Goal: Task Accomplishment & Management: Use online tool/utility

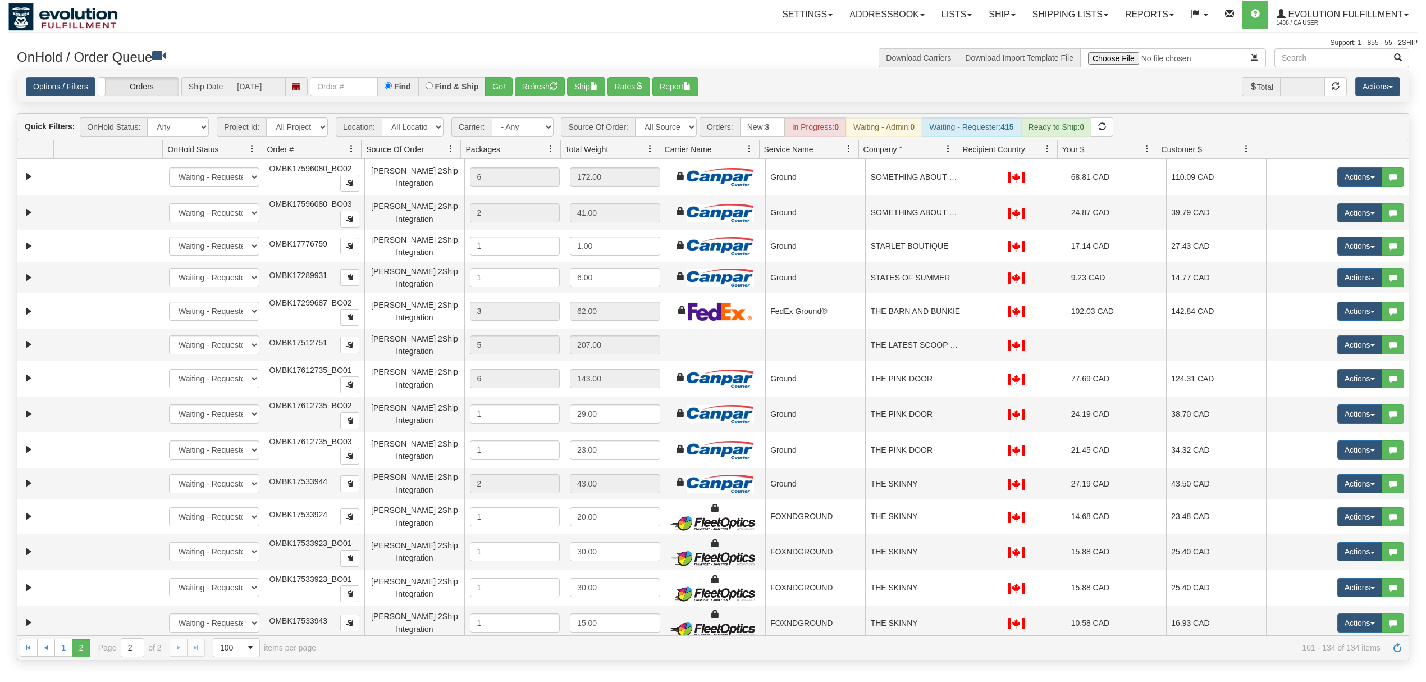
select select "[PERSON_NAME] 2Ship Integration"
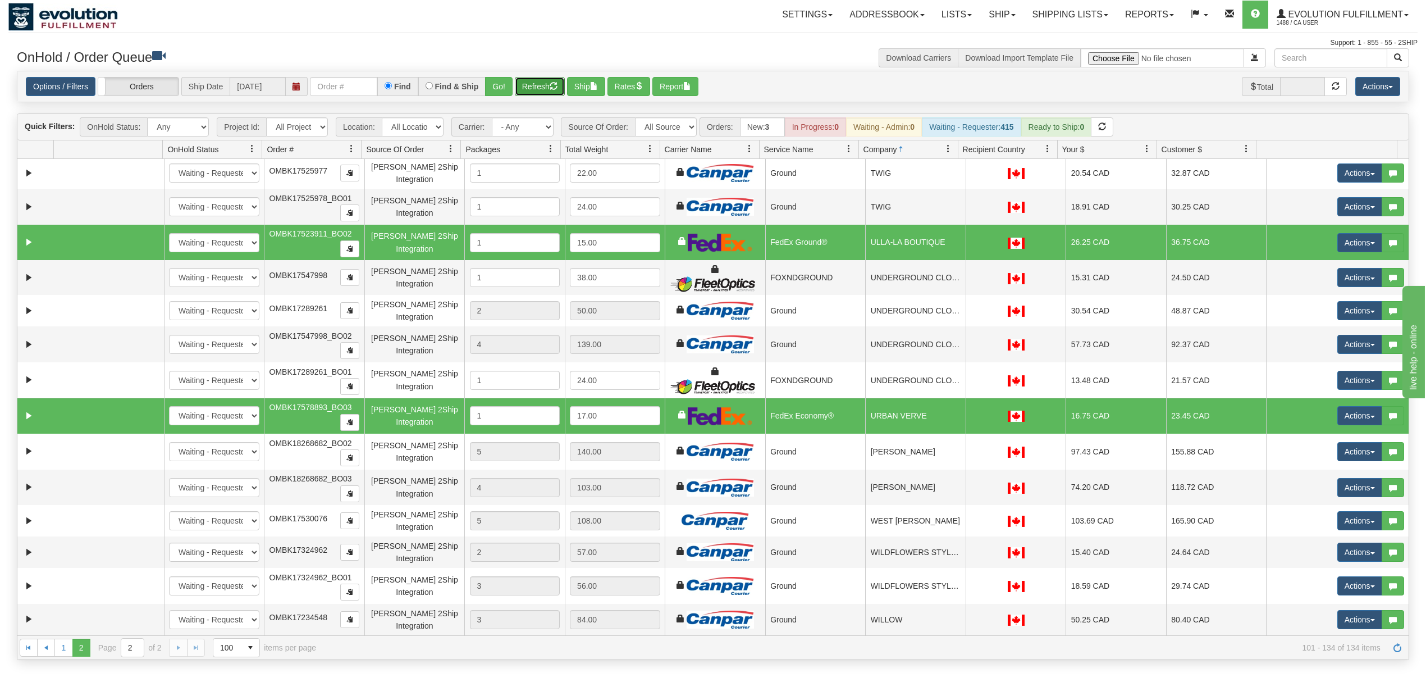
click at [540, 91] on button "Refresh" at bounding box center [540, 86] width 50 height 19
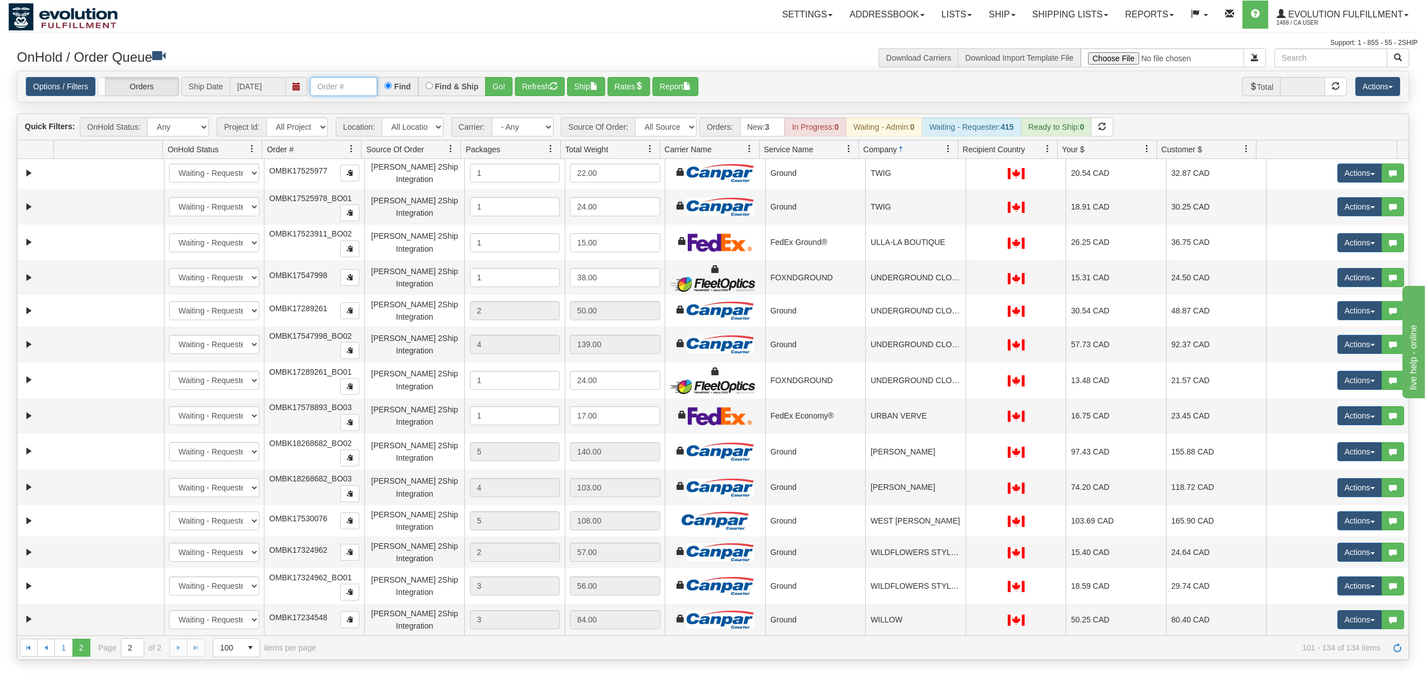
click at [353, 90] on input "text" at bounding box center [343, 86] width 67 height 19
type input "OTOFRE1235-1"
click at [495, 82] on button "Go!" at bounding box center [499, 86] width 28 height 19
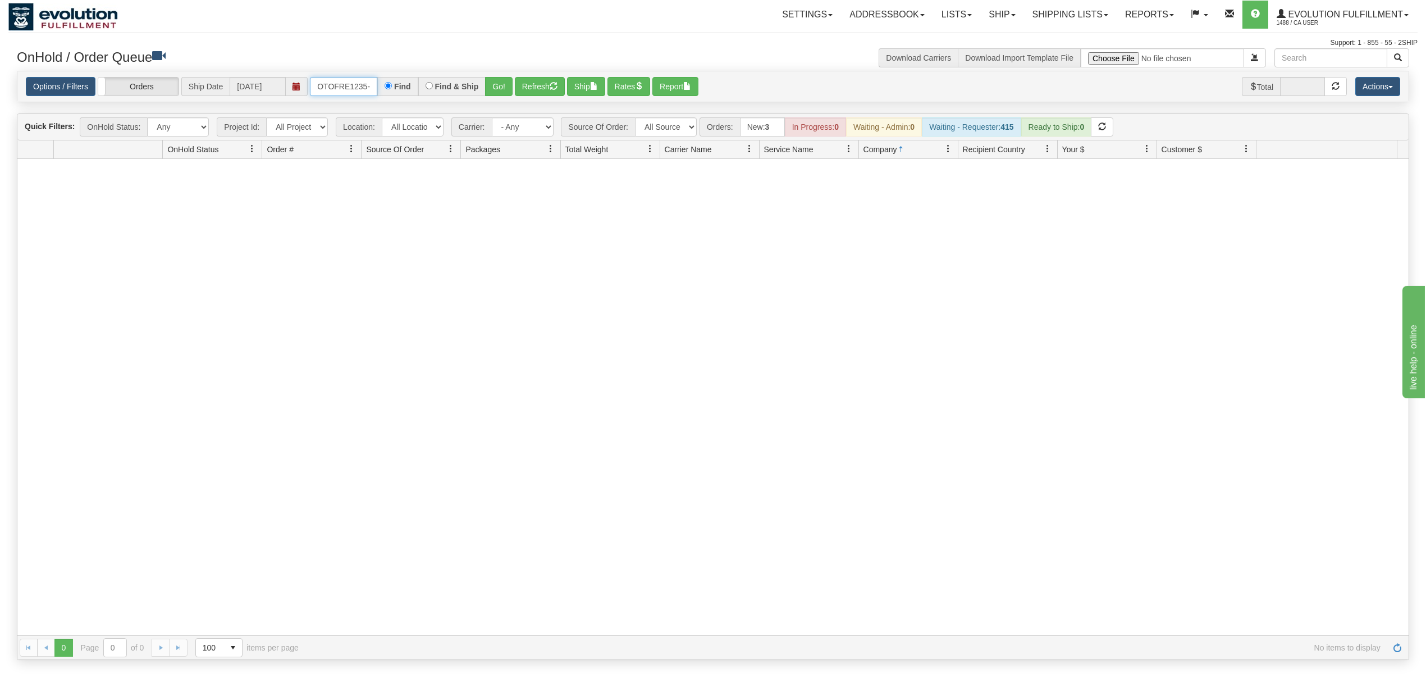
scroll to position [0, 4]
drag, startPoint x: 315, startPoint y: 86, endPoint x: 432, endPoint y: 86, distance: 116.8
click at [432, 86] on div "OTOFRE1235-1 Find Find & Ship Go!" at bounding box center [411, 86] width 203 height 19
type input "OTOFRE1235-1"
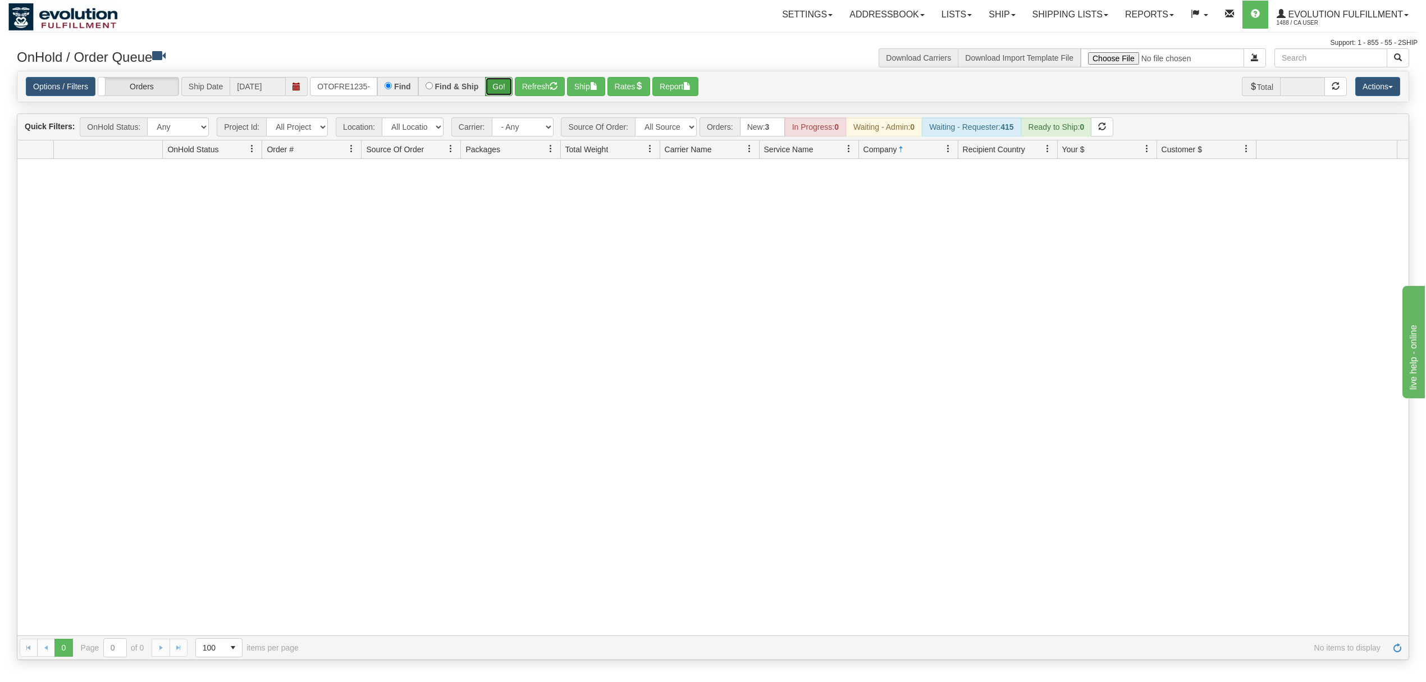
click at [496, 84] on button "Go!" at bounding box center [499, 86] width 28 height 19
click at [371, 81] on input "text" at bounding box center [343, 86] width 67 height 19
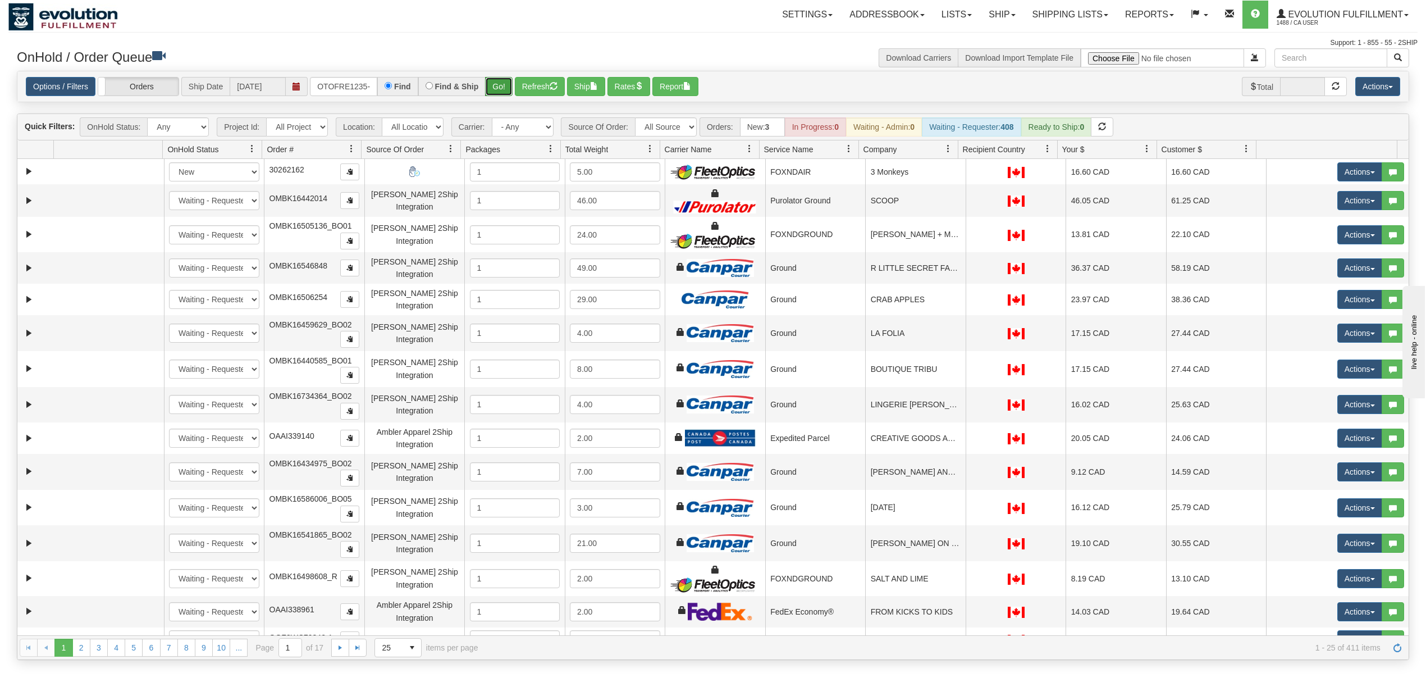
click at [498, 81] on button "Go!" at bounding box center [499, 86] width 28 height 19
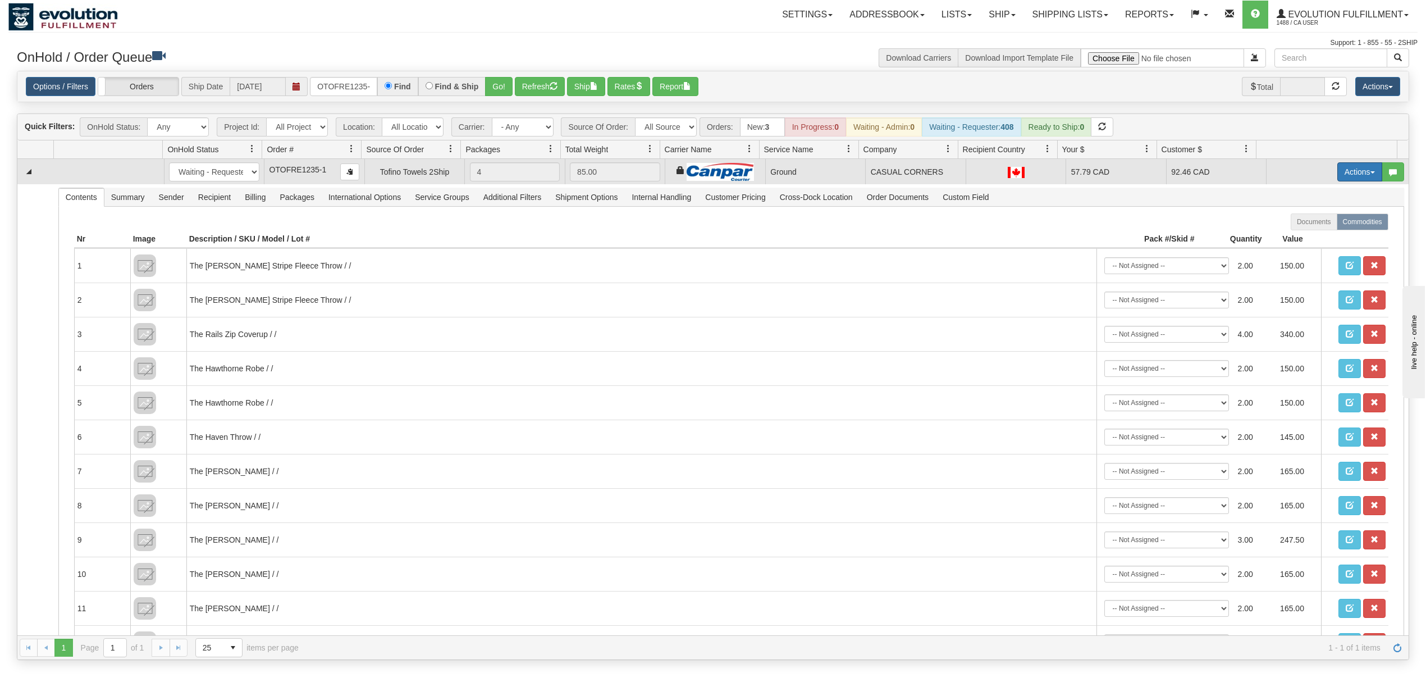
click at [1339, 175] on button "Actions" at bounding box center [1360, 171] width 45 height 19
click at [1303, 237] on span "Ship" at bounding box center [1315, 236] width 24 height 9
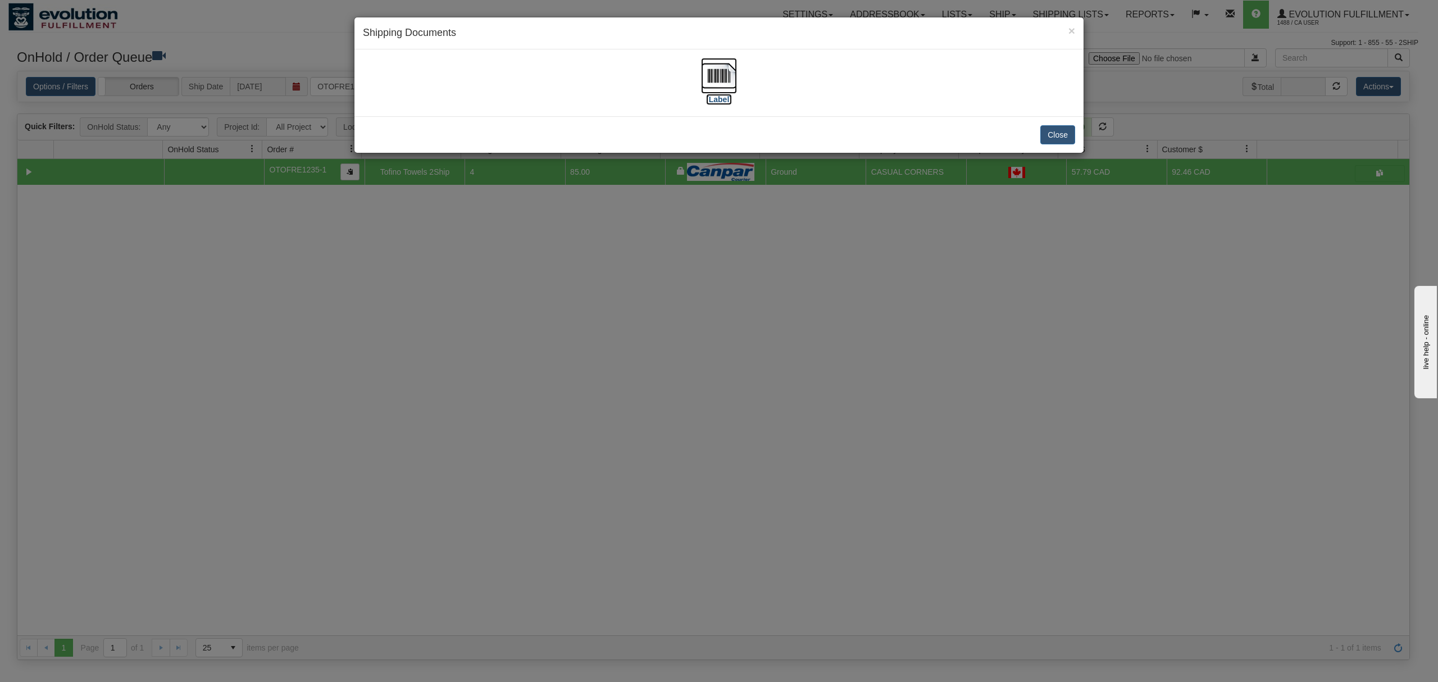
click at [720, 68] on img at bounding box center [719, 76] width 36 height 36
click at [1058, 133] on button "Close" at bounding box center [1057, 134] width 35 height 19
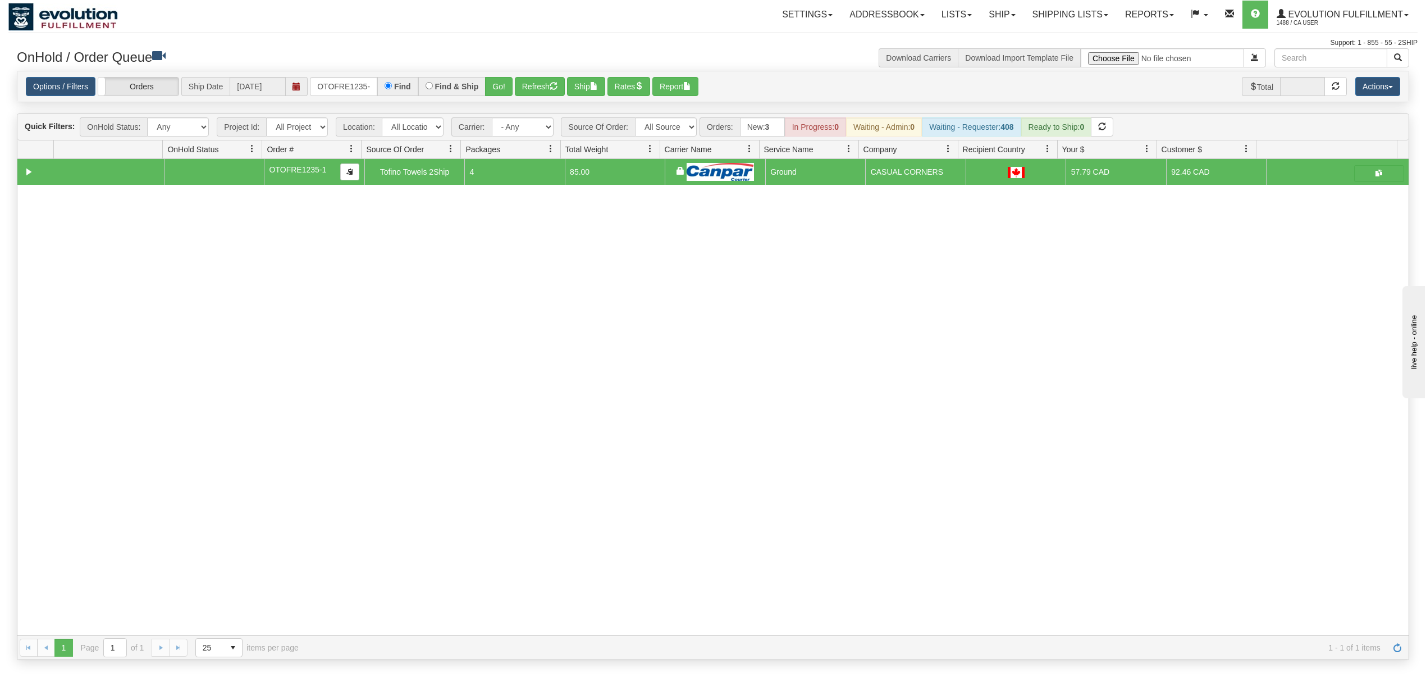
click at [356, 98] on div "Options / Filters Group Shipments Orders Ship Date 09/24/2025 OTOFRE1235-1 Find…" at bounding box center [713, 86] width 1392 height 31
click at [356, 93] on input "OTOFRE1235-1" at bounding box center [343, 86] width 67 height 19
click at [356, 91] on input "OTOFRE1235-1" at bounding box center [343, 86] width 67 height 19
click at [503, 93] on button "Go!" at bounding box center [499, 86] width 28 height 19
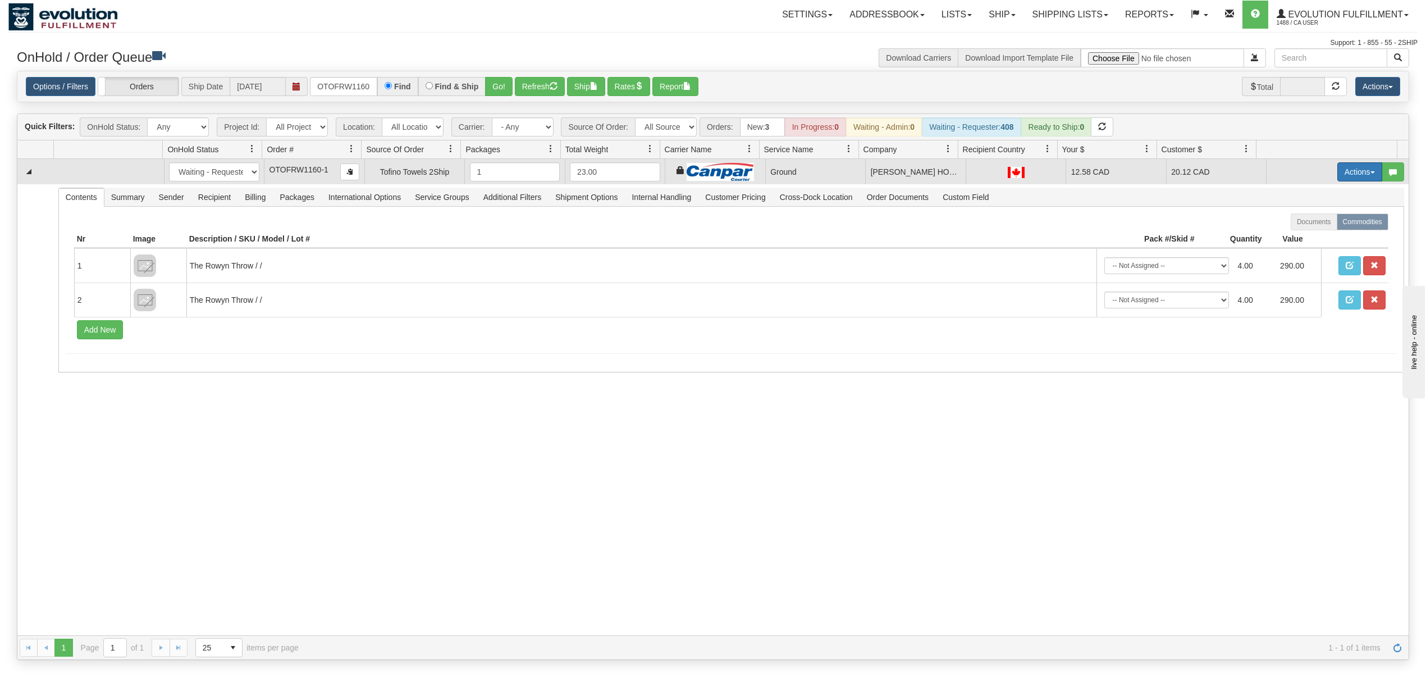
click at [1352, 173] on button "Actions" at bounding box center [1360, 171] width 45 height 19
click at [1305, 236] on span "Ship" at bounding box center [1315, 236] width 24 height 9
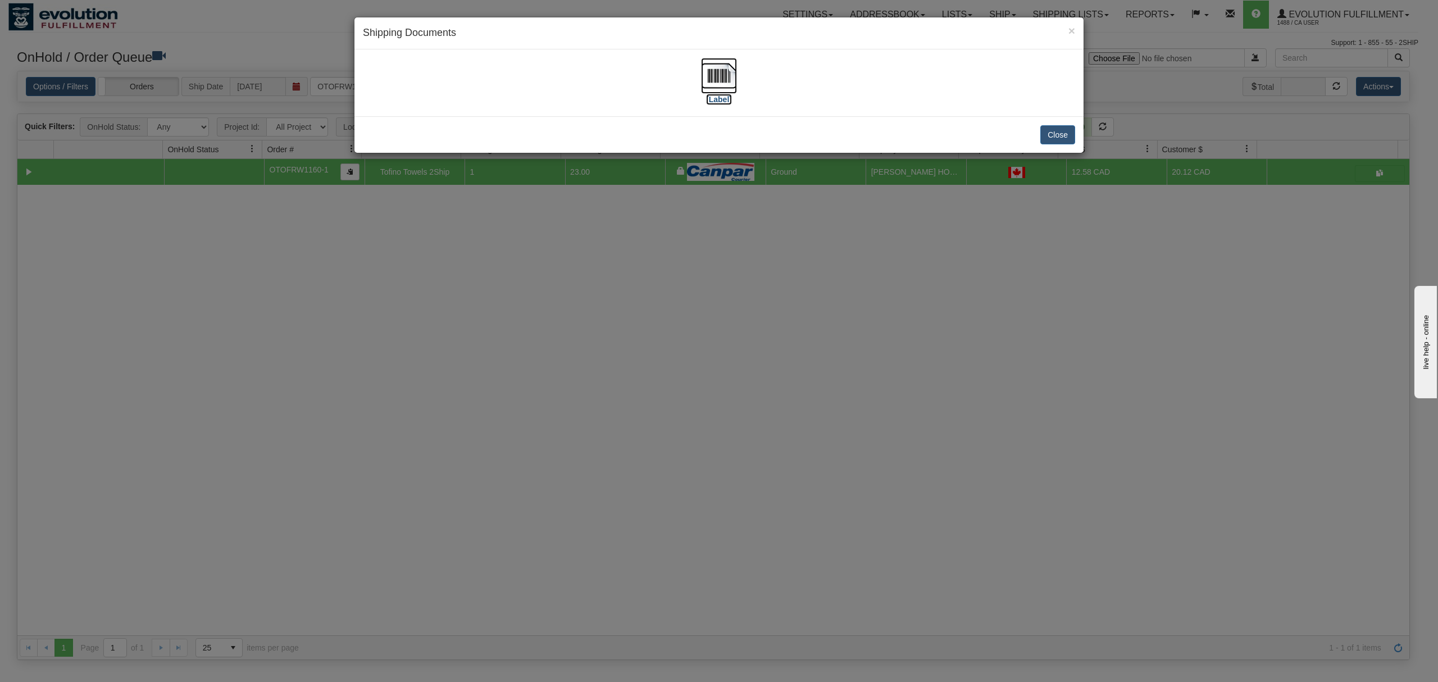
click at [726, 71] on img at bounding box center [719, 76] width 36 height 36
click at [1054, 129] on button "Close" at bounding box center [1057, 134] width 35 height 19
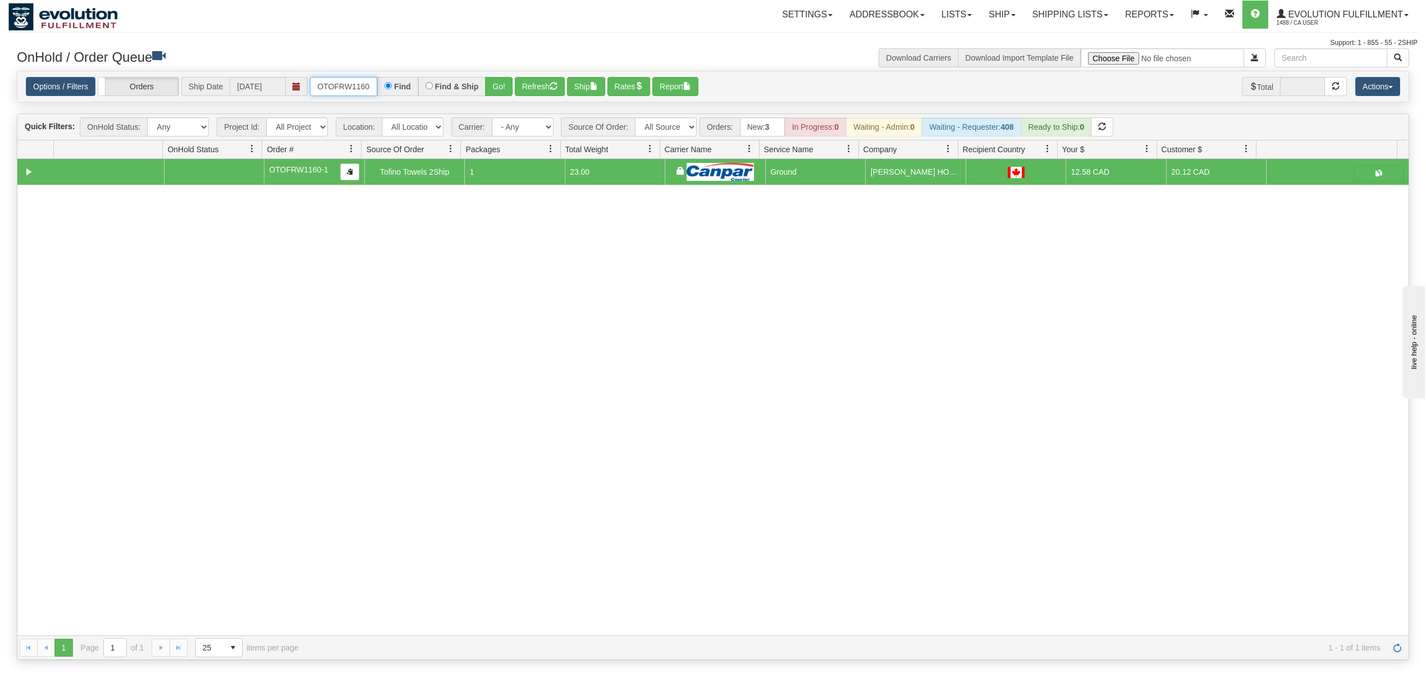
click at [358, 77] on input "OTOFRW1160-1" at bounding box center [343, 86] width 67 height 19
click at [510, 88] on button "Go!" at bounding box center [499, 86] width 28 height 19
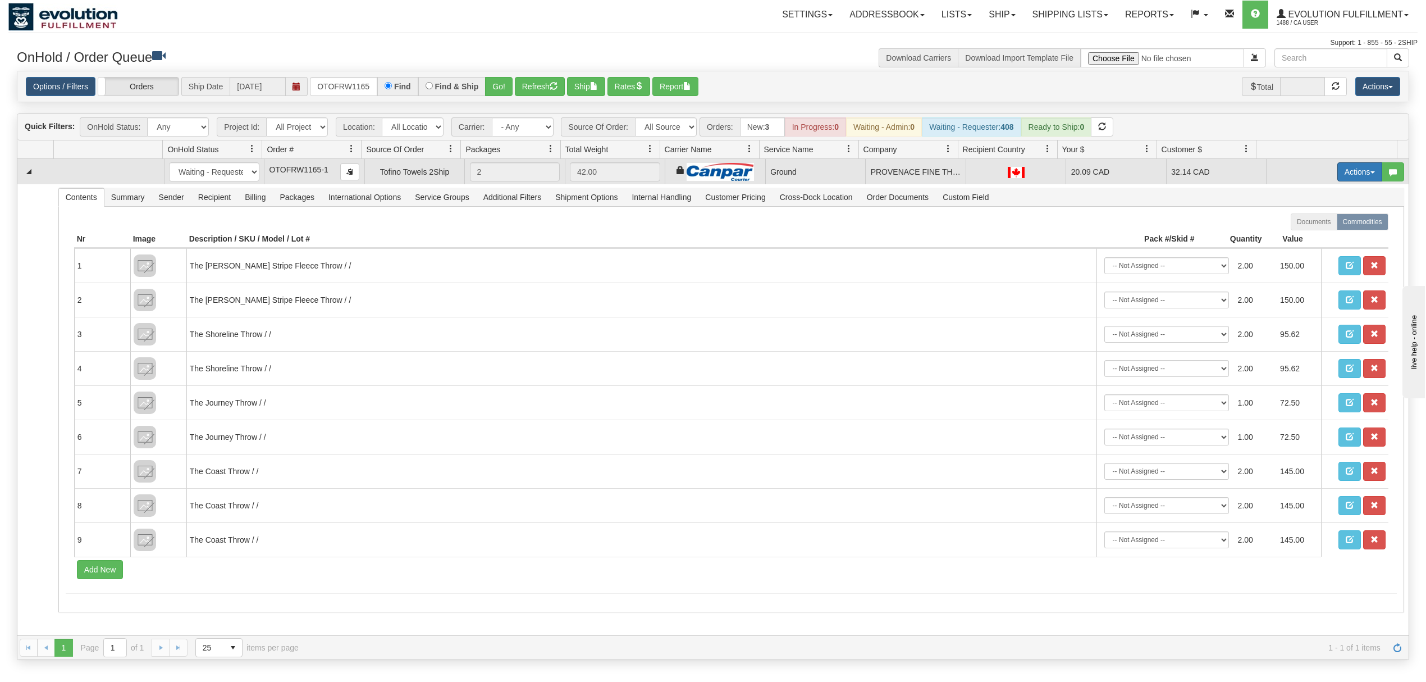
click at [1352, 180] on button "Actions" at bounding box center [1360, 171] width 45 height 19
click at [1303, 235] on span at bounding box center [1307, 236] width 8 height 8
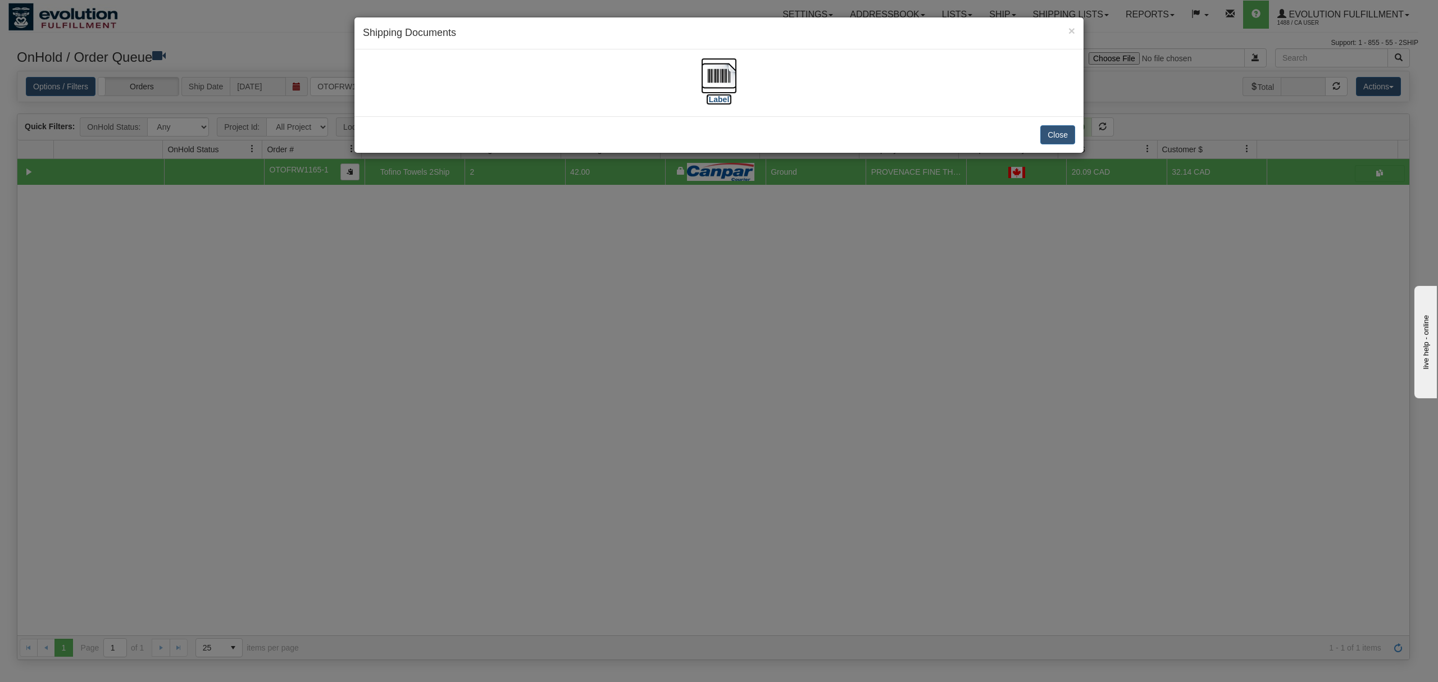
click at [726, 75] on img at bounding box center [719, 76] width 36 height 36
click at [1052, 134] on button "Close" at bounding box center [1057, 134] width 35 height 19
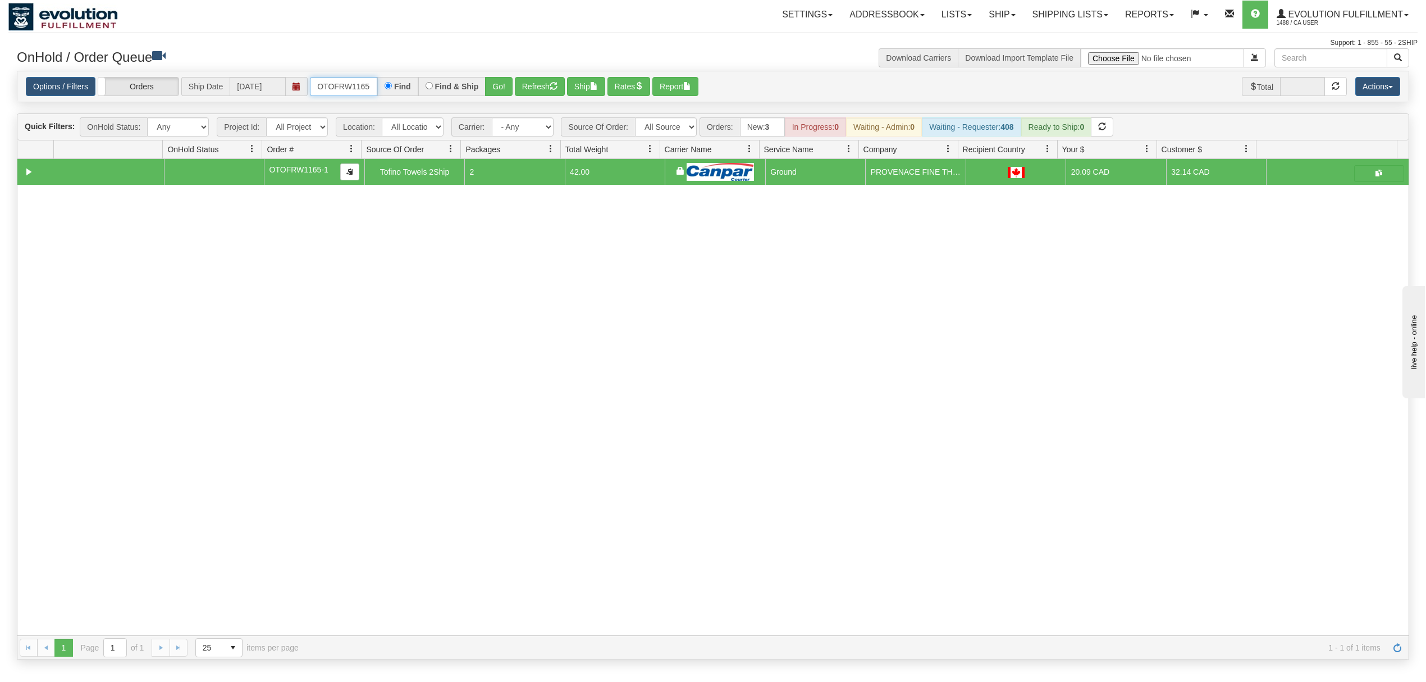
click at [347, 77] on input "OTOFRW1165-1" at bounding box center [343, 86] width 67 height 19
click at [501, 84] on button "Go!" at bounding box center [499, 86] width 28 height 19
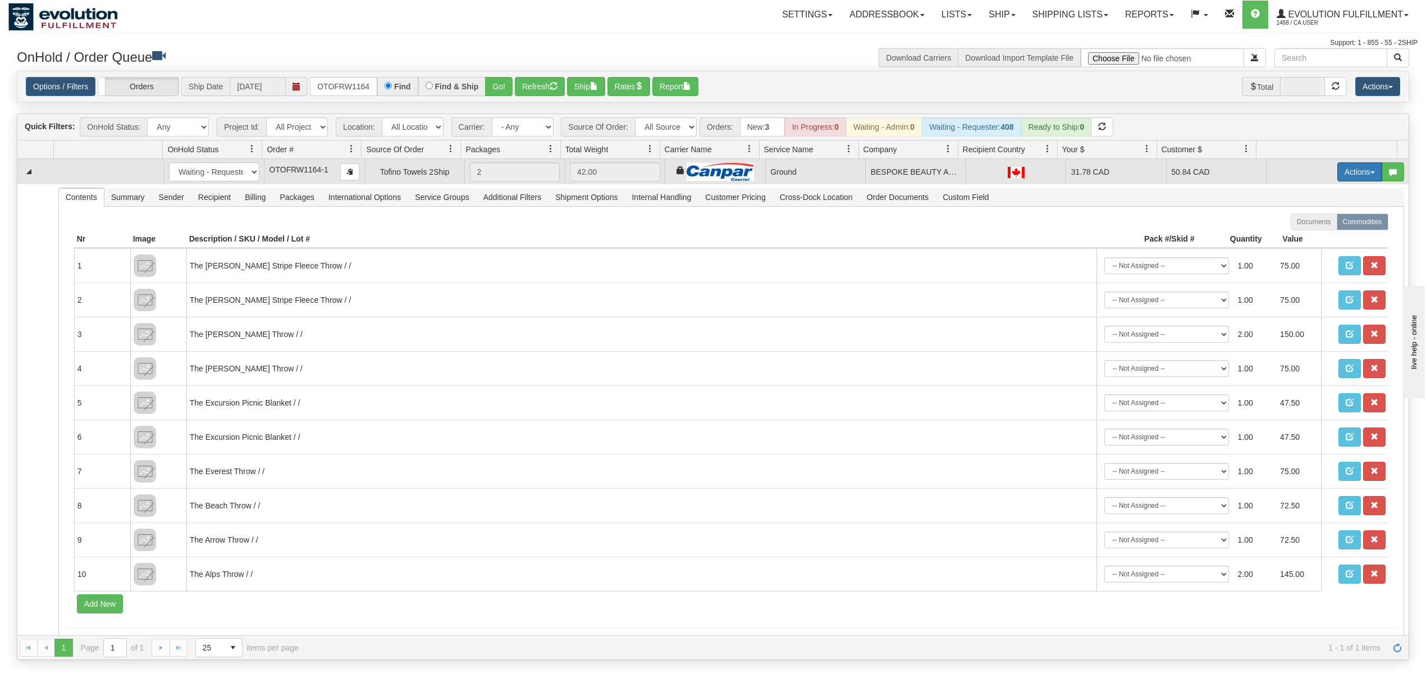
click at [1338, 171] on button "Actions" at bounding box center [1360, 171] width 45 height 19
click at [1303, 237] on span at bounding box center [1307, 236] width 8 height 8
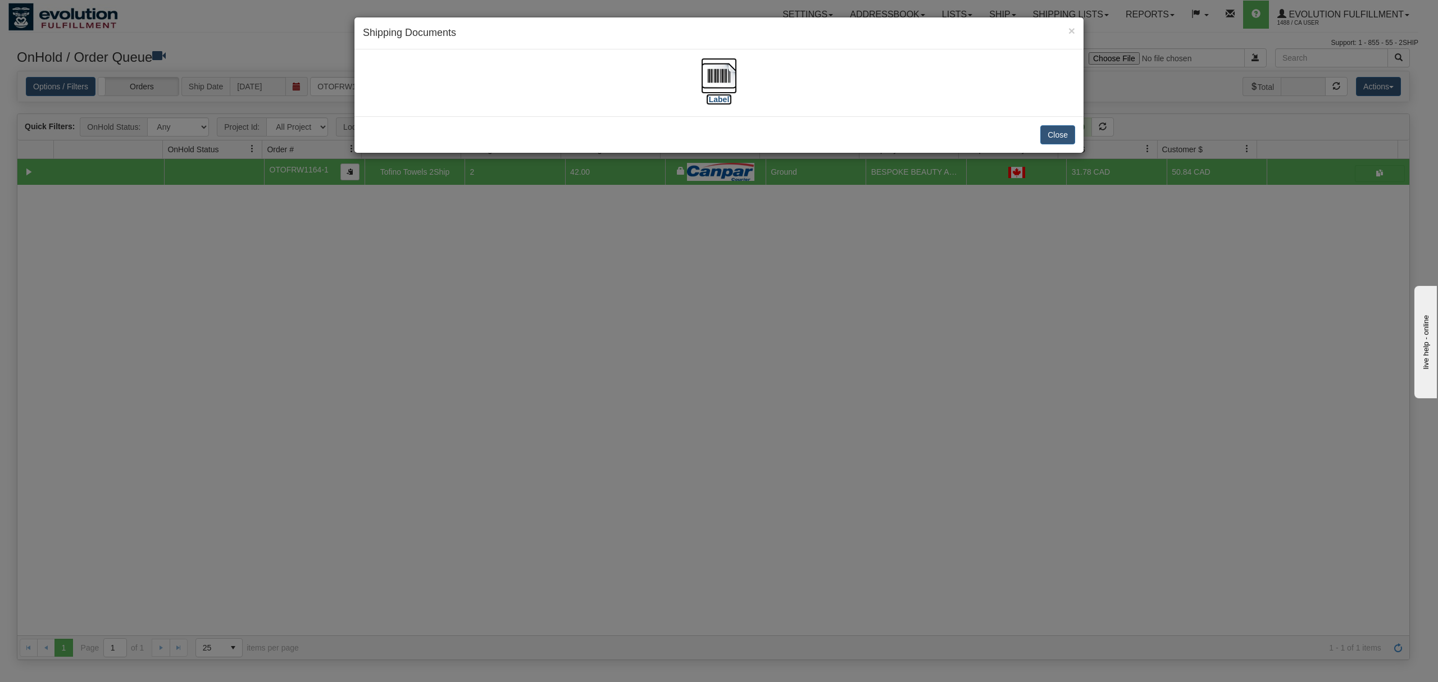
click at [713, 71] on img at bounding box center [719, 76] width 36 height 36
click at [1051, 133] on button "Close" at bounding box center [1057, 134] width 35 height 19
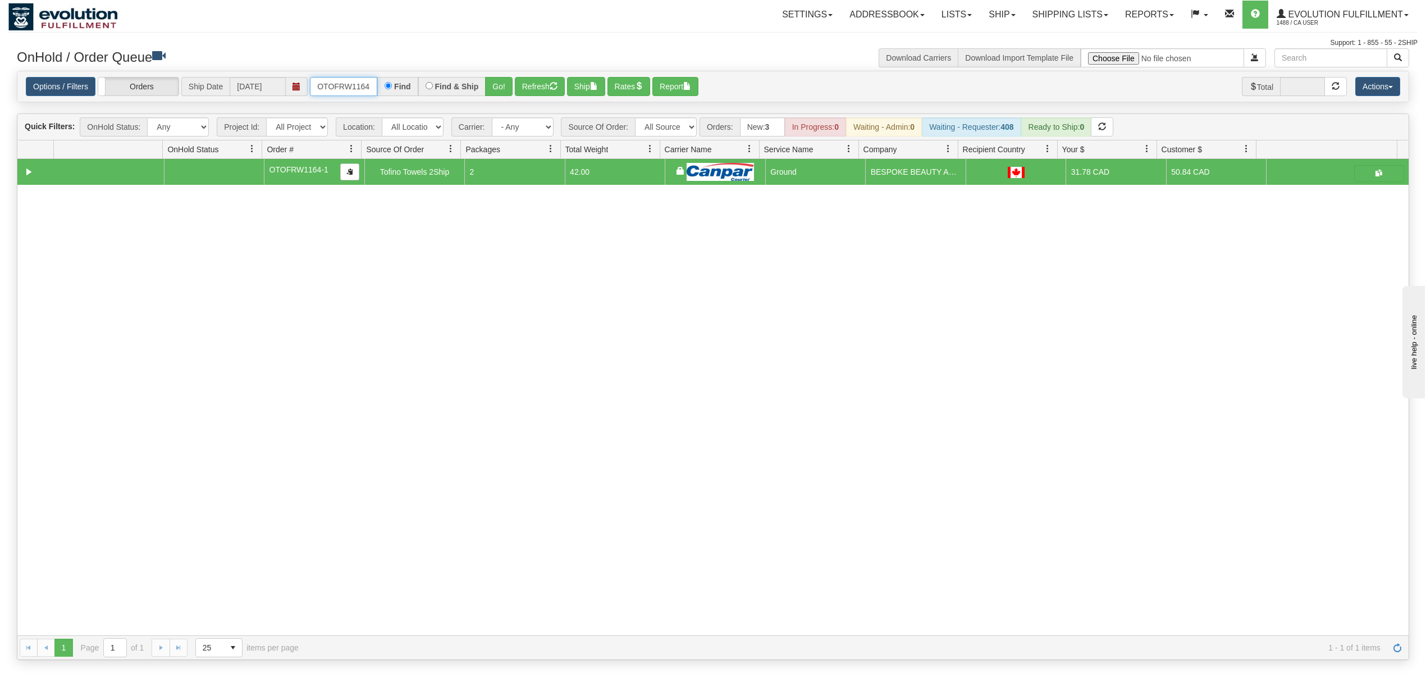
click at [348, 90] on input "OTOFRW1164-1" at bounding box center [343, 86] width 67 height 19
type input "OTOFRW1172-1"
click at [488, 83] on button "Go!" at bounding box center [499, 86] width 28 height 19
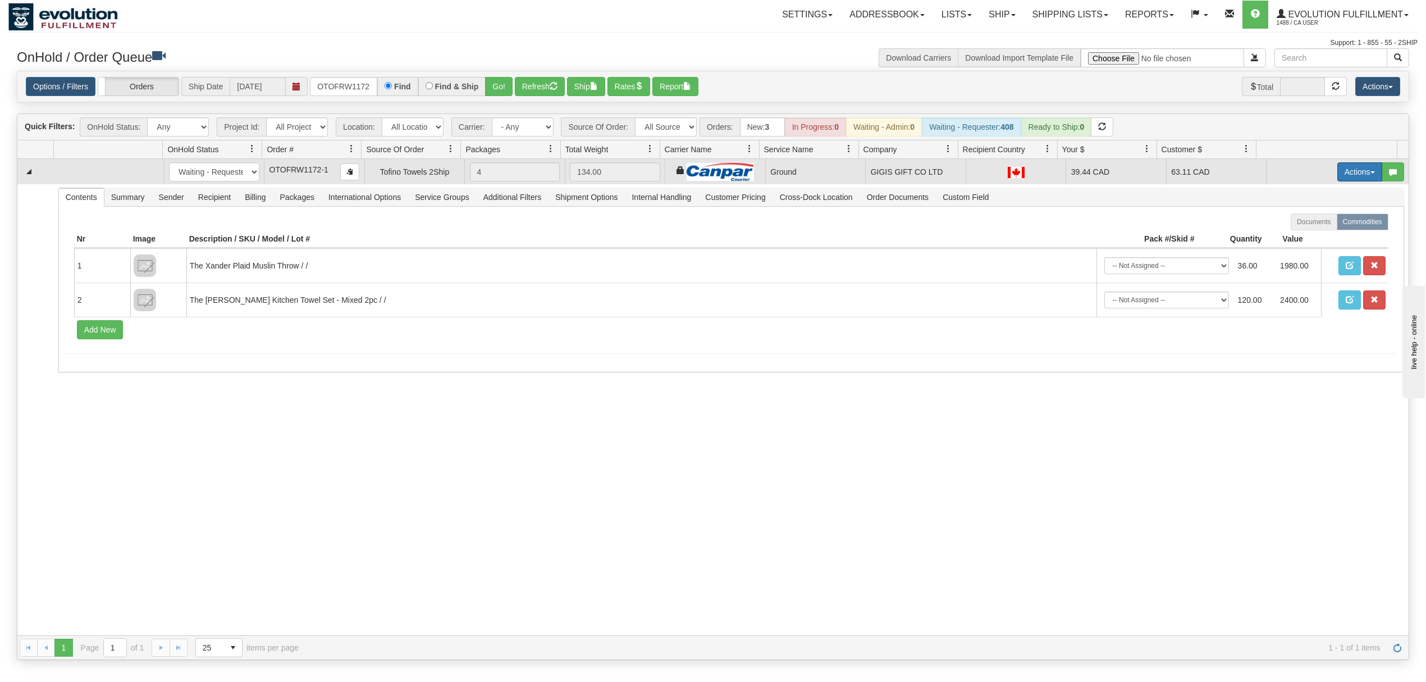
click at [1338, 169] on button "Actions" at bounding box center [1360, 171] width 45 height 19
click at [1305, 238] on span "Ship" at bounding box center [1315, 236] width 24 height 9
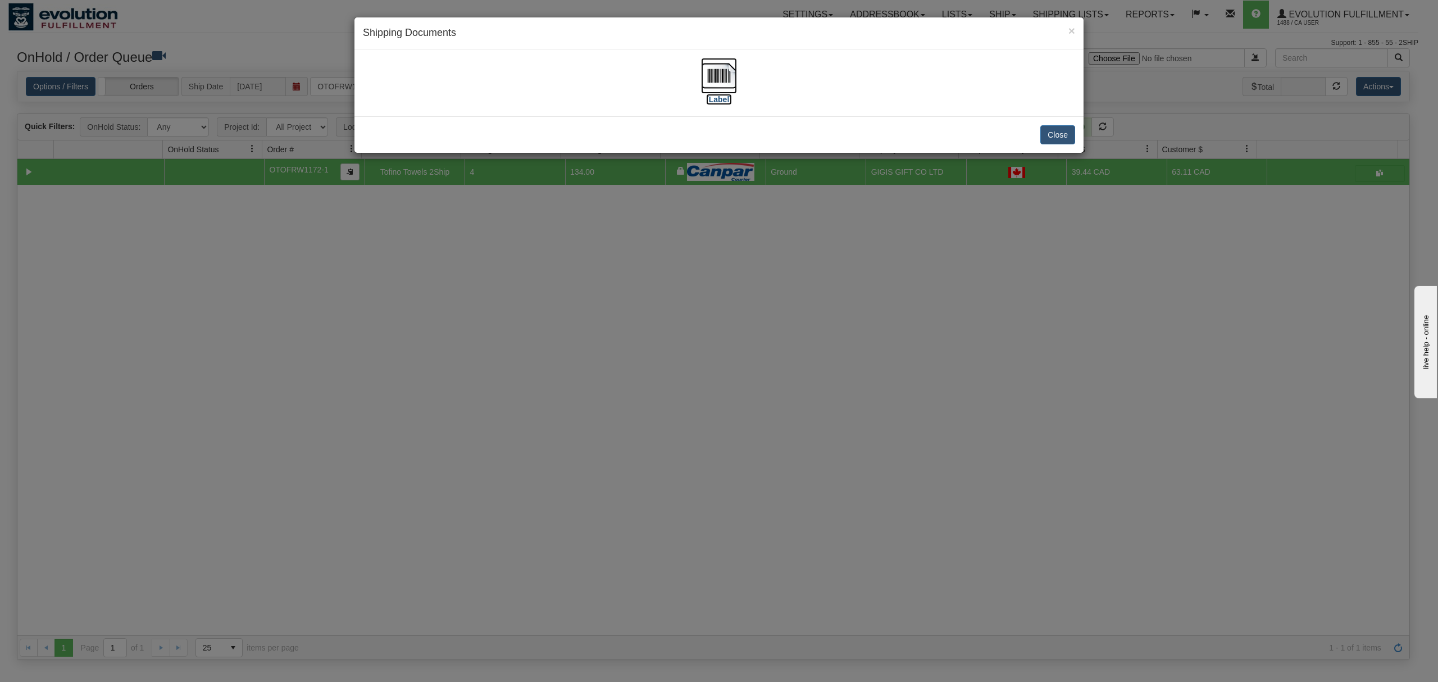
click at [717, 75] on img at bounding box center [719, 76] width 36 height 36
click at [1045, 131] on button "Close" at bounding box center [1057, 134] width 35 height 19
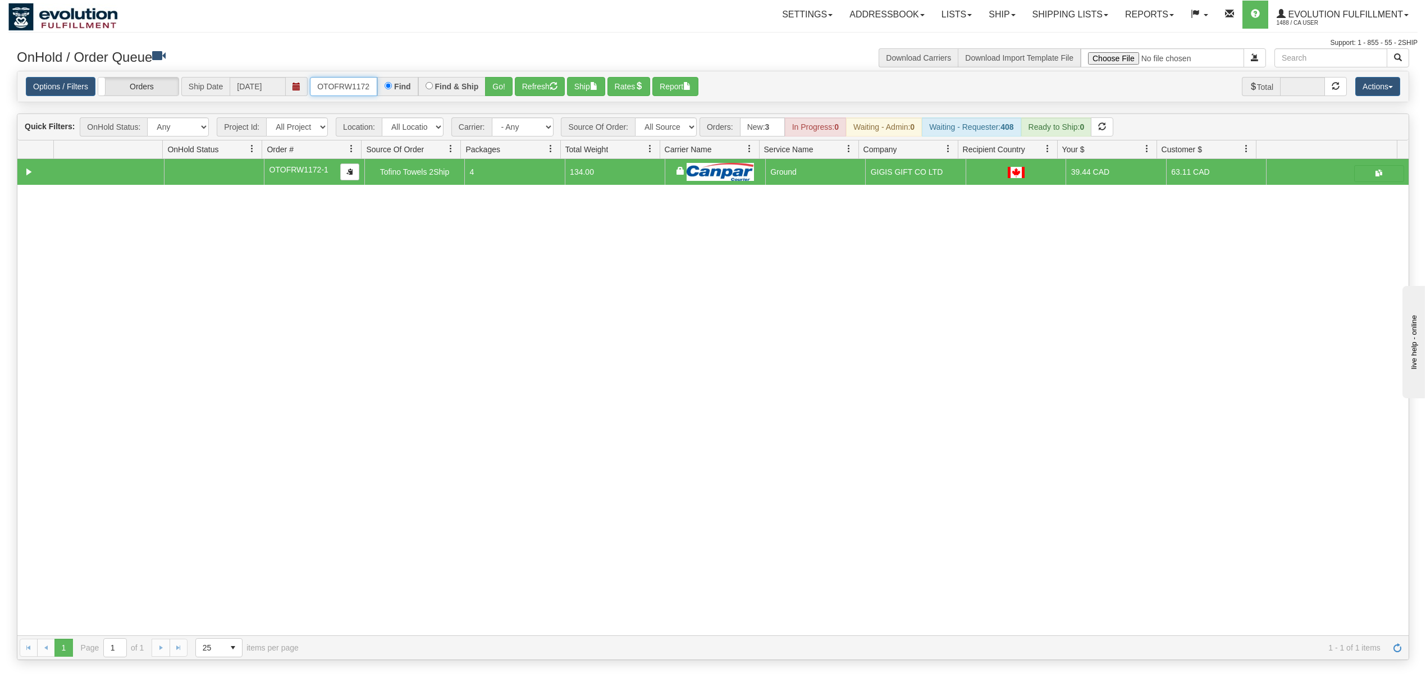
click at [362, 85] on input "OTOFRW1172-1" at bounding box center [343, 86] width 67 height 19
click at [361, 85] on input "OTOFRW1172-1" at bounding box center [343, 86] width 67 height 19
click at [683, 130] on select "All Sources AirBlaster 2Ship Integration Ambler Apparel 2Ship Integration BC Ca…" at bounding box center [666, 126] width 62 height 19
select select "[PERSON_NAME] 2Ship Integration"
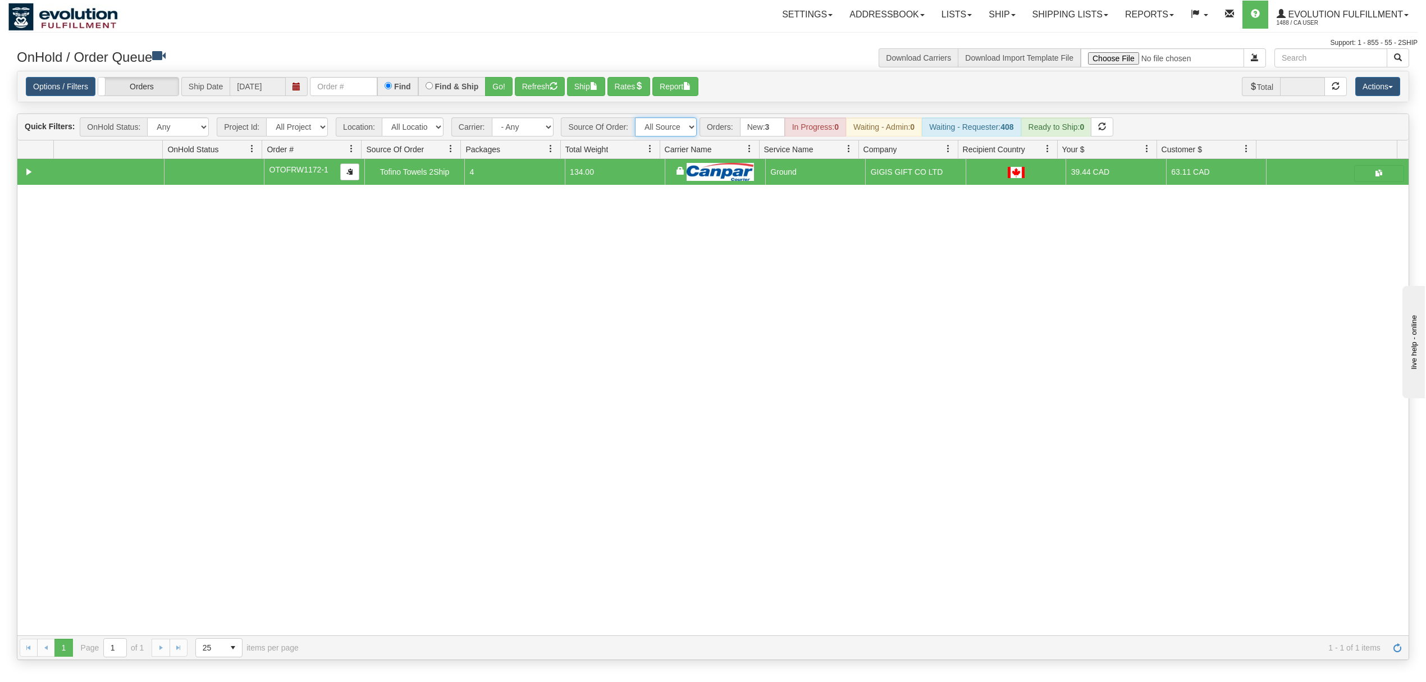
click at [636, 118] on select "All Sources AirBlaster 2Ship Integration Ambler Apparel 2Ship Integration BC Ca…" at bounding box center [666, 126] width 62 height 19
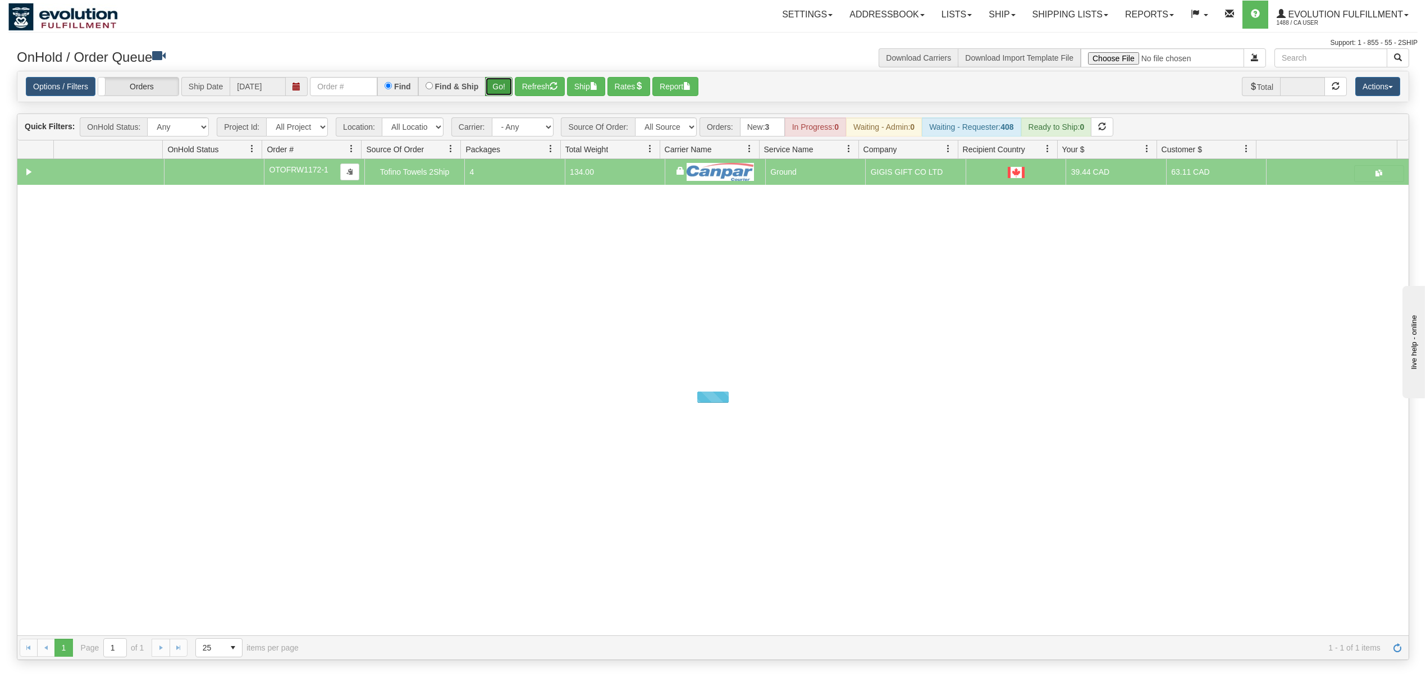
click at [495, 82] on button "Go!" at bounding box center [499, 86] width 28 height 19
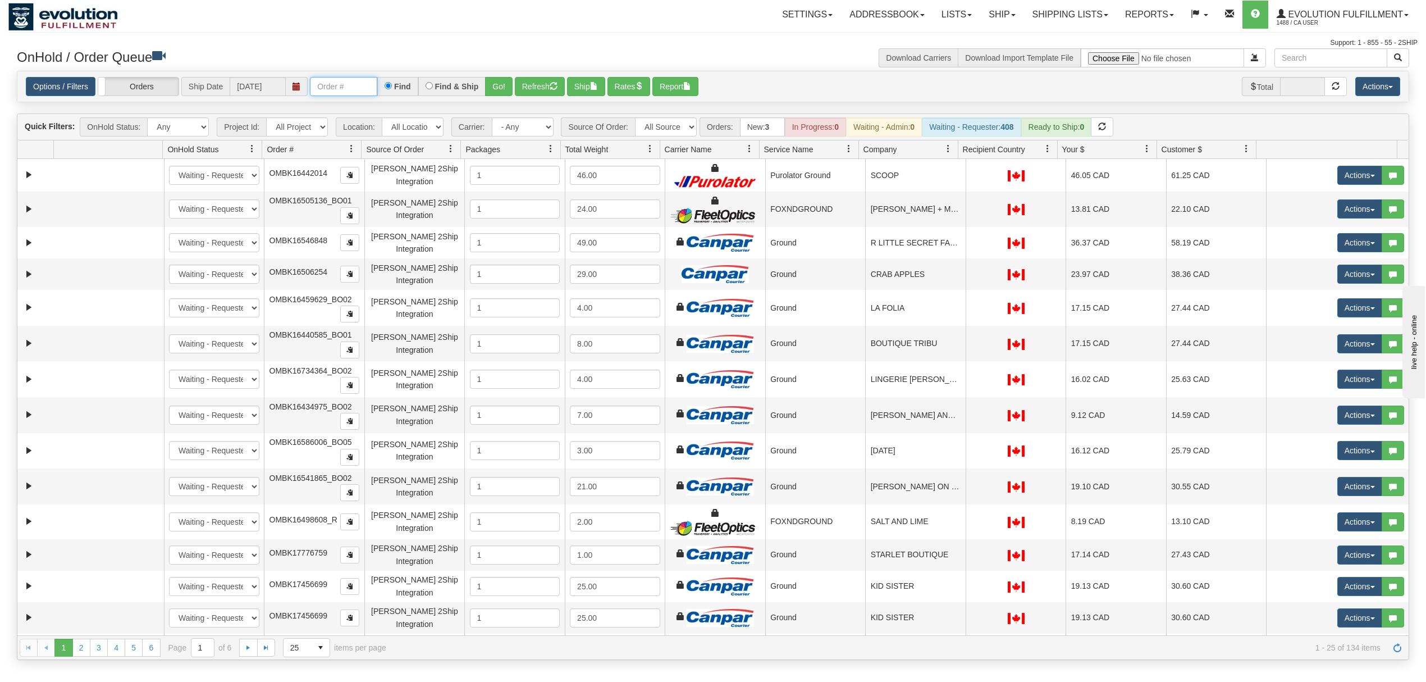
click at [367, 77] on input "text" at bounding box center [343, 86] width 67 height 19
type input "OGF317333275"
click at [495, 84] on button "Go!" at bounding box center [499, 86] width 28 height 19
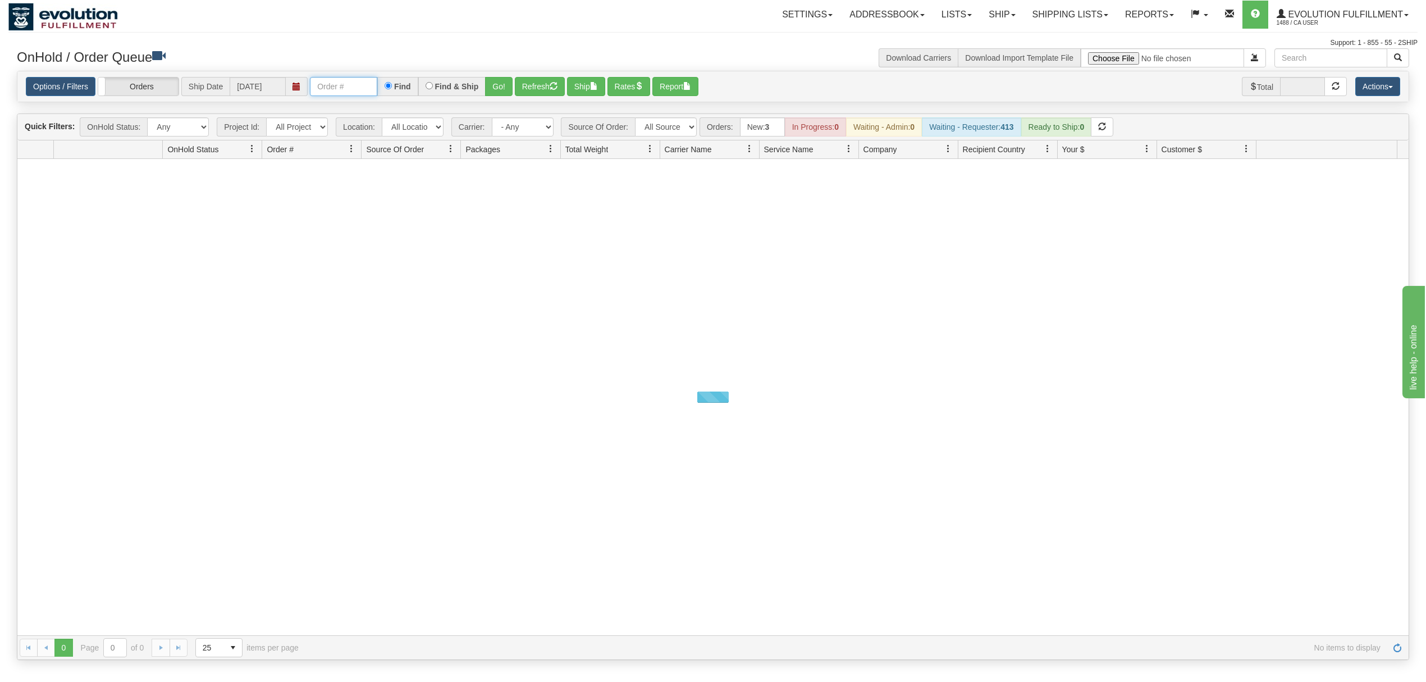
click at [363, 84] on input "text" at bounding box center [343, 86] width 67 height 19
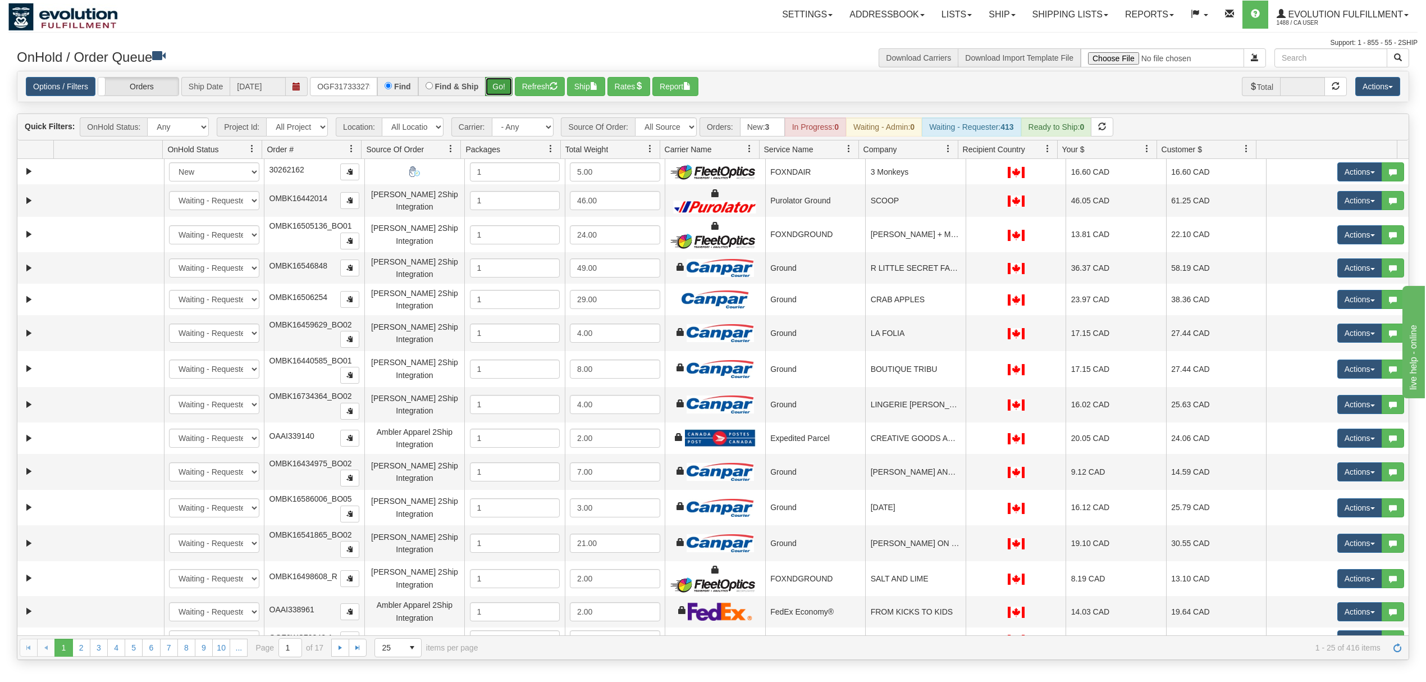
click at [499, 79] on button "Go!" at bounding box center [499, 86] width 28 height 19
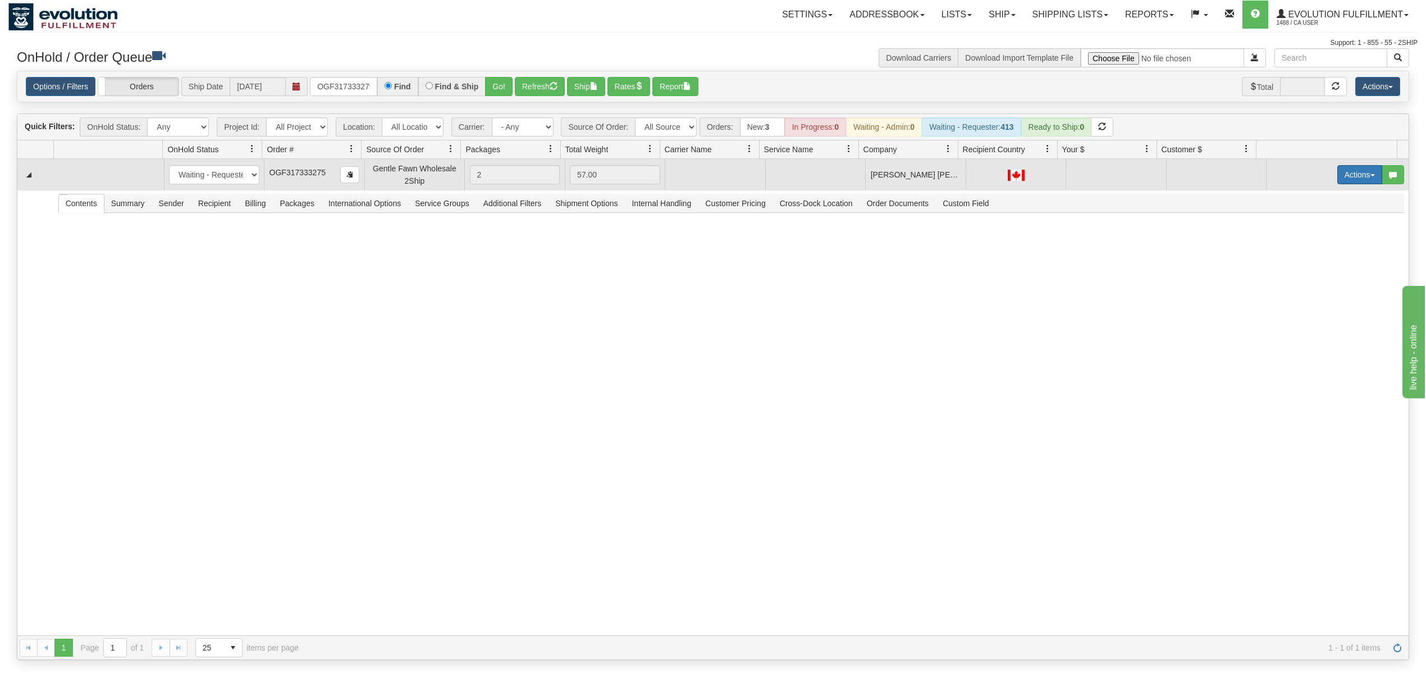
click at [1346, 183] on button "Actions" at bounding box center [1360, 174] width 45 height 19
click at [1319, 229] on span "Rate All Services" at bounding box center [1336, 225] width 67 height 9
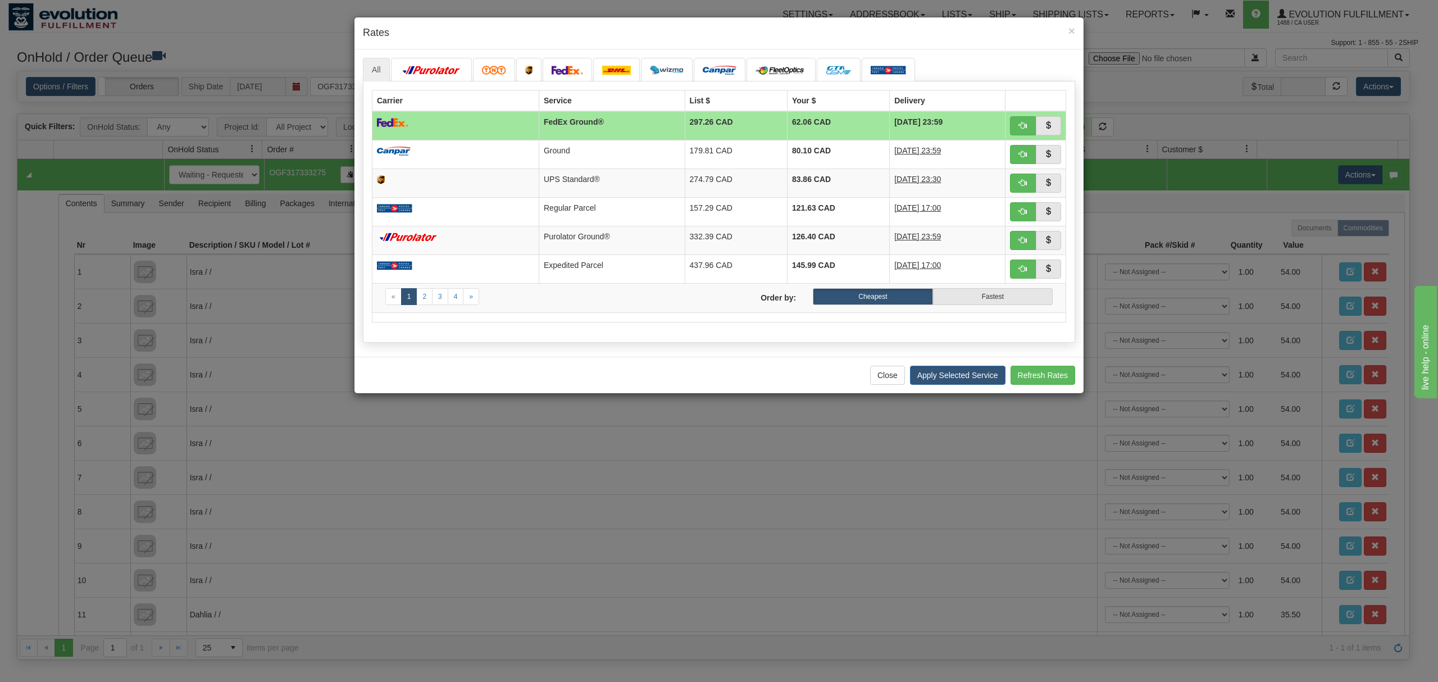
click at [955, 39] on h4 "Rates" at bounding box center [719, 33] width 712 height 15
click at [468, 45] on div "× Rates" at bounding box center [718, 33] width 729 height 32
click at [508, 101] on th "Carrier" at bounding box center [455, 100] width 167 height 21
click at [1071, 25] on span "×" at bounding box center [1071, 30] width 7 height 13
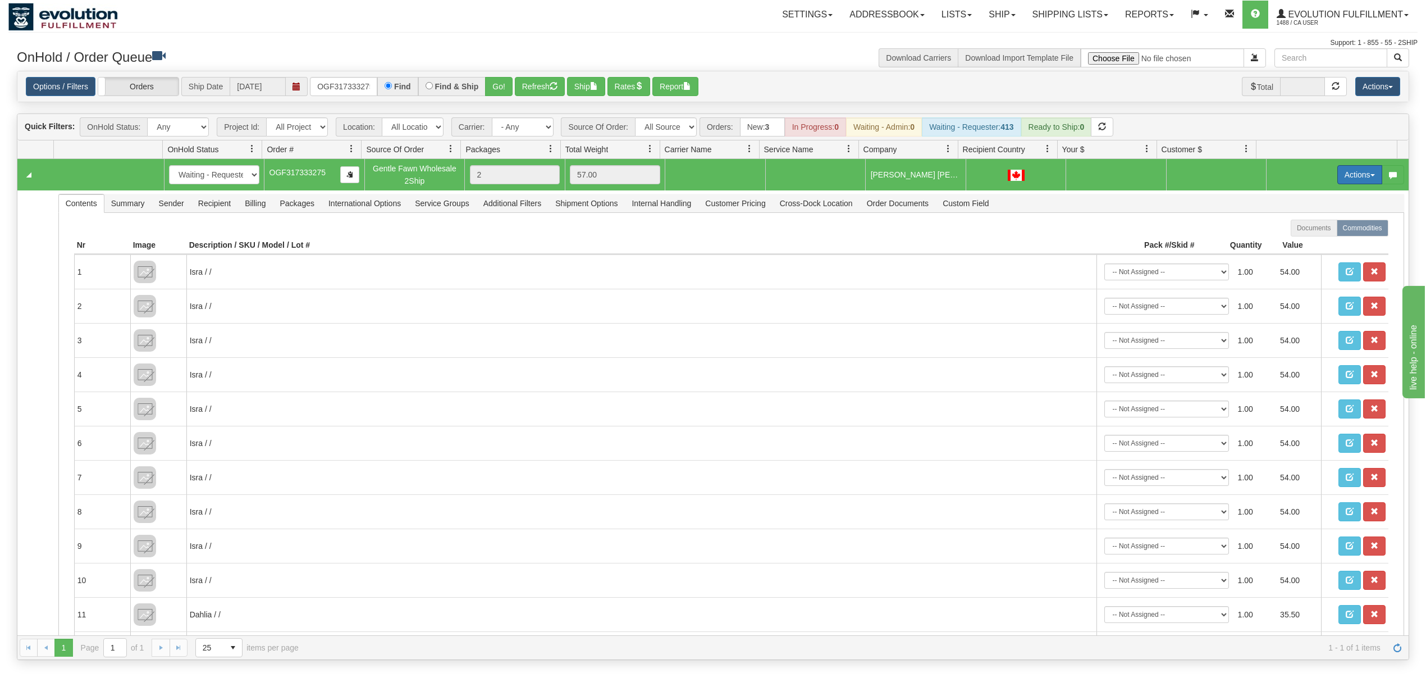
click at [1341, 172] on button "Actions" at bounding box center [1360, 174] width 45 height 19
click at [303, 17] on div "Settings Shipping Preferences Fields Preferences New Addressbook Recipients" at bounding box center [834, 15] width 1165 height 28
click at [340, 82] on input "OGF317333275" at bounding box center [343, 86] width 67 height 19
click at [1350, 172] on button "Actions" at bounding box center [1360, 174] width 45 height 19
click at [1328, 225] on span "Rate All Services" at bounding box center [1336, 225] width 67 height 9
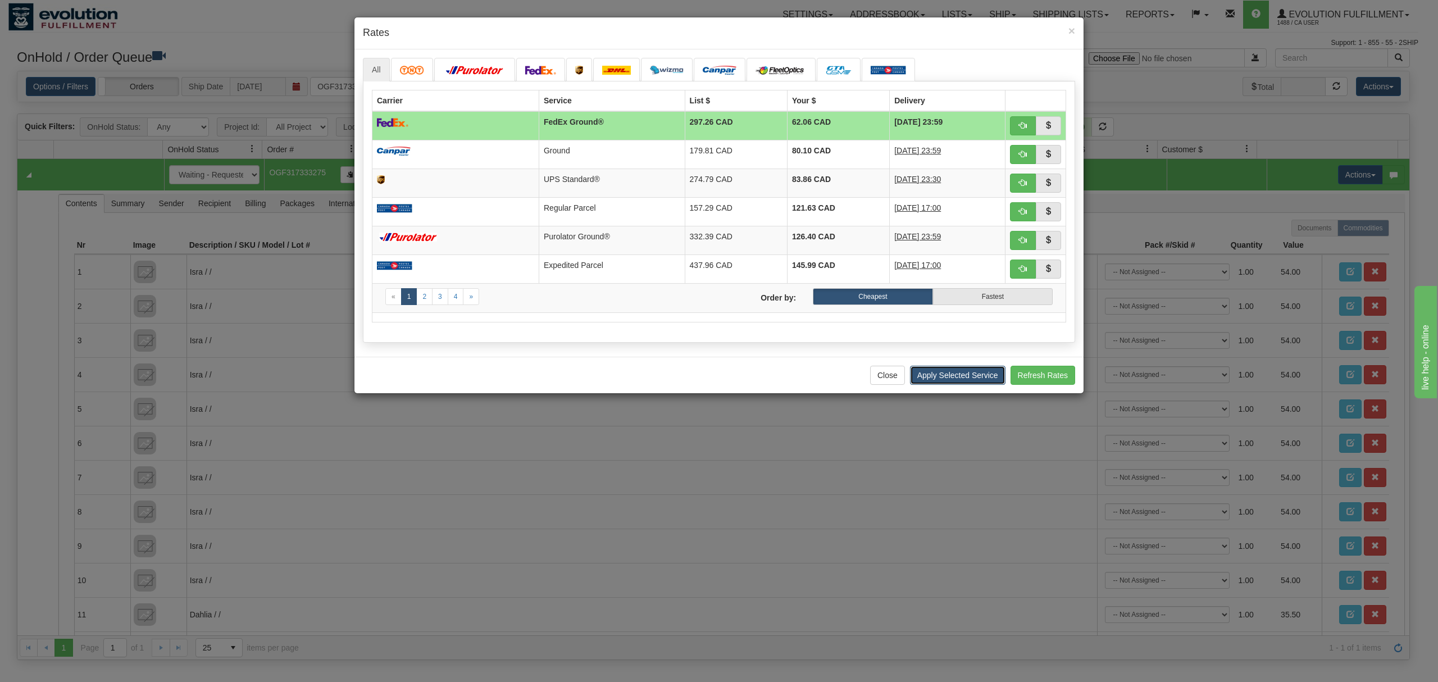
click at [950, 376] on button "Apply Selected Service" at bounding box center [957, 375] width 95 height 19
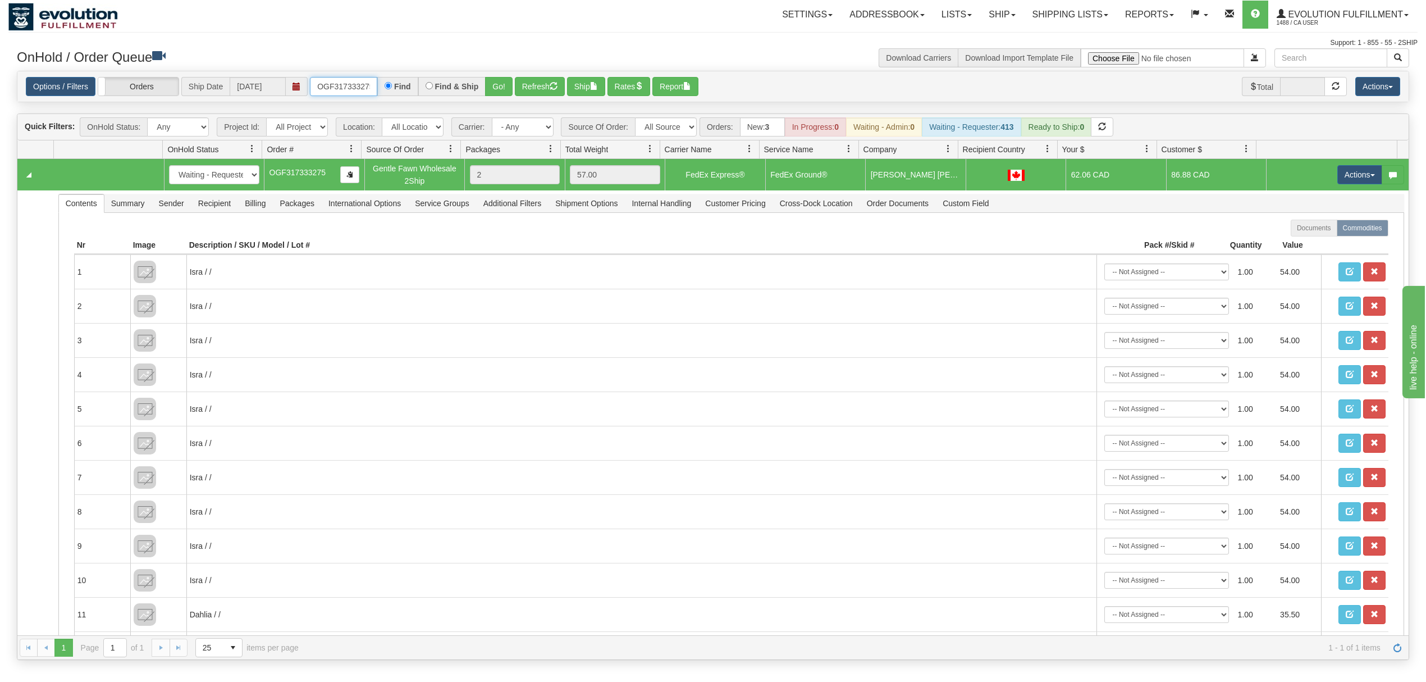
click at [339, 86] on input "OGF317333275" at bounding box center [343, 86] width 67 height 19
type input "OGF317316853"
click at [506, 86] on button "Go!" at bounding box center [499, 86] width 28 height 19
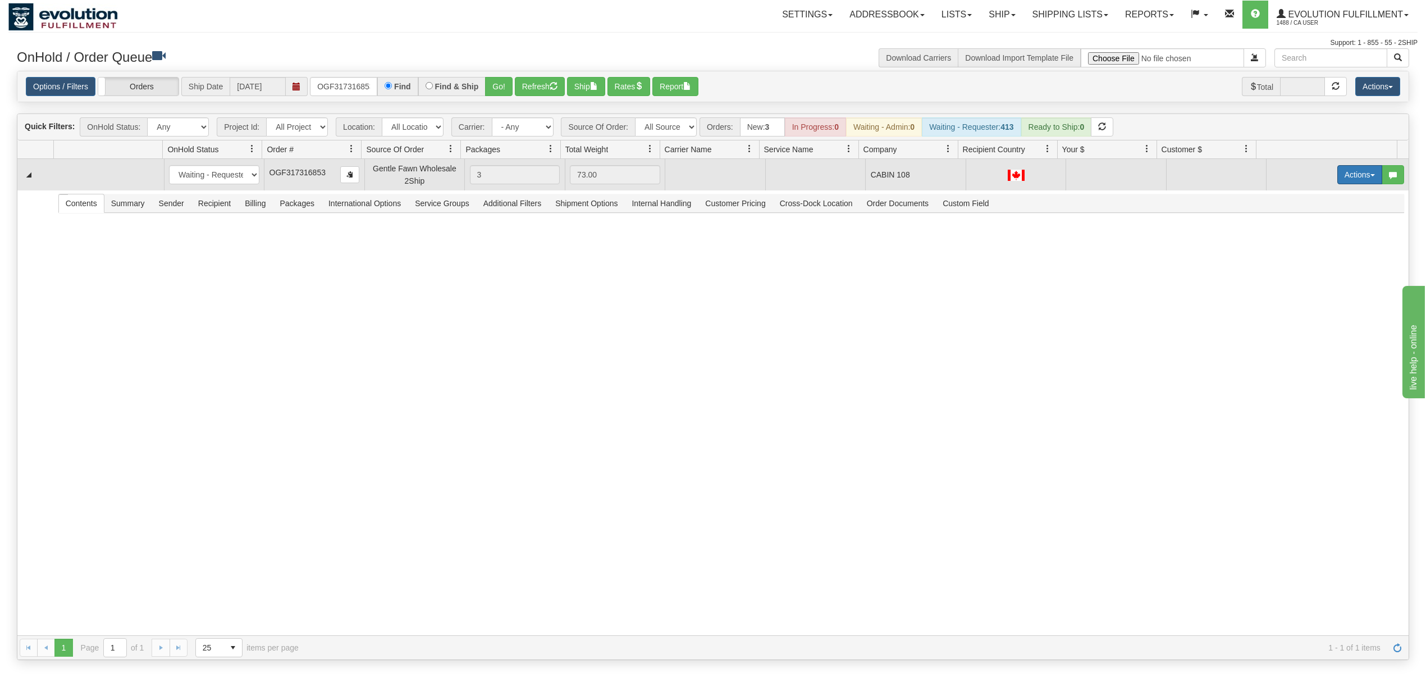
click at [1338, 175] on button "Actions" at bounding box center [1360, 174] width 45 height 19
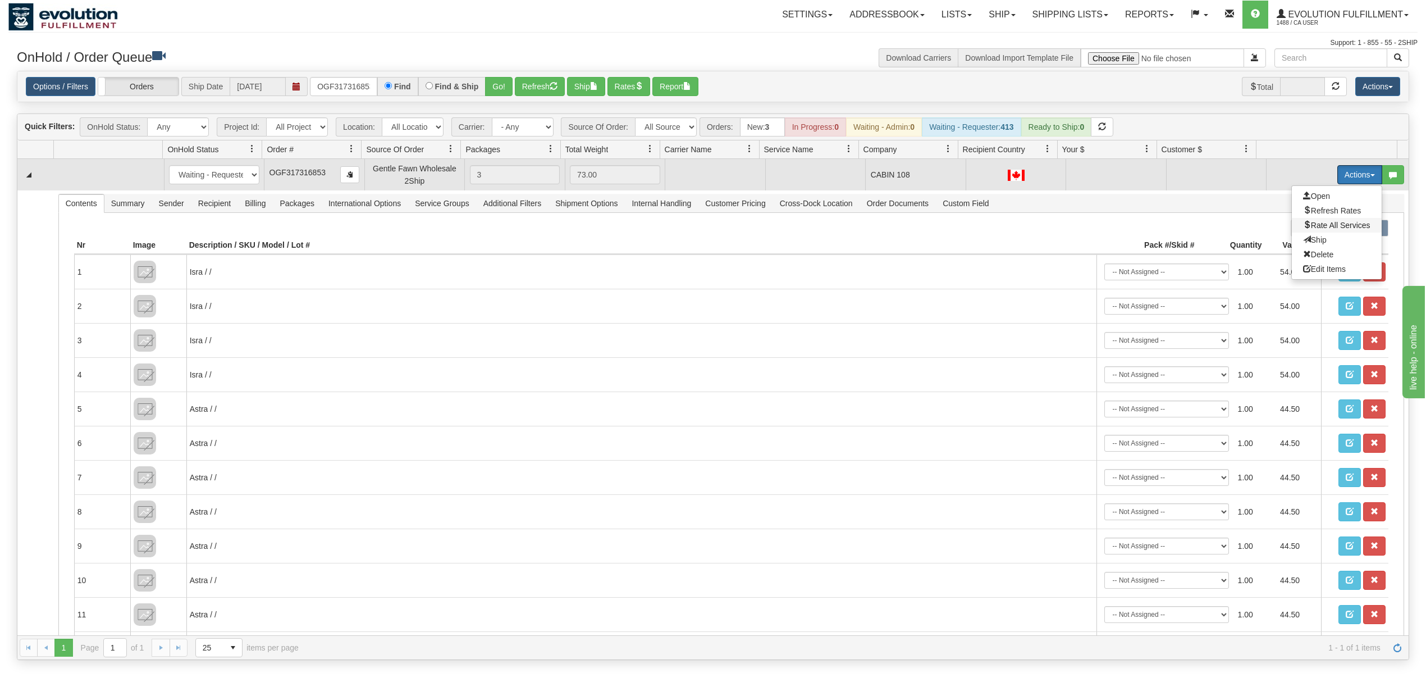
click at [1303, 226] on span "Rate All Services" at bounding box center [1336, 225] width 67 height 9
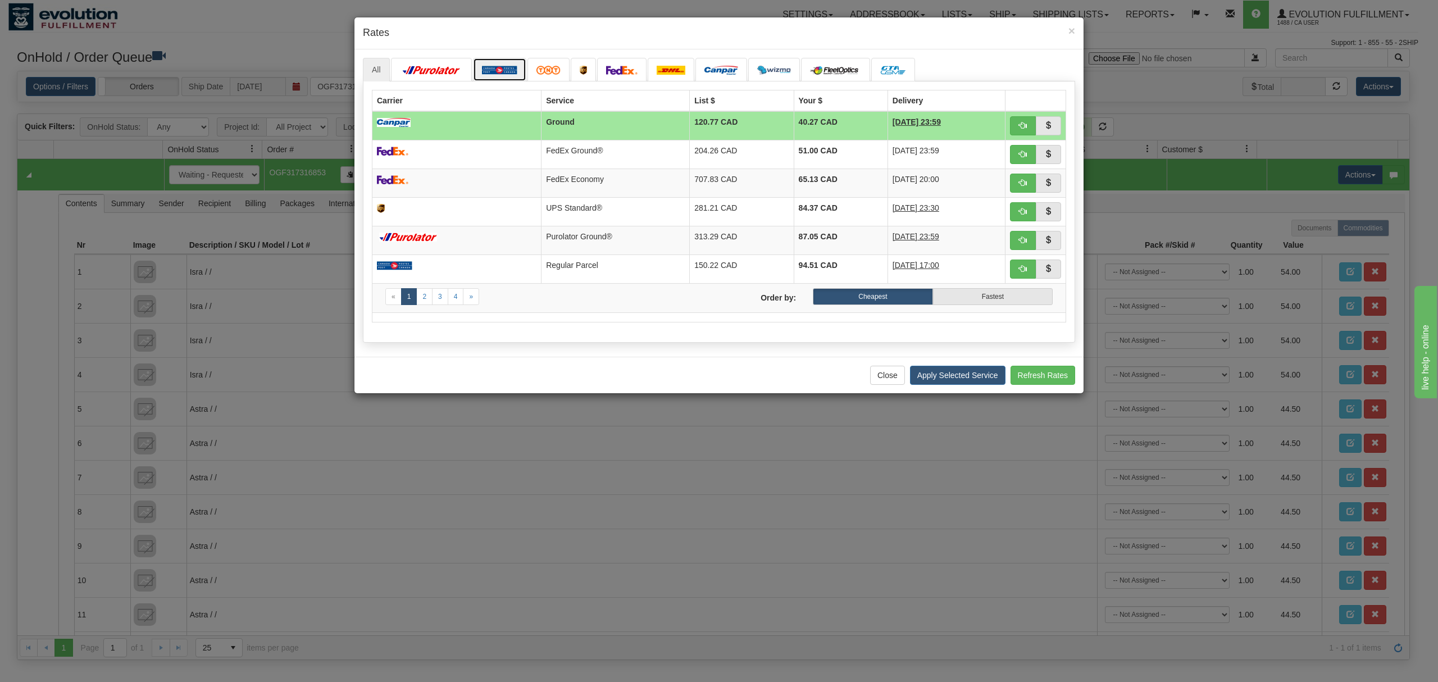
click at [514, 72] on img at bounding box center [499, 70] width 35 height 9
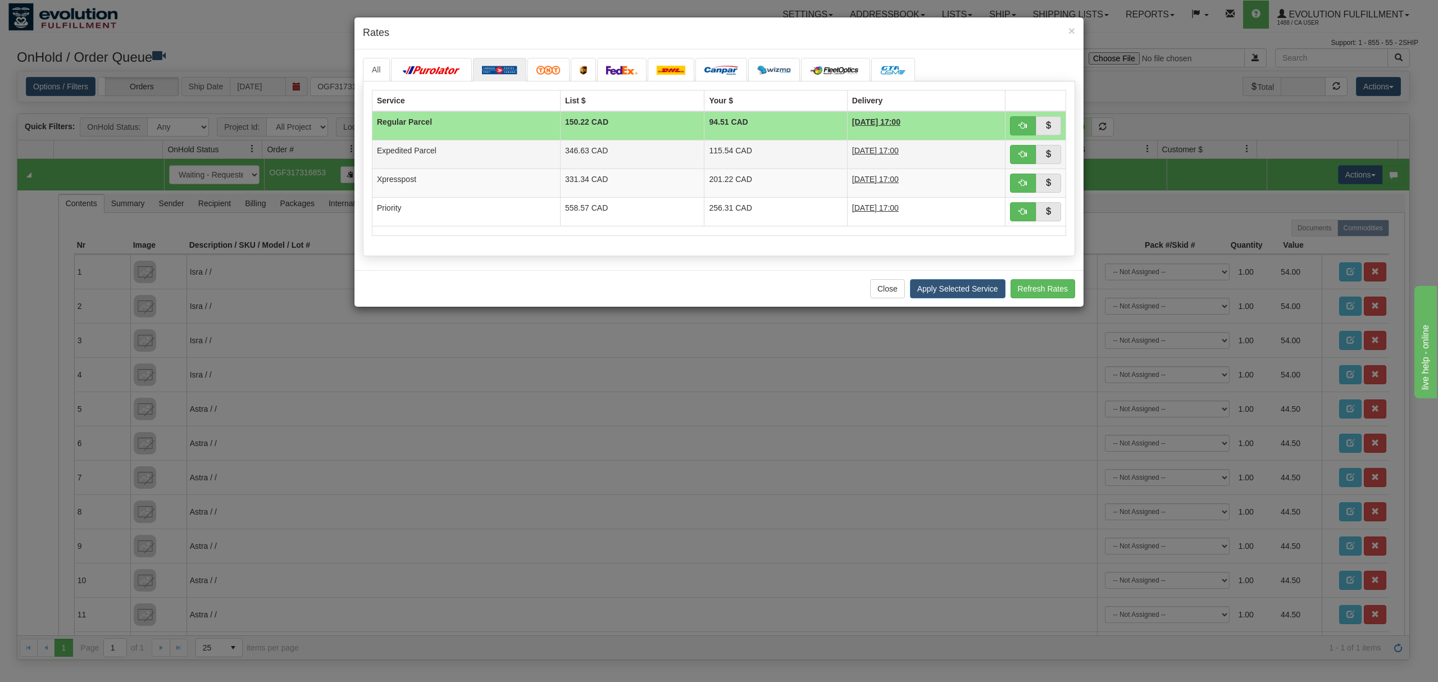
click at [461, 147] on td "Expedited Parcel" at bounding box center [466, 154] width 188 height 29
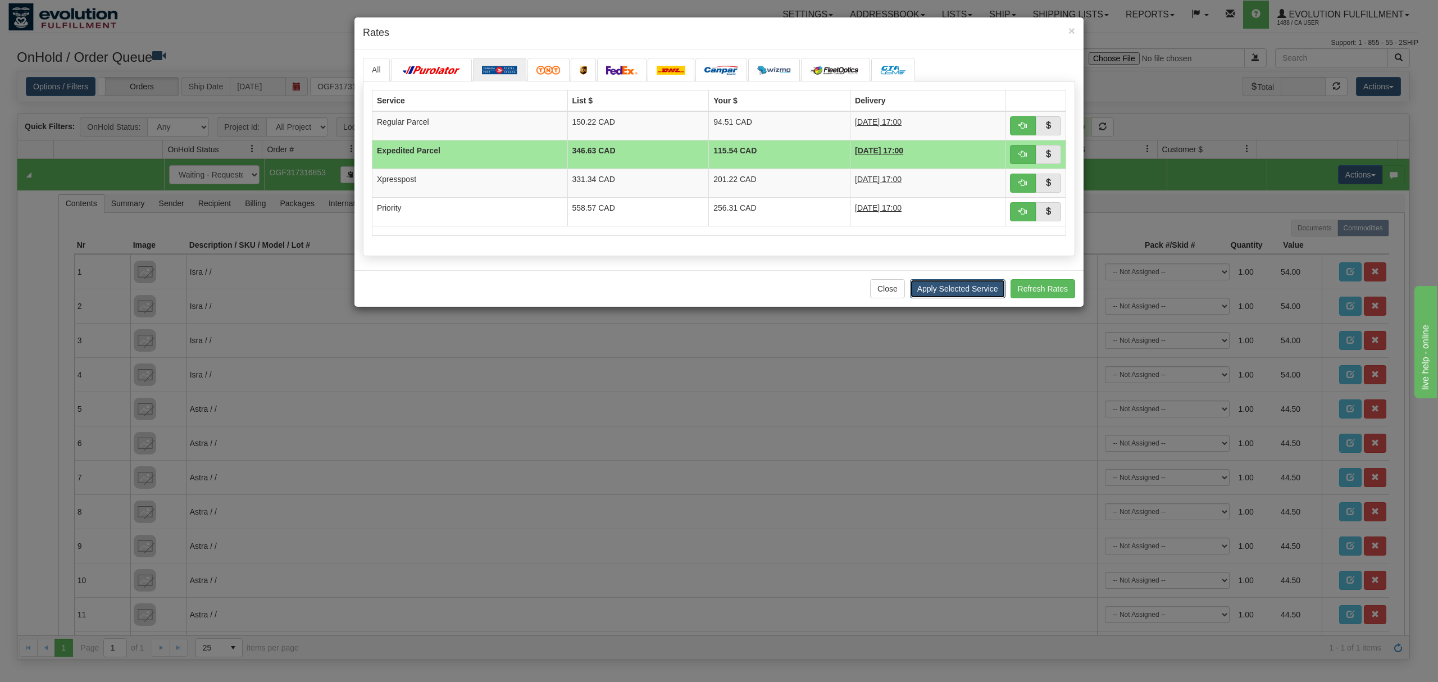
click at [973, 288] on button "Apply Selected Service" at bounding box center [957, 288] width 95 height 19
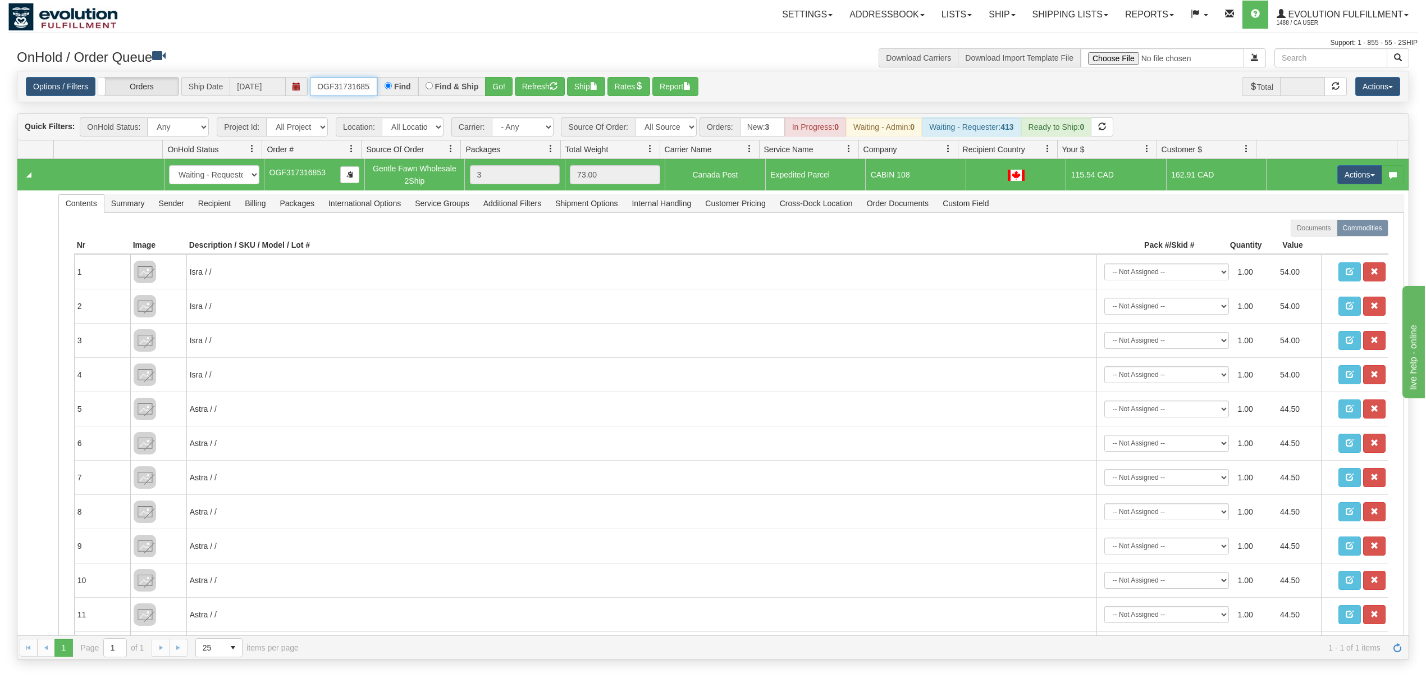
click at [361, 92] on input "OGF317316853" at bounding box center [343, 86] width 67 height 19
click at [645, 131] on select "All Sources AirBlaster 2Ship Integration Ambler Apparel 2Ship Integration Blast…" at bounding box center [666, 126] width 62 height 19
click at [541, 133] on select "- Any - Has NO carrier assigned - Has a carrier assigned FleetOptics Inc. My Ca…" at bounding box center [523, 126] width 62 height 19
select select "-1"
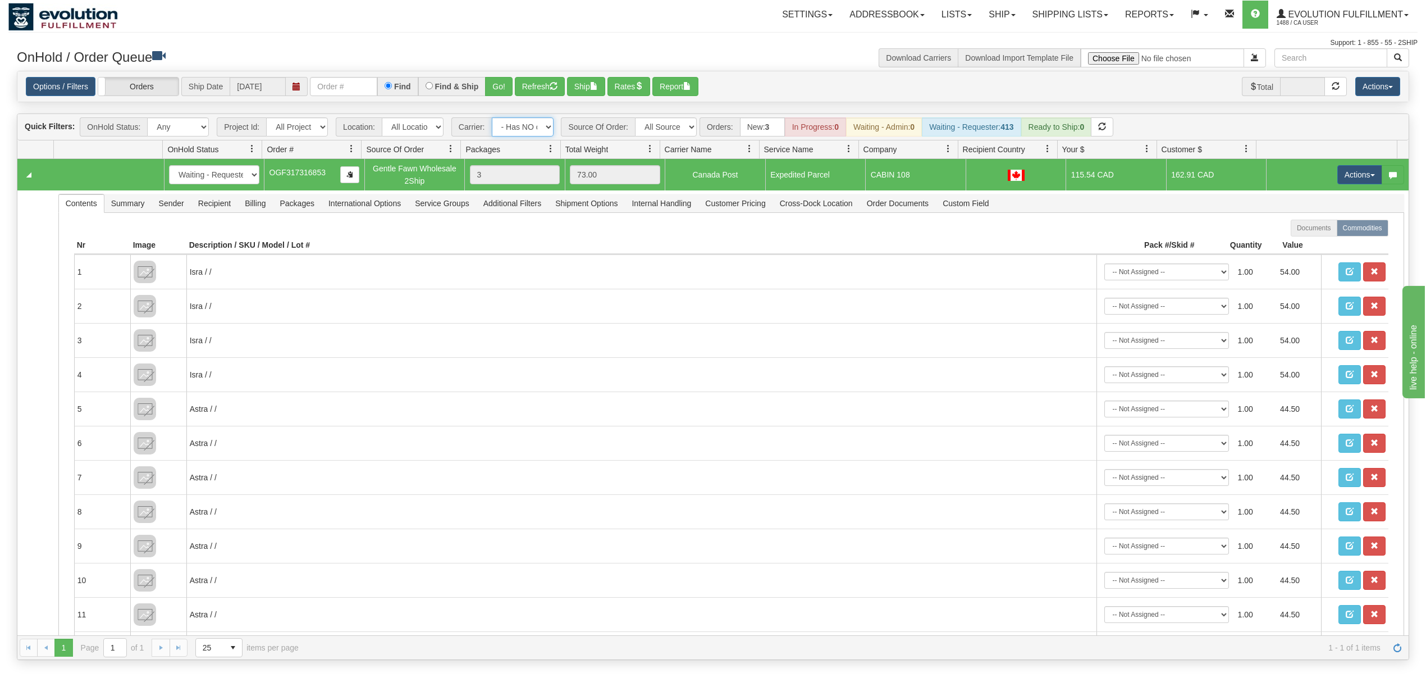
click at [492, 118] on select "- Any - Has NO carrier assigned - Has a carrier assigned FleetOptics Inc. My Ca…" at bounding box center [523, 126] width 62 height 19
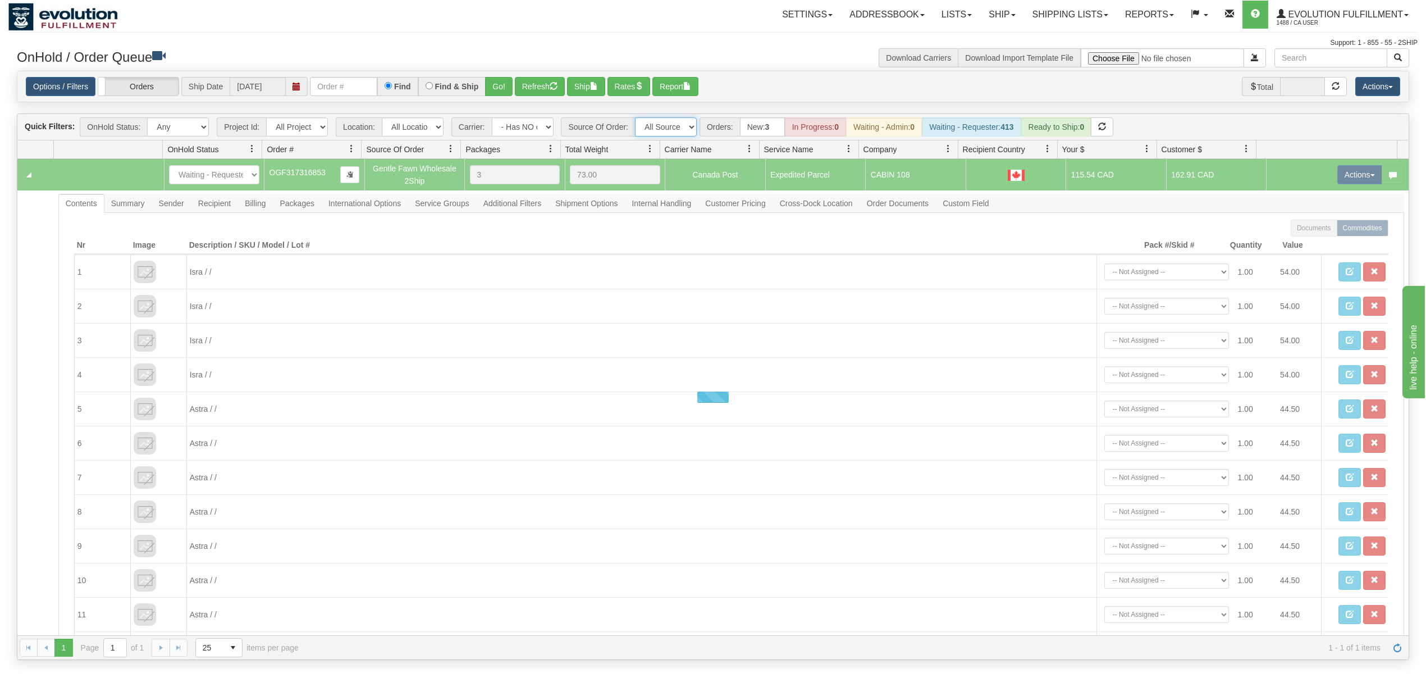
drag, startPoint x: 674, startPoint y: 128, endPoint x: 683, endPoint y: 135, distance: 10.8
click at [674, 128] on select "All Sources AirBlaster 2Ship Integration Ambler Apparel 2Ship Integration Blast…" at bounding box center [666, 126] width 62 height 19
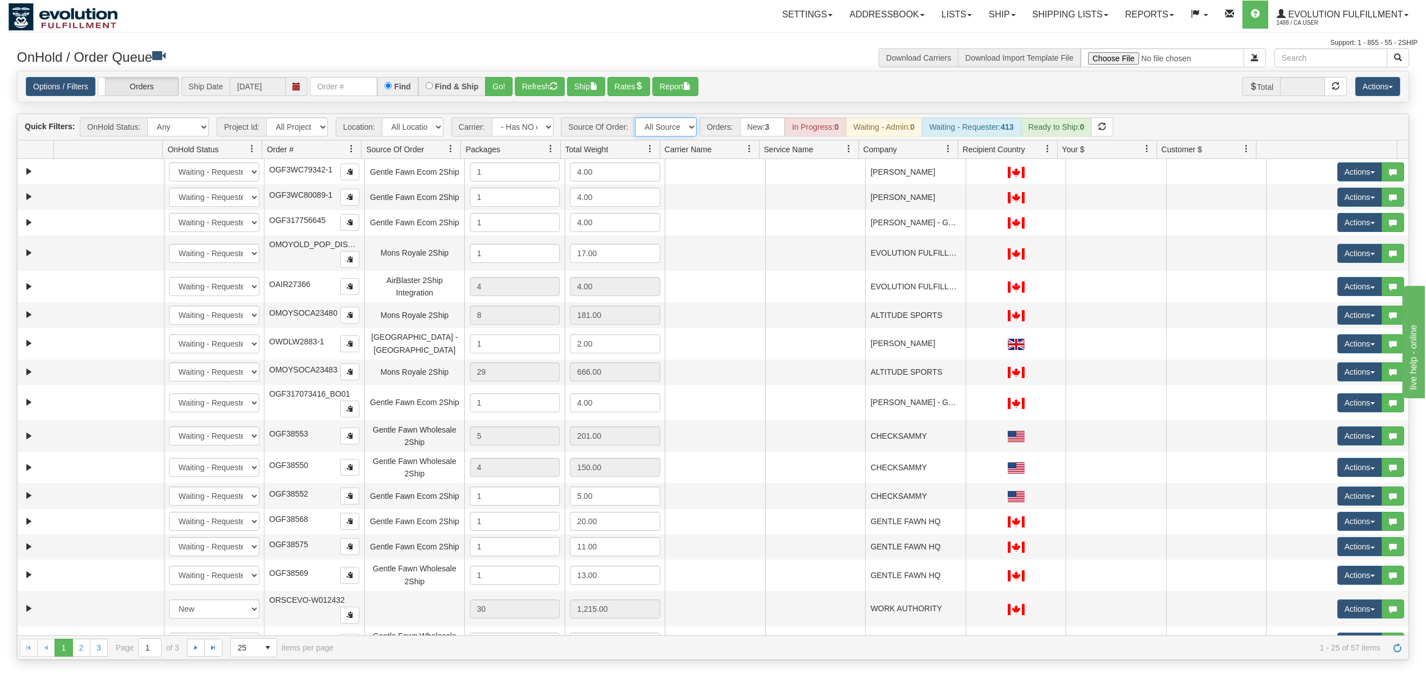
select select "Gentle Fawn Wholesale 2Ship"
click at [636, 118] on select "All Sources AirBlaster 2Ship Integration Ambler Apparel 2Ship Integration Blast…" at bounding box center [666, 126] width 62 height 19
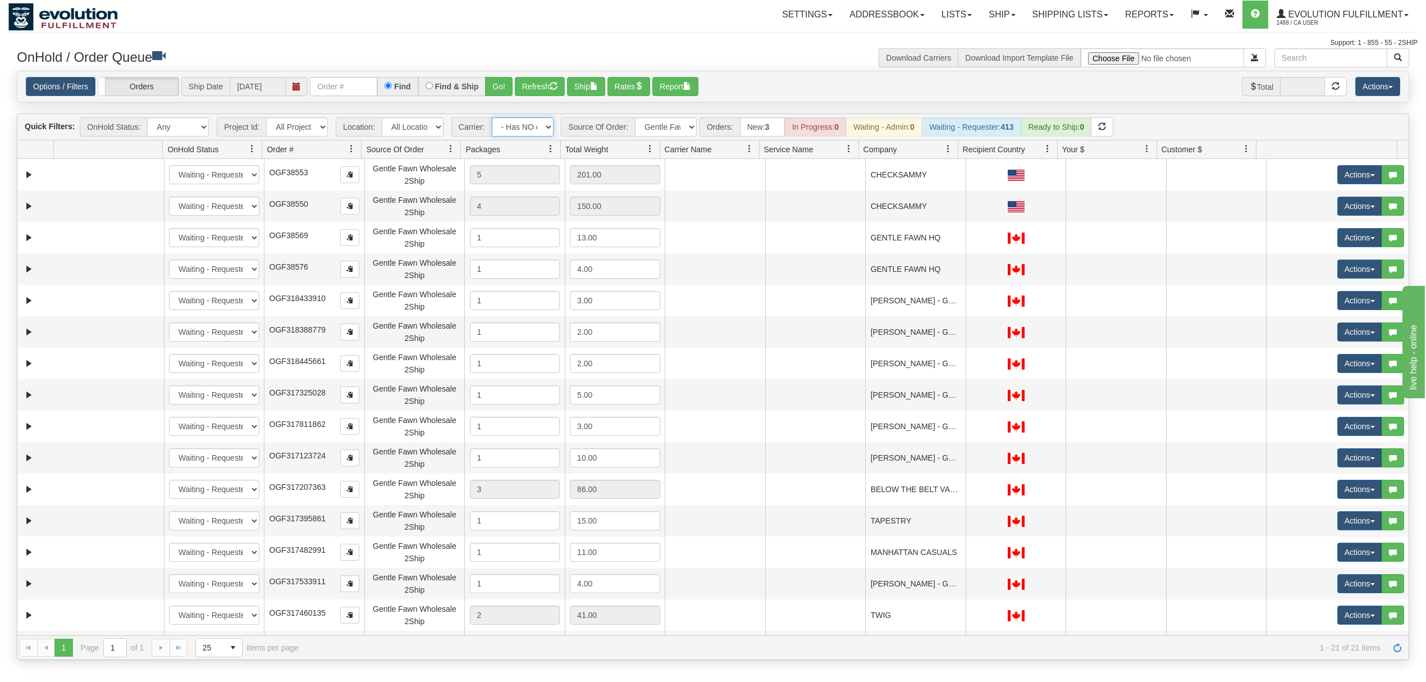
click at [517, 136] on select "- Any - Has NO carrier assigned - Has a carrier assigned FleetOptics Inc. My Ca…" at bounding box center [523, 126] width 62 height 19
select select "grid toolbar"
click at [492, 118] on select "- Any - Has NO carrier assigned - Has a carrier assigned FleetOptics Inc. My Ca…" at bounding box center [523, 126] width 62 height 19
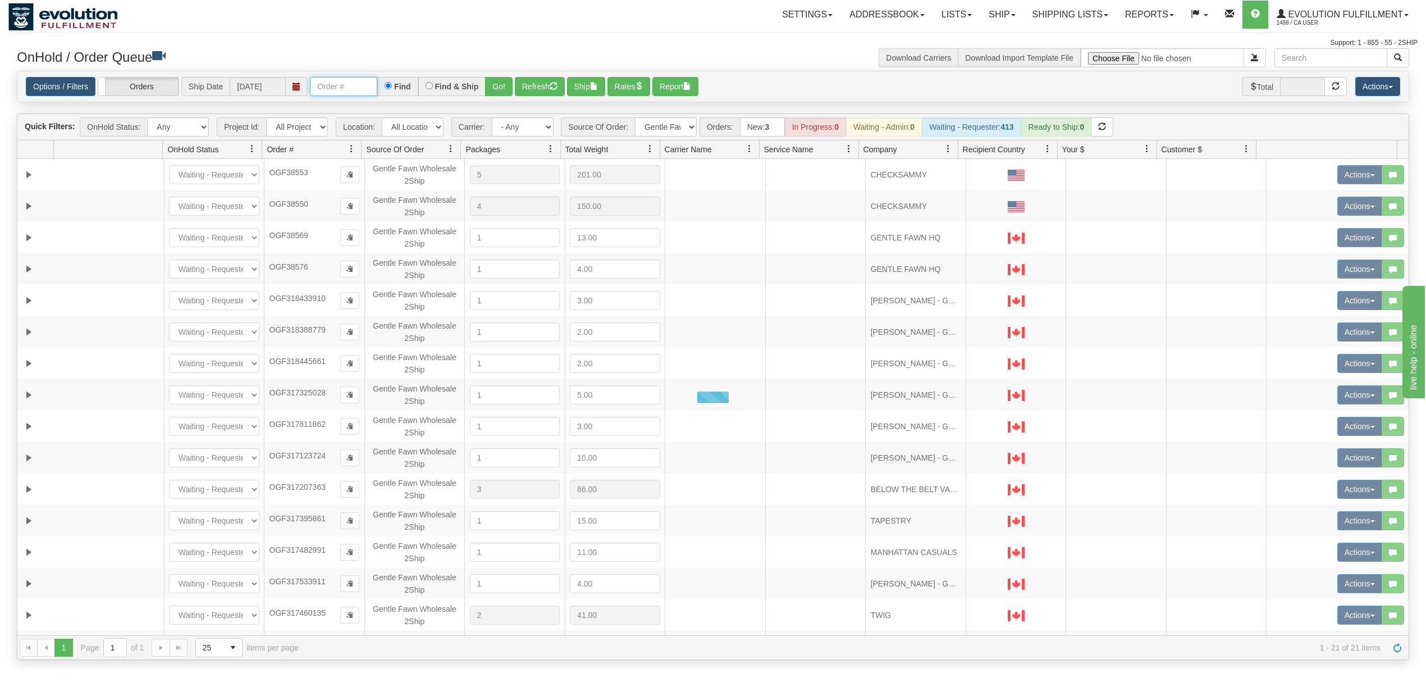
click at [343, 88] on input "text" at bounding box center [343, 86] width 67 height 19
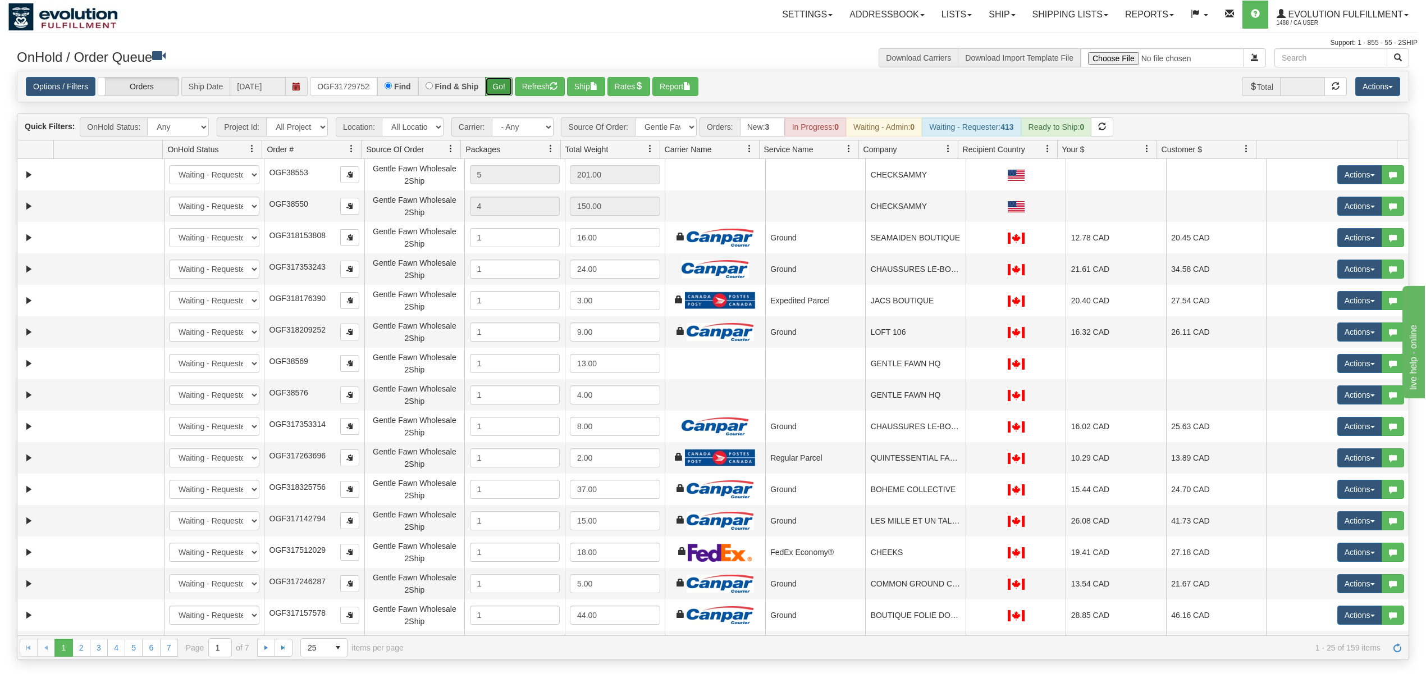
click at [499, 81] on button "Go!" at bounding box center [499, 86] width 28 height 19
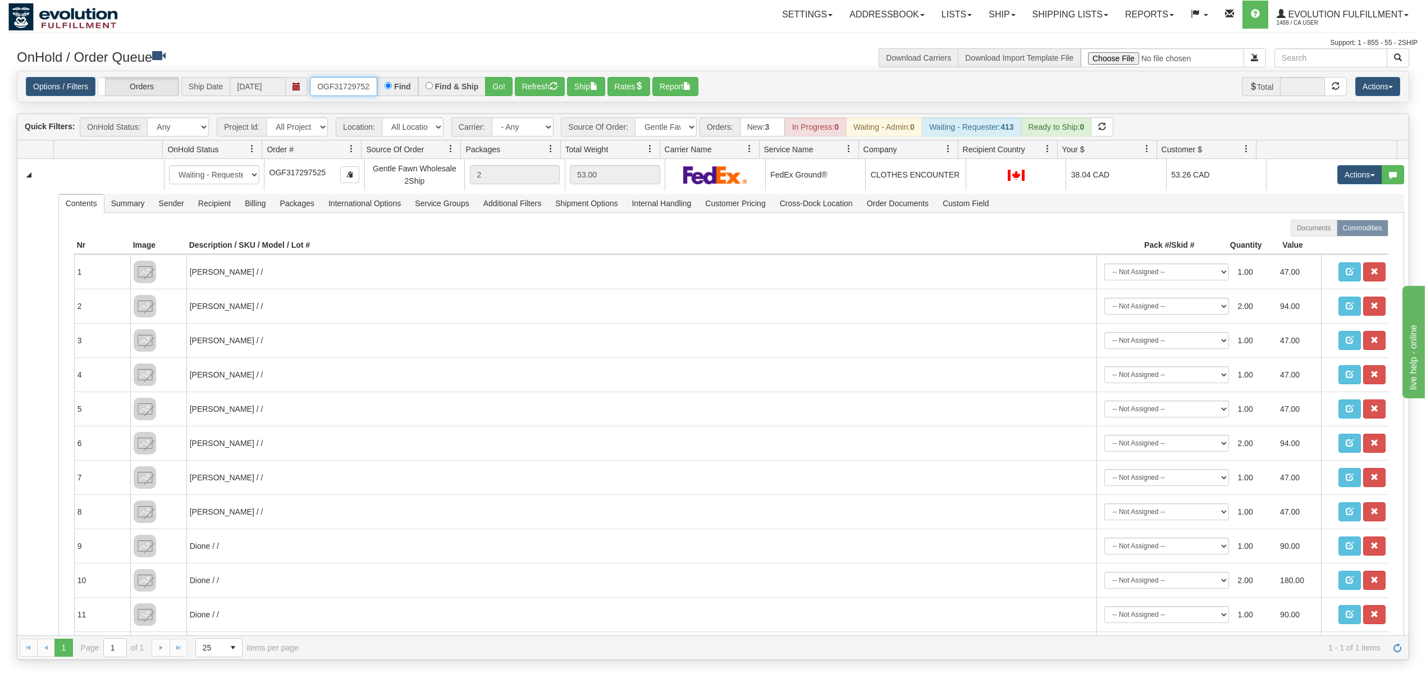
click at [356, 77] on input "OGF317297525" at bounding box center [343, 86] width 67 height 19
type input "OGF317491347"
click at [489, 84] on button "Go!" at bounding box center [499, 86] width 28 height 19
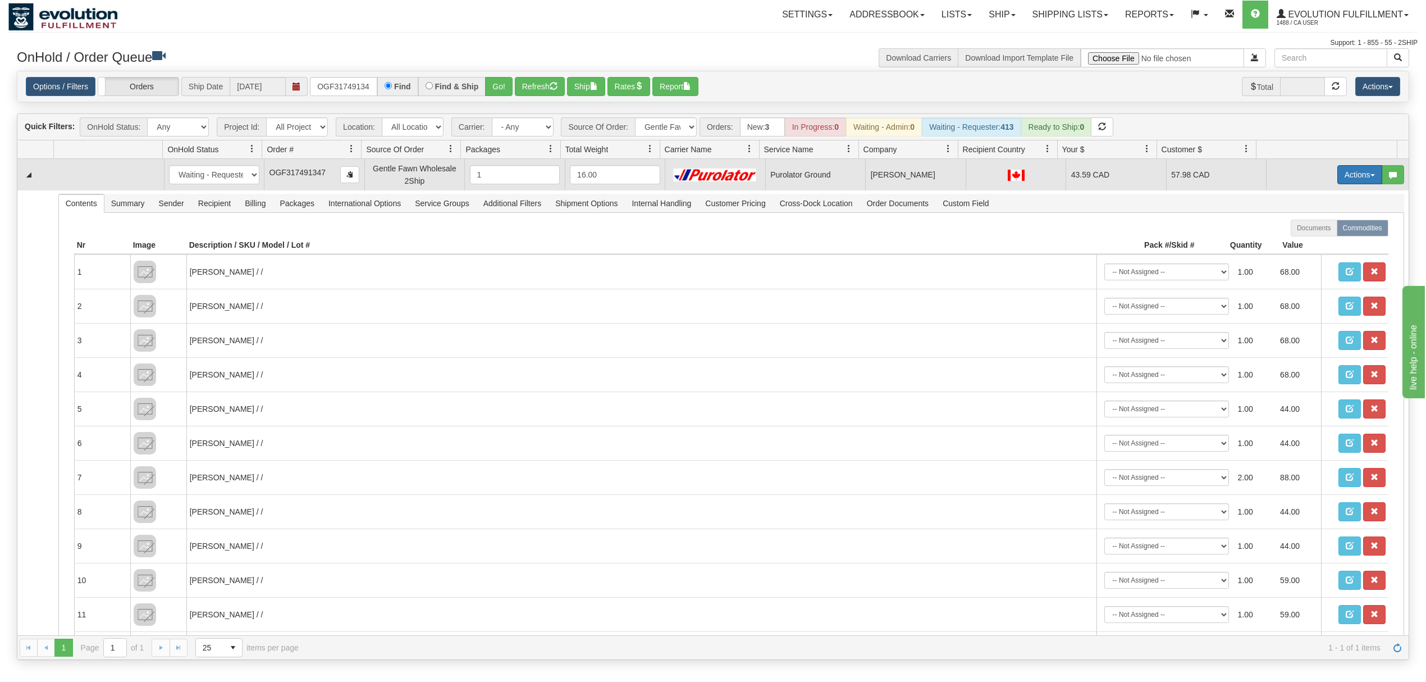
drag, startPoint x: 1324, startPoint y: 178, endPoint x: 1326, endPoint y: 185, distance: 7.6
click at [1338, 178] on button "Actions" at bounding box center [1360, 174] width 45 height 19
click at [1303, 227] on span at bounding box center [1307, 225] width 8 height 8
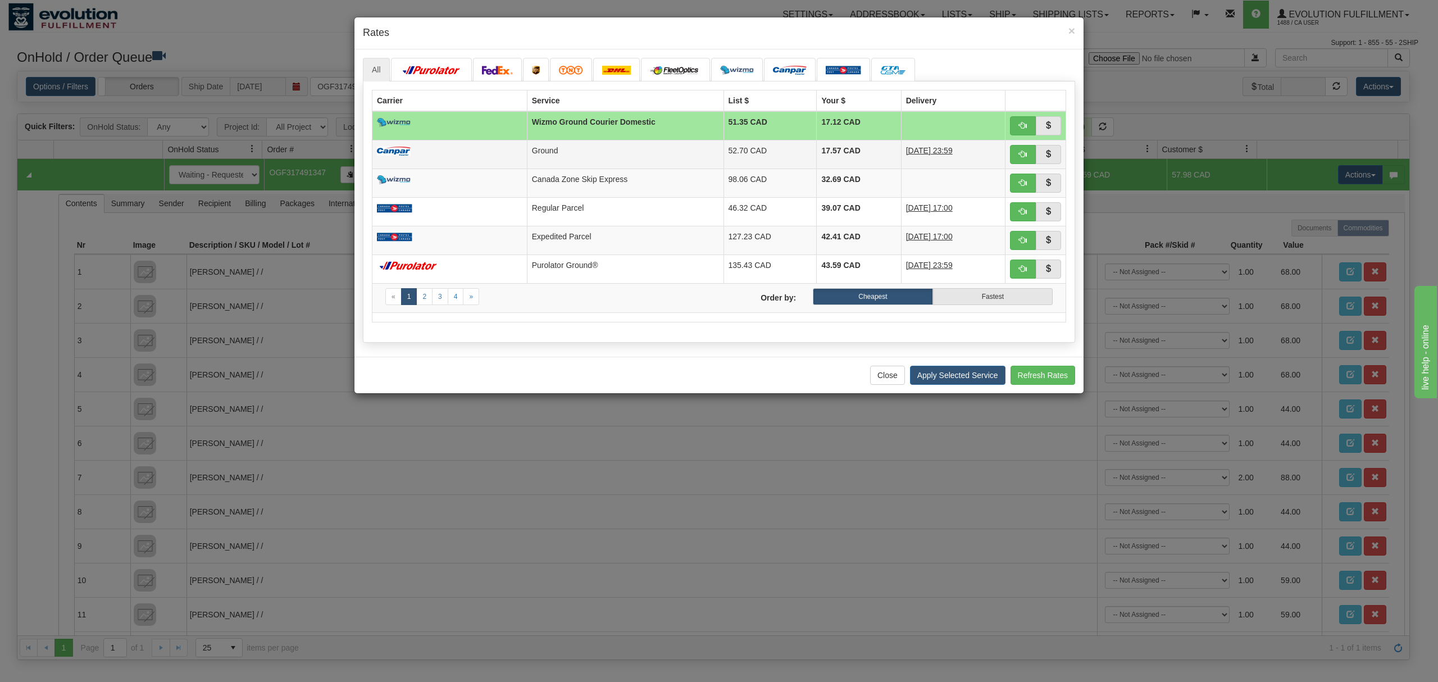
click at [645, 146] on td "Ground" at bounding box center [625, 154] width 197 height 29
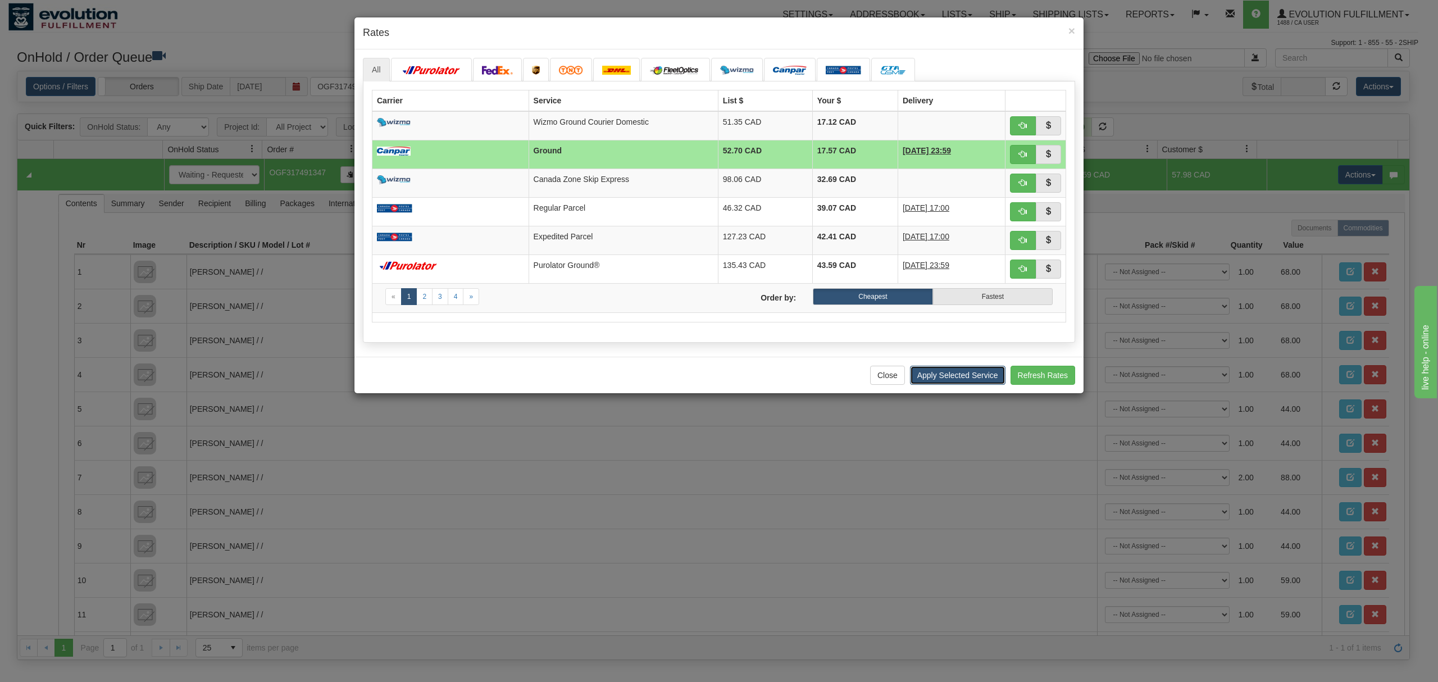
click at [953, 378] on button "Apply Selected Service" at bounding box center [957, 375] width 95 height 19
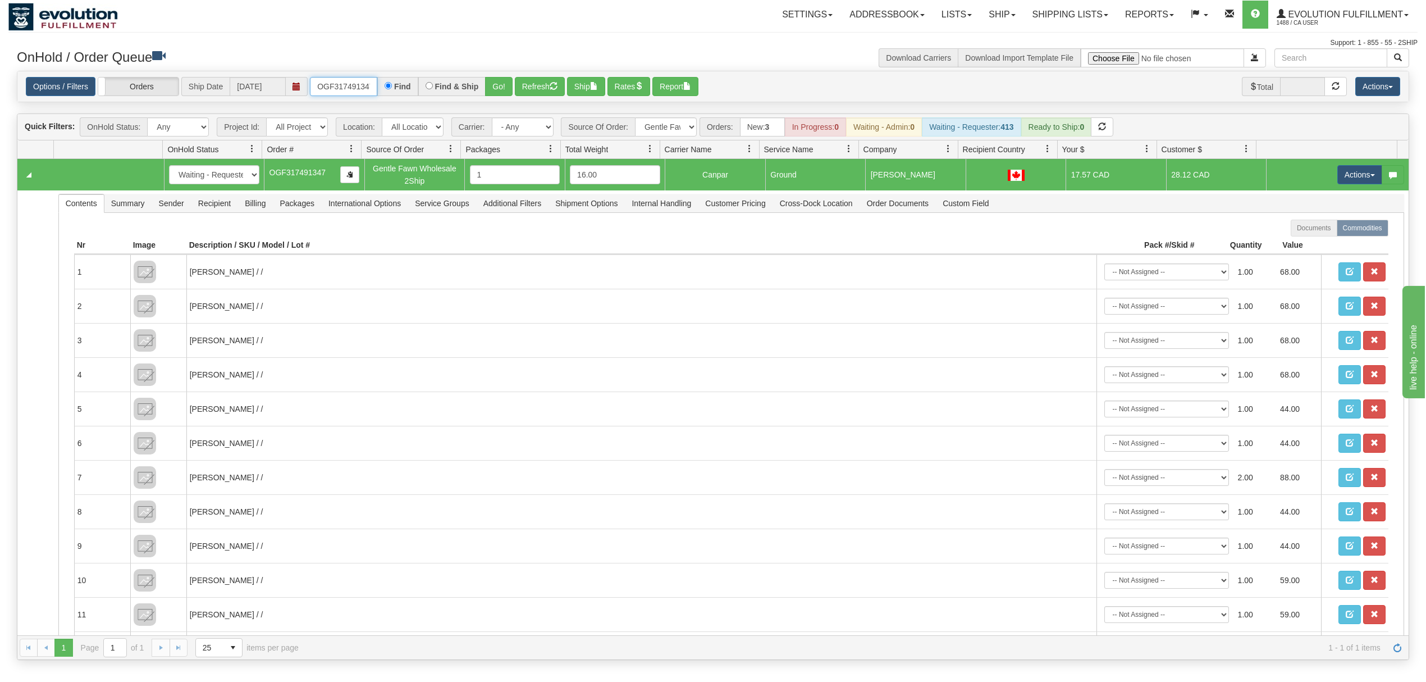
click at [346, 90] on input "OGF317491347" at bounding box center [343, 86] width 67 height 19
click at [522, 127] on select "- Any - Has NO carrier assigned - Has a carrier assigned FleetOptics Inc. My Ca…" at bounding box center [523, 126] width 62 height 19
select select "-1"
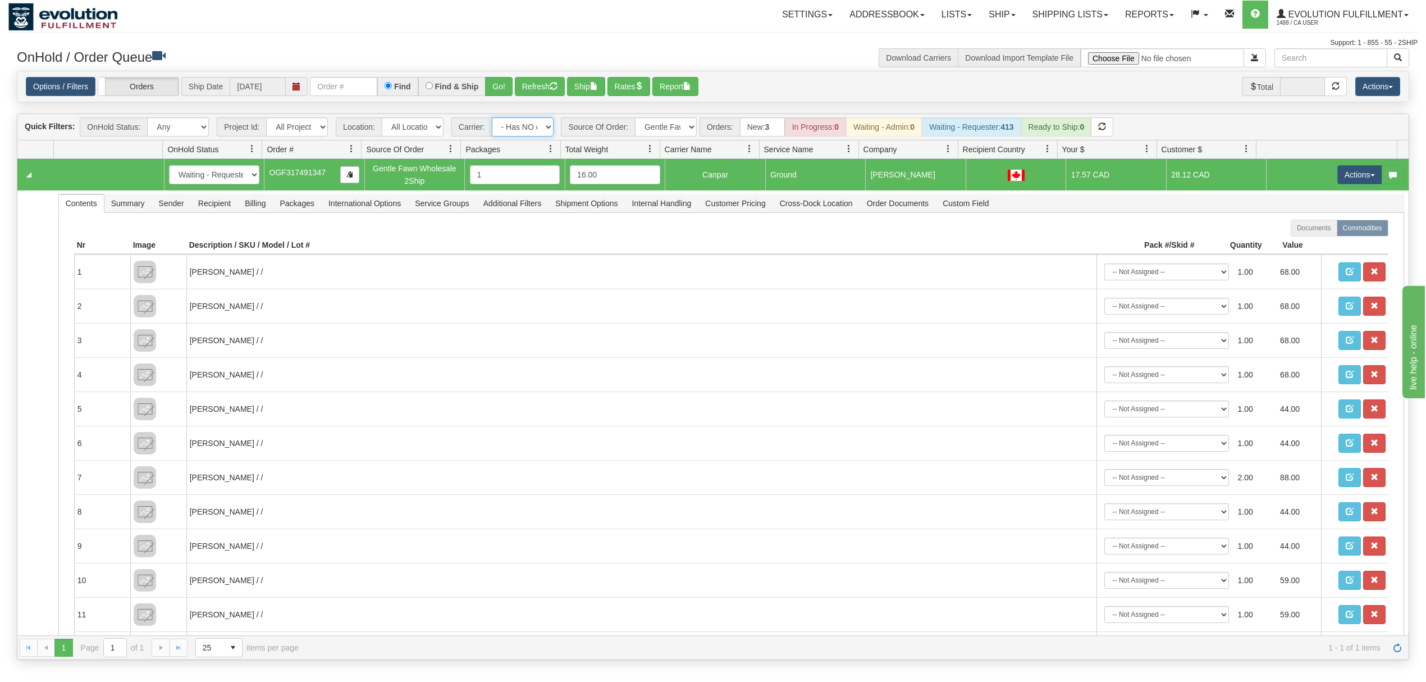
click at [492, 118] on select "- Any - Has NO carrier assigned - Has a carrier assigned FleetOptics Inc. My Ca…" at bounding box center [523, 126] width 62 height 19
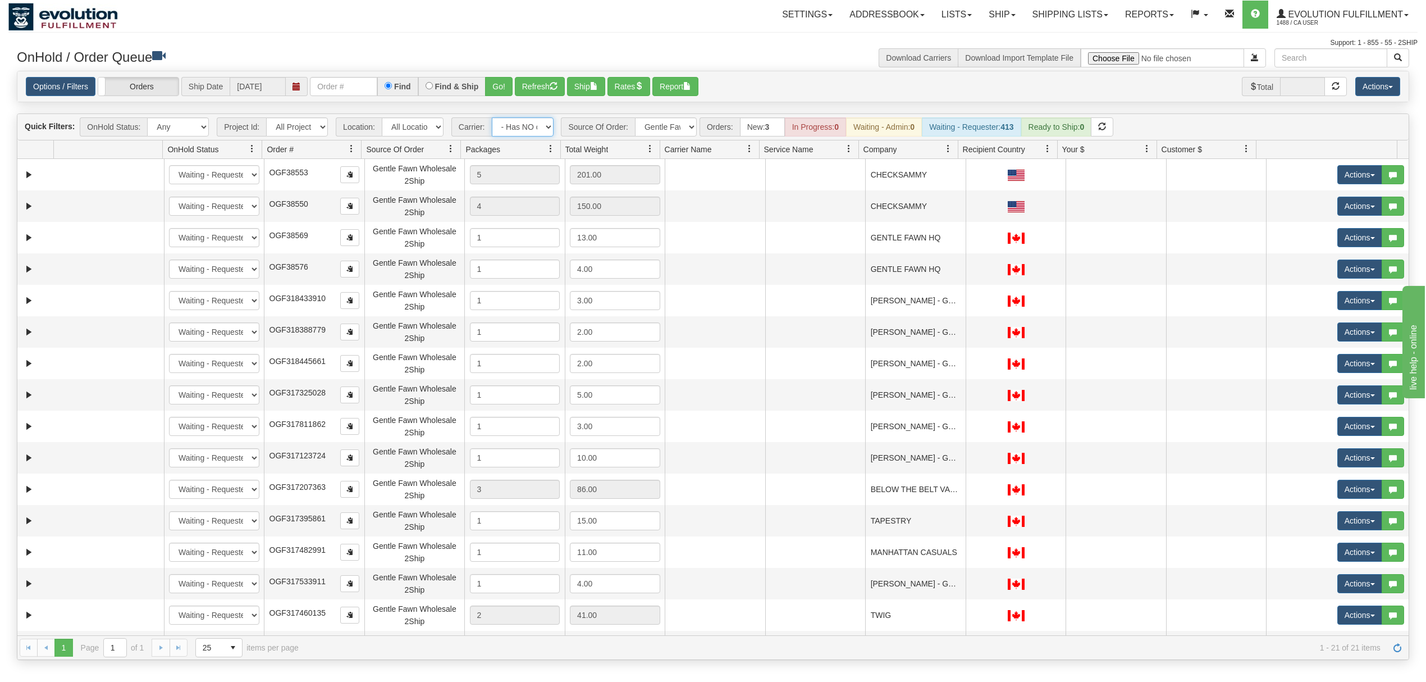
click at [527, 128] on select "- Any - Has NO carrier assigned - Has a carrier assigned FleetOptics Inc. My Ca…" at bounding box center [523, 126] width 62 height 19
select select "grid toolbar"
click at [492, 118] on select "- Any - Has NO carrier assigned - Has a carrier assigned FleetOptics Inc. My Ca…" at bounding box center [523, 126] width 62 height 19
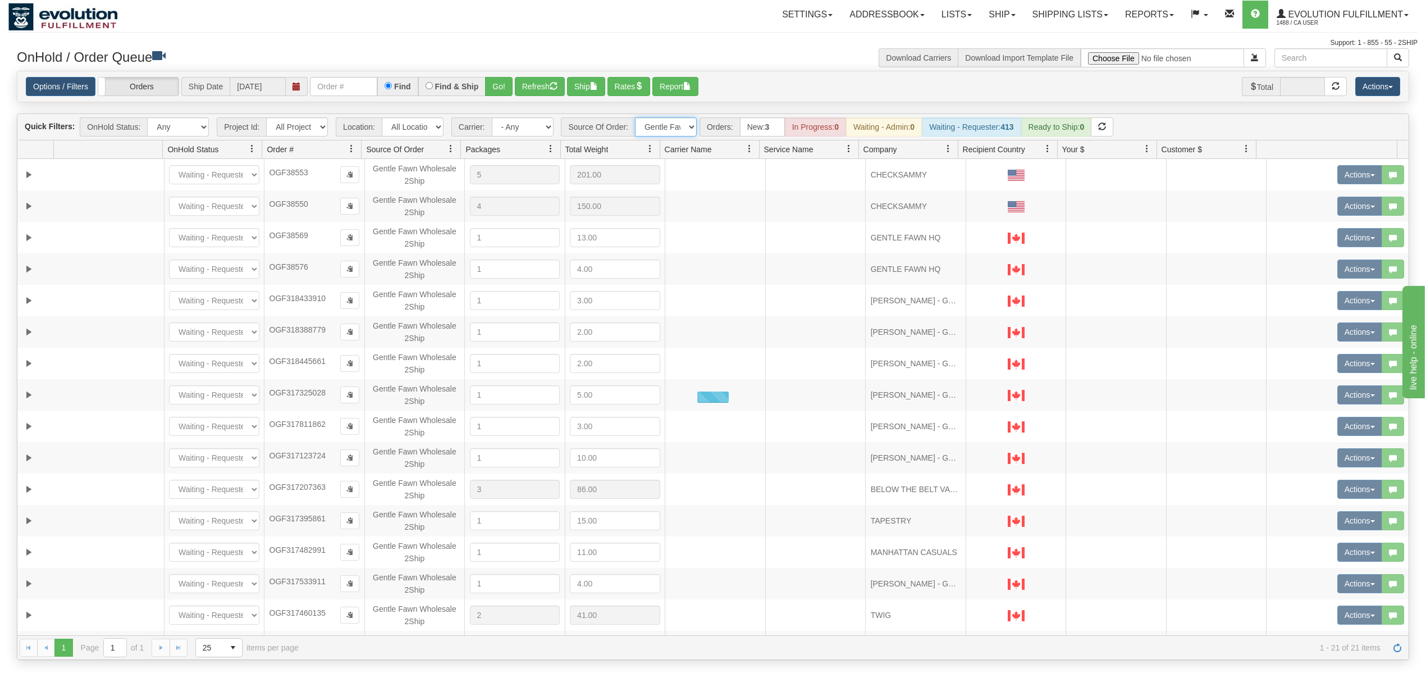
click at [677, 122] on select "All Sources AirBlaster 2Ship Integration Ambler Apparel 2Ship Integration Blast…" at bounding box center [666, 126] width 62 height 19
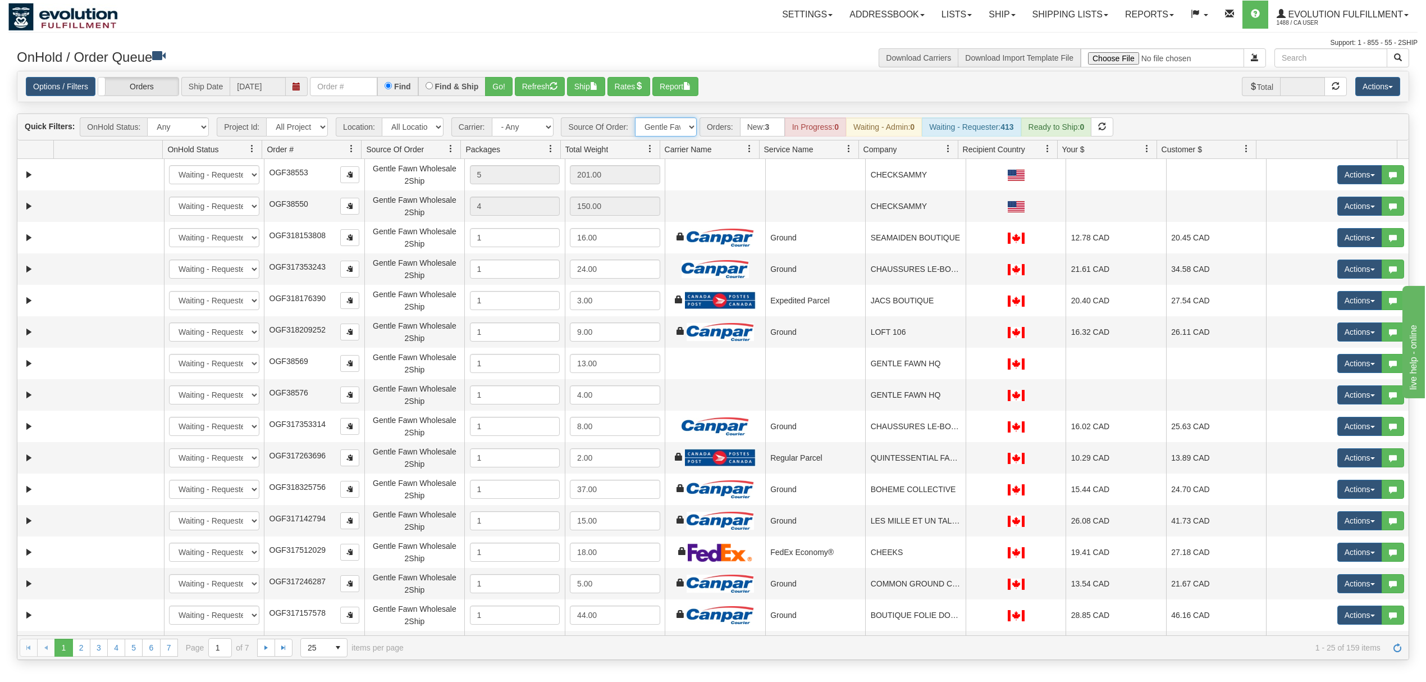
select select "[PERSON_NAME] 2Ship Integration"
click at [636, 118] on select "All Sources AirBlaster 2Ship Integration Ambler Apparel 2Ship Integration Blast…" at bounding box center [666, 126] width 62 height 19
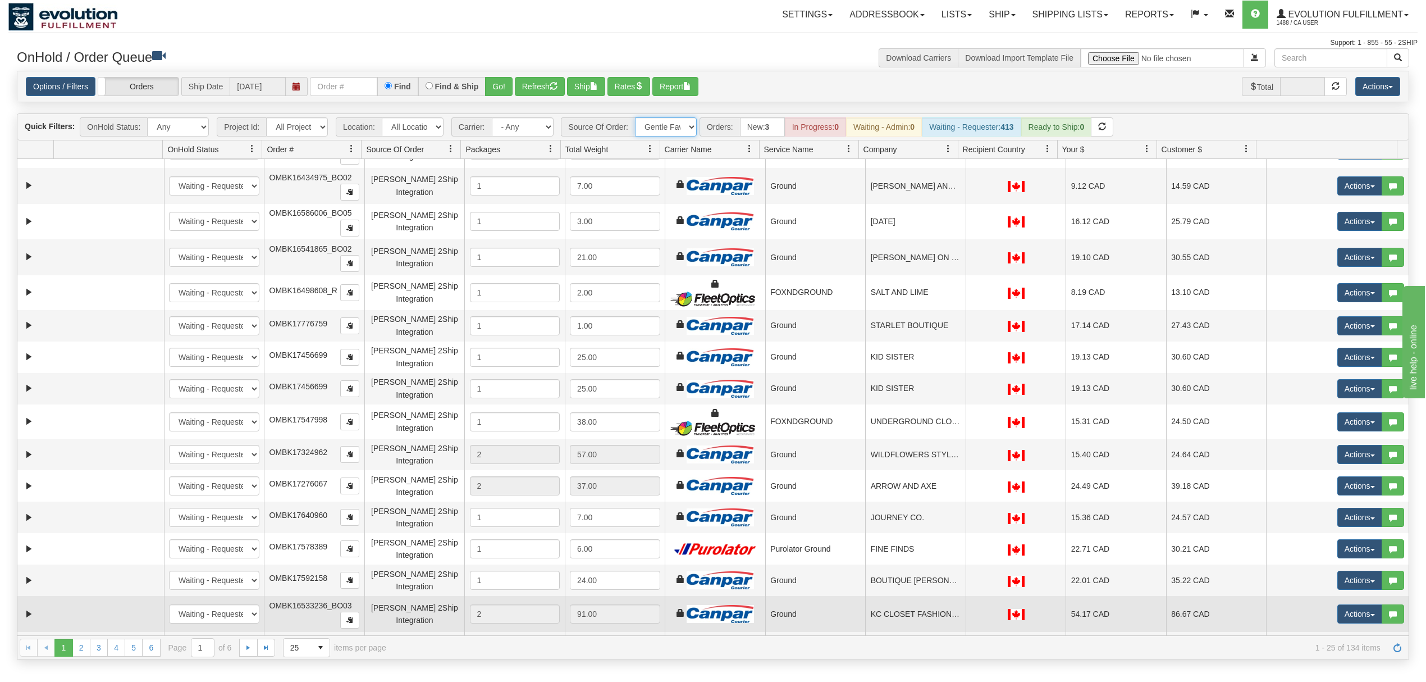
scroll to position [353, 0]
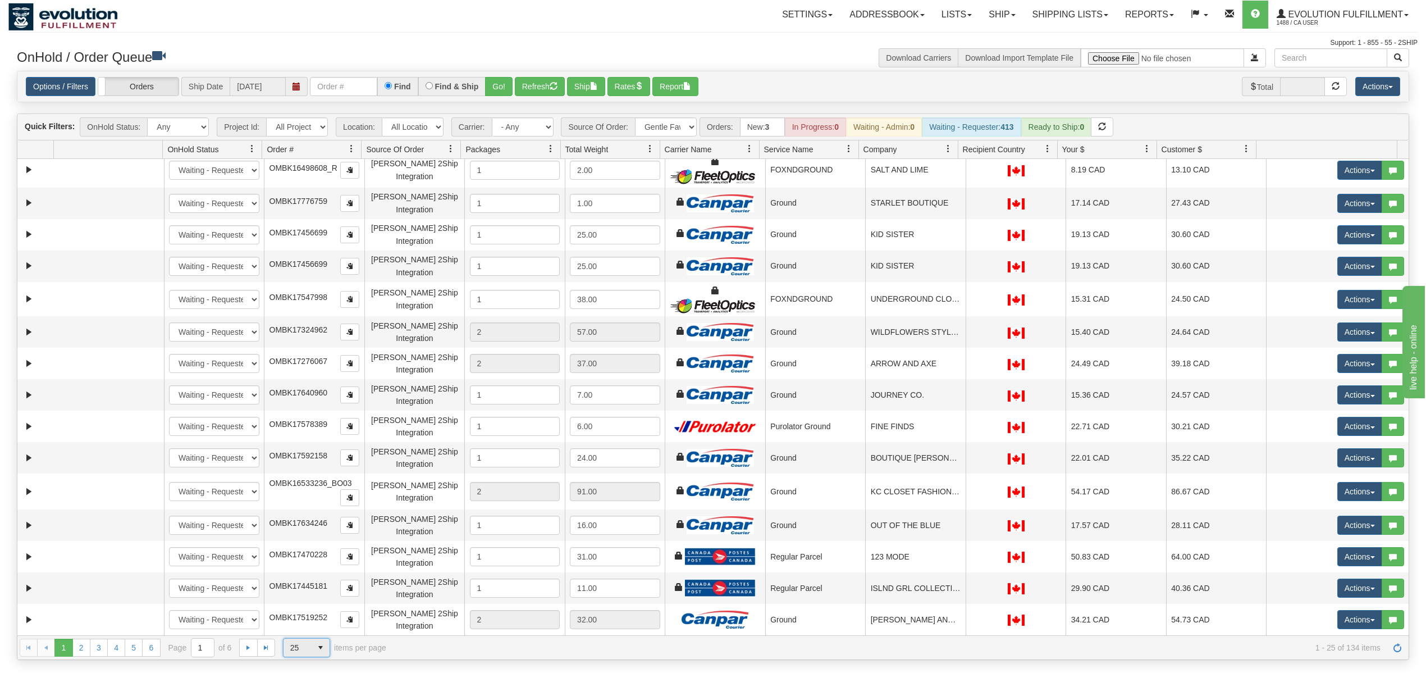
click at [308, 646] on span "25" at bounding box center [298, 647] width 28 height 18
click at [307, 624] on li "100" at bounding box center [307, 632] width 46 height 16
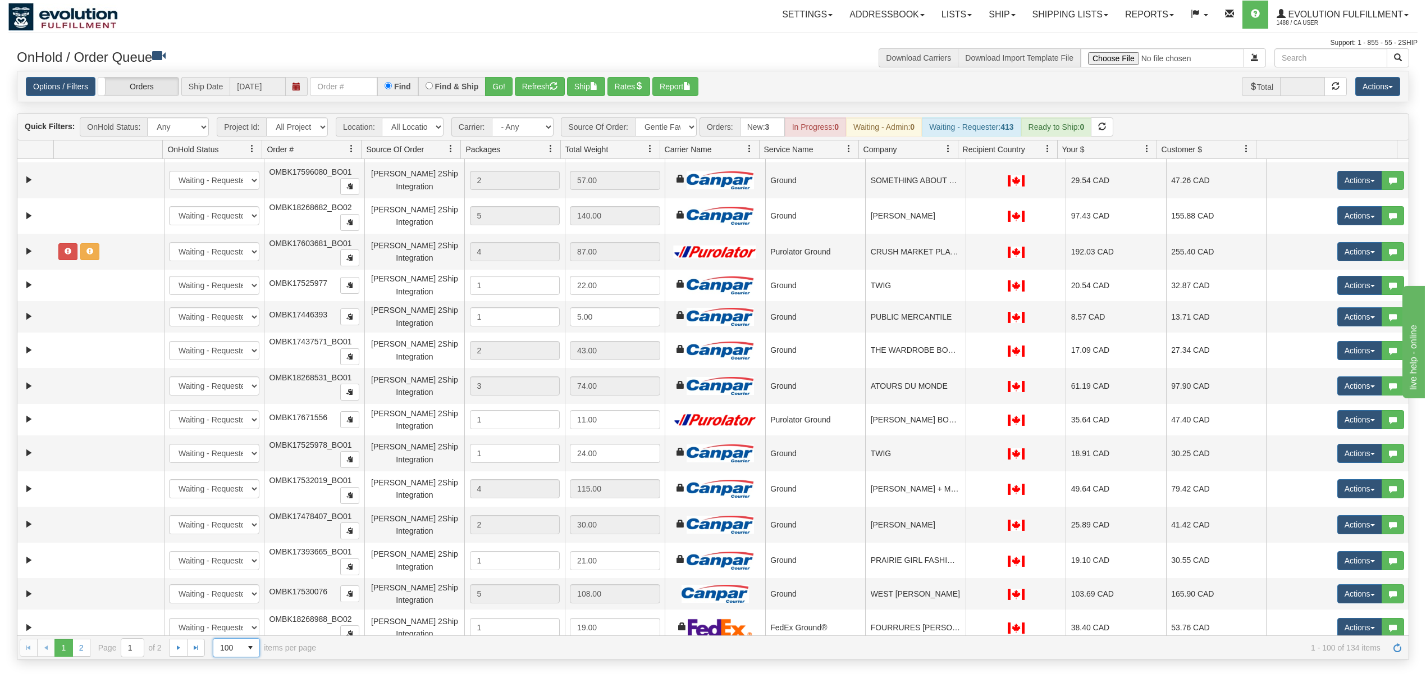
scroll to position [1102, 0]
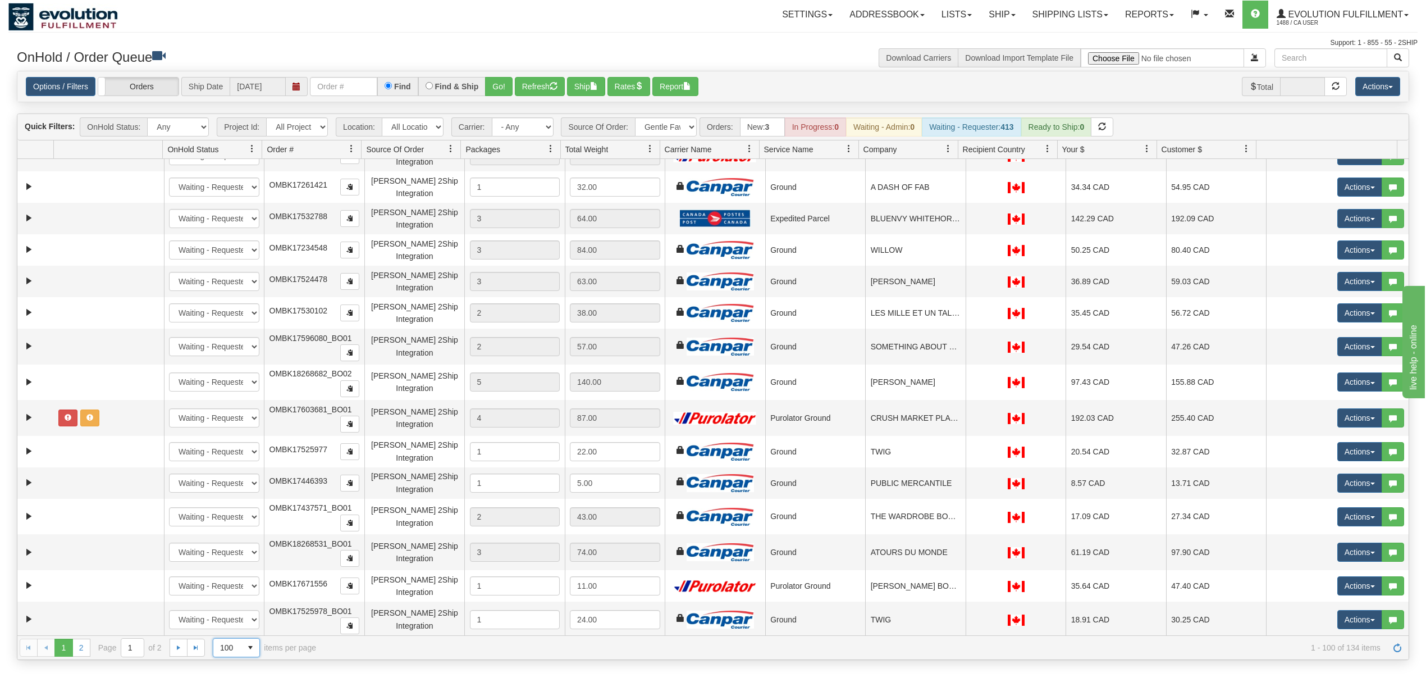
click at [946, 146] on span at bounding box center [948, 148] width 9 height 9
click at [951, 183] on span "Sort Ascending" at bounding box center [983, 176] width 89 height 30
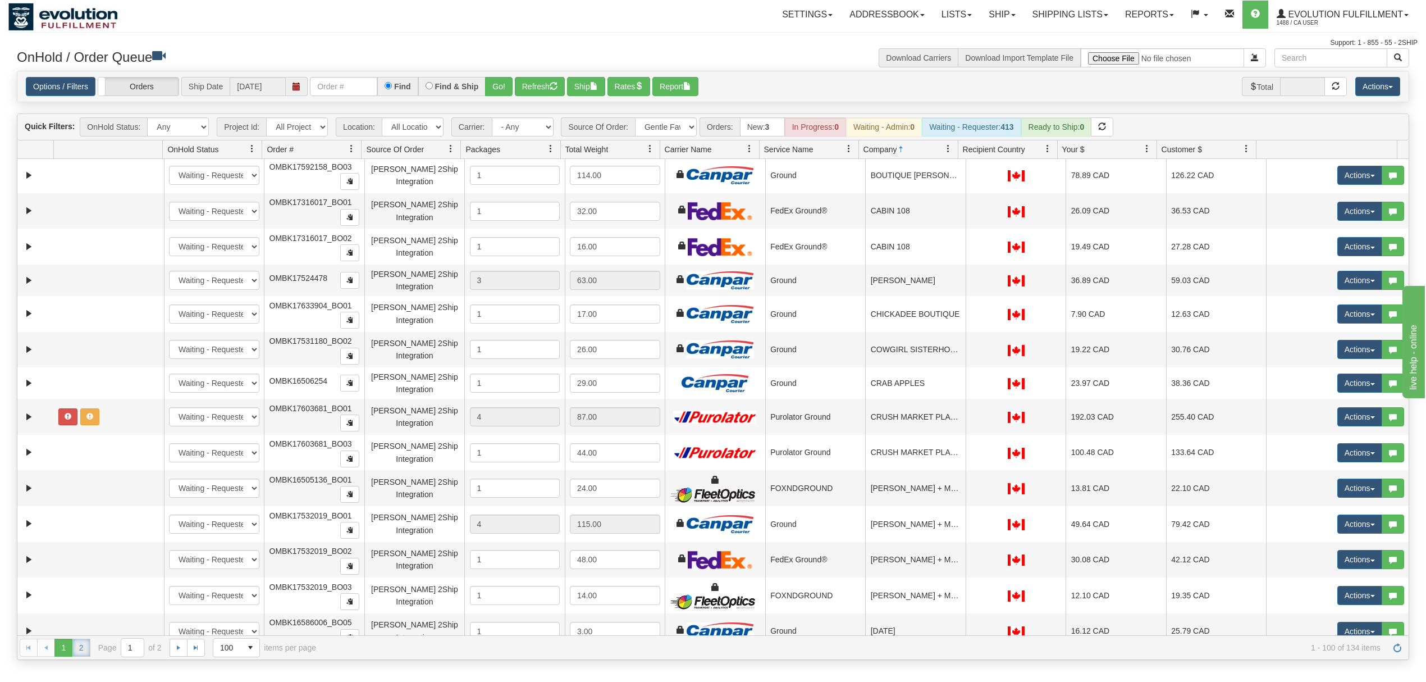
click at [80, 651] on link "2" at bounding box center [81, 647] width 18 height 18
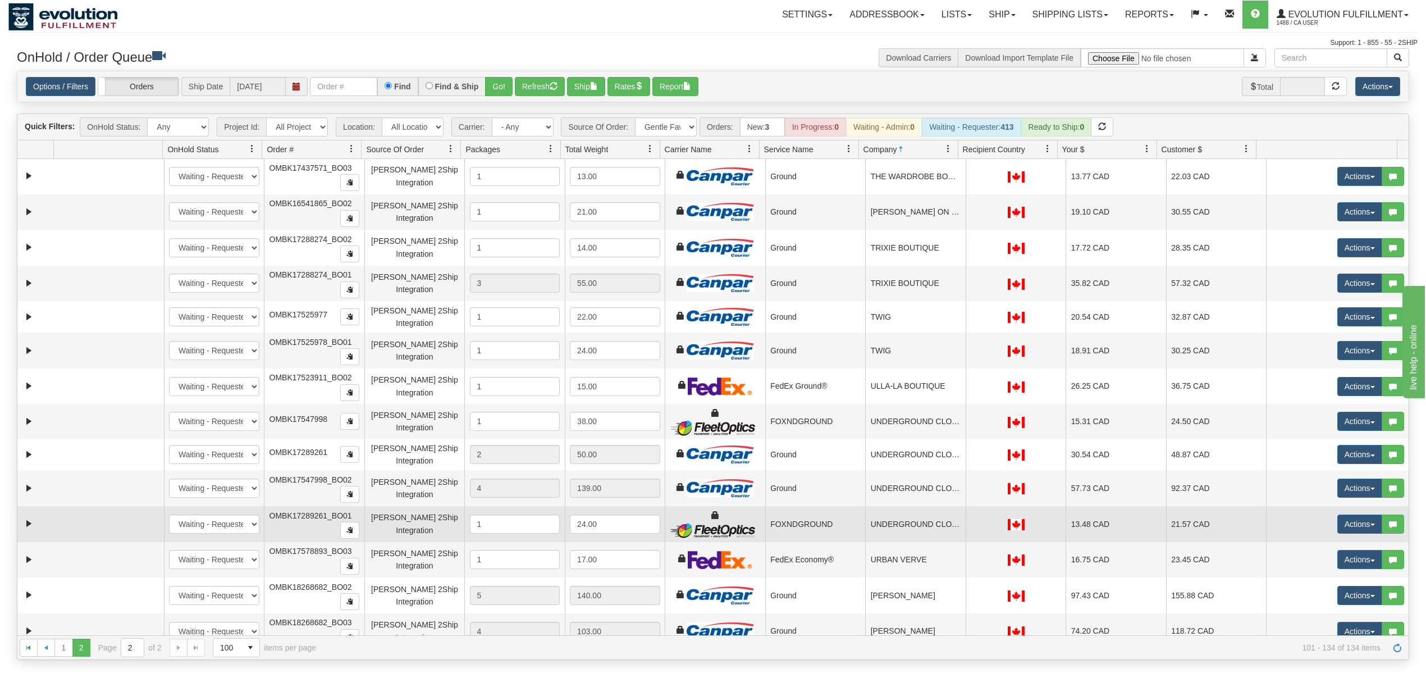
scroll to position [628, 0]
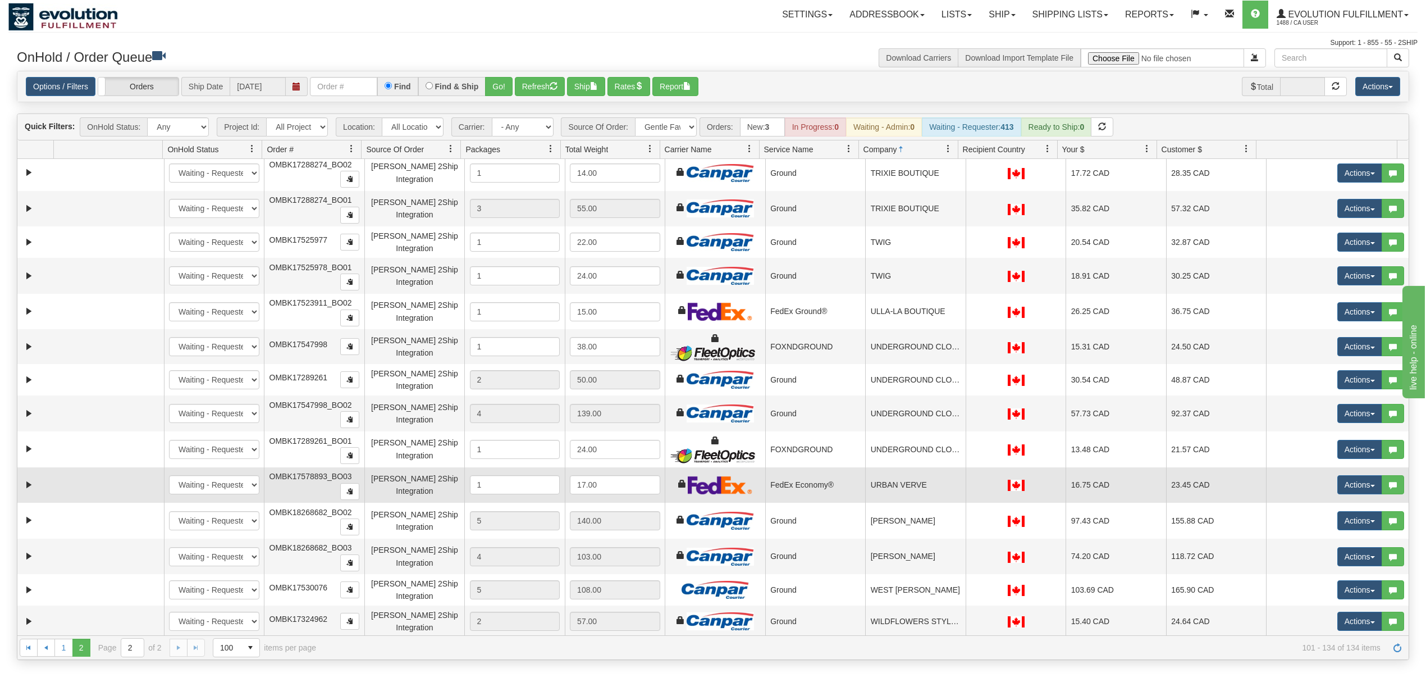
click at [897, 488] on td "URBAN VERVE" at bounding box center [915, 485] width 101 height 36
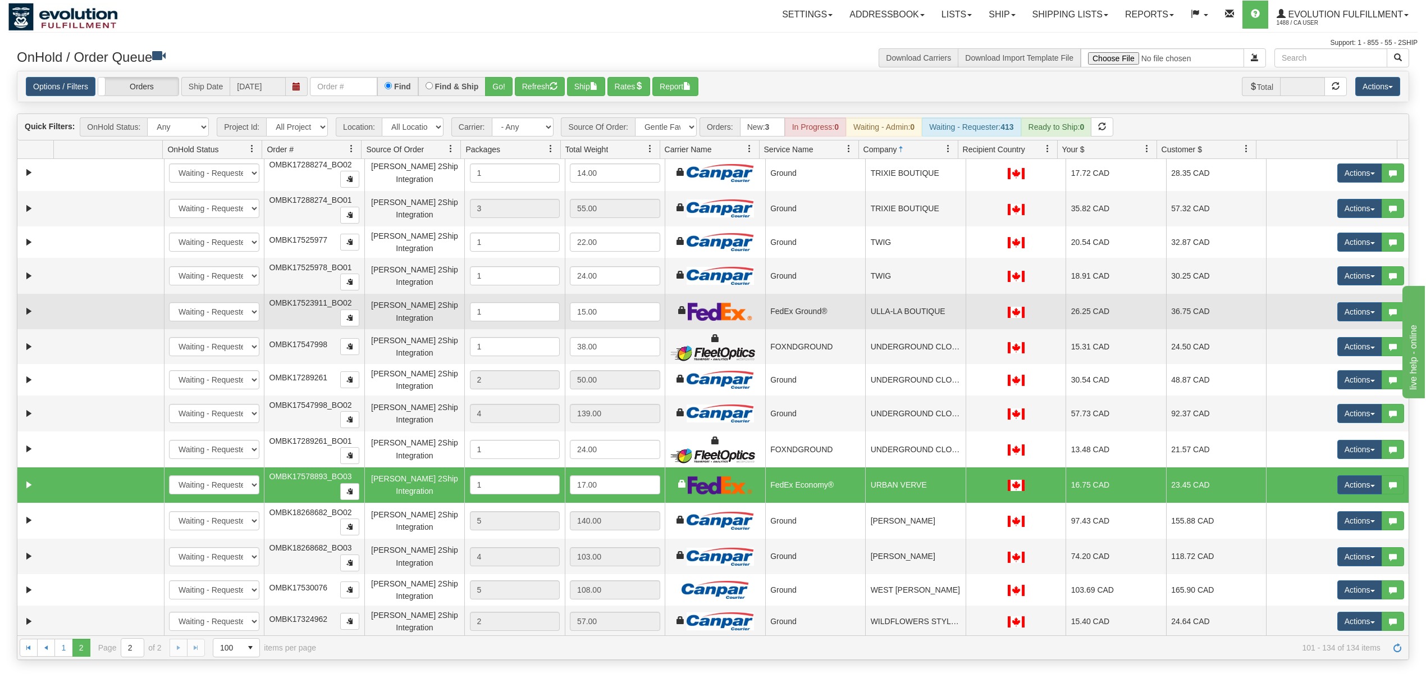
click at [917, 315] on td "ULLA-LA BOUTIQUE" at bounding box center [915, 312] width 101 height 36
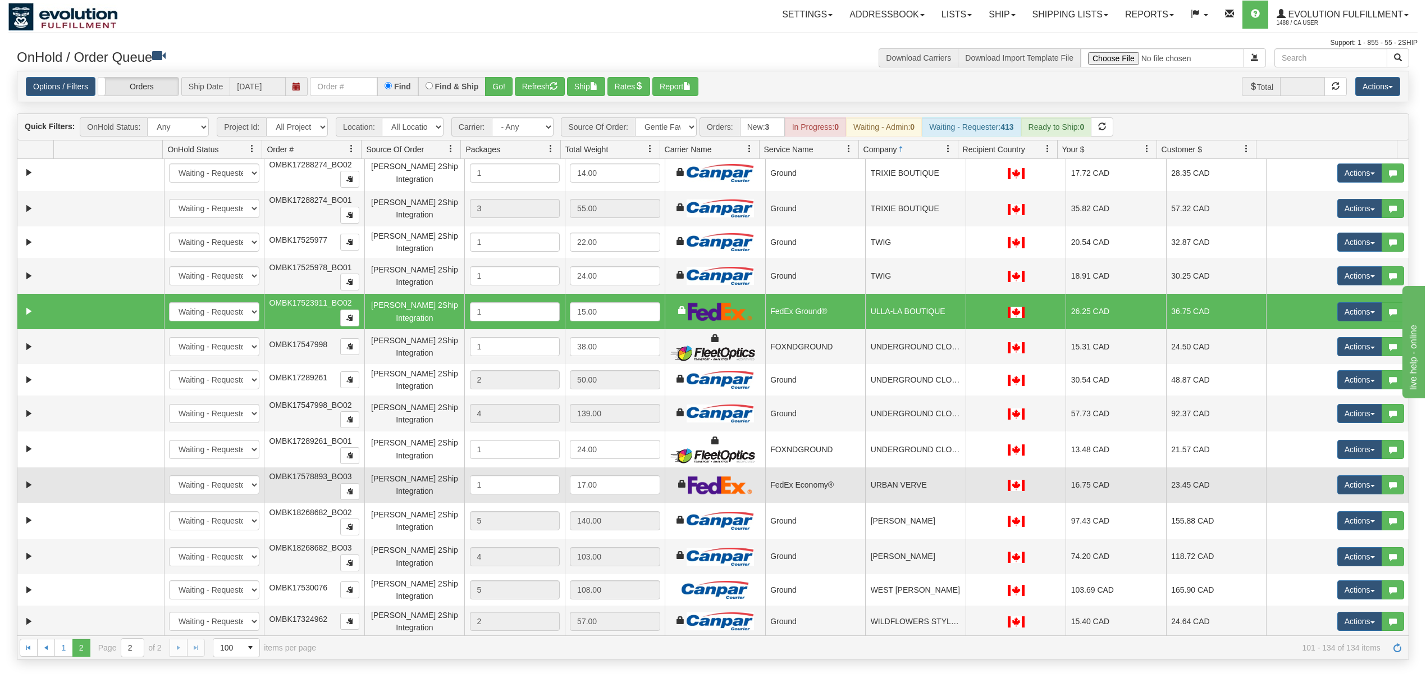
click at [904, 482] on td "URBAN VERVE" at bounding box center [915, 485] width 101 height 36
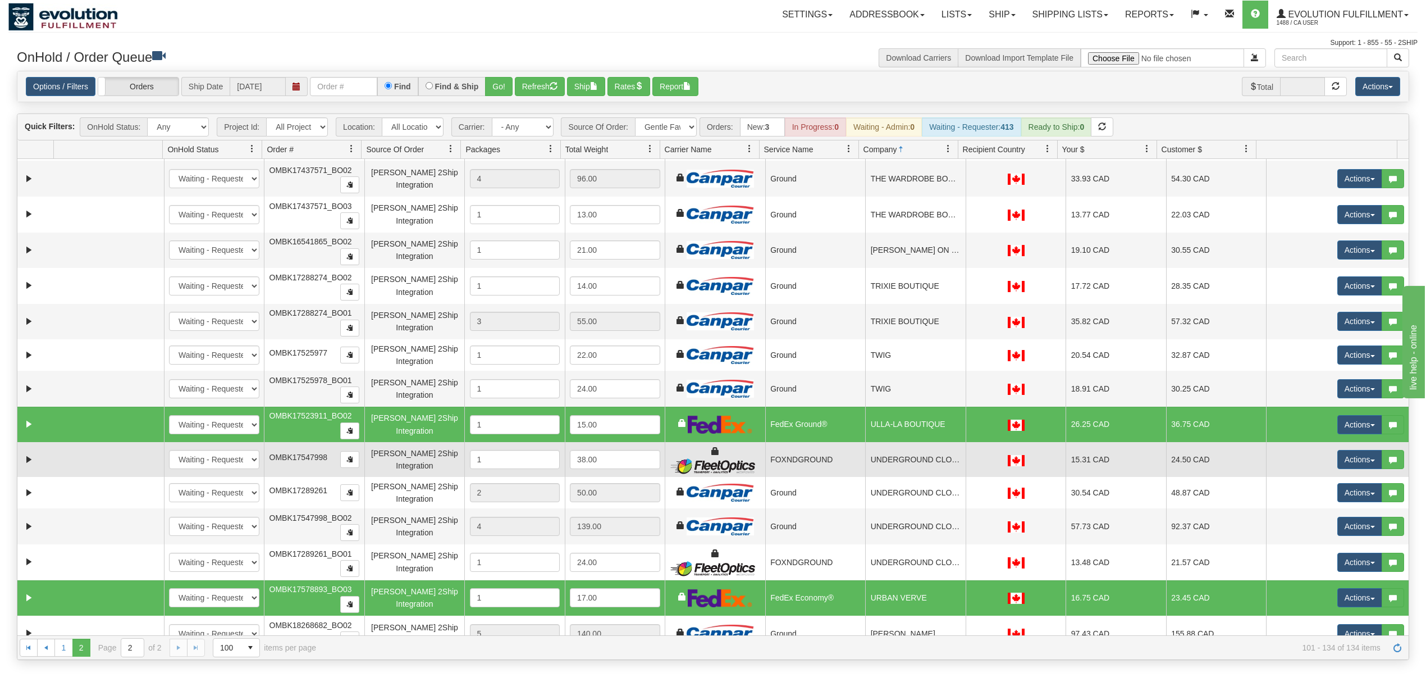
scroll to position [478, 0]
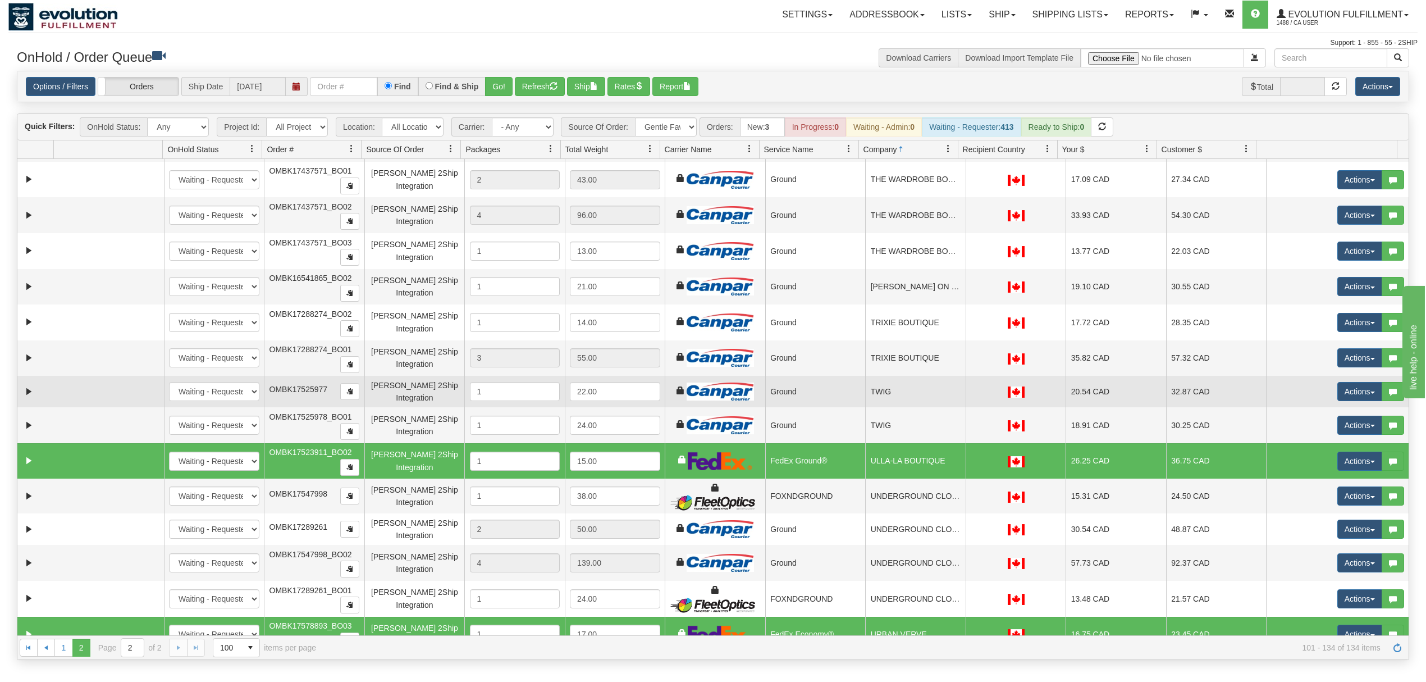
click at [869, 396] on td "TWIG" at bounding box center [915, 391] width 101 height 31
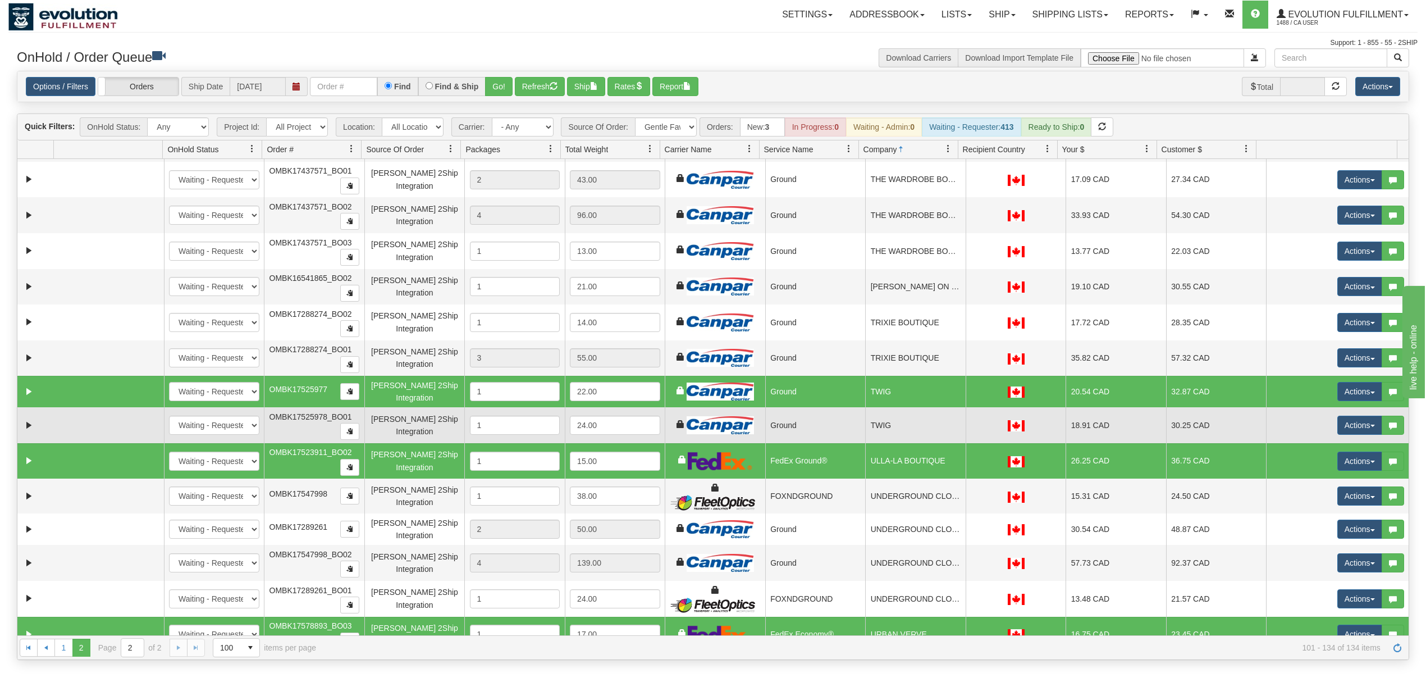
click at [900, 438] on td "TWIG" at bounding box center [915, 425] width 101 height 36
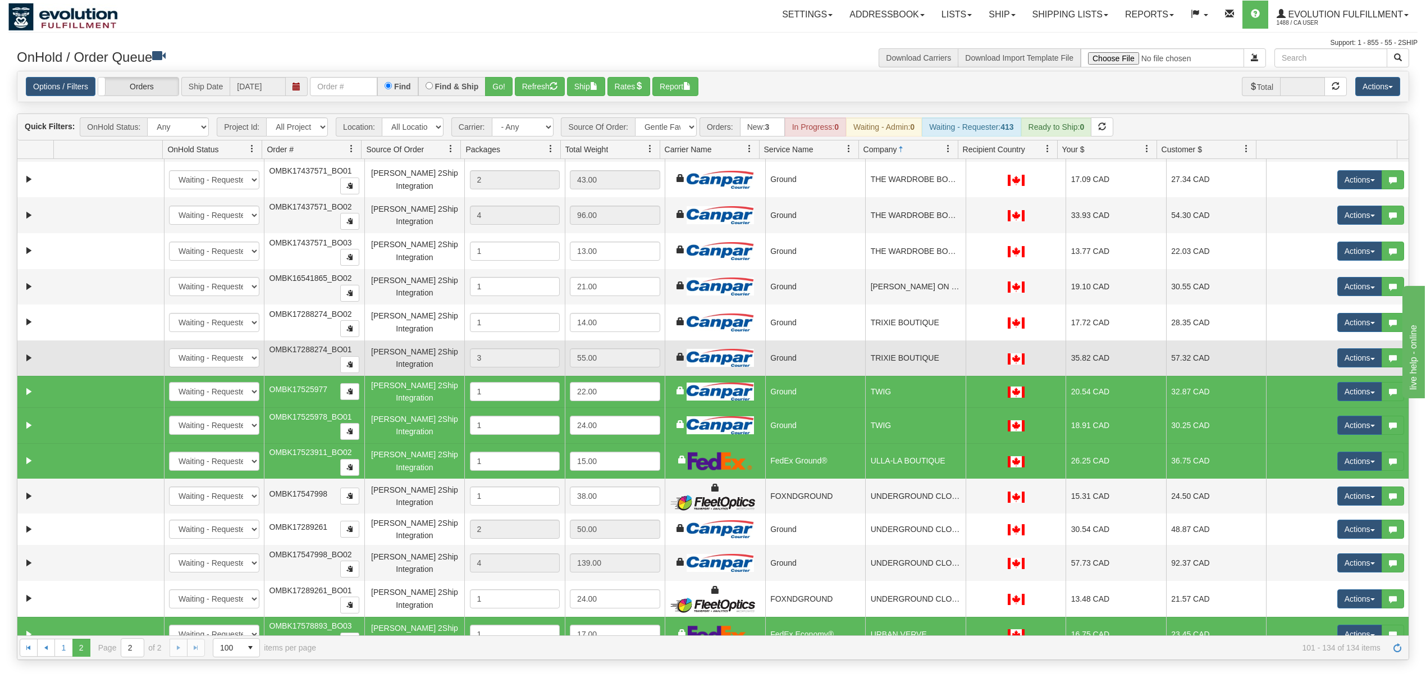
click at [948, 356] on td "TRIXIE BOUTIQUE" at bounding box center [915, 358] width 101 height 36
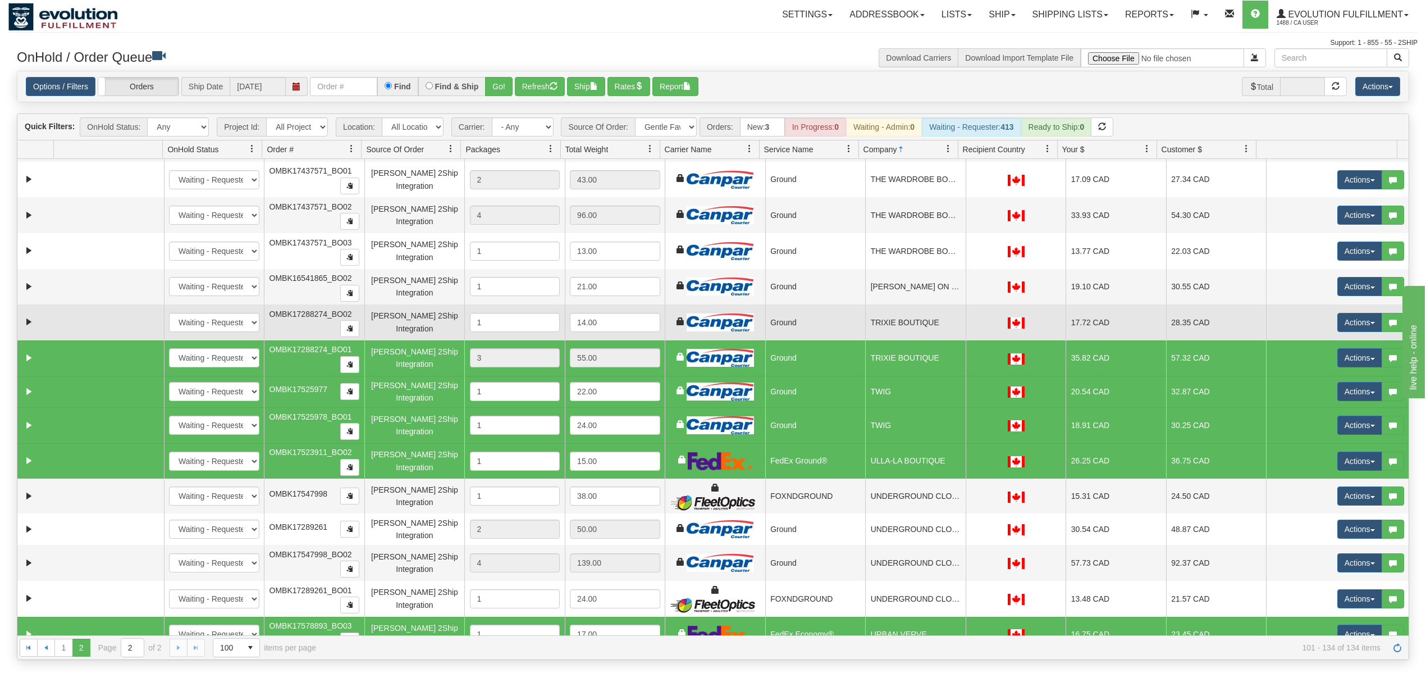
click at [939, 331] on td "TRIXIE BOUTIQUE" at bounding box center [915, 322] width 101 height 36
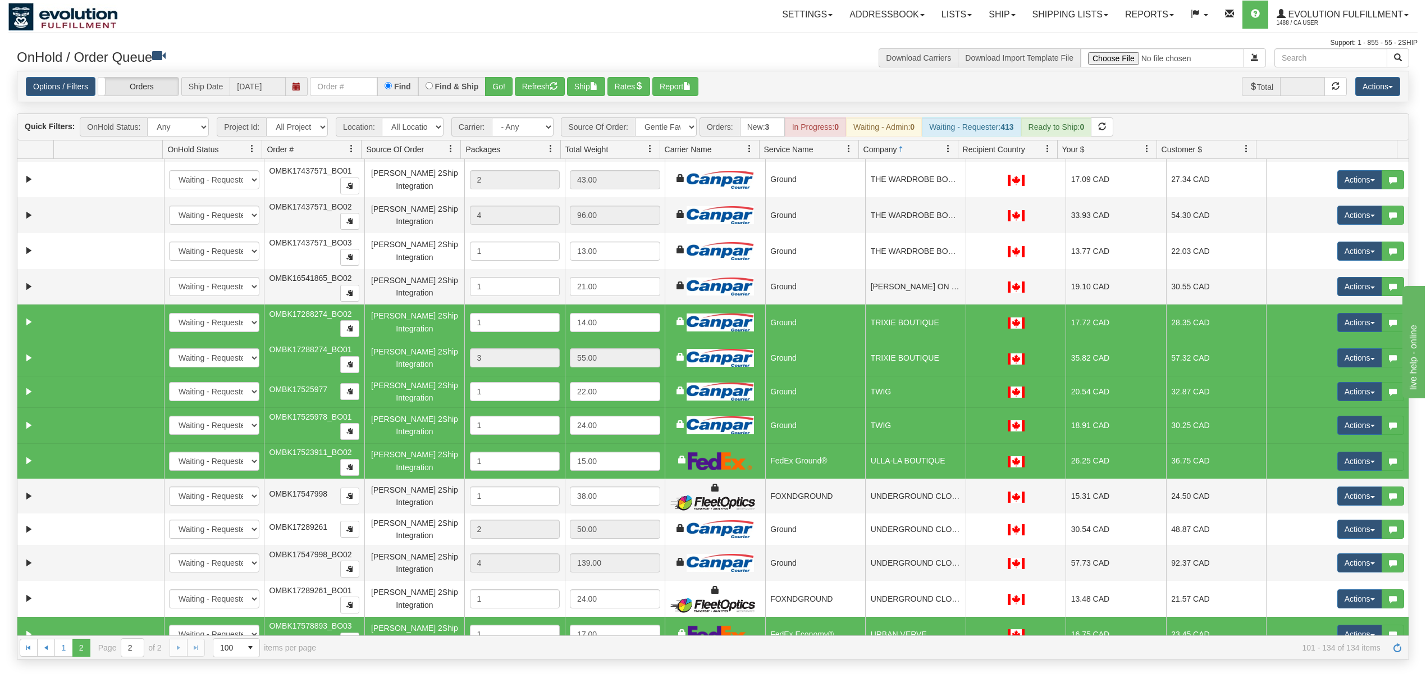
click at [917, 357] on td "TRIXIE BOUTIQUE" at bounding box center [915, 358] width 101 height 36
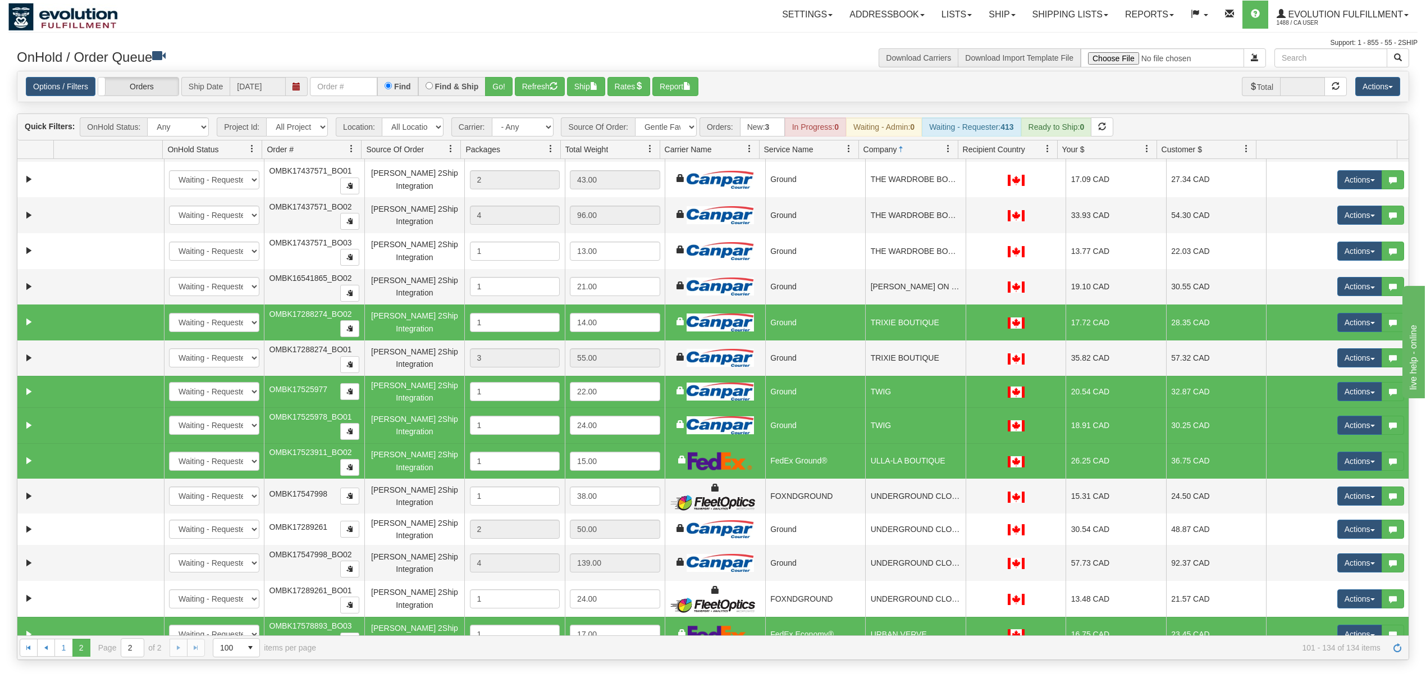
click at [886, 327] on td "TRIXIE BOUTIQUE" at bounding box center [915, 322] width 101 height 36
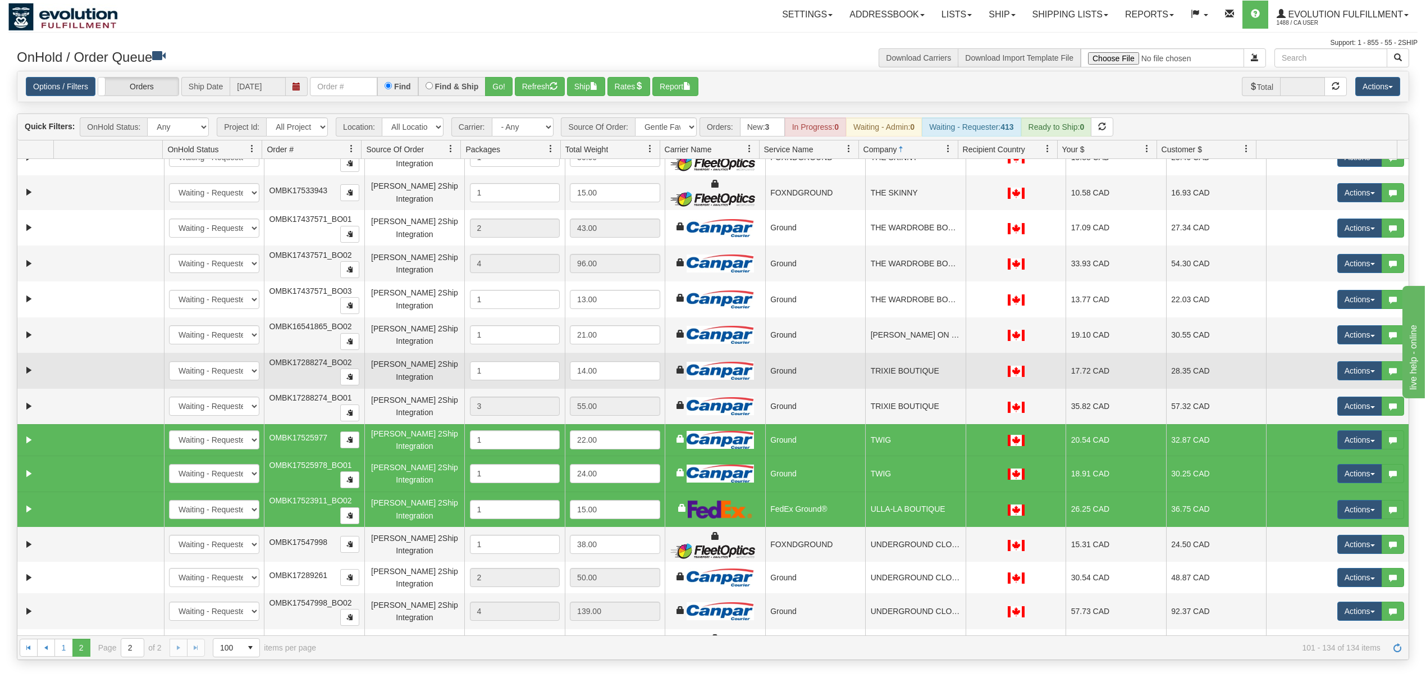
scroll to position [403, 0]
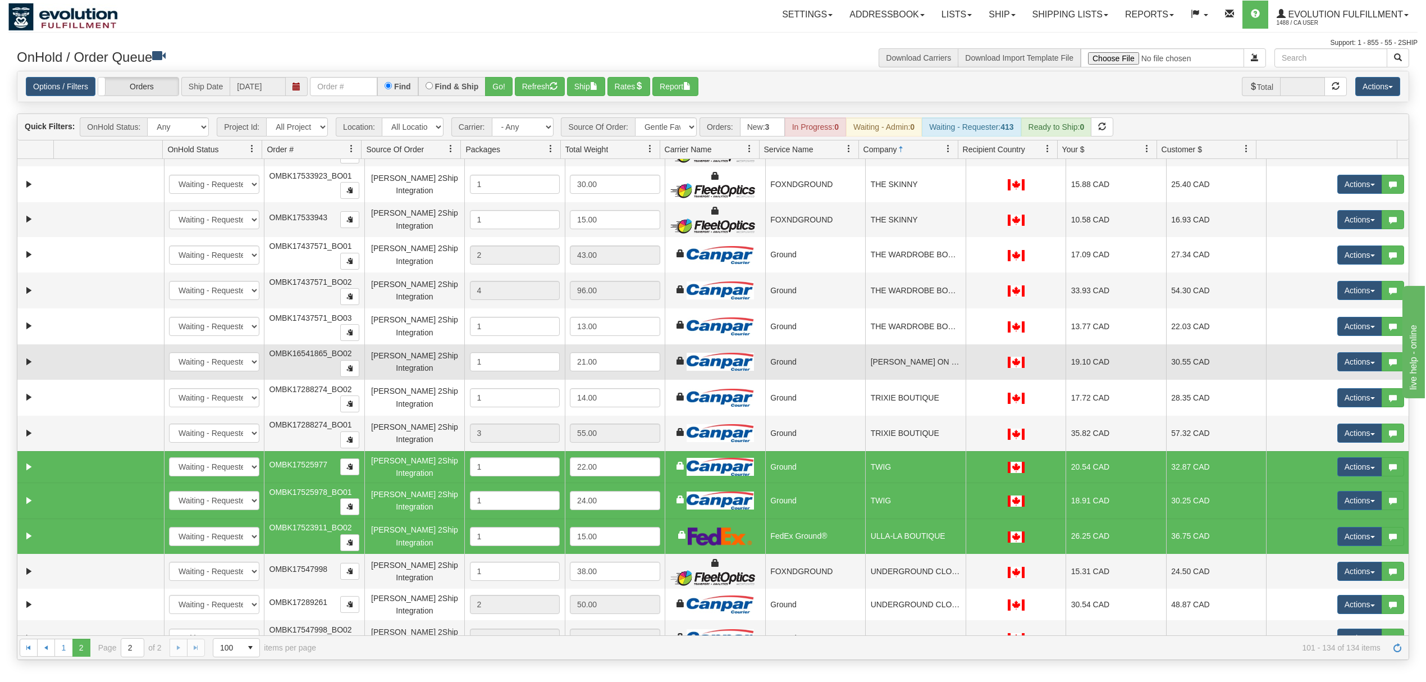
click at [881, 355] on td "[PERSON_NAME] ON BROADWAY" at bounding box center [915, 362] width 101 height 36
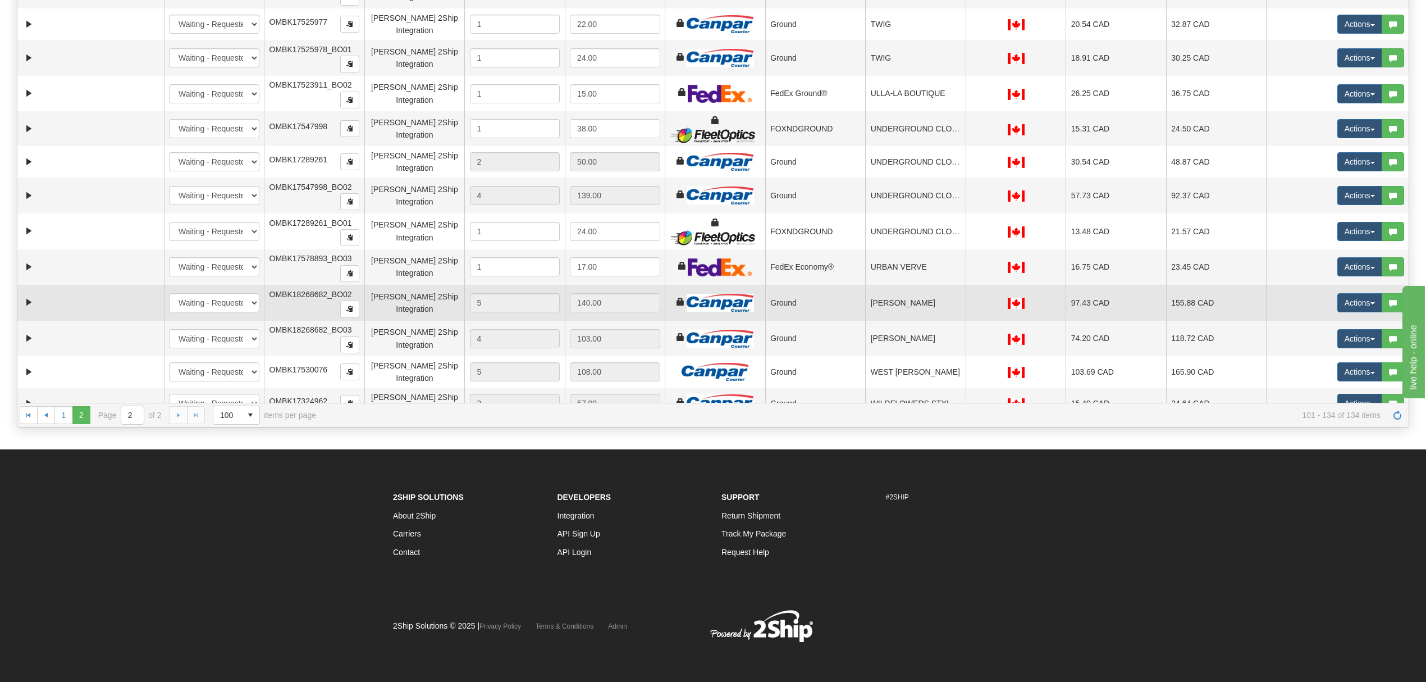
scroll to position [553, 0]
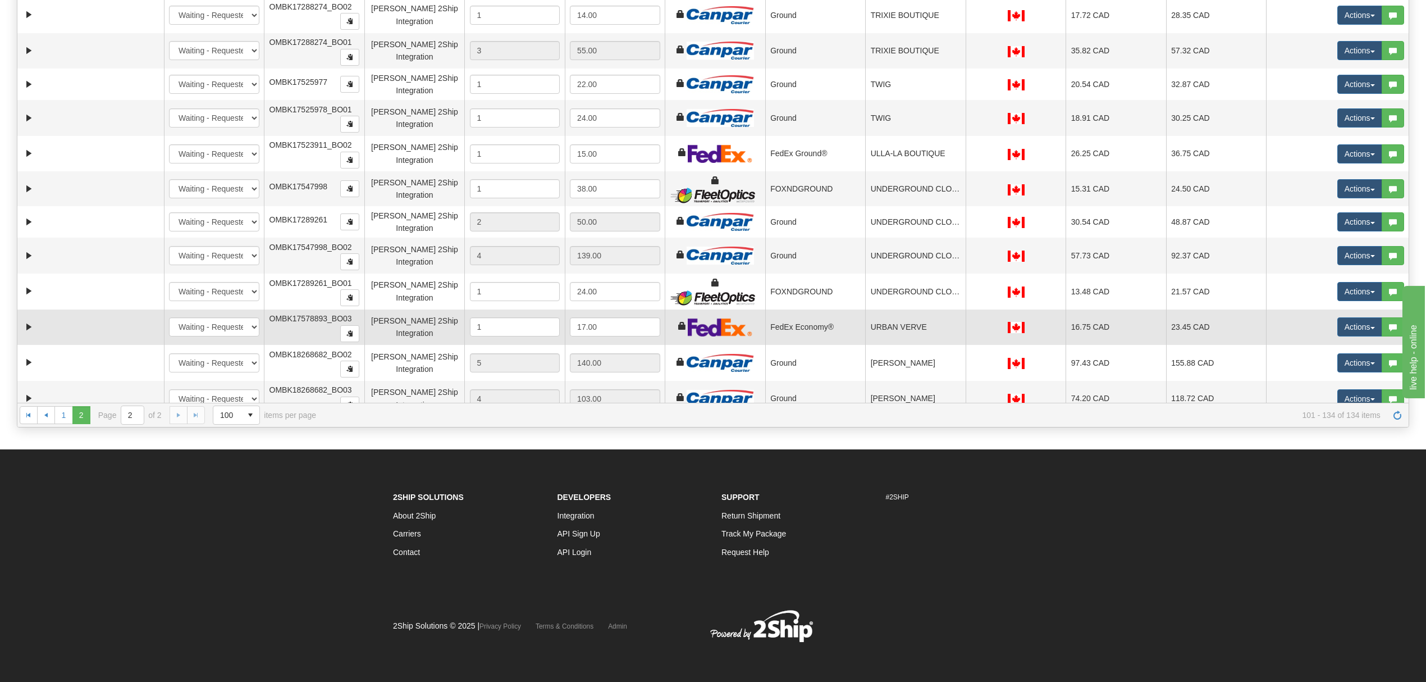
click at [900, 338] on td "URBAN VERVE" at bounding box center [915, 327] width 101 height 36
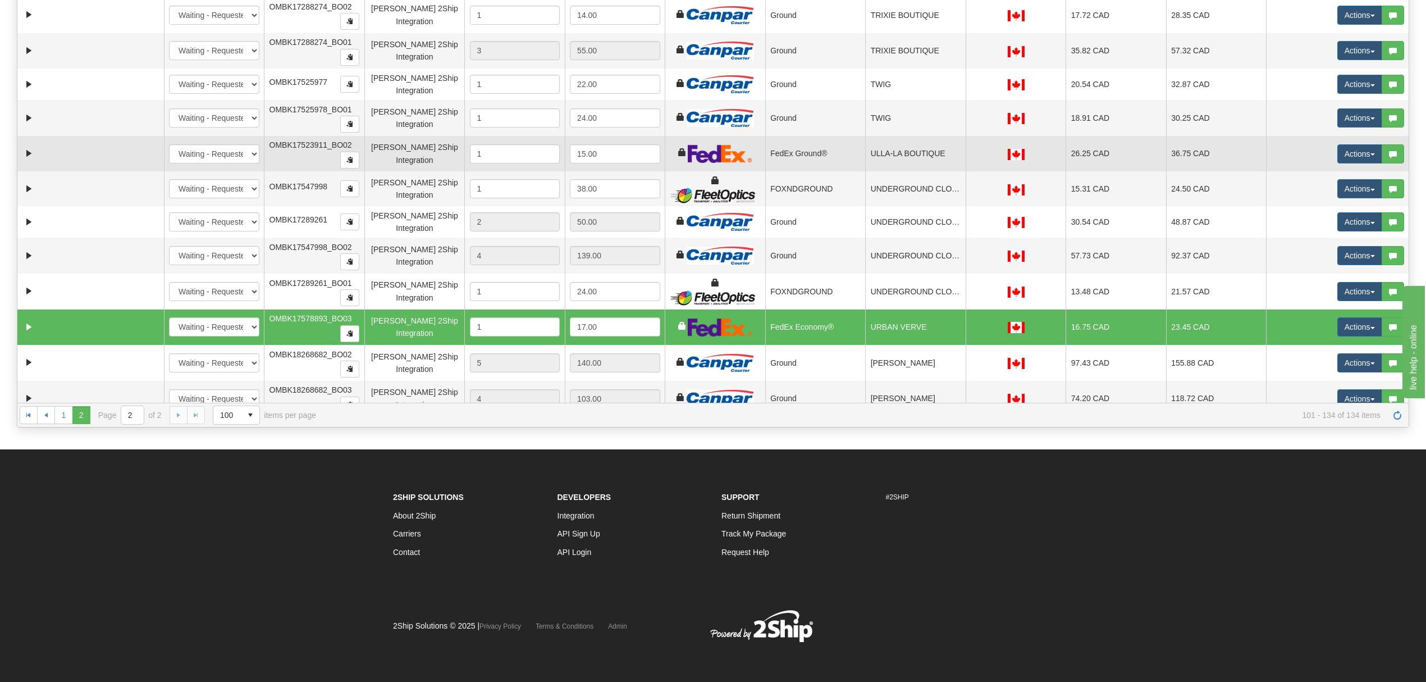
click at [905, 165] on td "ULLA-LA BOUTIQUE" at bounding box center [915, 154] width 101 height 36
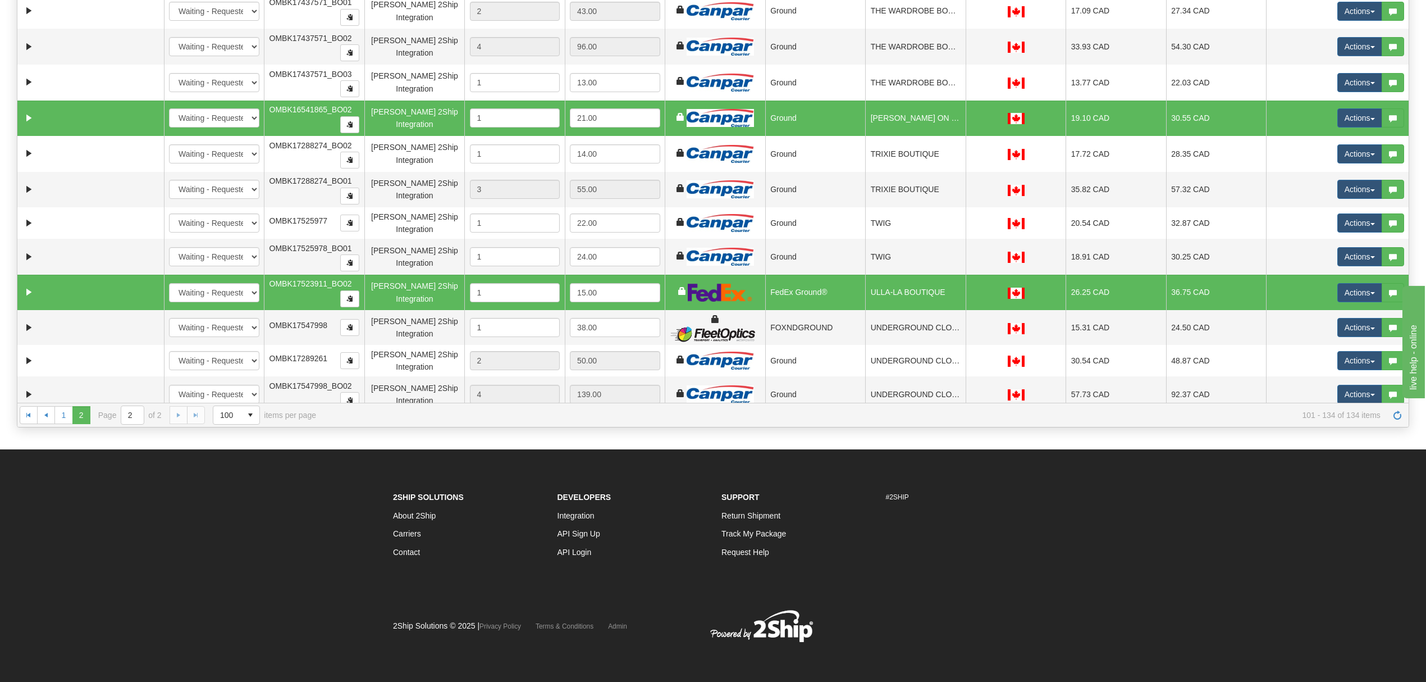
scroll to position [403, 0]
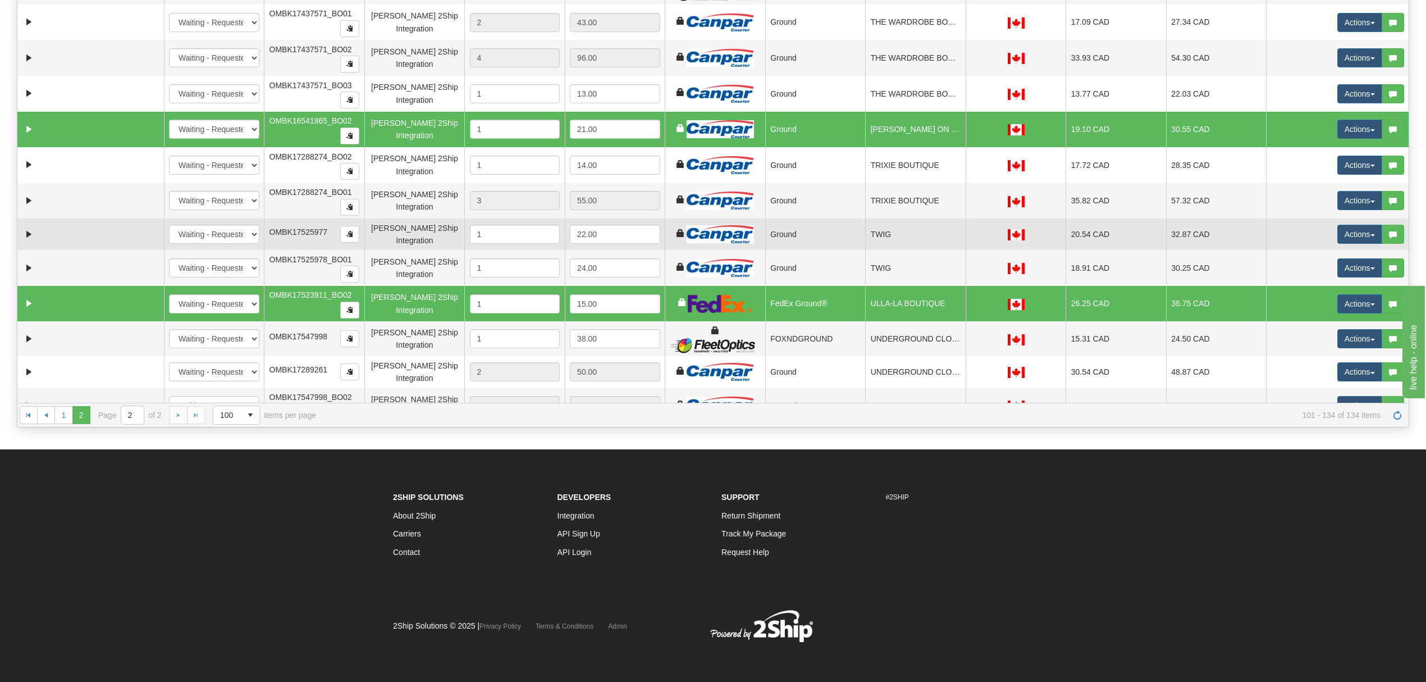
click at [902, 241] on td "TWIG" at bounding box center [915, 233] width 101 height 31
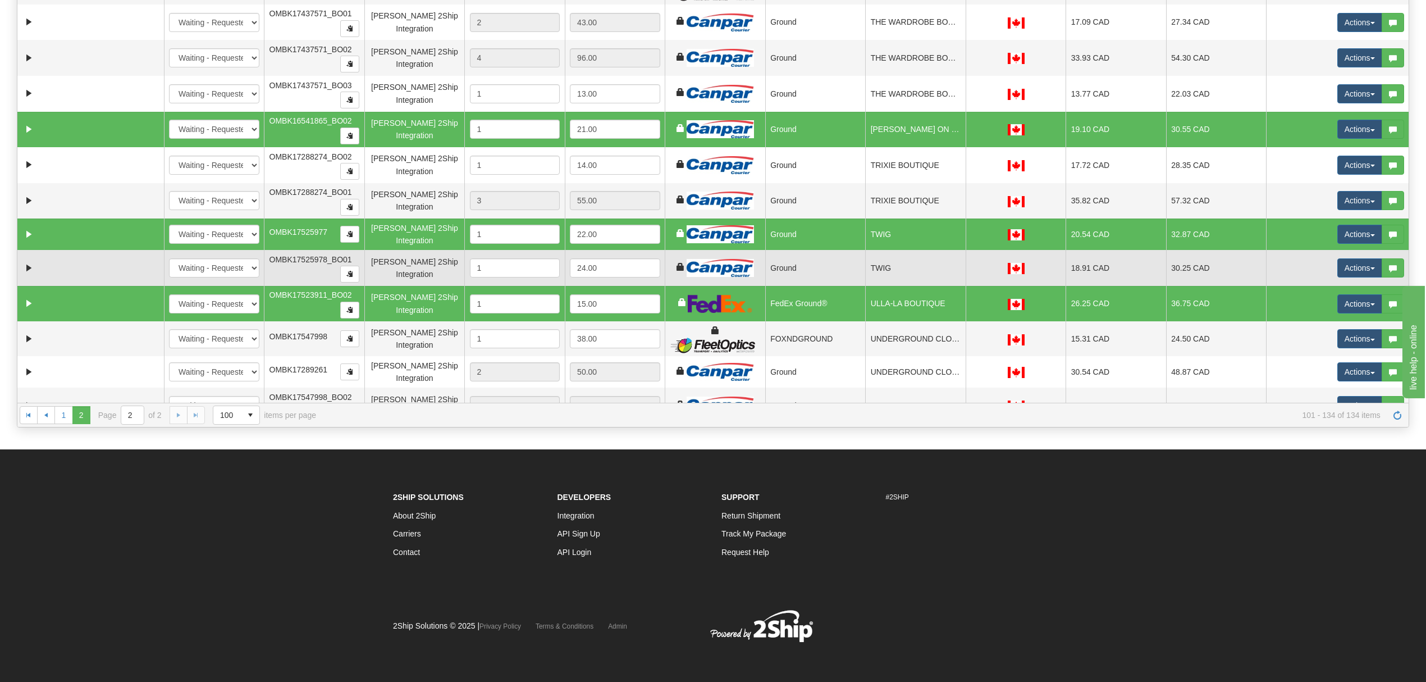
click at [909, 267] on td "TWIG" at bounding box center [915, 268] width 101 height 36
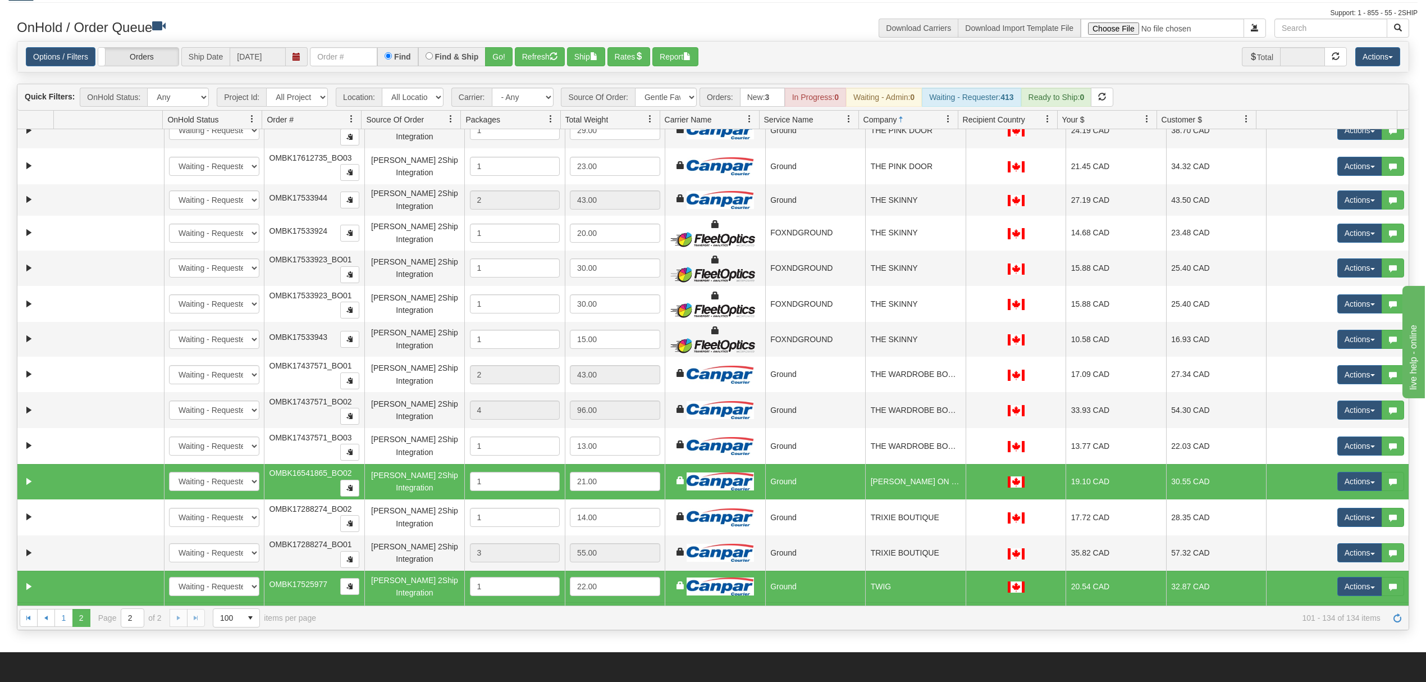
scroll to position [26, 0]
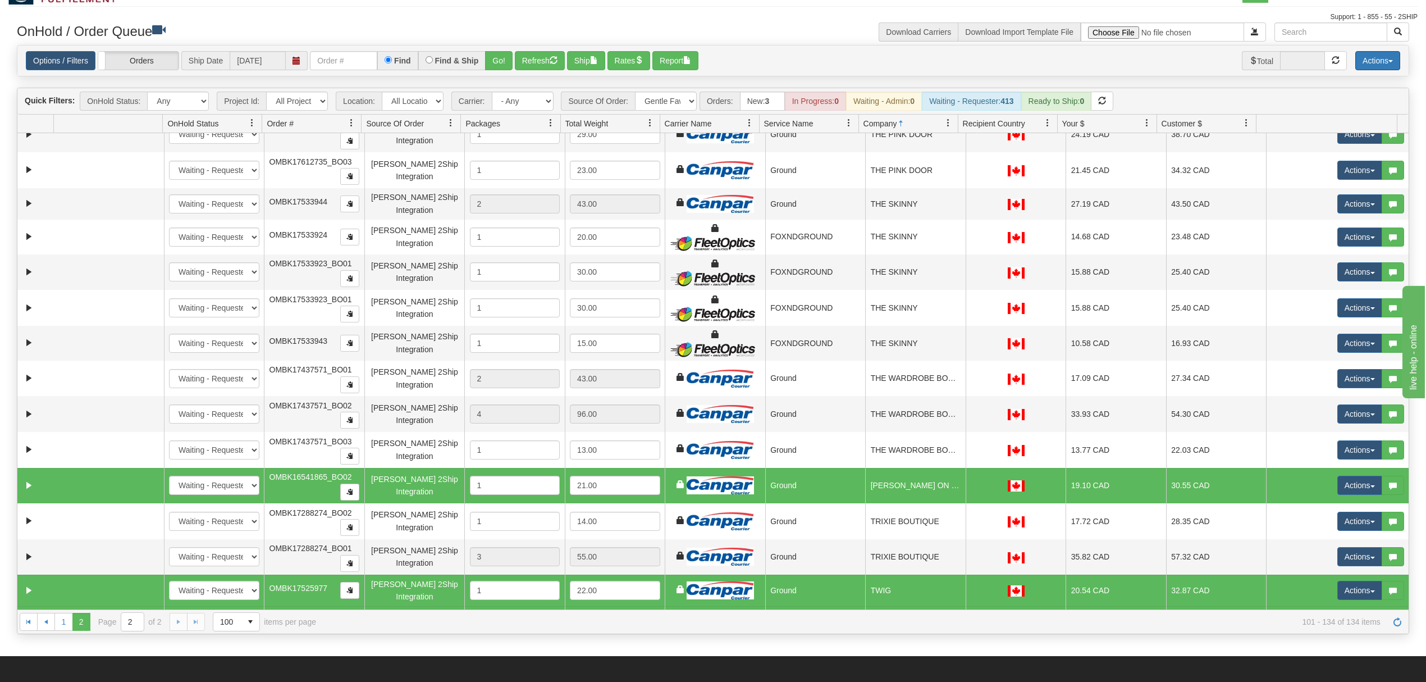
click at [1368, 53] on button "Actions" at bounding box center [1378, 60] width 45 height 19
click at [1358, 151] on link "Delete Selected" at bounding box center [1353, 151] width 94 height 15
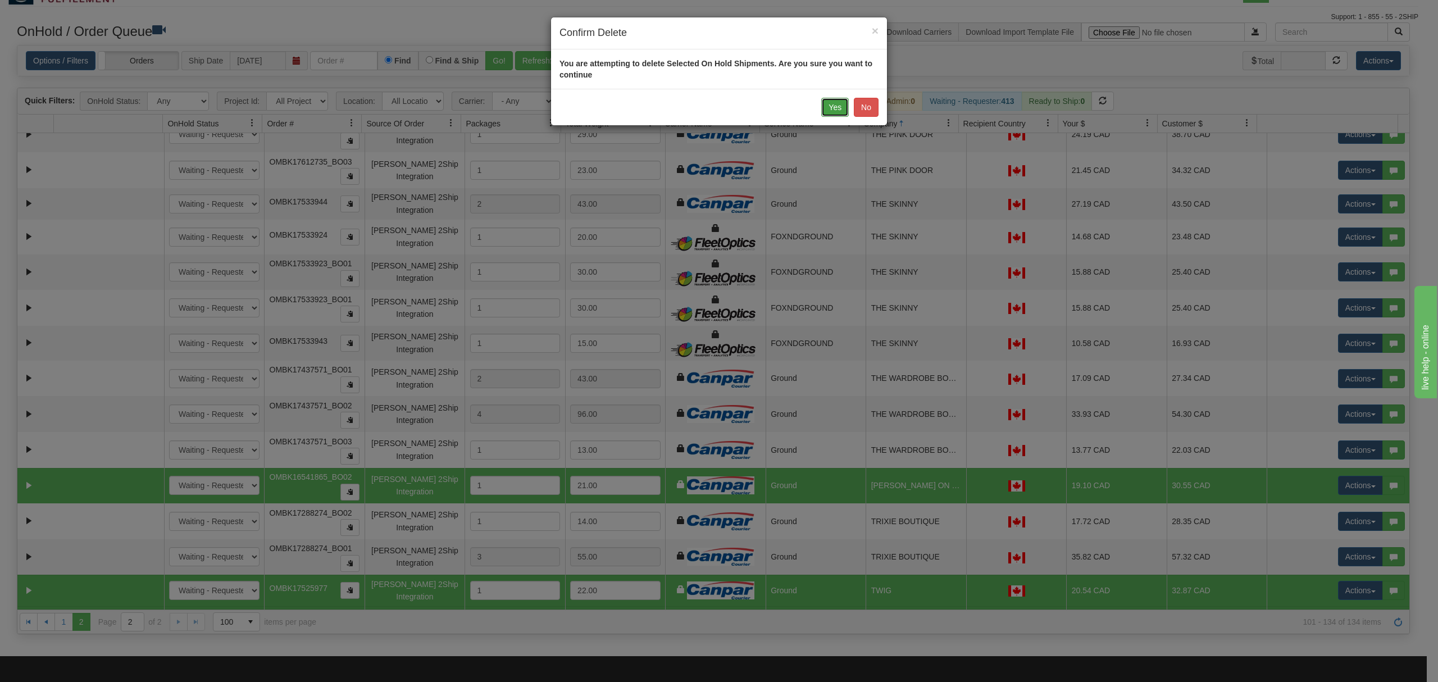
click at [834, 110] on button "Yes" at bounding box center [835, 107] width 28 height 19
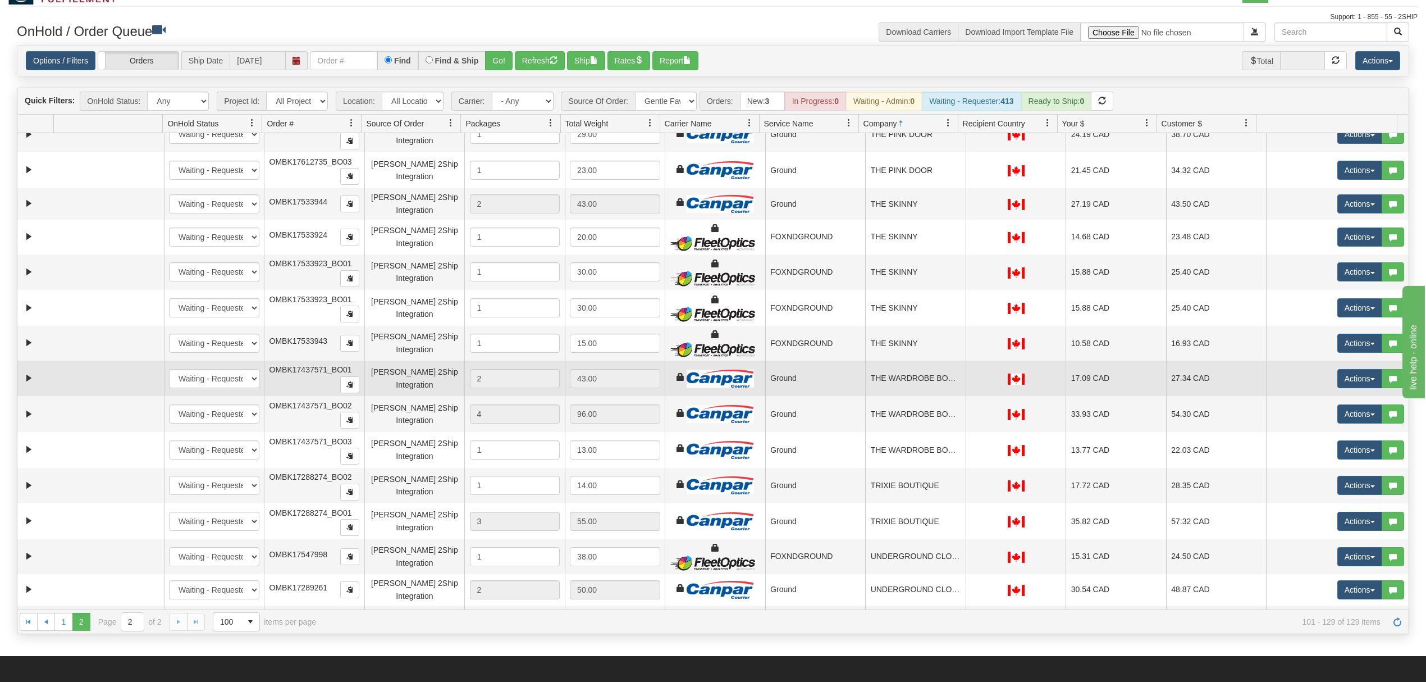
click at [831, 378] on td "Ground" at bounding box center [815, 379] width 101 height 36
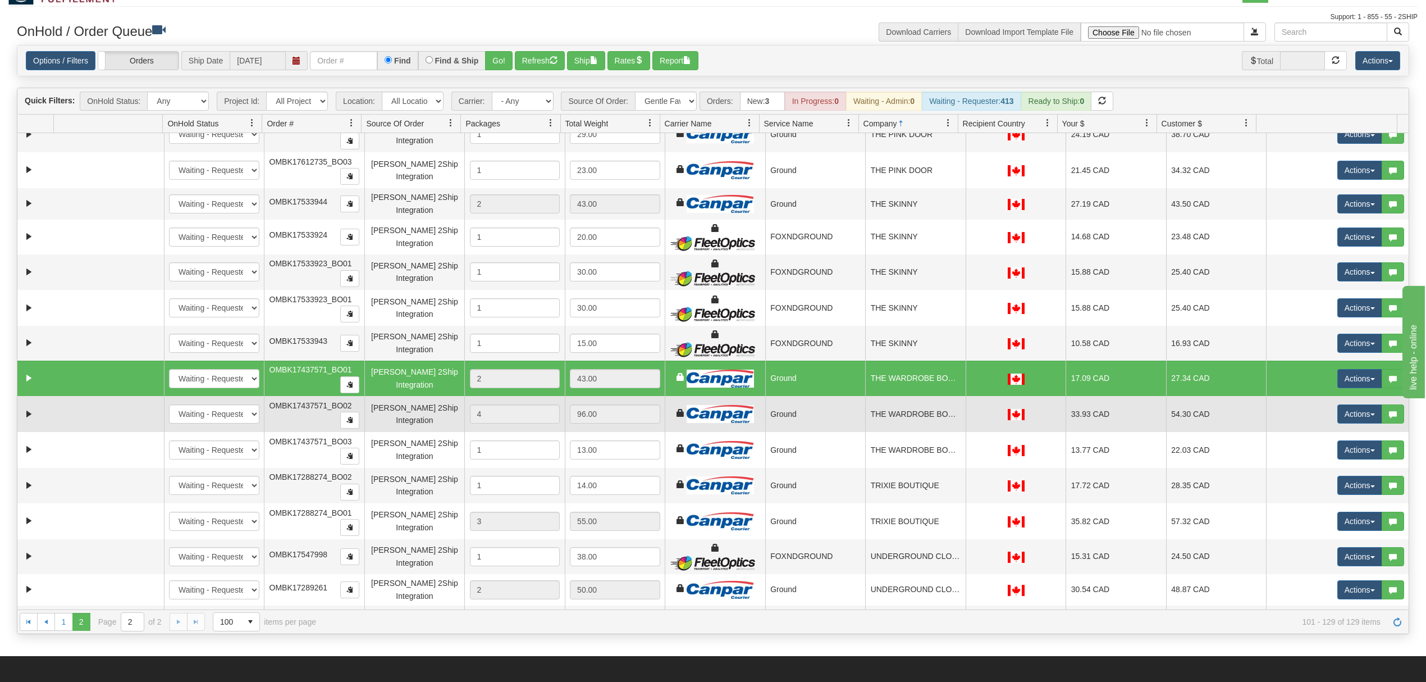
click at [827, 410] on td "Ground" at bounding box center [815, 414] width 101 height 36
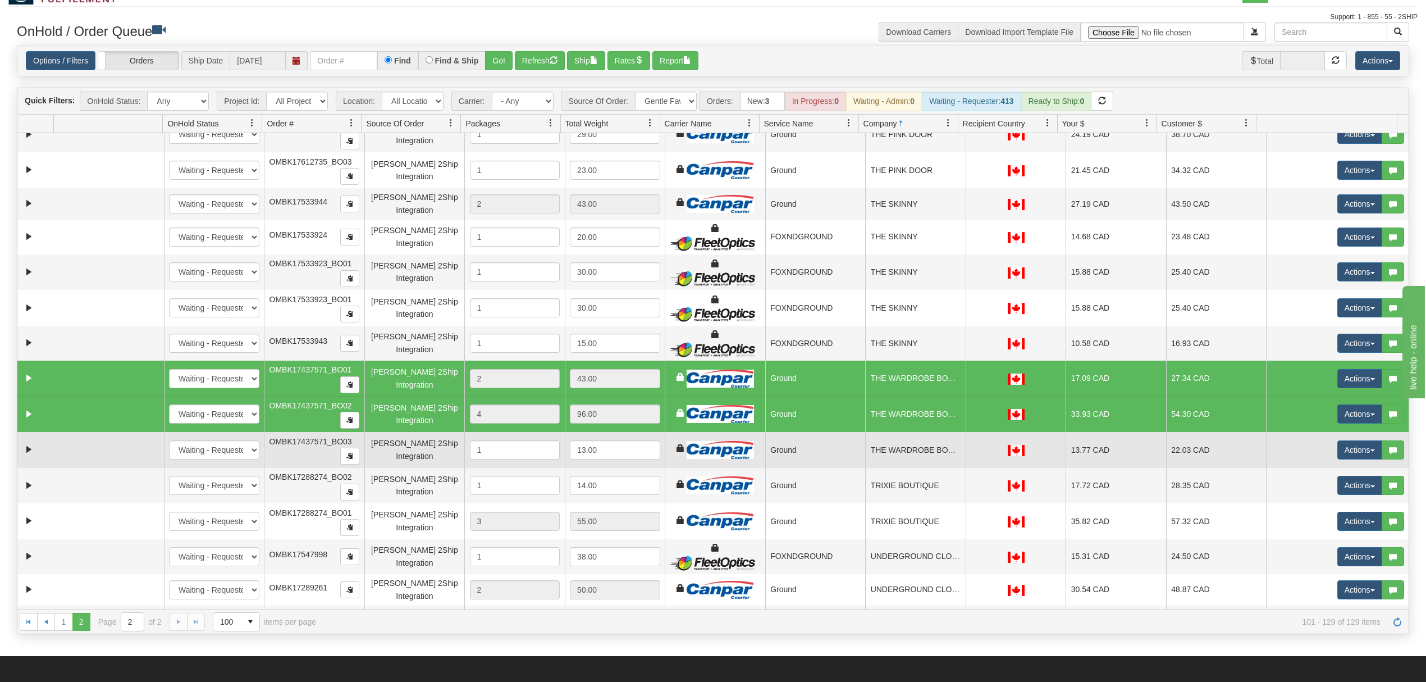
click at [825, 441] on td "Ground" at bounding box center [815, 450] width 101 height 36
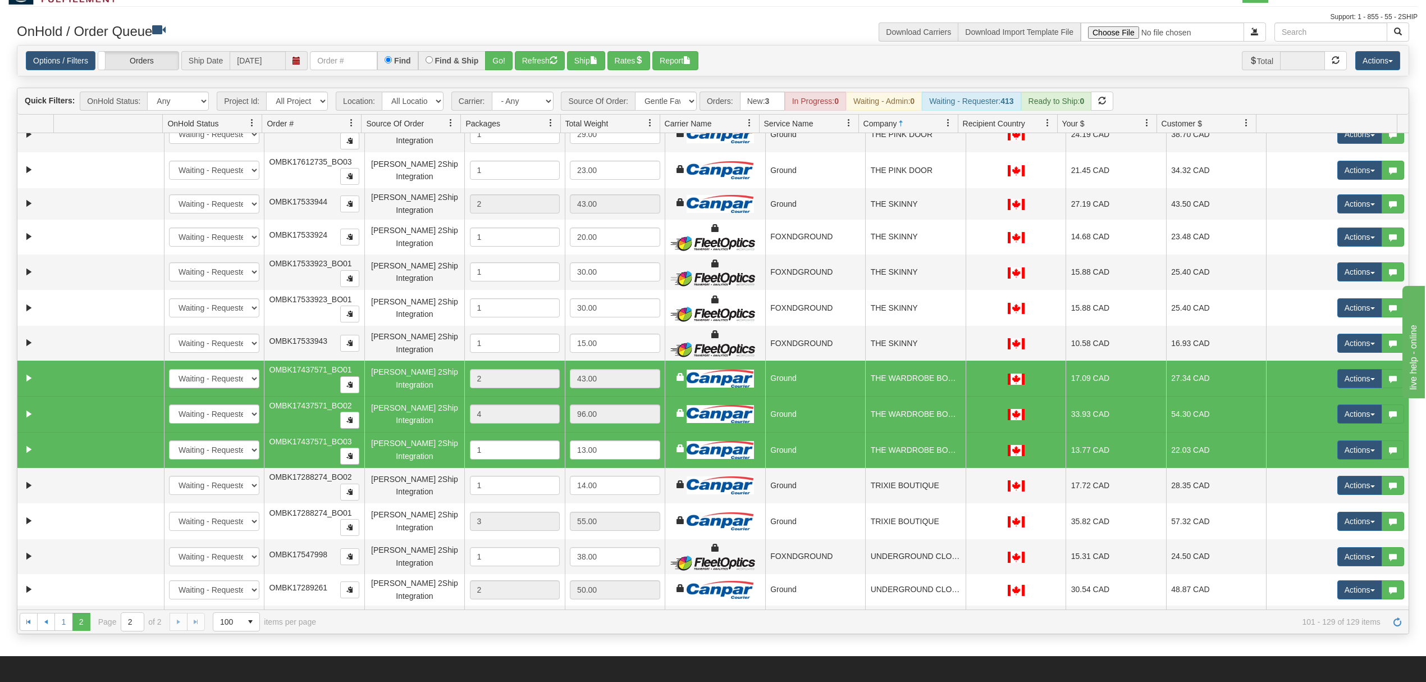
click at [326, 369] on span "OMBK17437571_BO01" at bounding box center [311, 369] width 83 height 9
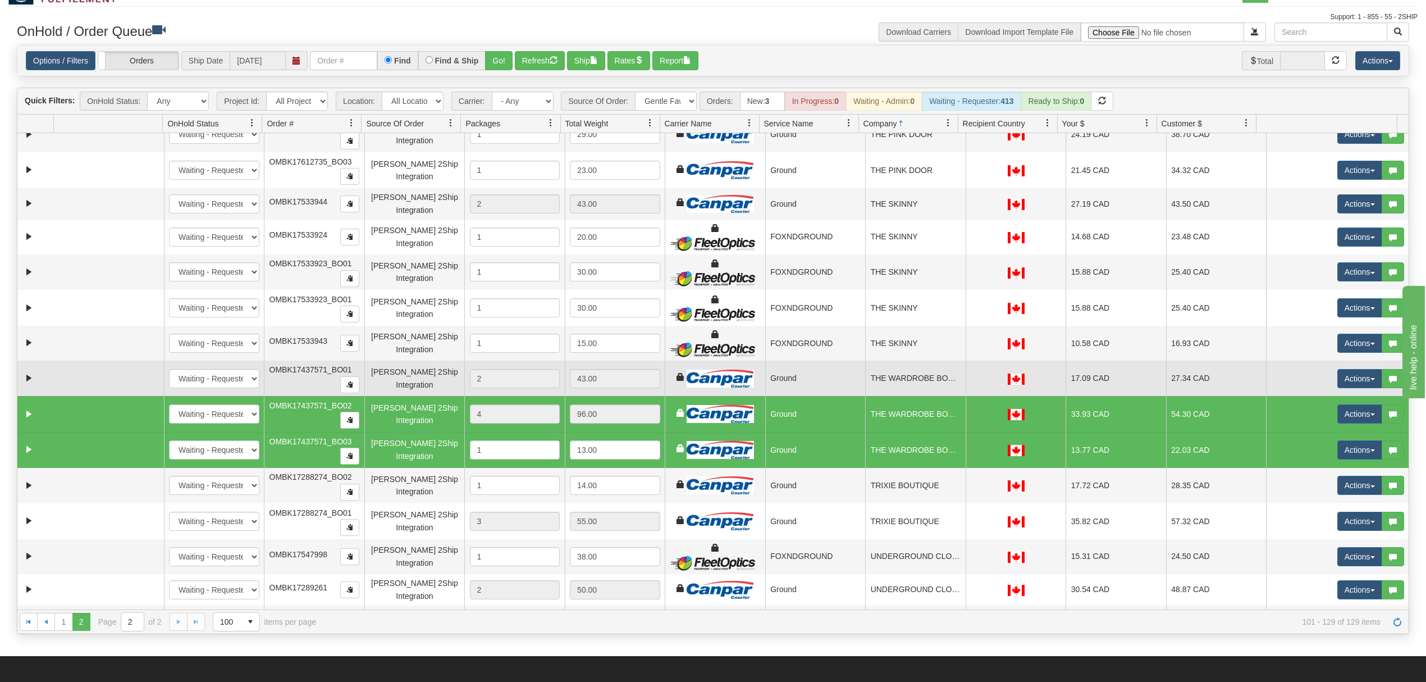
click at [839, 376] on td "Ground" at bounding box center [815, 379] width 101 height 36
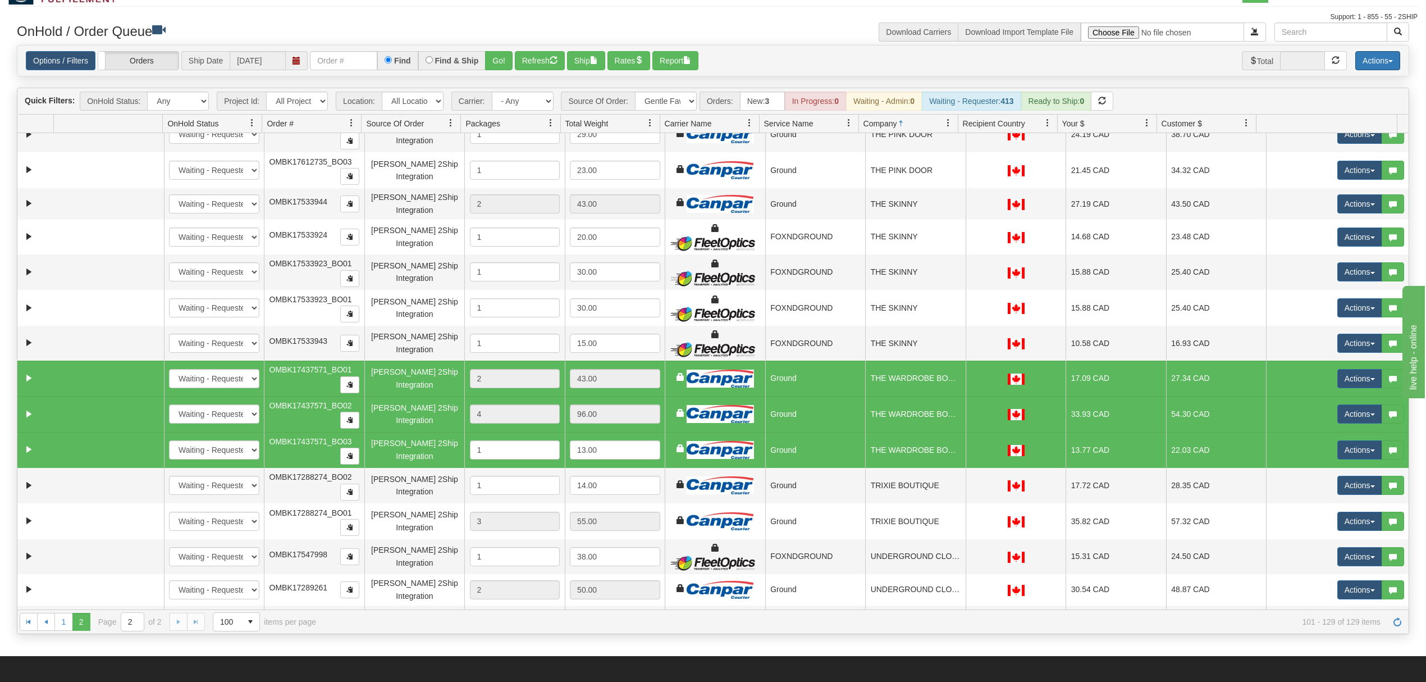
click at [1378, 56] on button "Actions" at bounding box center [1378, 60] width 45 height 19
click at [1349, 151] on link "Delete Selected" at bounding box center [1353, 151] width 94 height 15
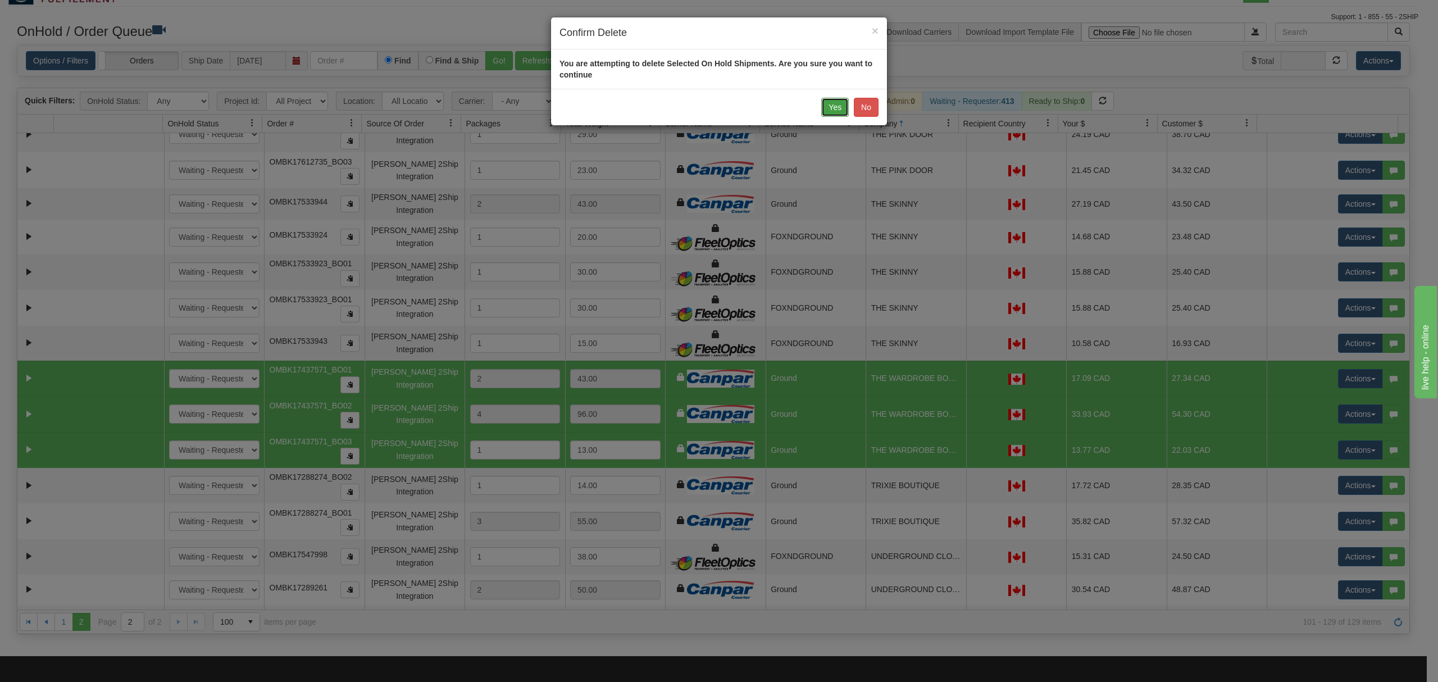
click at [847, 108] on button "Yes" at bounding box center [835, 107] width 28 height 19
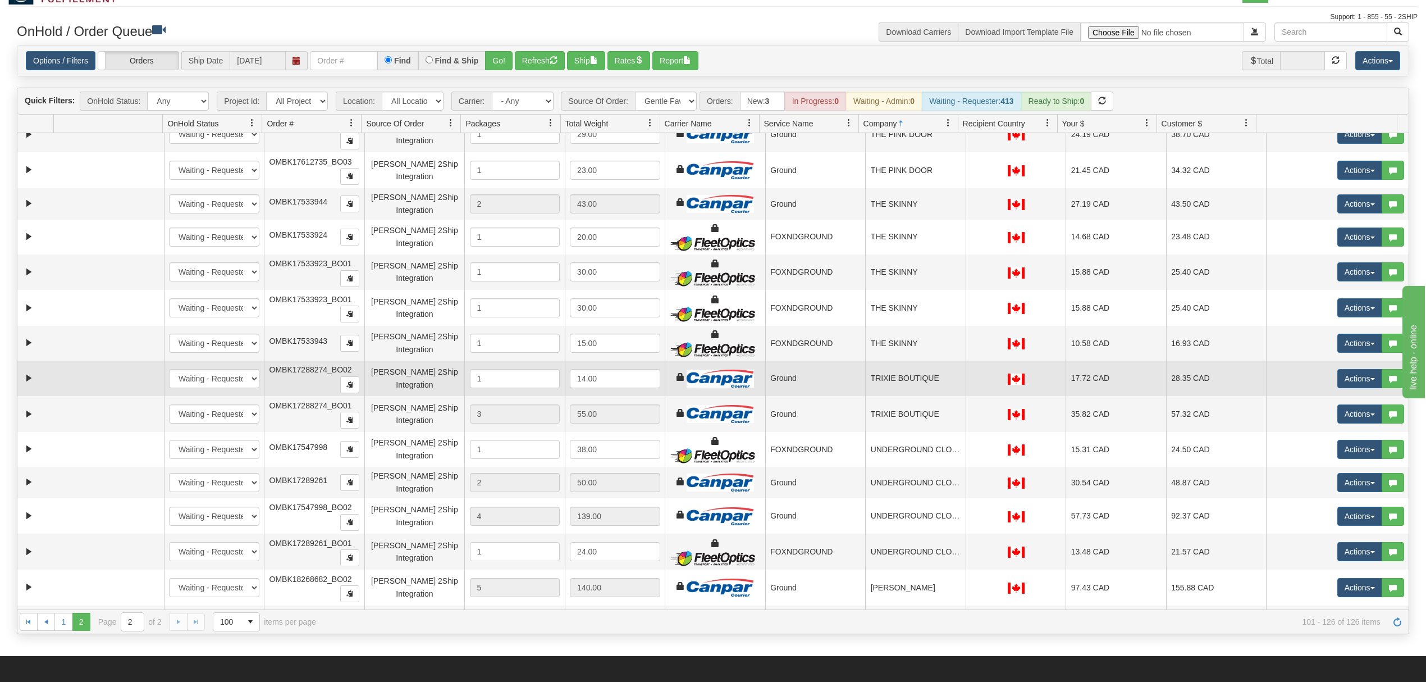
click at [392, 373] on div "[PERSON_NAME] 2Ship Integration" at bounding box center [415, 378] width 90 height 25
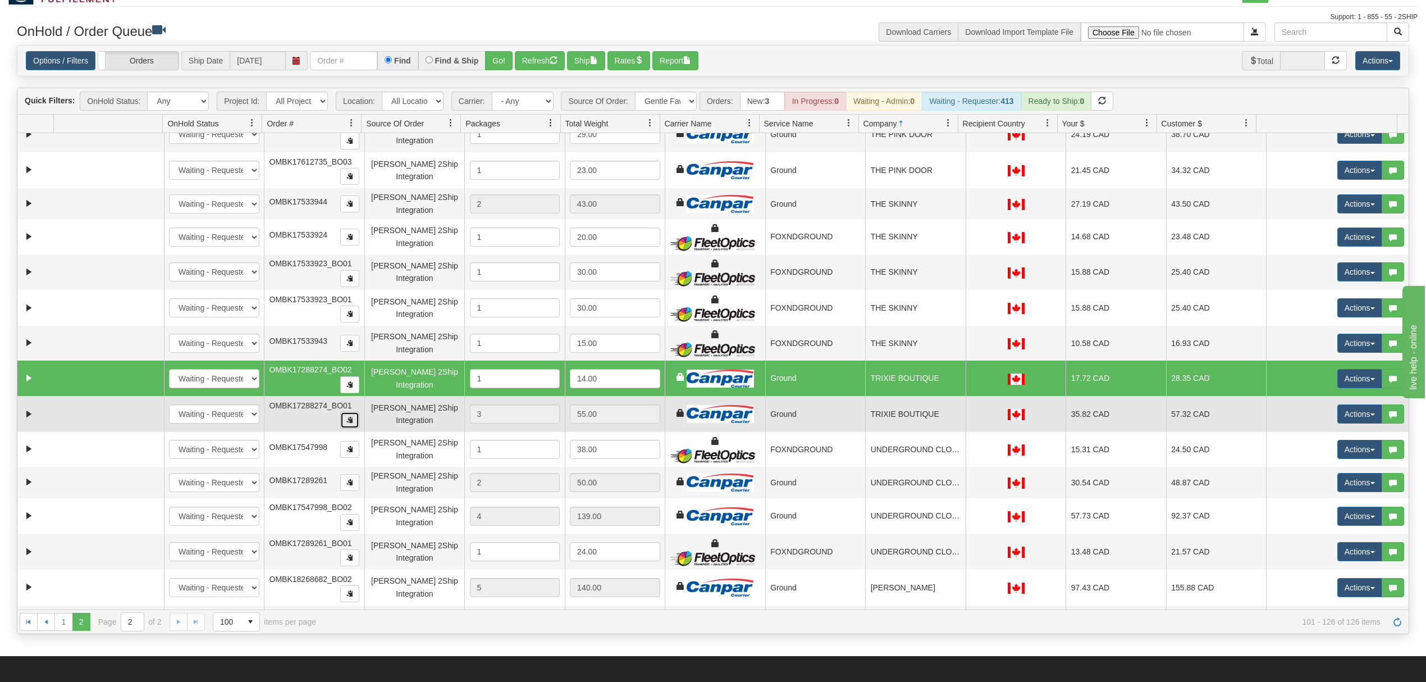
click at [340, 428] on button "button" at bounding box center [349, 420] width 19 height 17
click at [385, 423] on div "[PERSON_NAME] 2Ship Integration" at bounding box center [415, 414] width 90 height 25
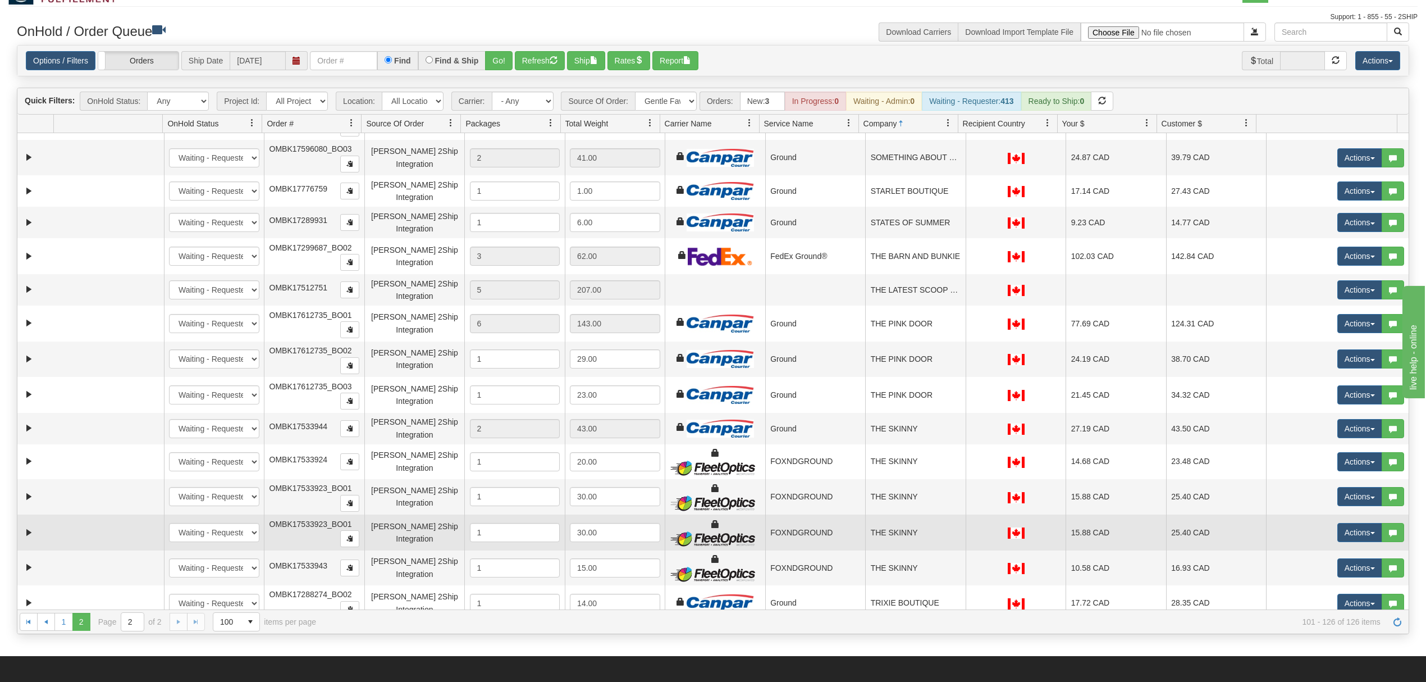
scroll to position [0, 0]
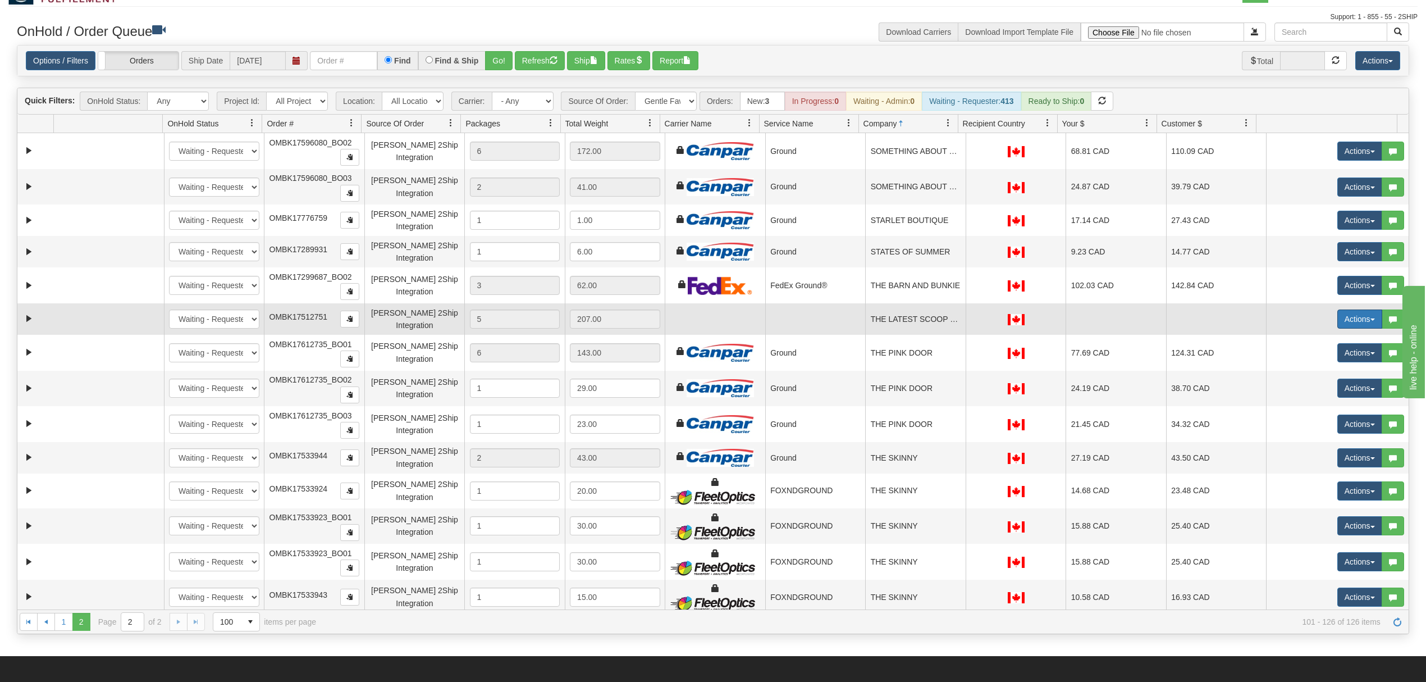
click at [1353, 316] on button "Actions" at bounding box center [1360, 318] width 45 height 19
click at [1316, 403] on span "Delete" at bounding box center [1318, 398] width 30 height 9
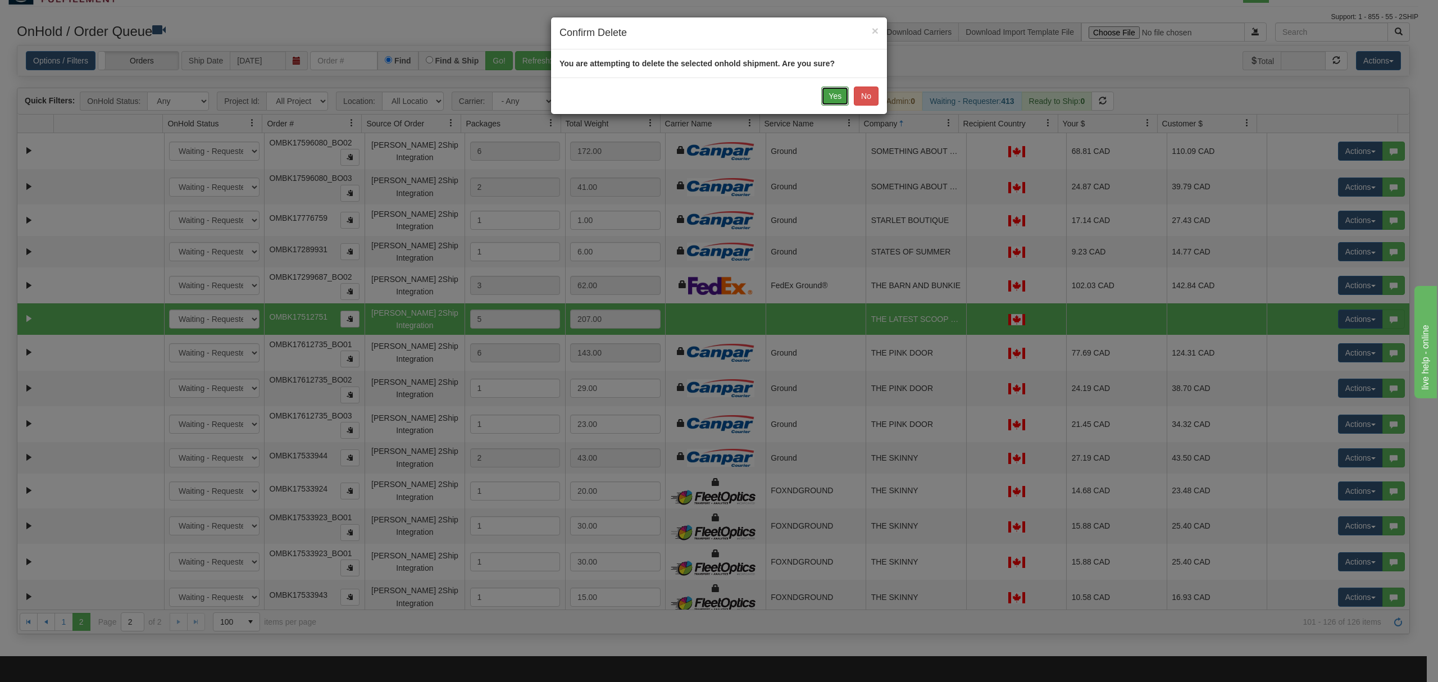
click at [840, 88] on button "Yes" at bounding box center [835, 95] width 28 height 19
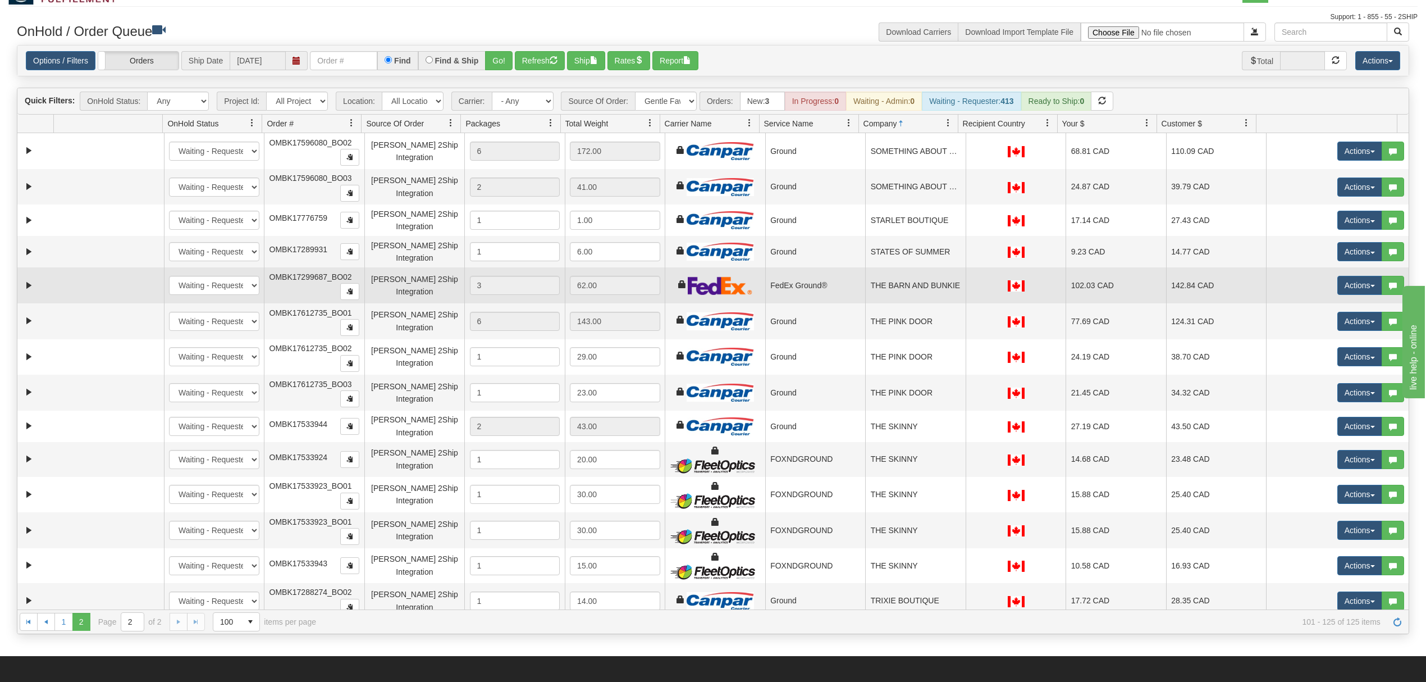
click at [841, 283] on td "FedEx Ground®" at bounding box center [815, 285] width 101 height 36
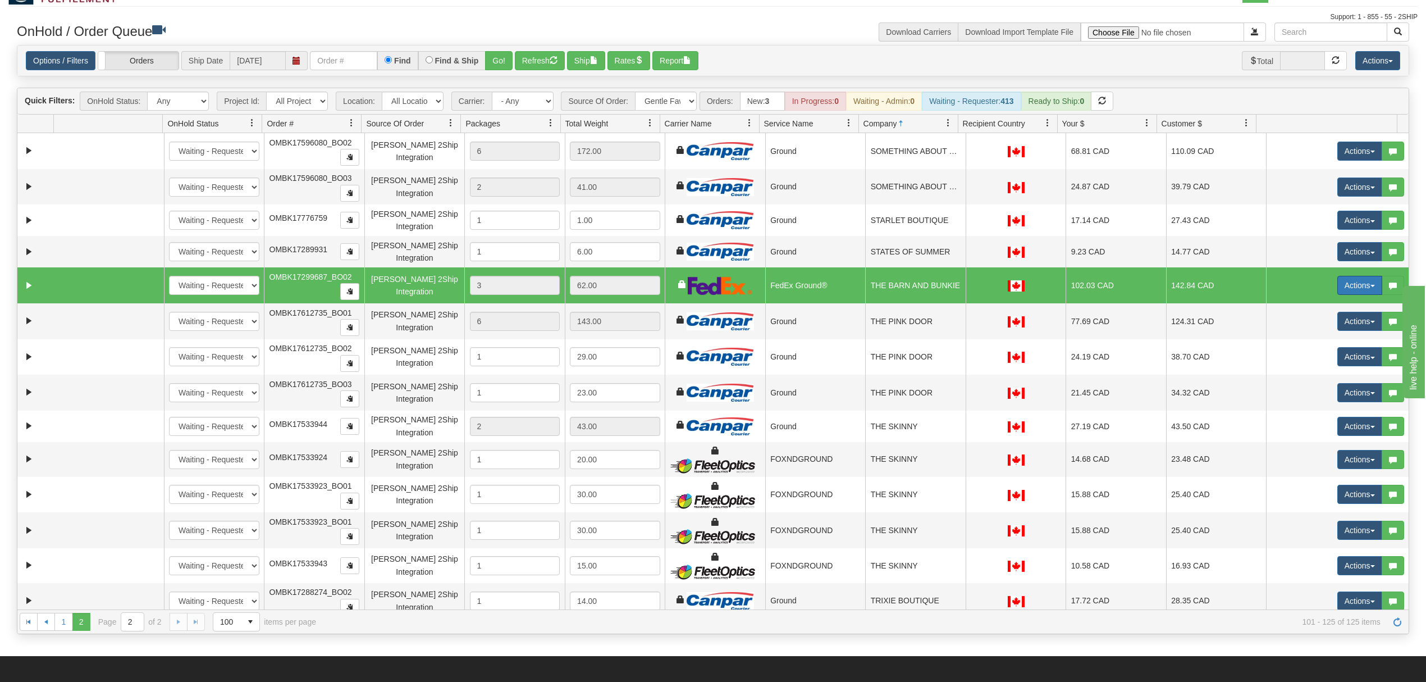
click at [1338, 283] on button "Actions" at bounding box center [1360, 285] width 45 height 19
click at [1306, 364] on span "Delete" at bounding box center [1318, 365] width 30 height 9
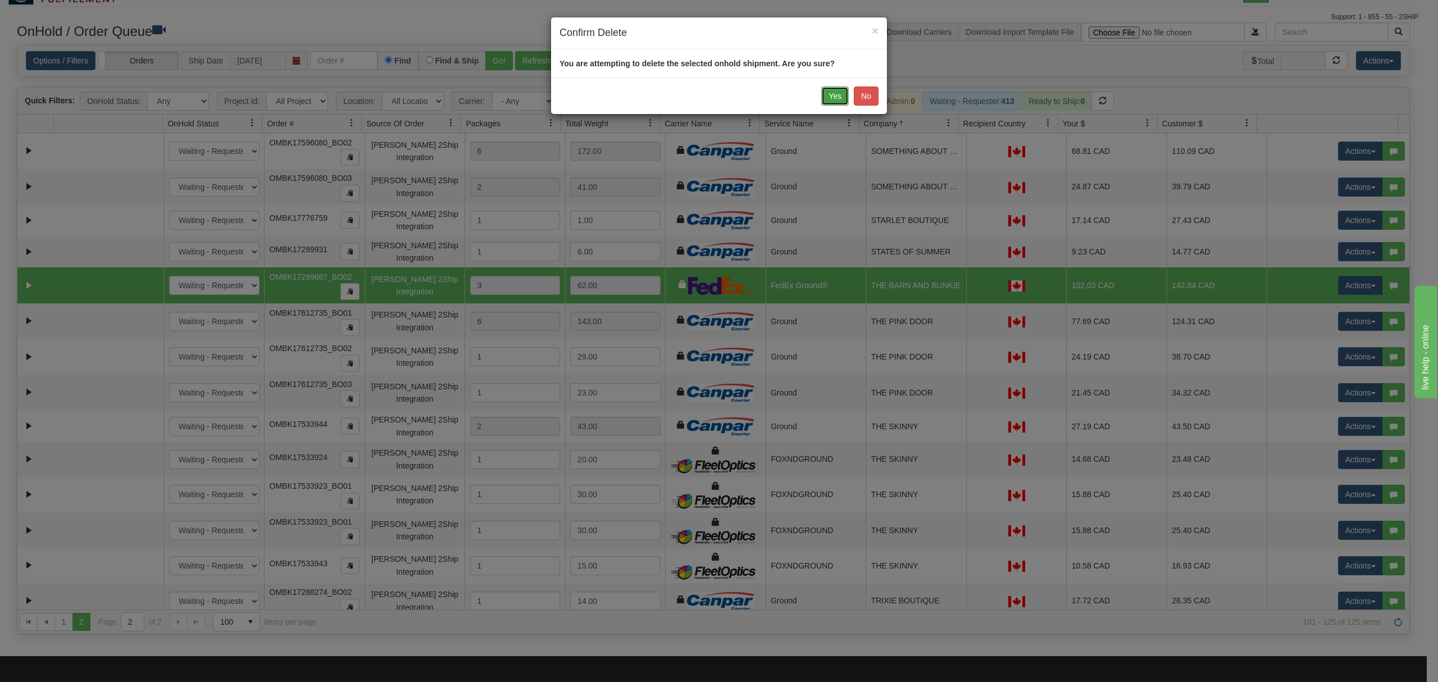
click at [825, 95] on button "Yes" at bounding box center [835, 95] width 28 height 19
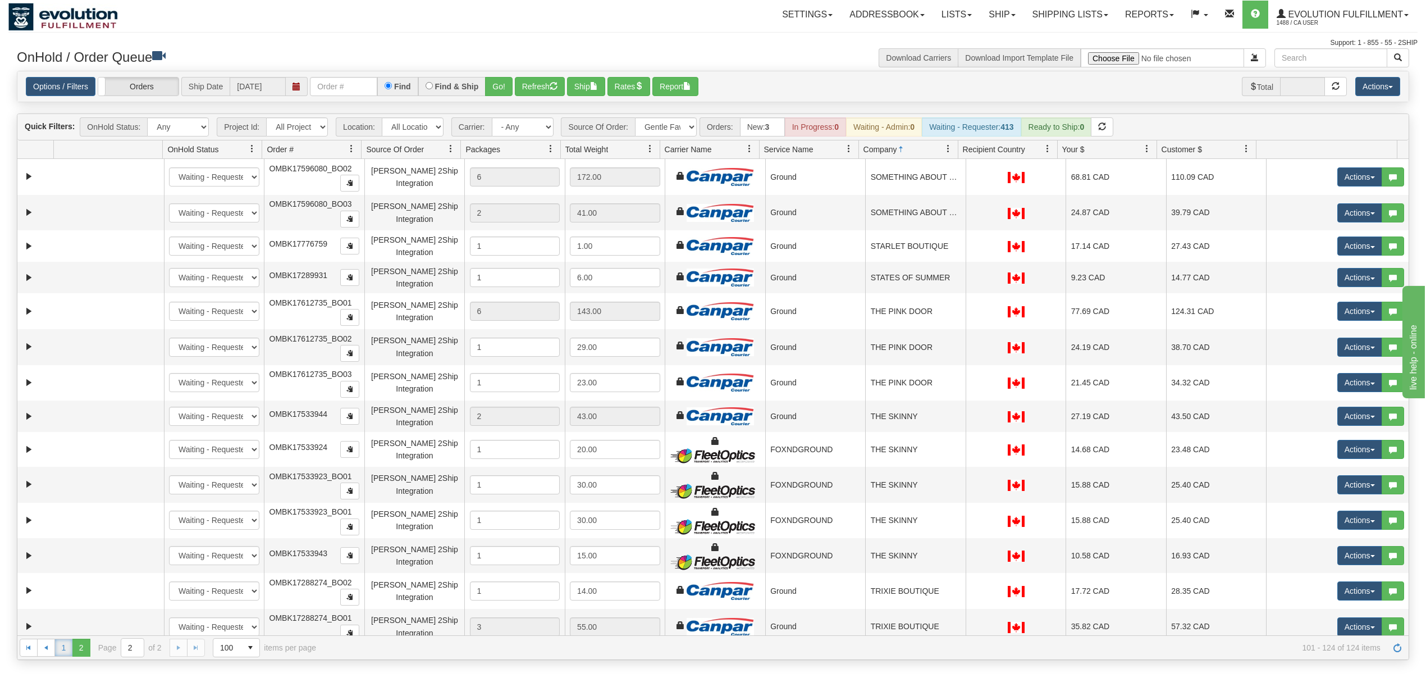
click at [65, 645] on link "1" at bounding box center [63, 647] width 18 height 18
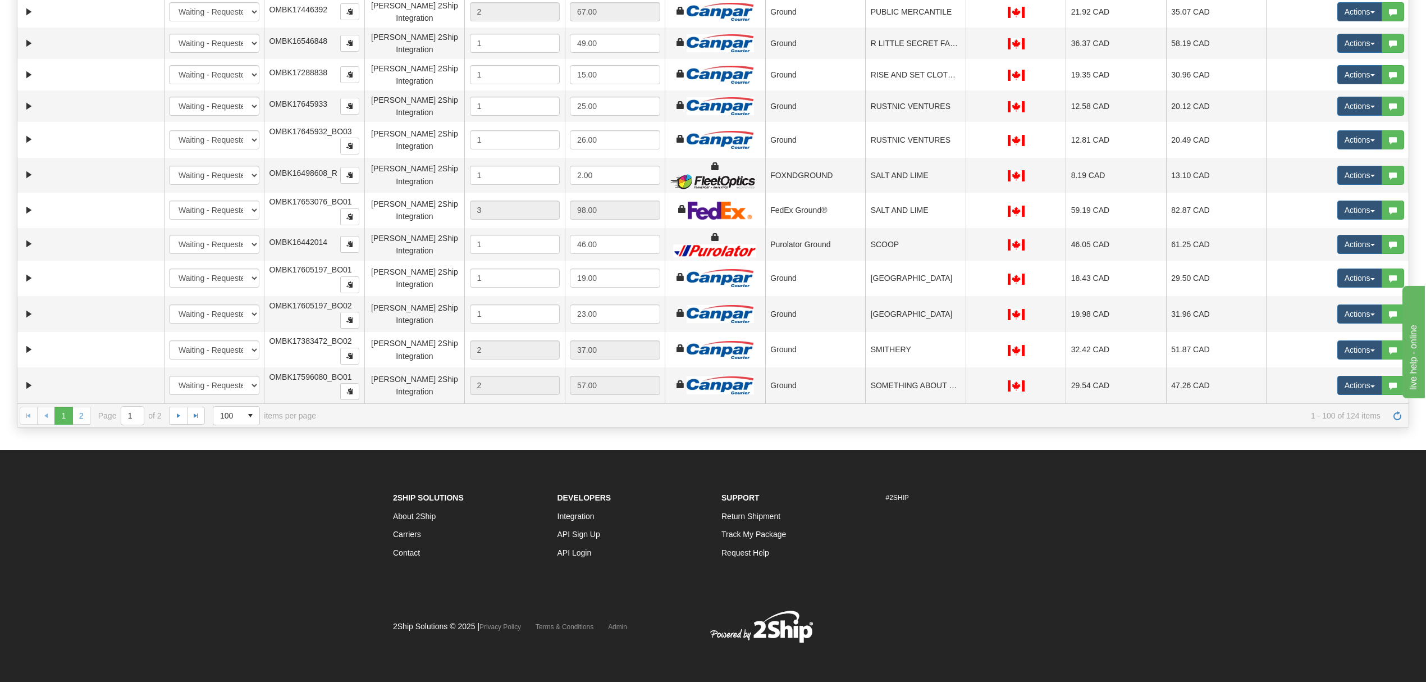
scroll to position [232, 0]
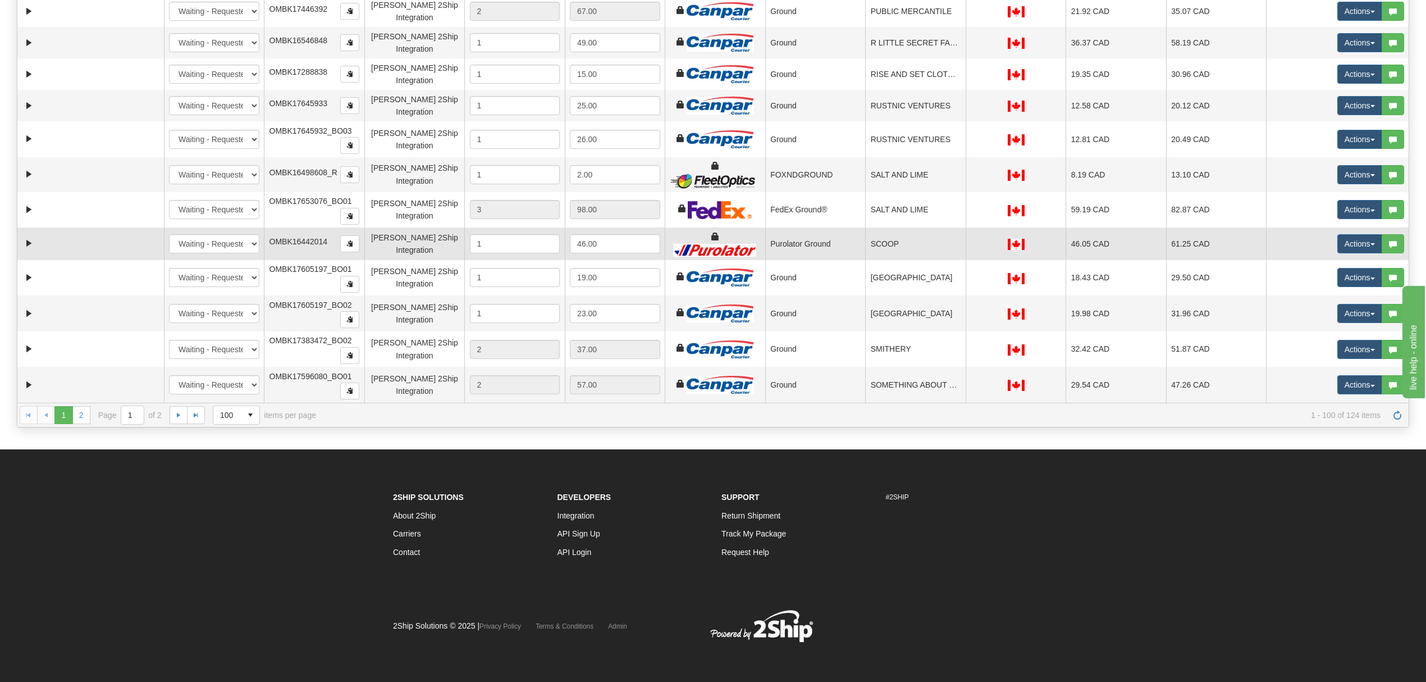
click at [881, 248] on td "SCOOP" at bounding box center [915, 243] width 101 height 32
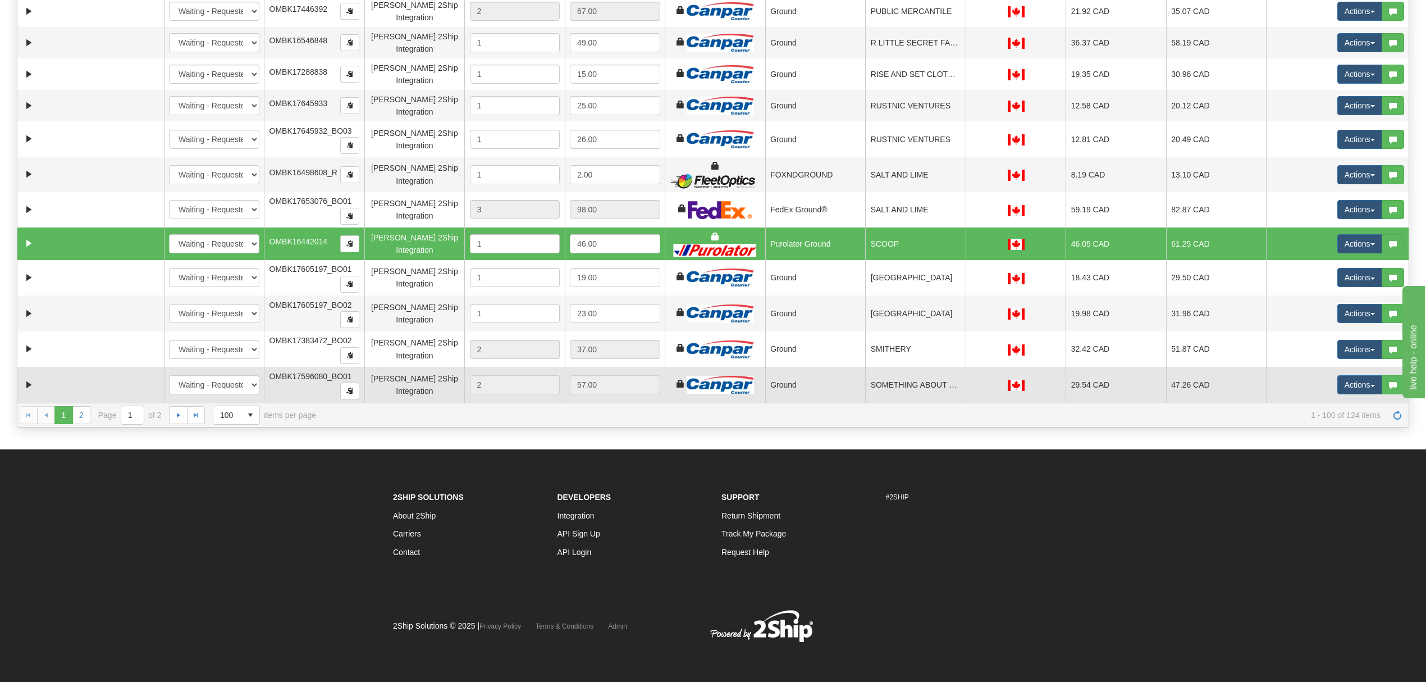
click at [295, 390] on td "OMBK17596080_BO01" at bounding box center [314, 385] width 101 height 36
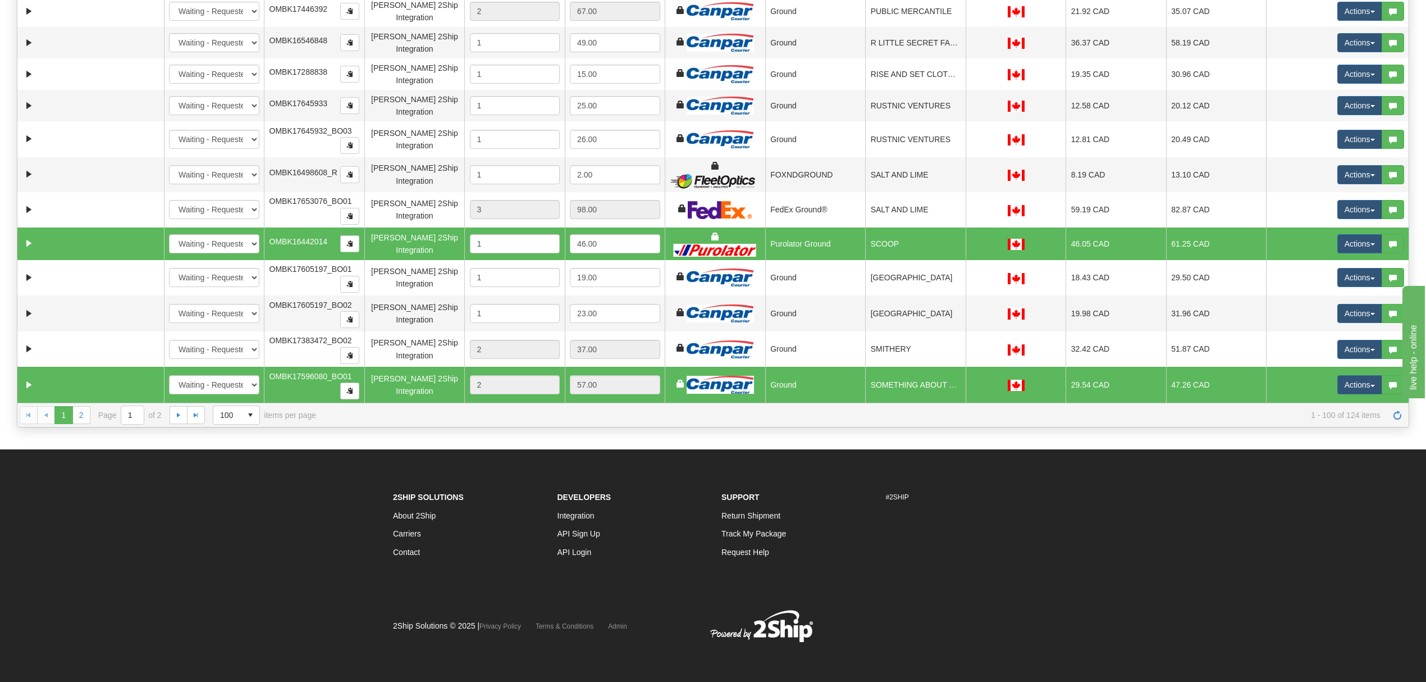
click at [775, 248] on td "Purolator Ground" at bounding box center [815, 243] width 101 height 32
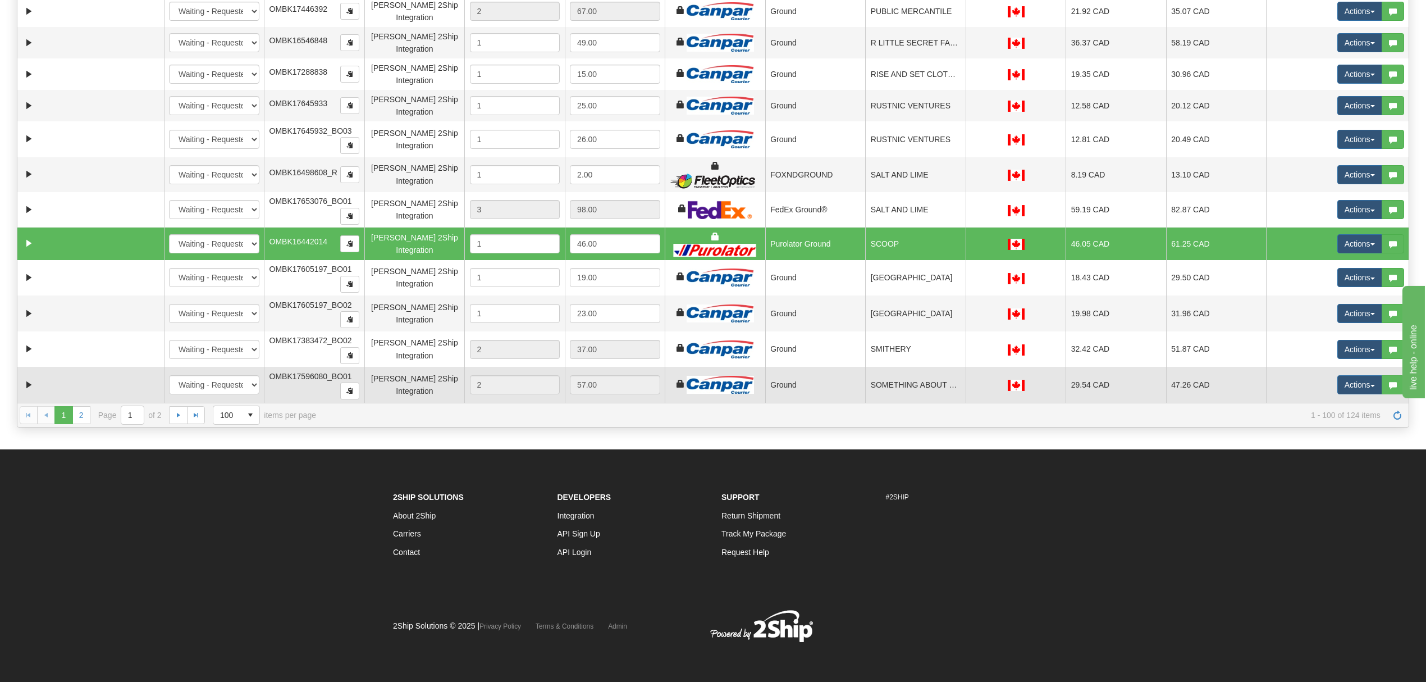
click at [834, 382] on td "Ground" at bounding box center [815, 385] width 101 height 36
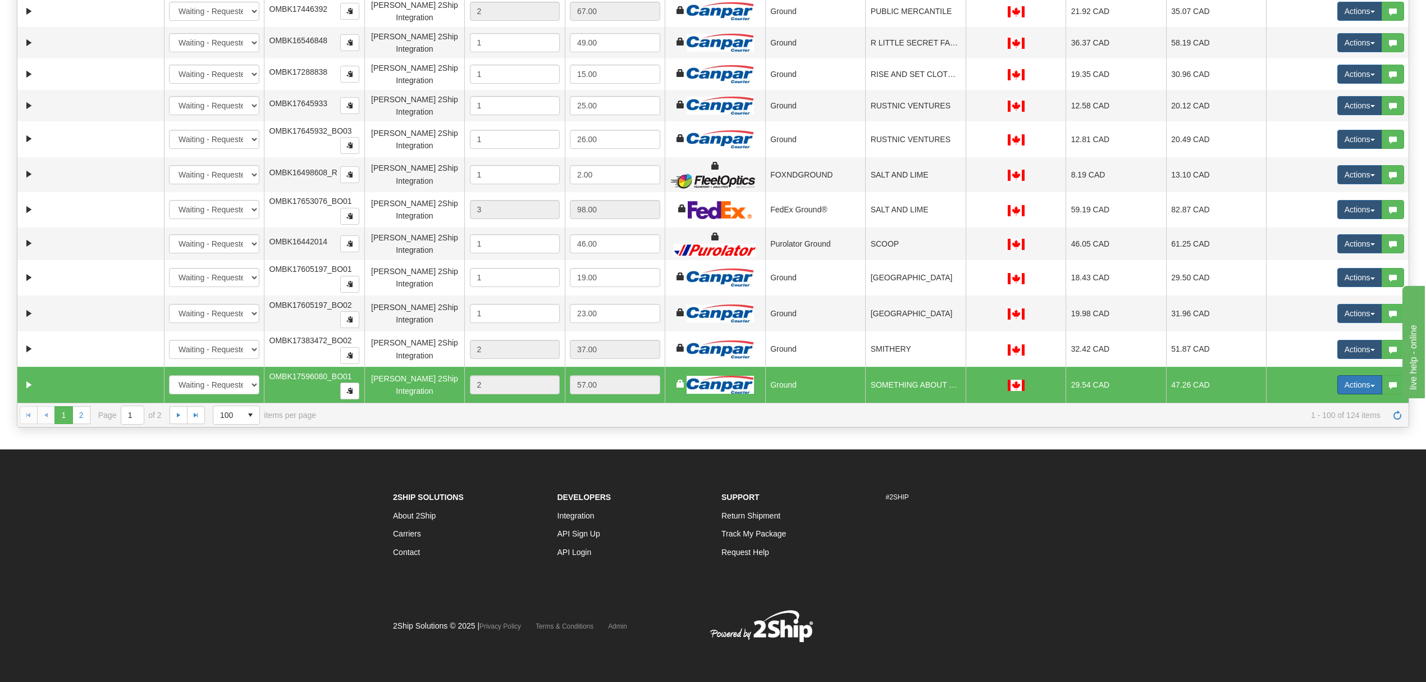
click at [1344, 384] on button "Actions" at bounding box center [1360, 384] width 45 height 19
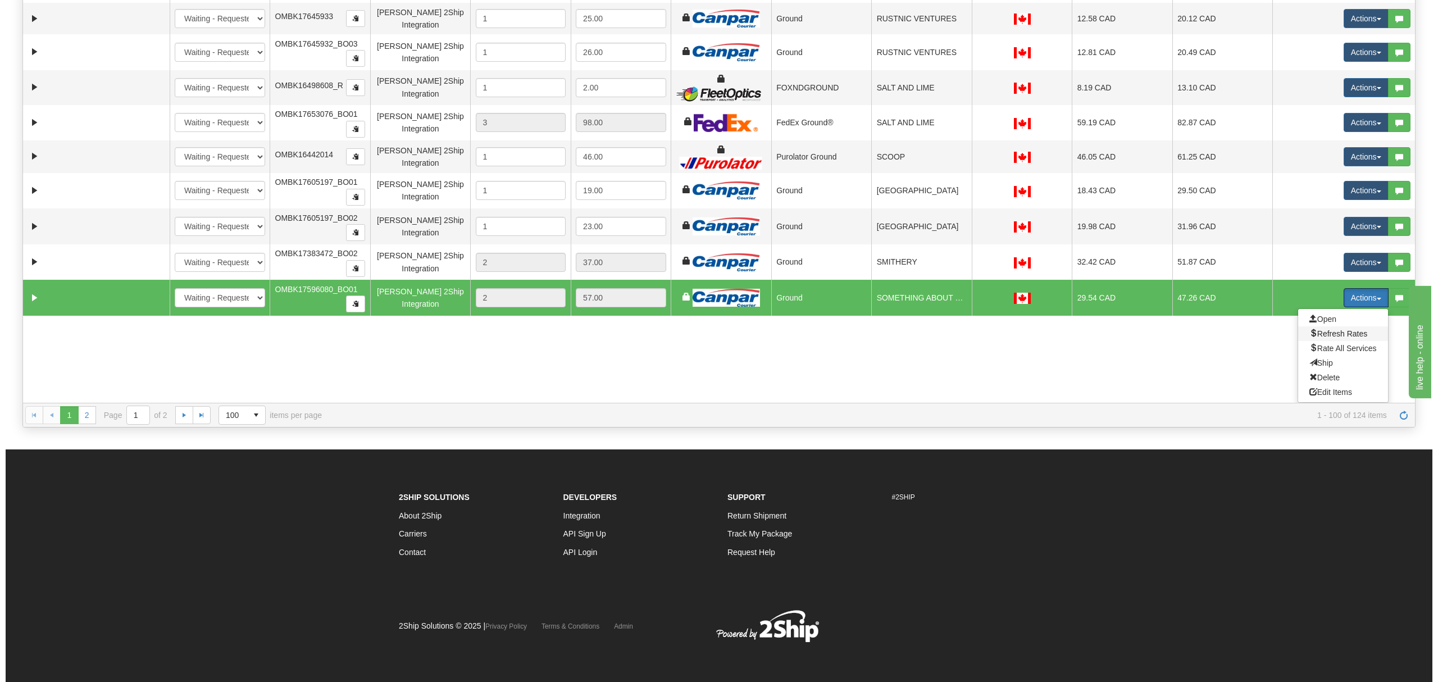
scroll to position [3082, 0]
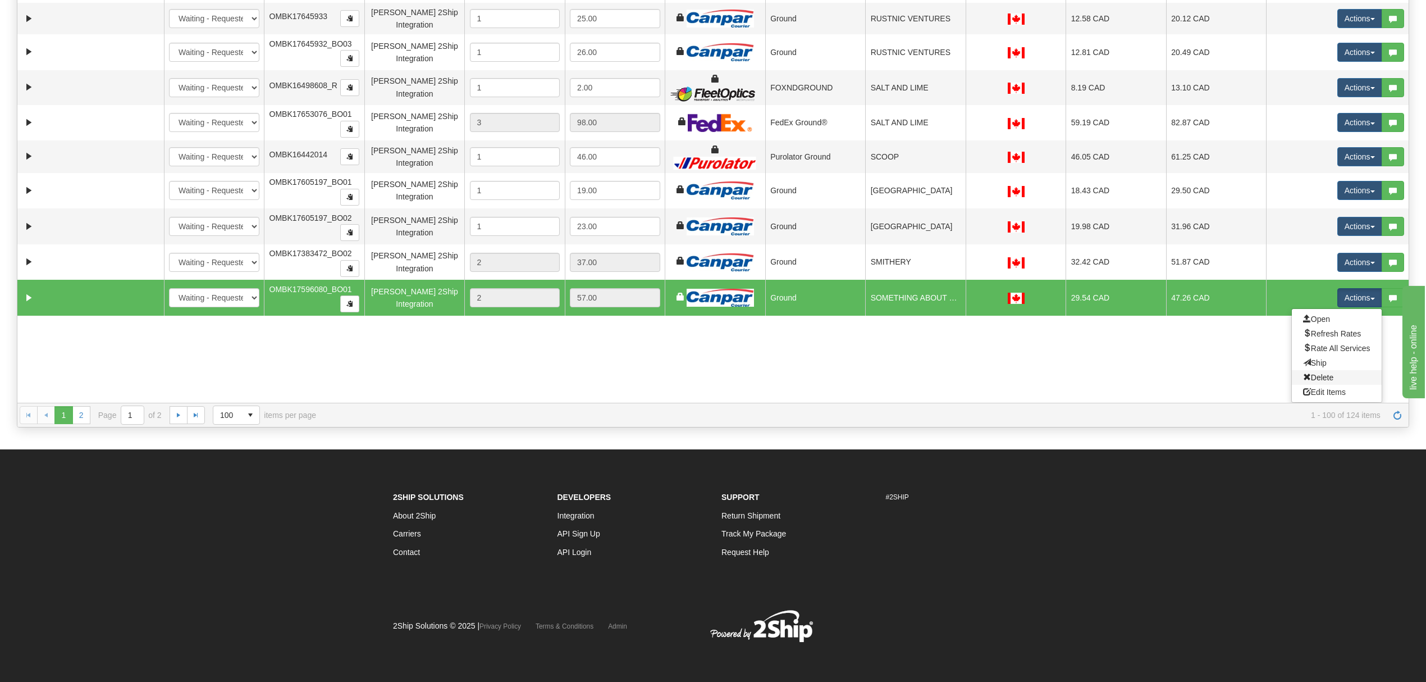
click at [1292, 373] on link "Delete" at bounding box center [1337, 377] width 90 height 15
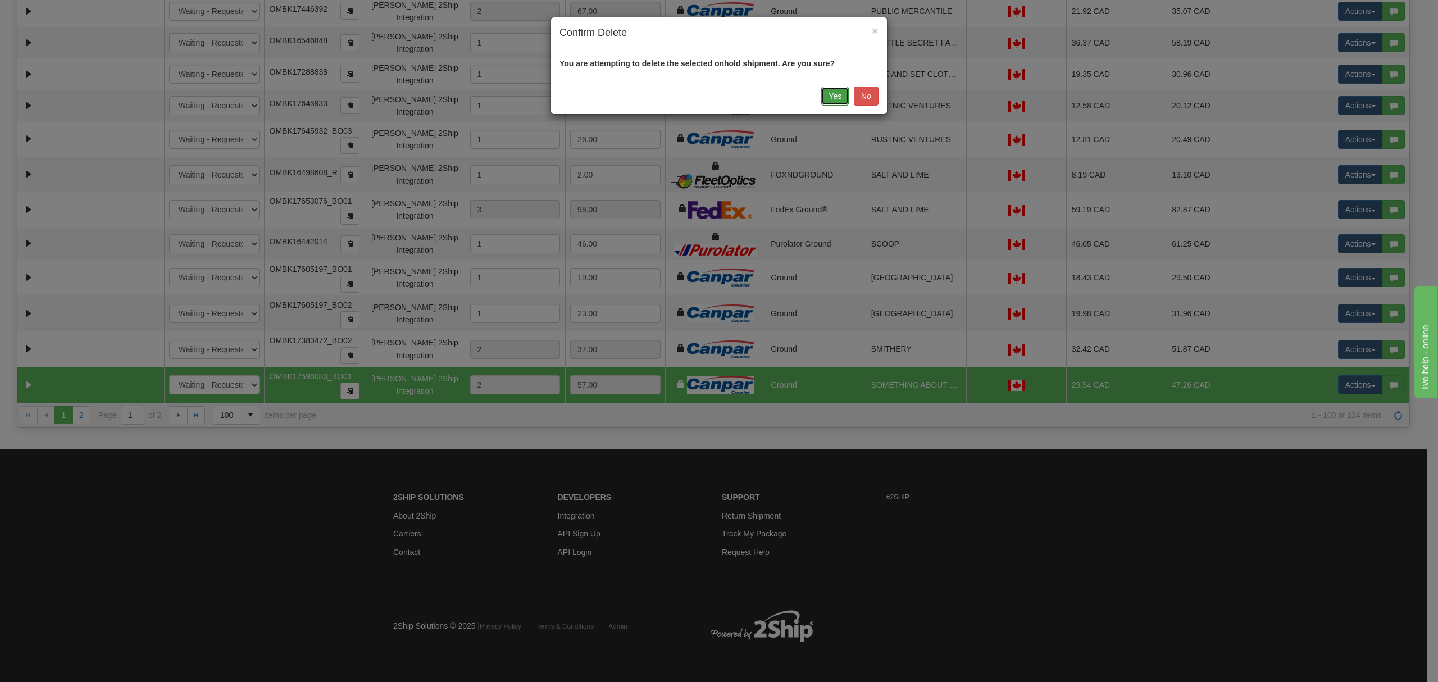
click at [830, 97] on button "Yes" at bounding box center [835, 95] width 28 height 19
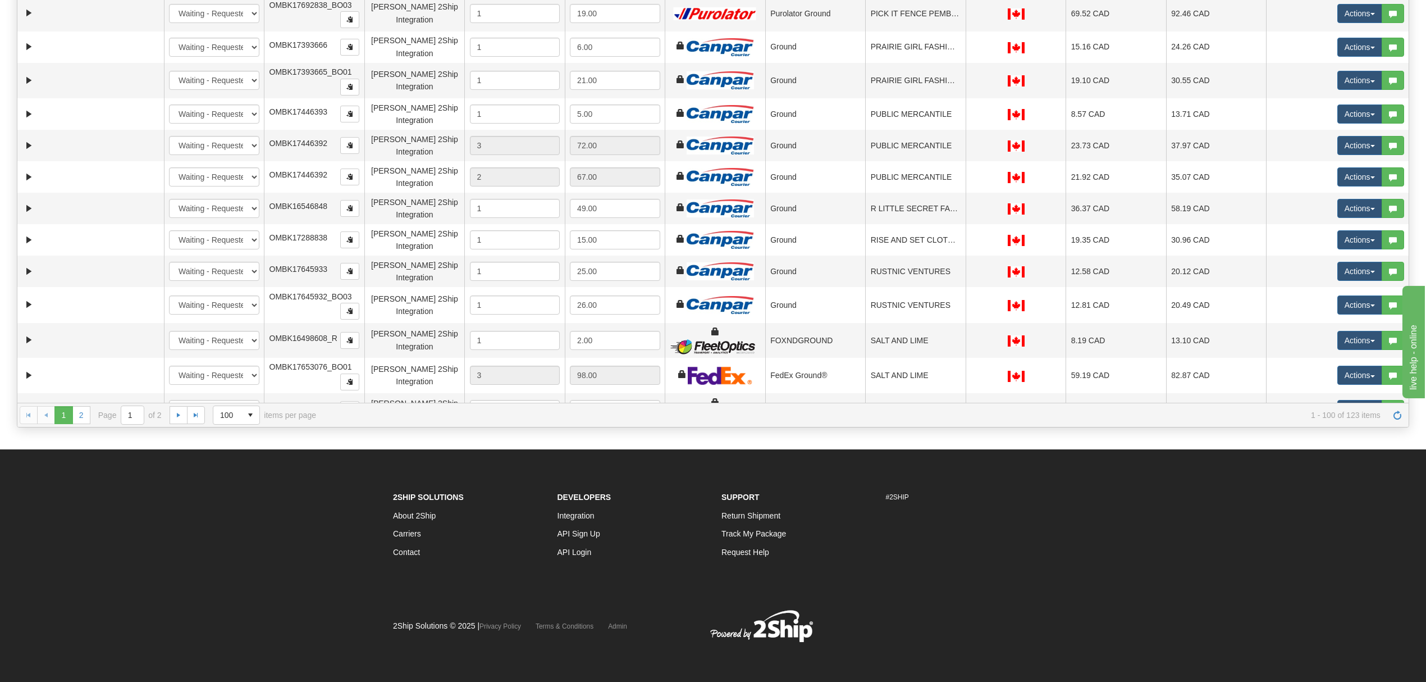
scroll to position [2770, 0]
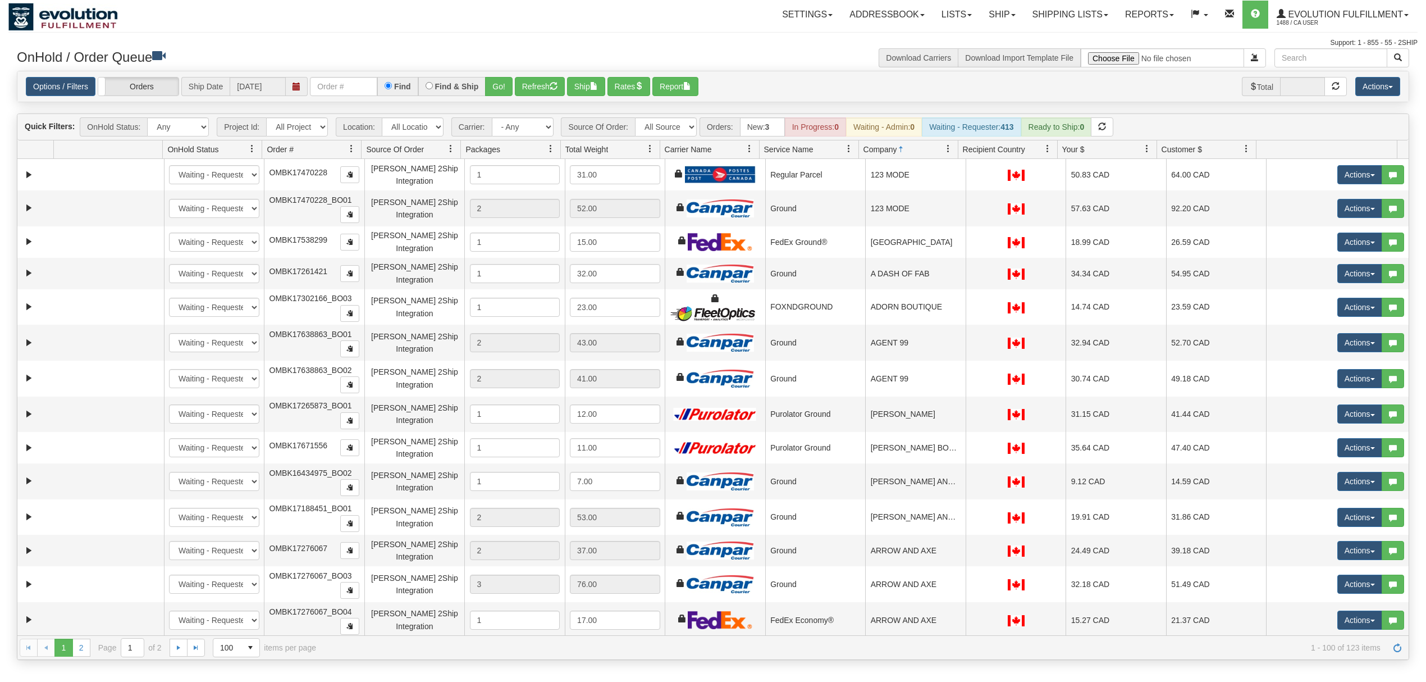
select select "[PERSON_NAME] 2Ship Integration"
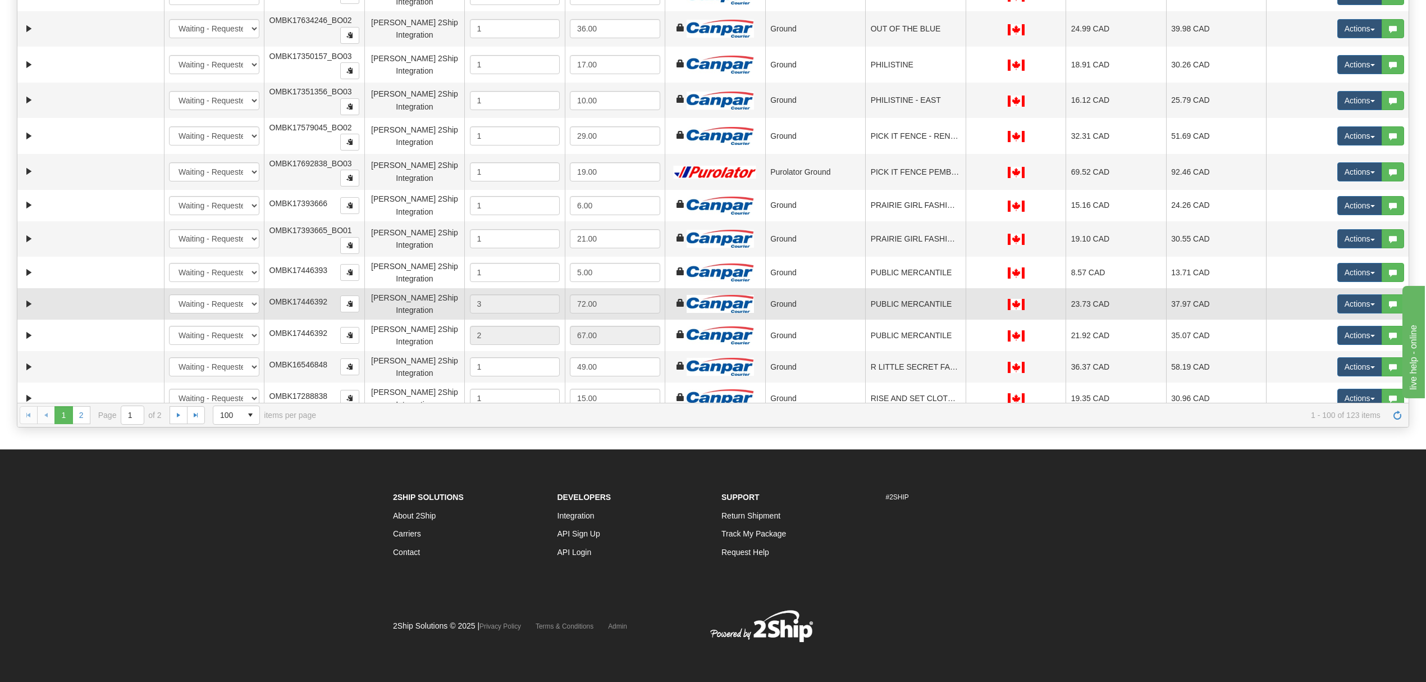
scroll to position [2620, 0]
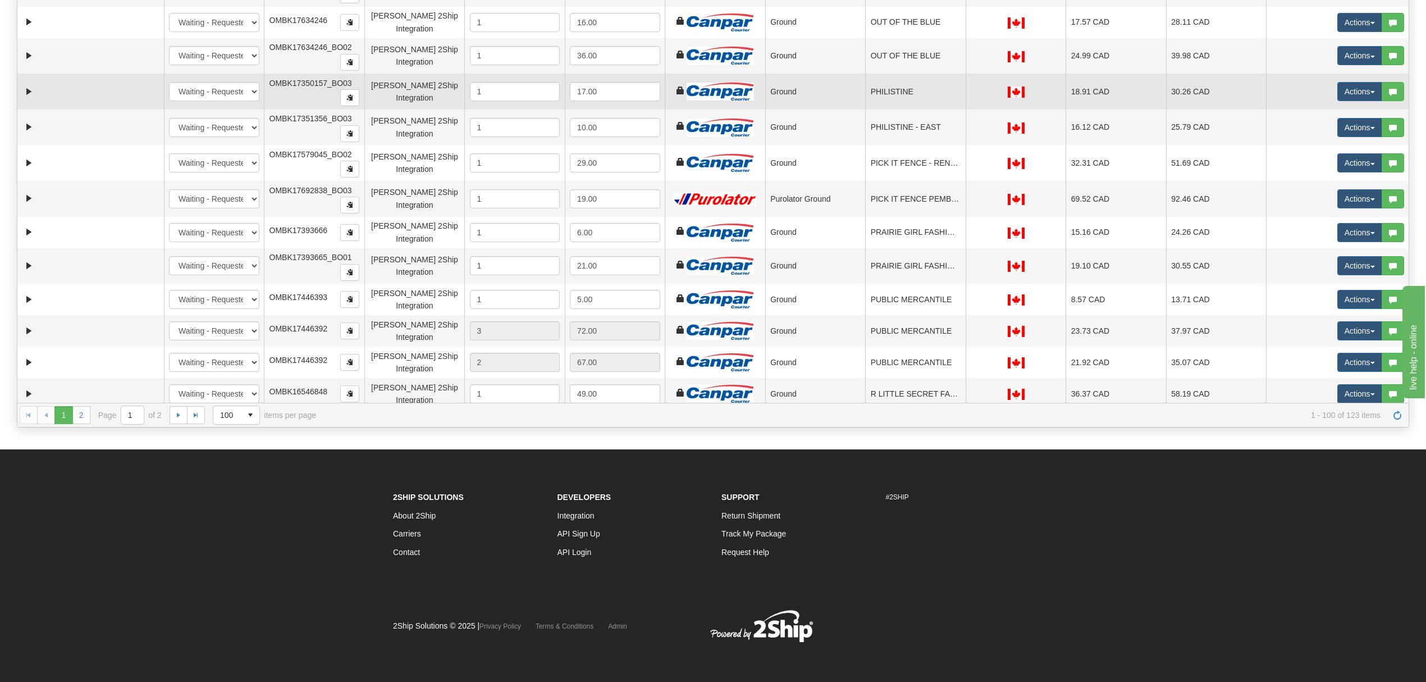
click at [818, 110] on td "Ground" at bounding box center [815, 92] width 101 height 36
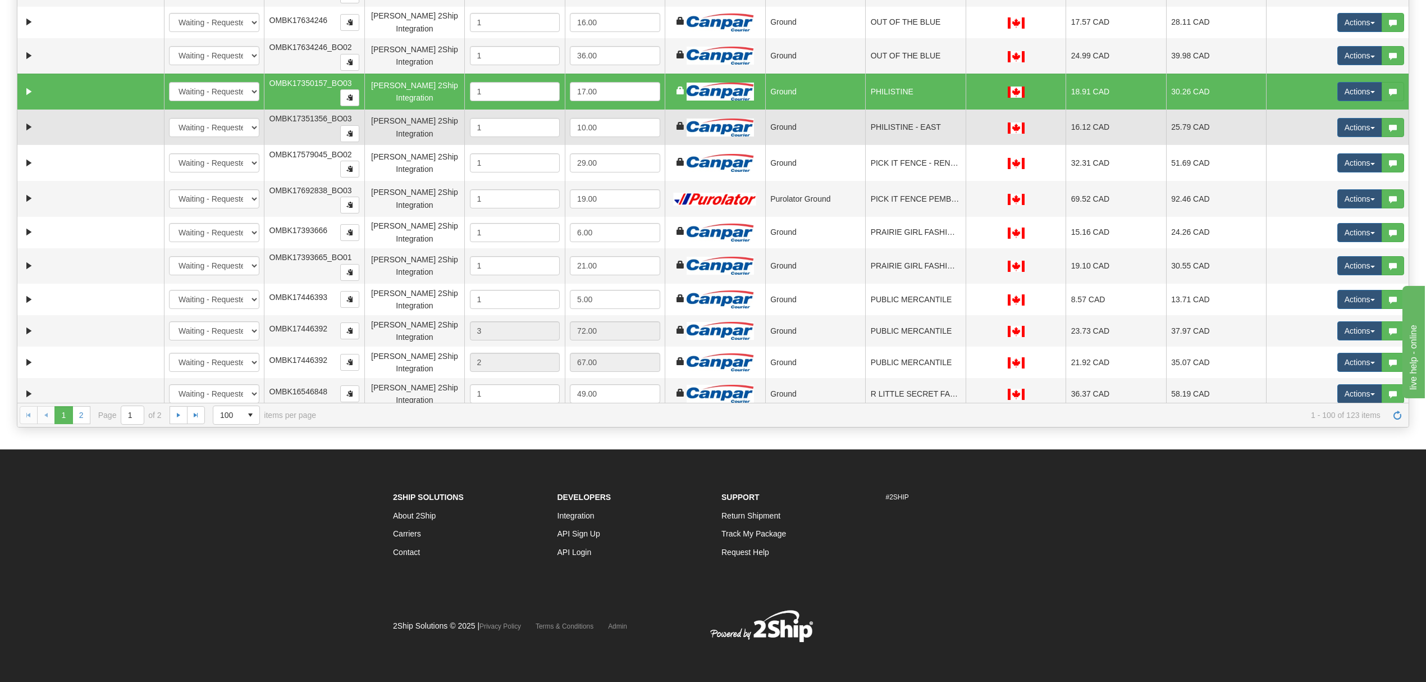
click at [814, 143] on td "Ground" at bounding box center [815, 128] width 101 height 36
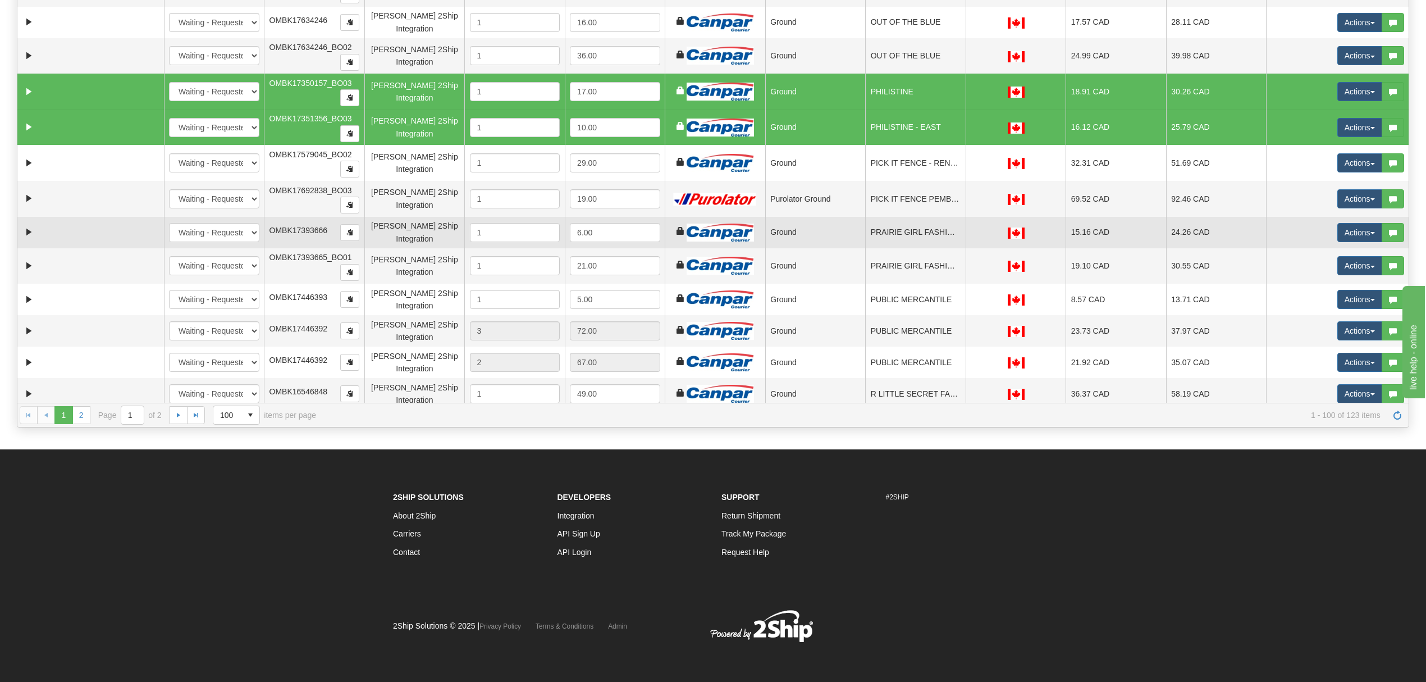
click at [908, 248] on td "PRAIRIE GIRL FASHIONS" at bounding box center [915, 232] width 101 height 31
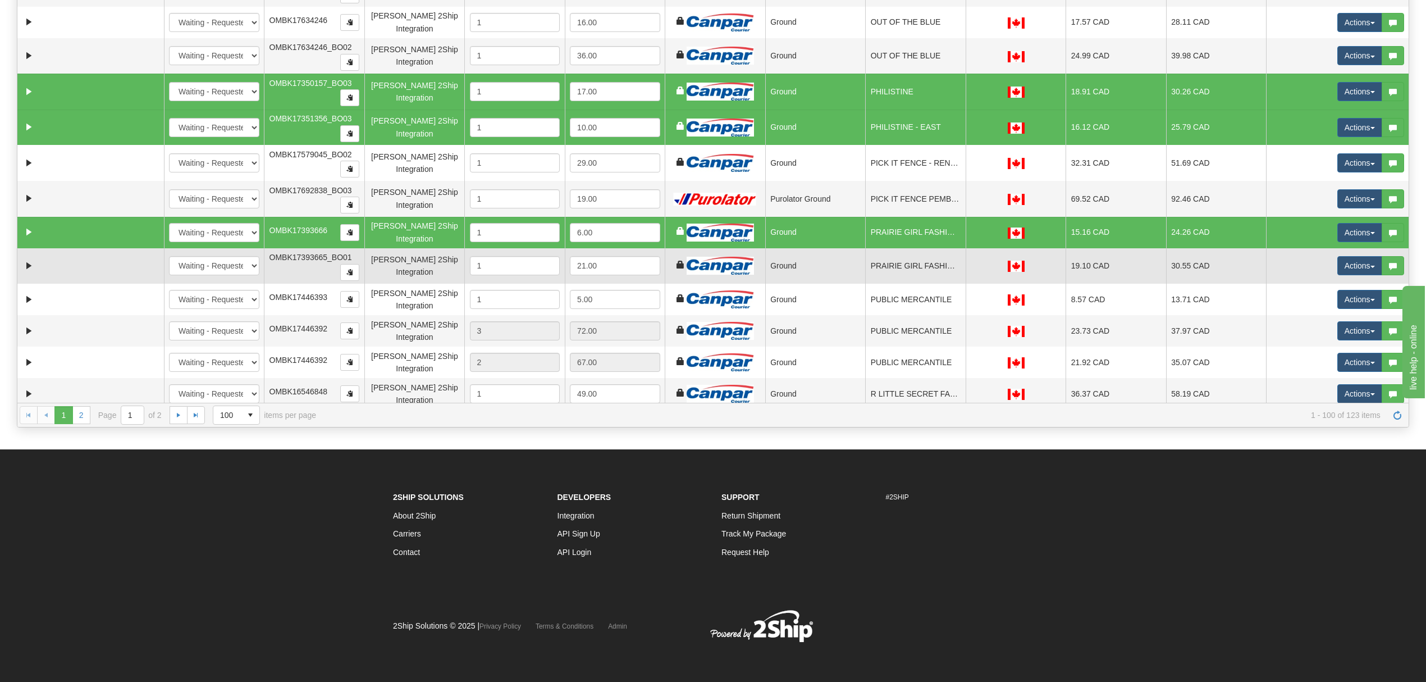
click at [908, 277] on td "PRAIRIE GIRL FASHIONS" at bounding box center [915, 266] width 101 height 36
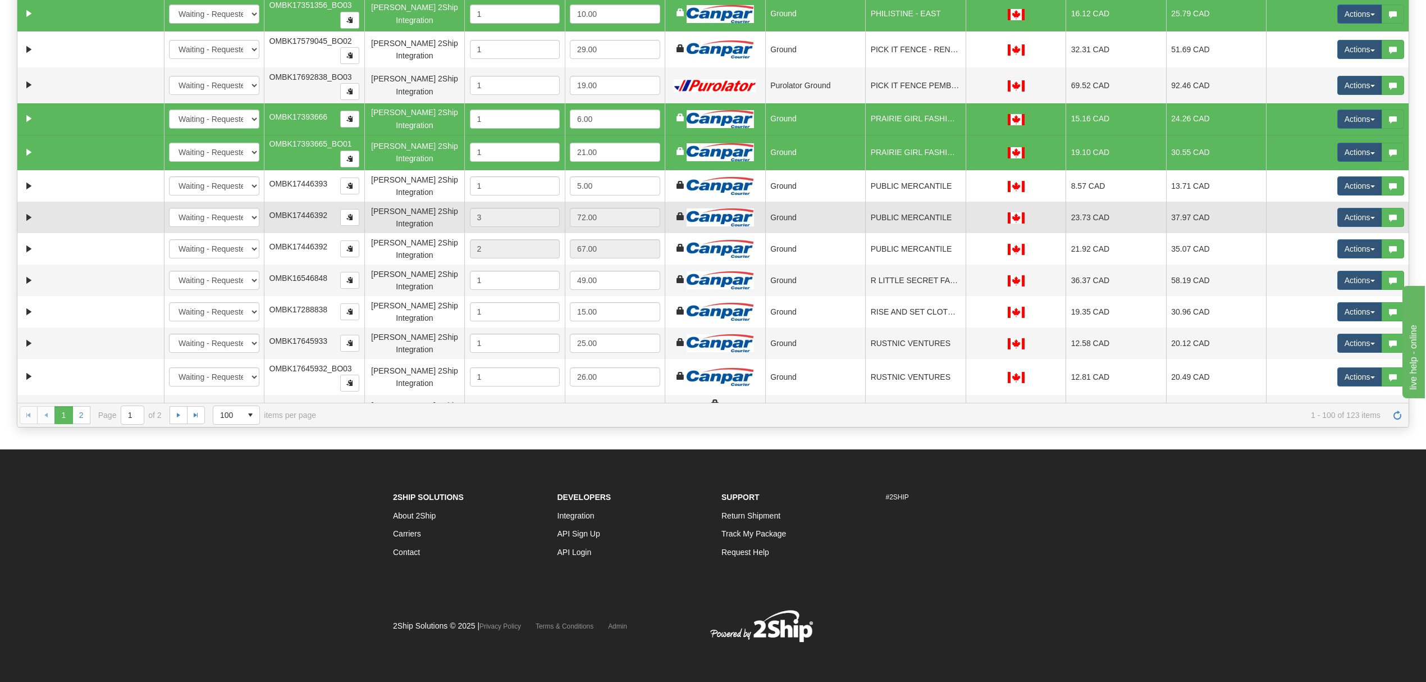
scroll to position [2770, 0]
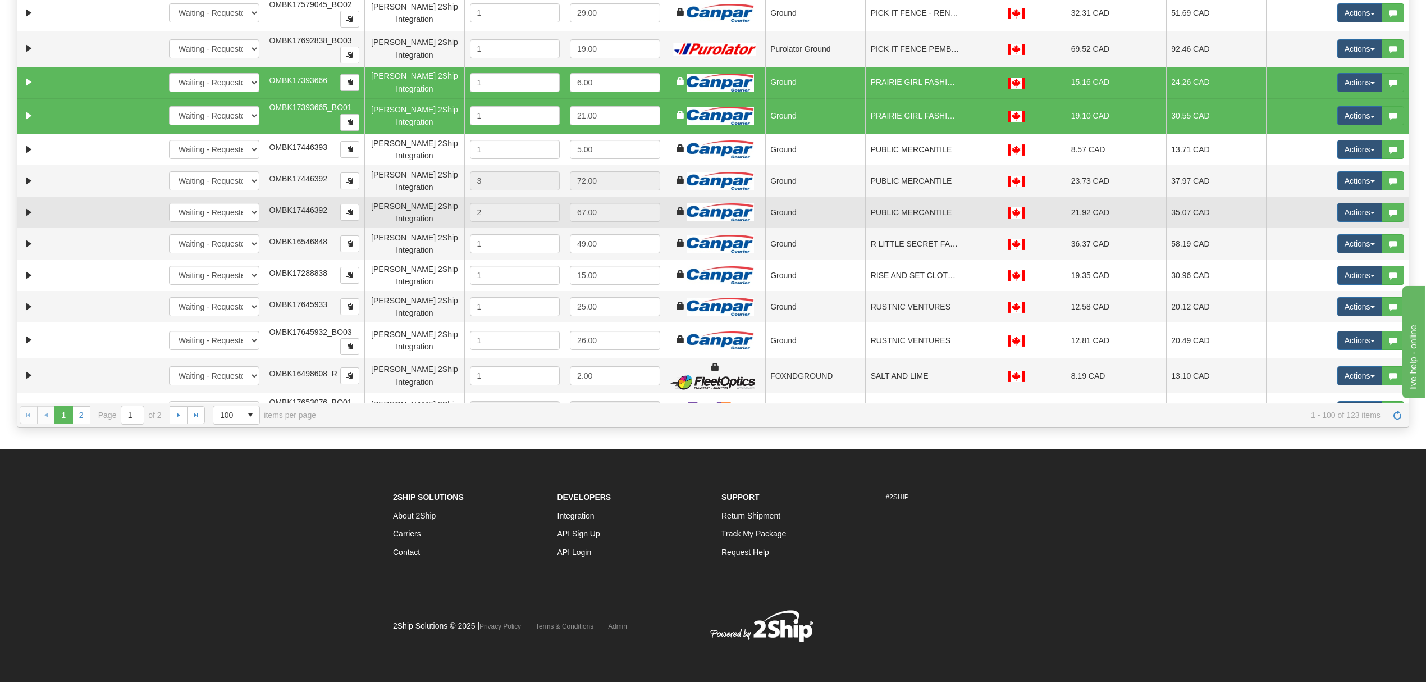
click at [805, 228] on td "Ground" at bounding box center [815, 212] width 101 height 31
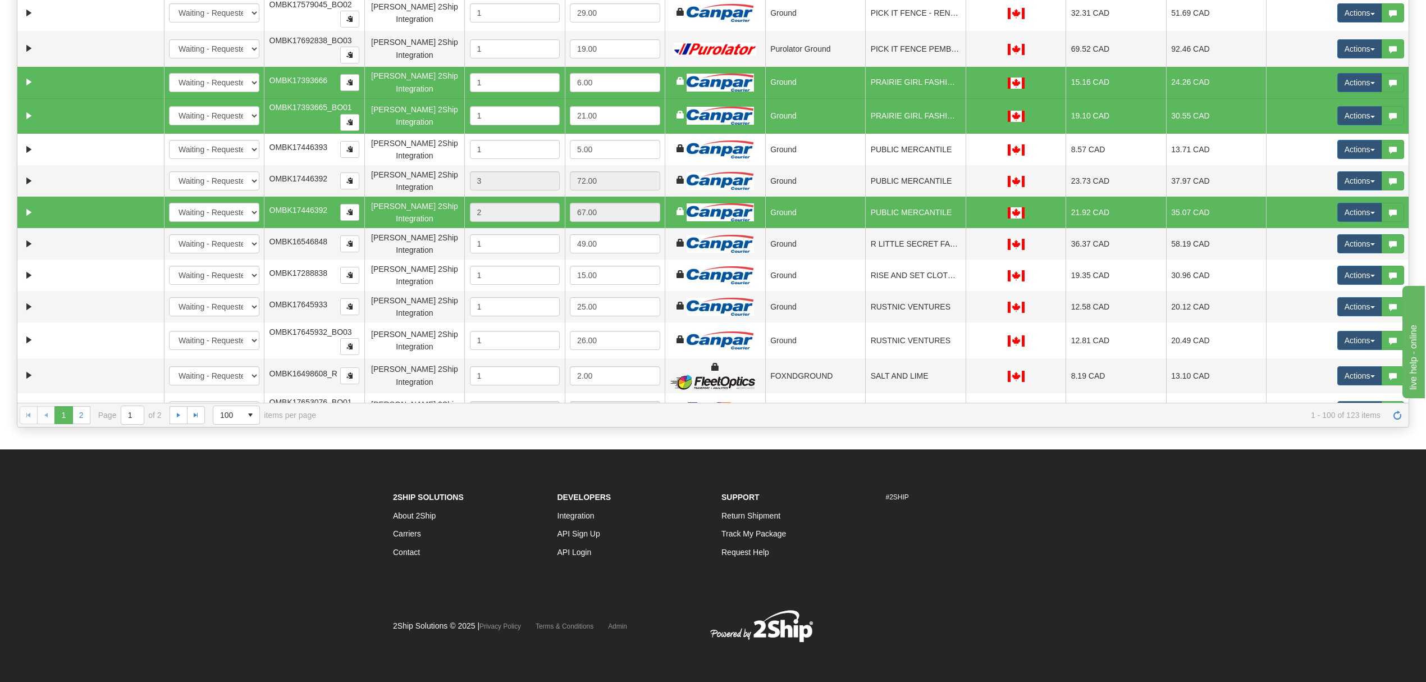
click at [800, 228] on td "Ground" at bounding box center [815, 212] width 101 height 31
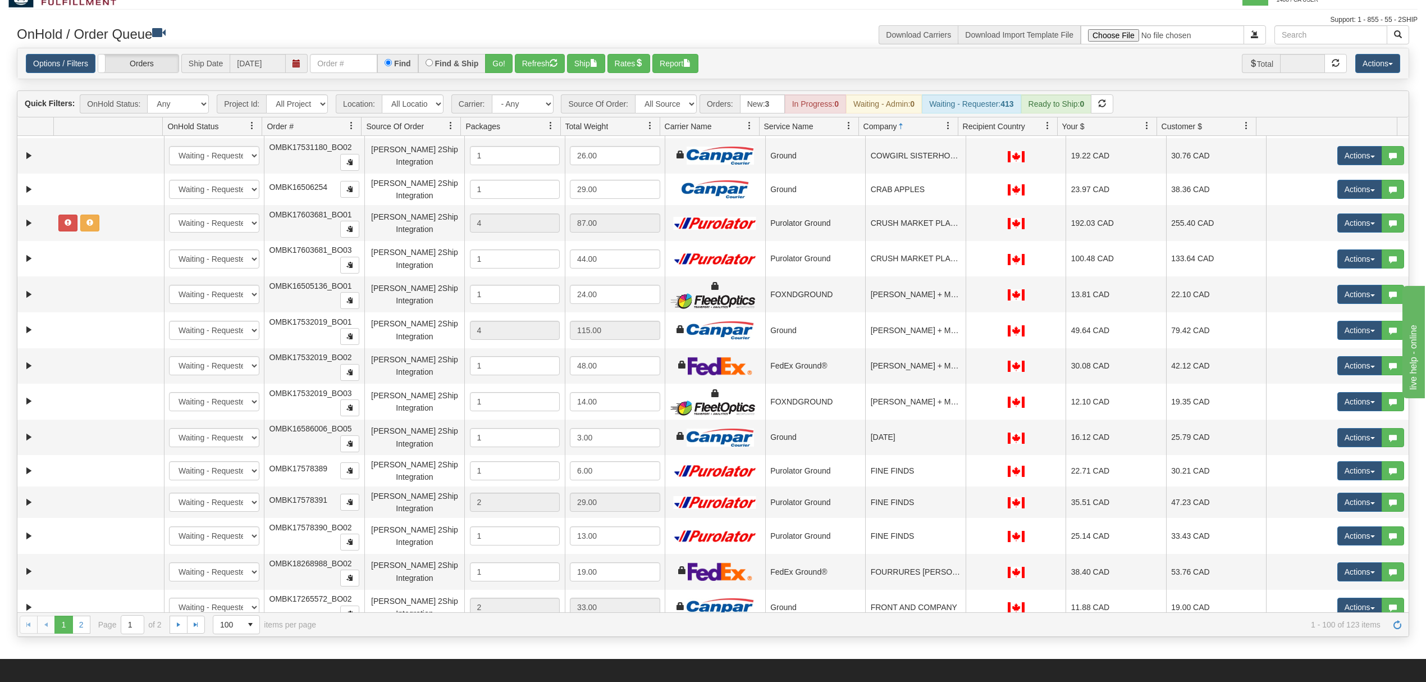
scroll to position [0, 0]
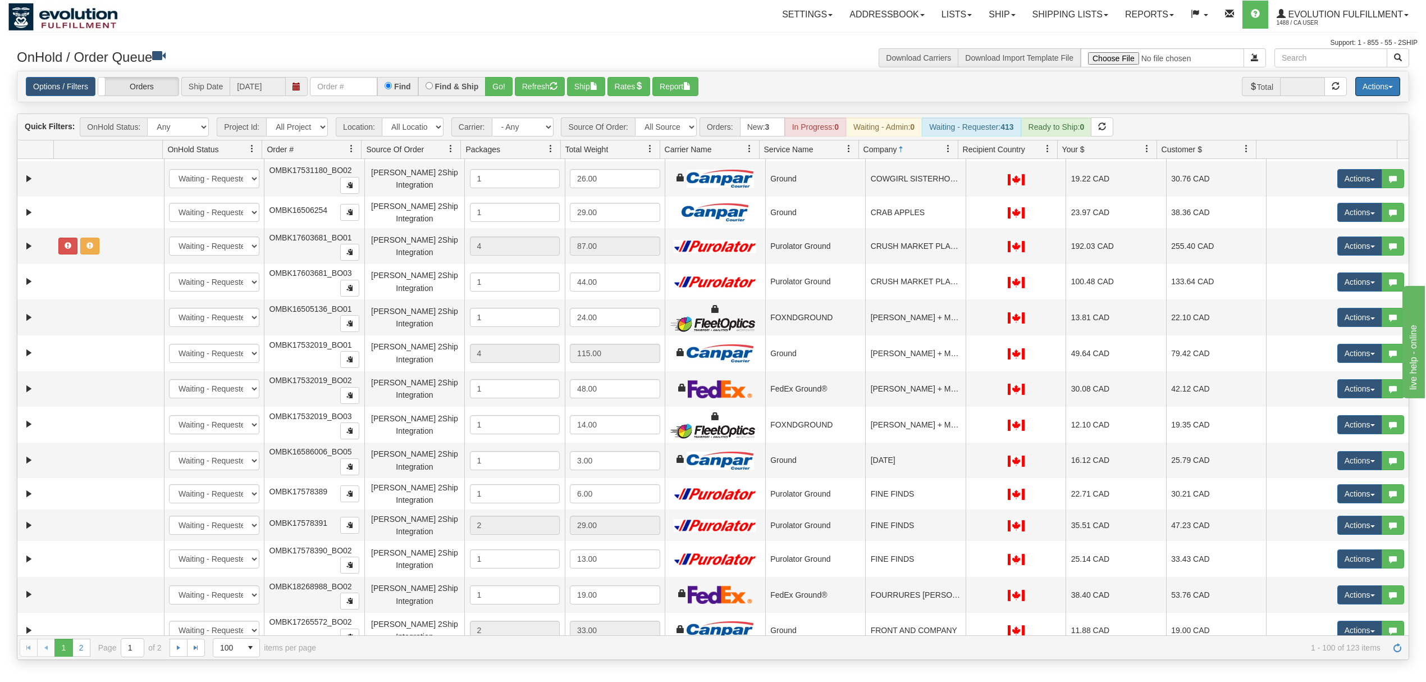
drag, startPoint x: 1362, startPoint y: 93, endPoint x: 1371, endPoint y: 113, distance: 22.4
click at [1366, 93] on button "Actions" at bounding box center [1378, 86] width 45 height 19
click at [1344, 173] on link "Delete Selected" at bounding box center [1353, 177] width 94 height 15
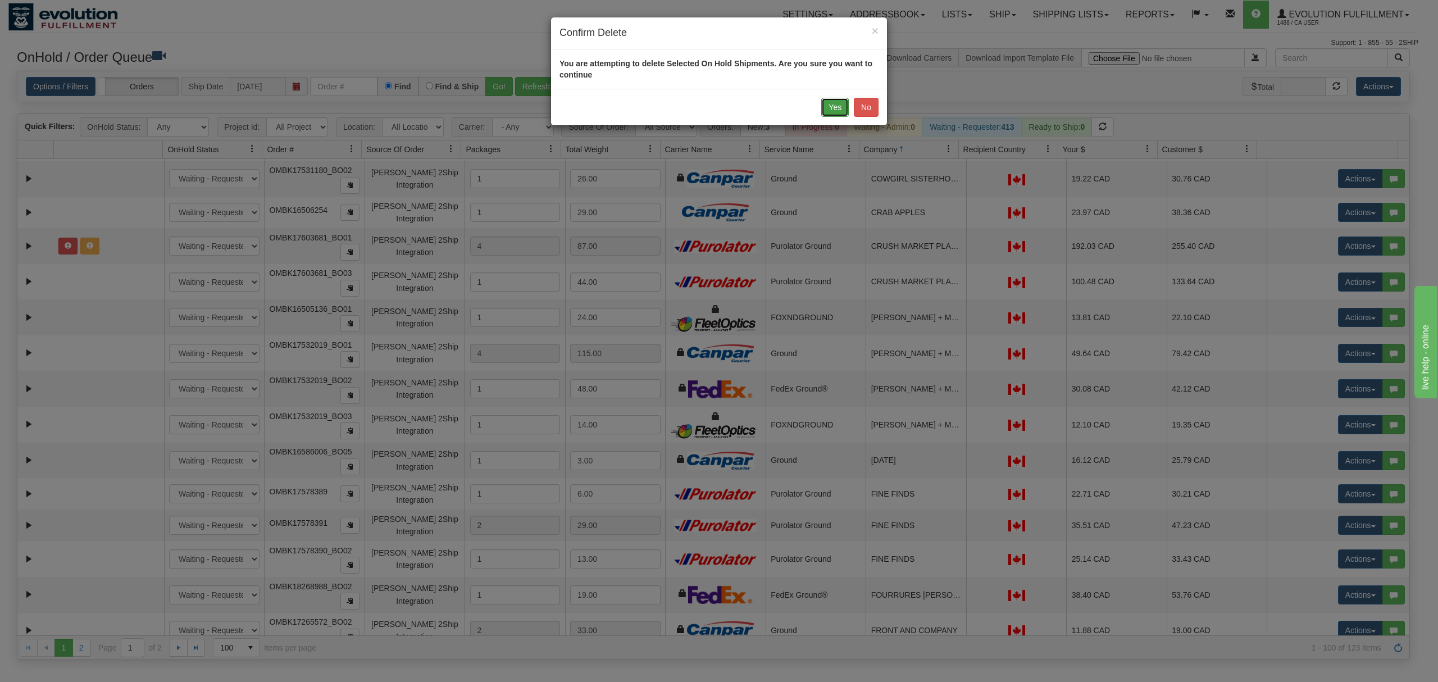
click at [834, 104] on button "Yes" at bounding box center [835, 107] width 28 height 19
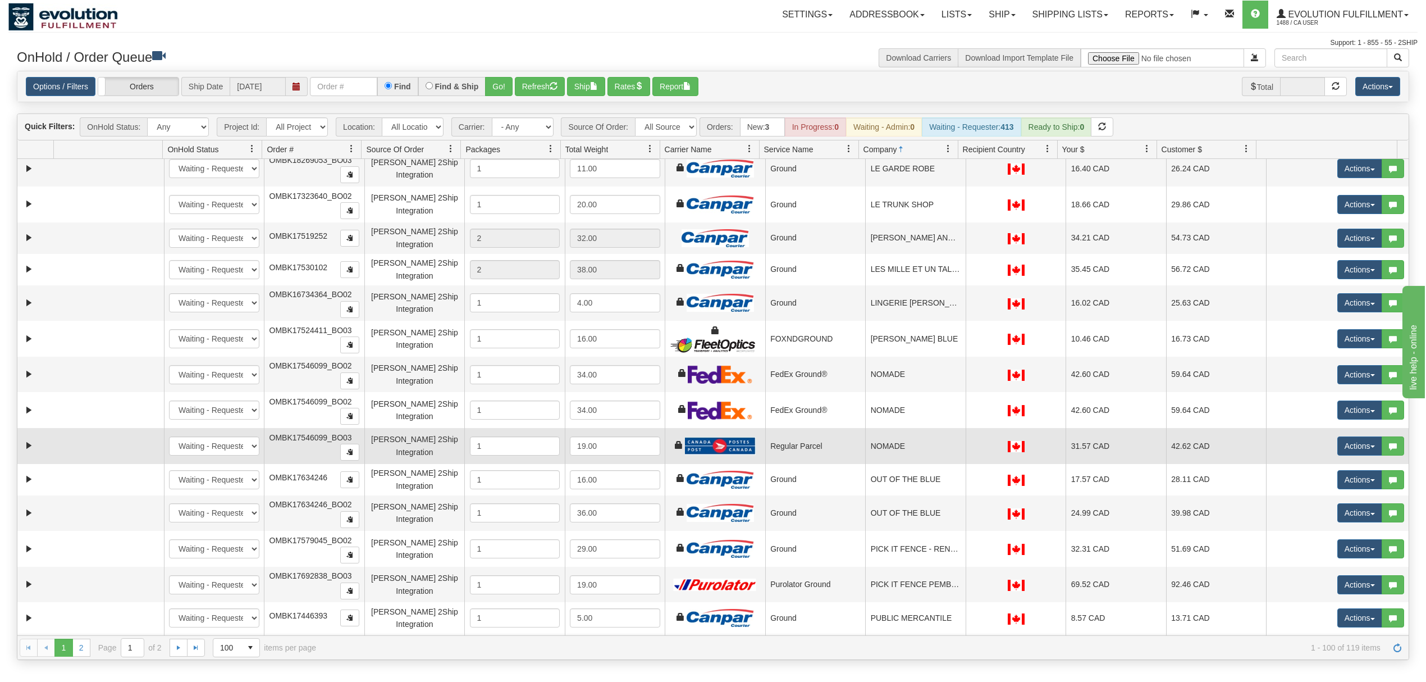
scroll to position [2546, 0]
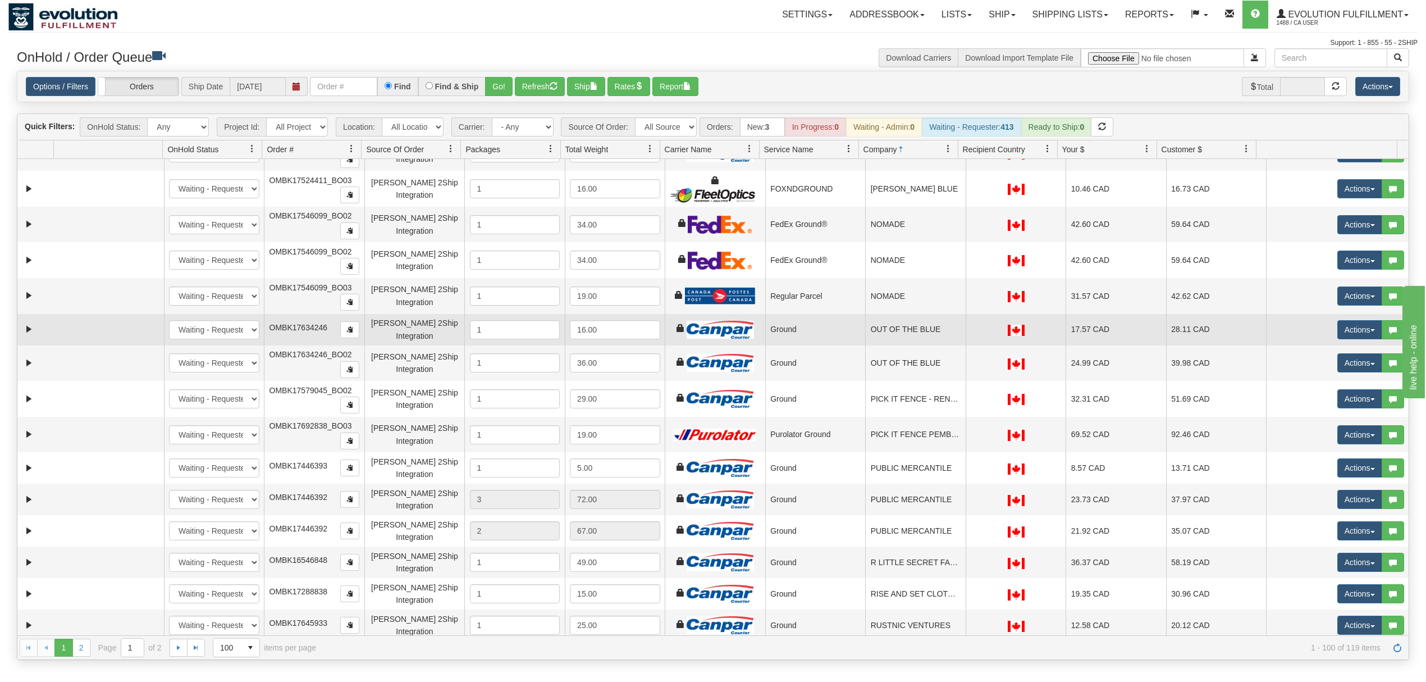
click at [832, 345] on td "Ground" at bounding box center [815, 329] width 101 height 31
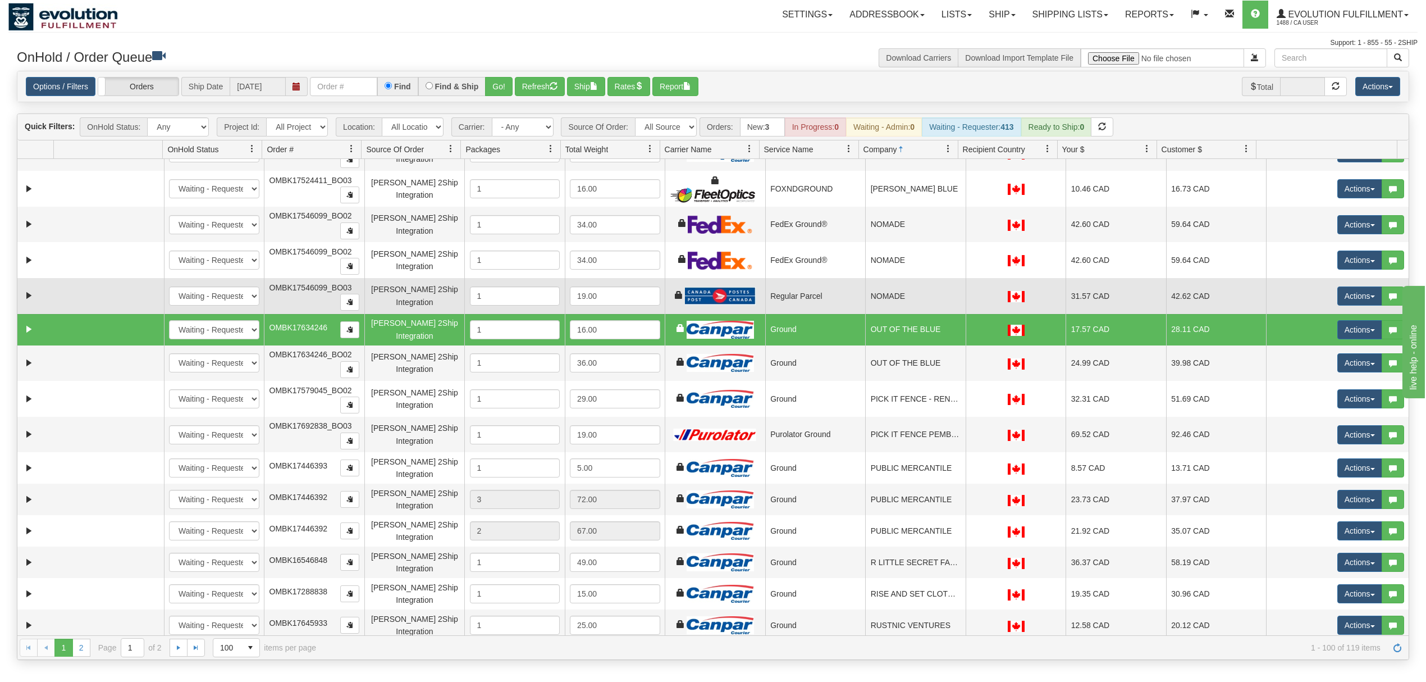
click at [924, 314] on td "NOMADE" at bounding box center [915, 296] width 101 height 36
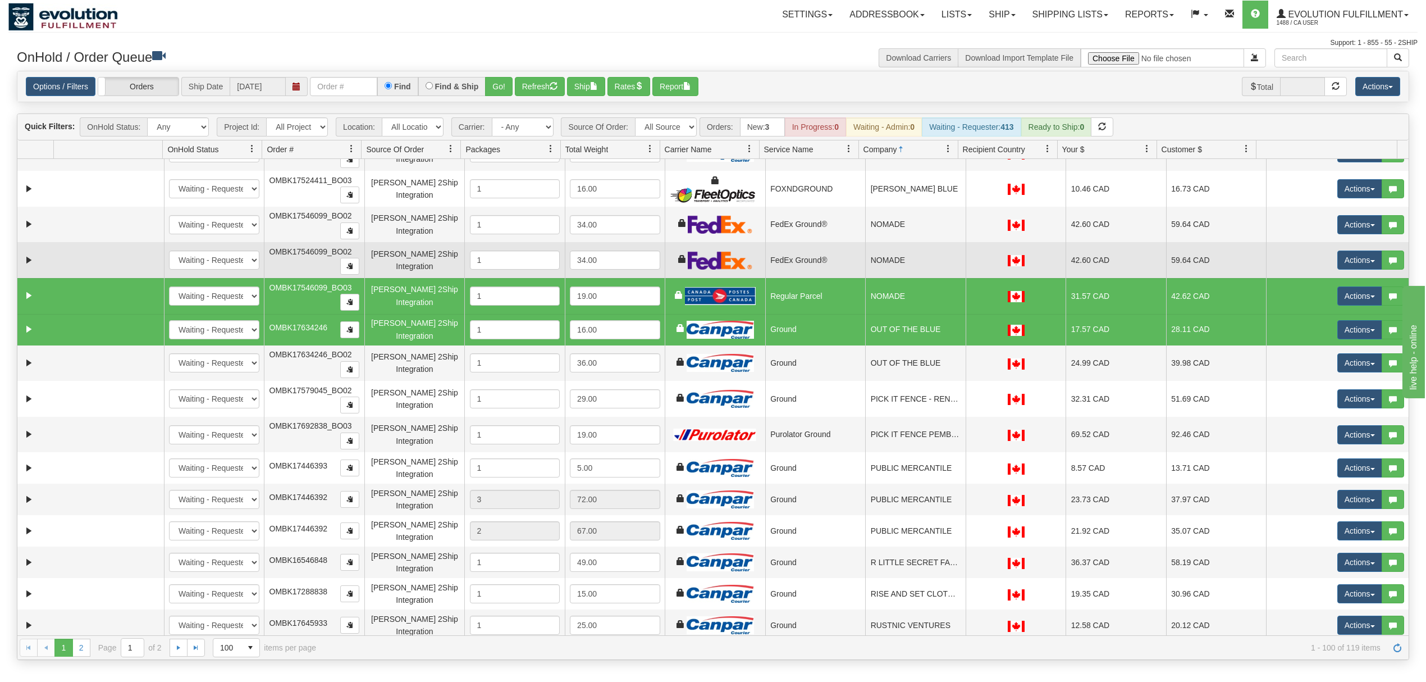
click at [932, 277] on td "NOMADE" at bounding box center [915, 260] width 101 height 36
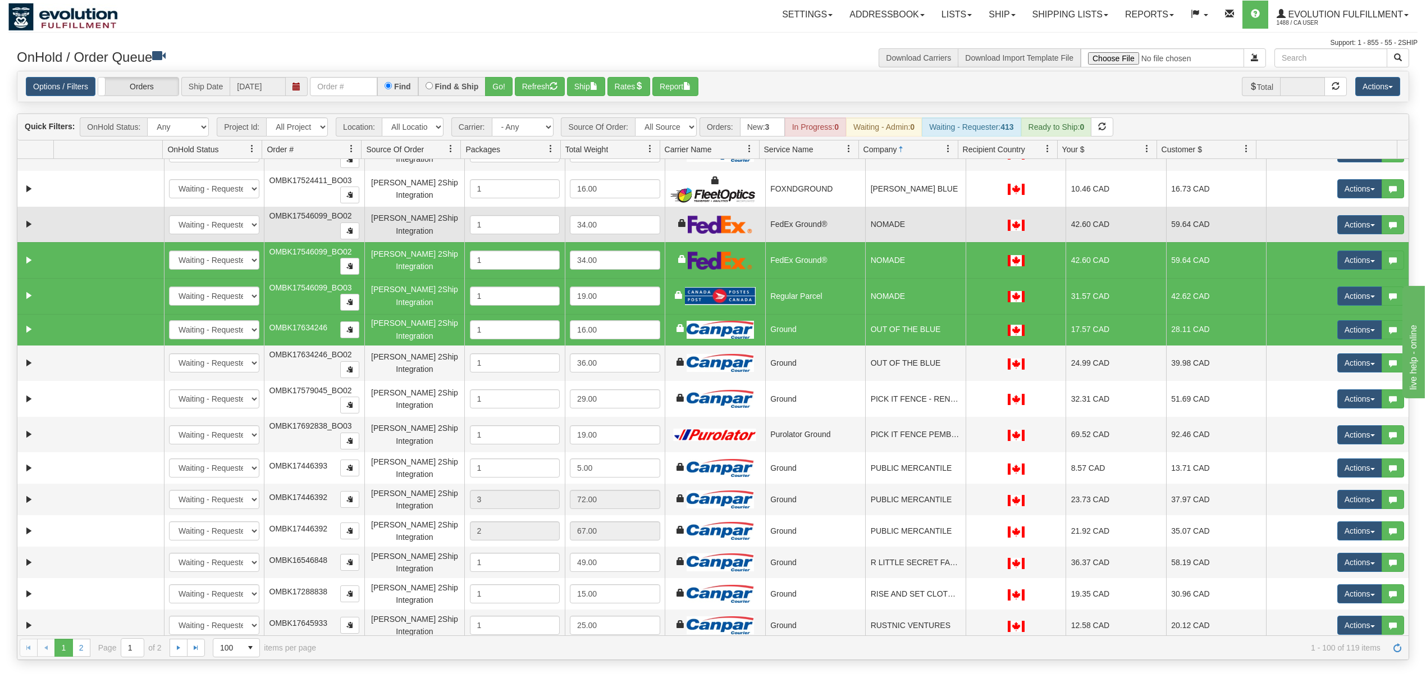
click at [931, 243] on td "NOMADE" at bounding box center [915, 225] width 101 height 36
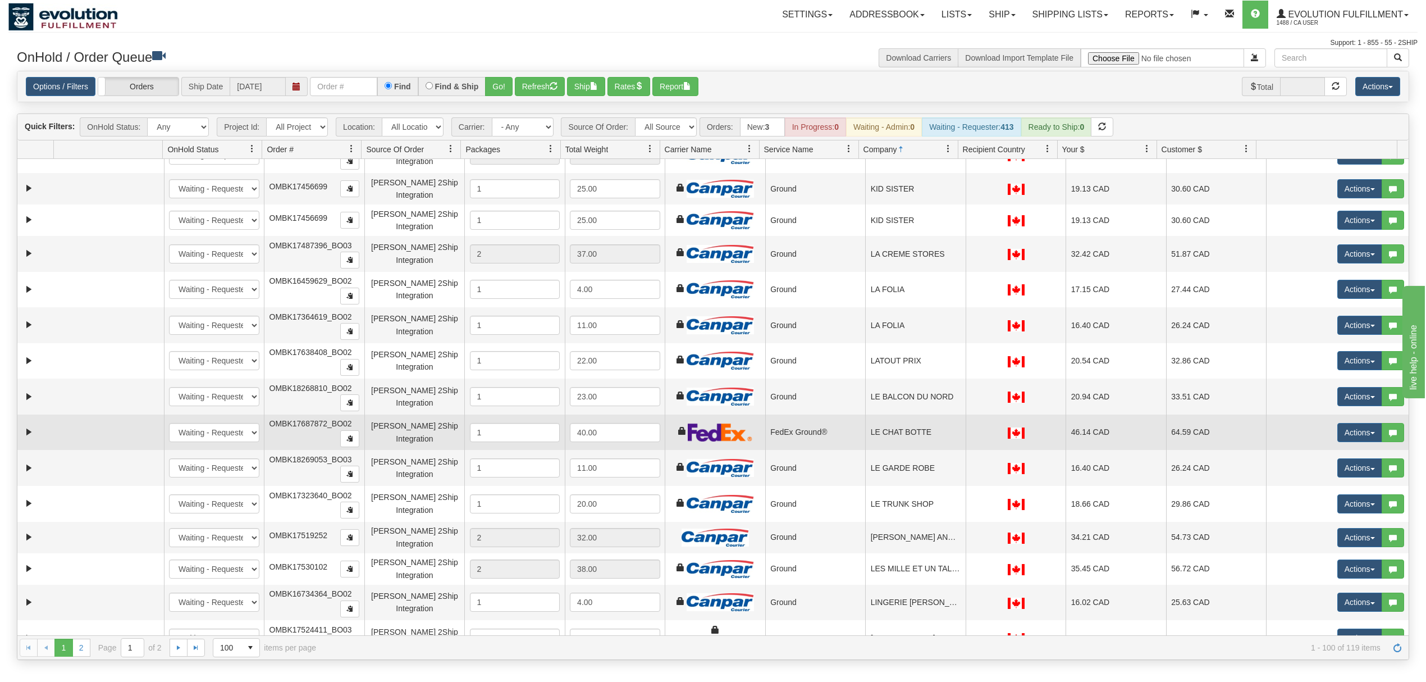
scroll to position [2171, 0]
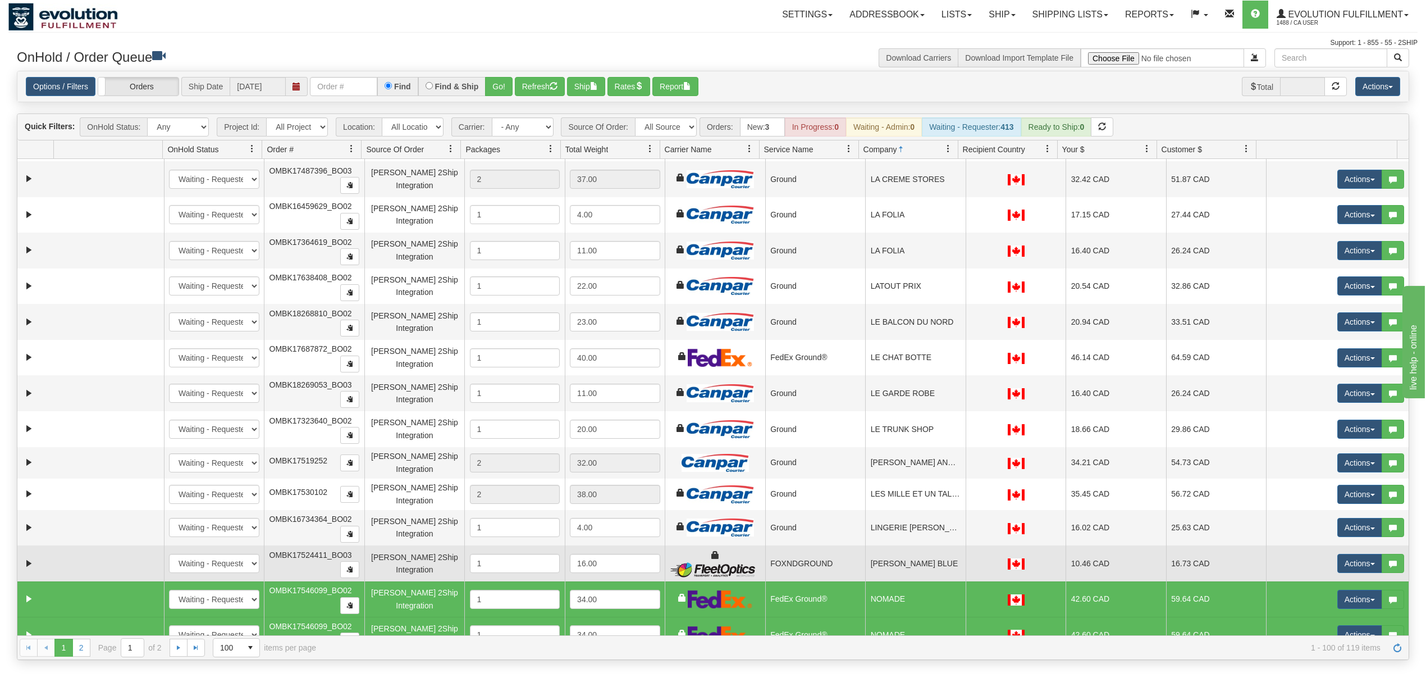
click at [865, 581] on td "LUNA BLUE" at bounding box center [915, 563] width 101 height 36
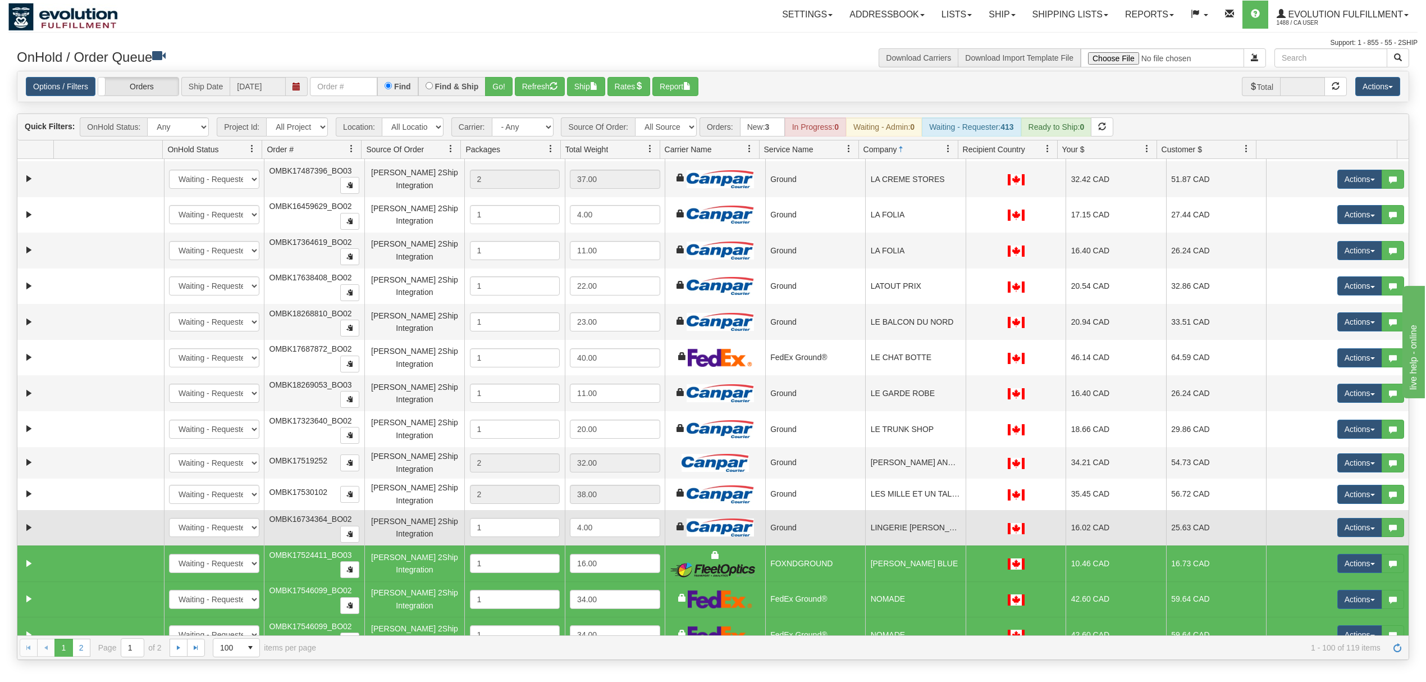
click at [896, 546] on td "LINGERIE MARILYN" at bounding box center [915, 528] width 101 height 36
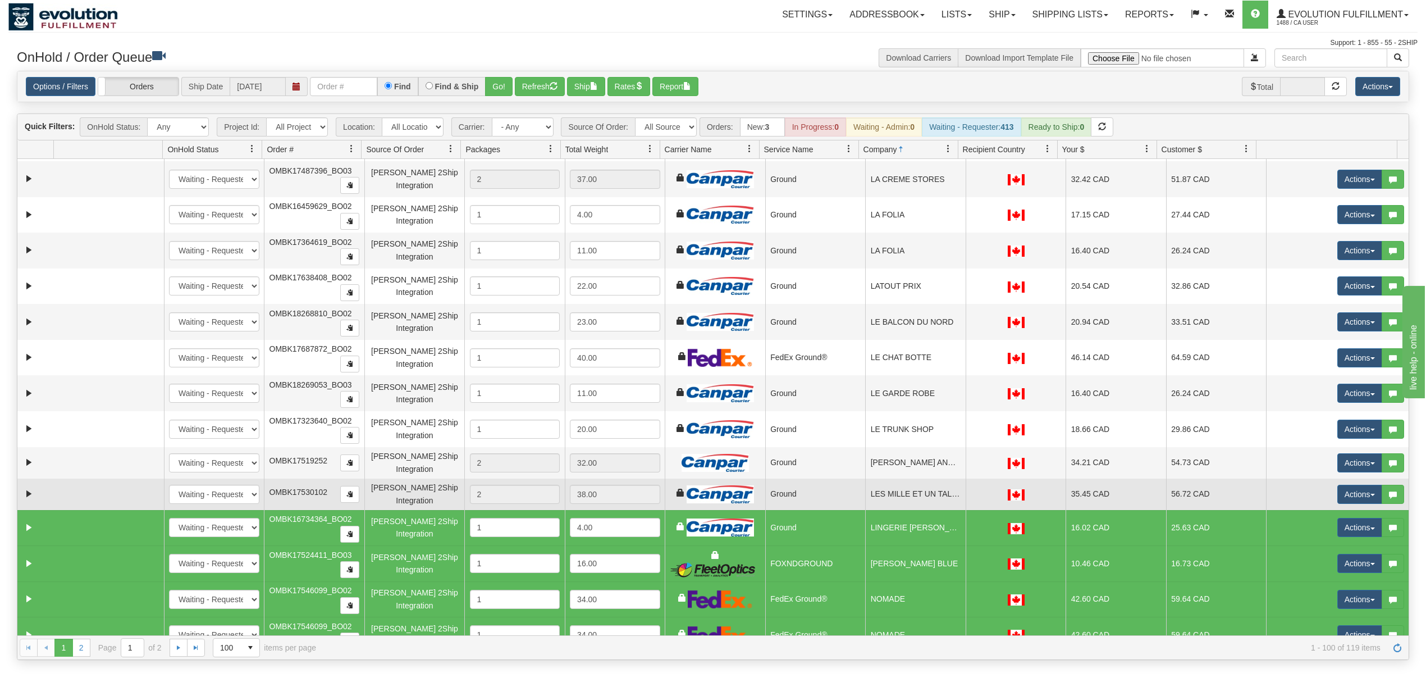
click at [897, 508] on td "LES MILLE ET UN TALONS ET UN CHIFFON" at bounding box center [915, 493] width 101 height 31
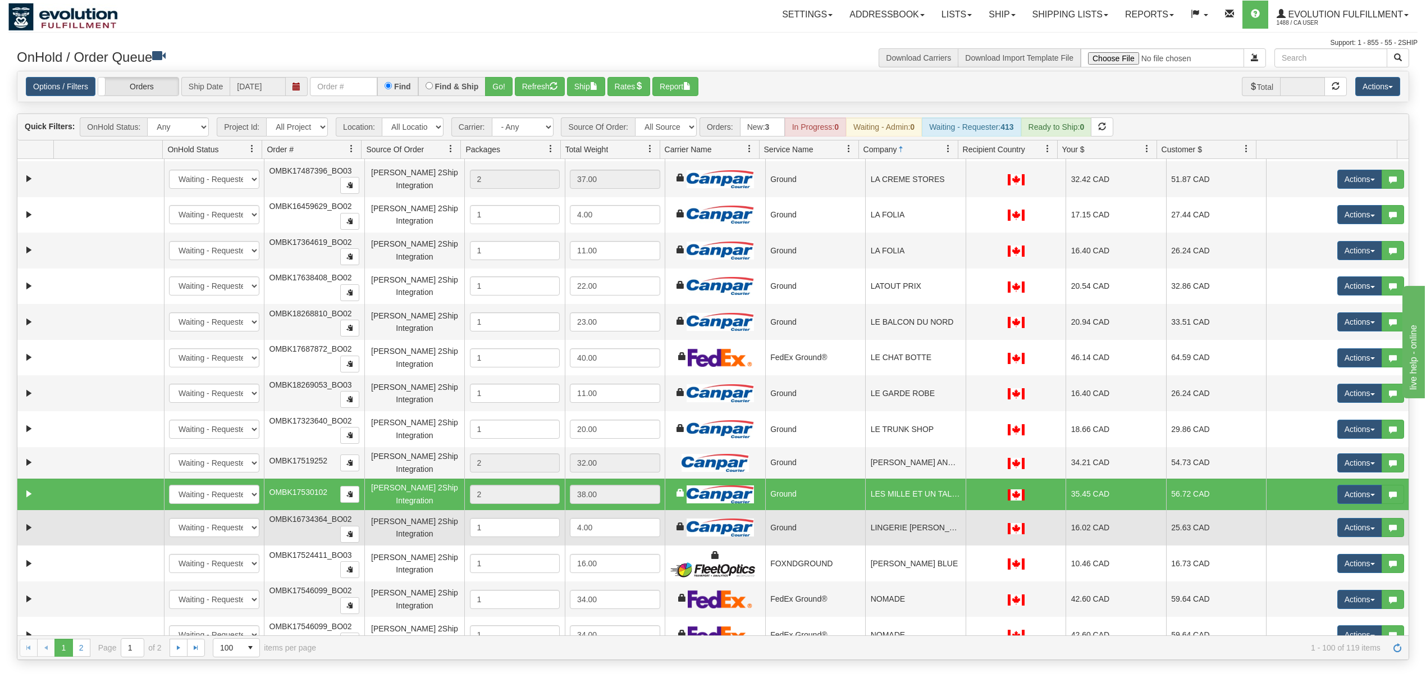
click at [895, 542] on td "LINGERIE MARILYN" at bounding box center [915, 528] width 101 height 36
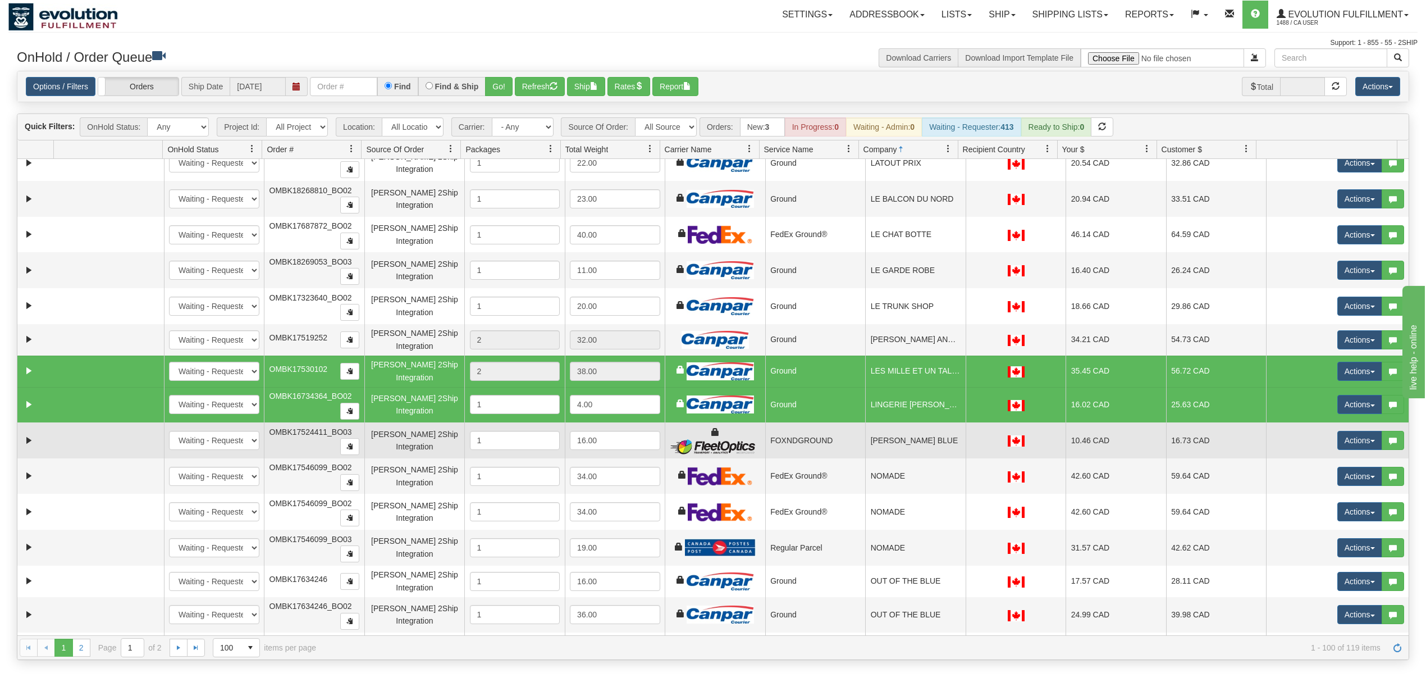
scroll to position [2321, 0]
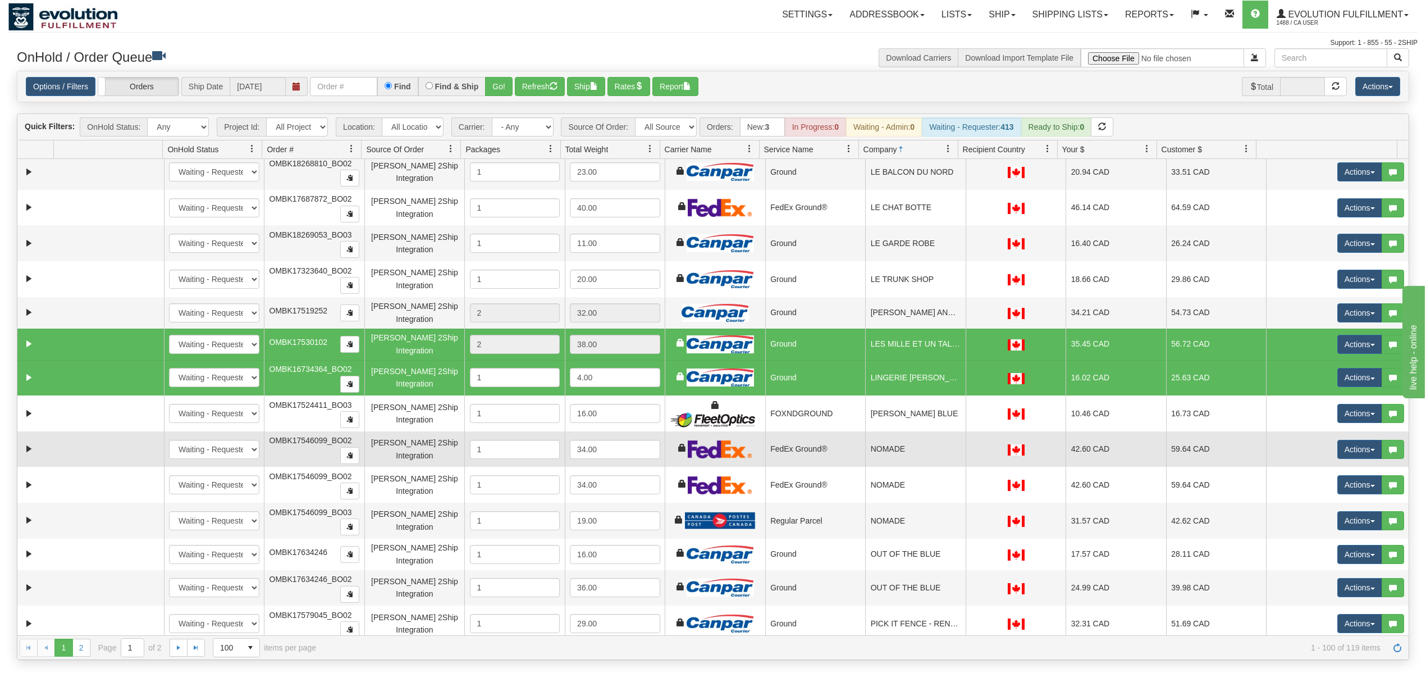
click at [923, 467] on td "NOMADE" at bounding box center [915, 449] width 101 height 36
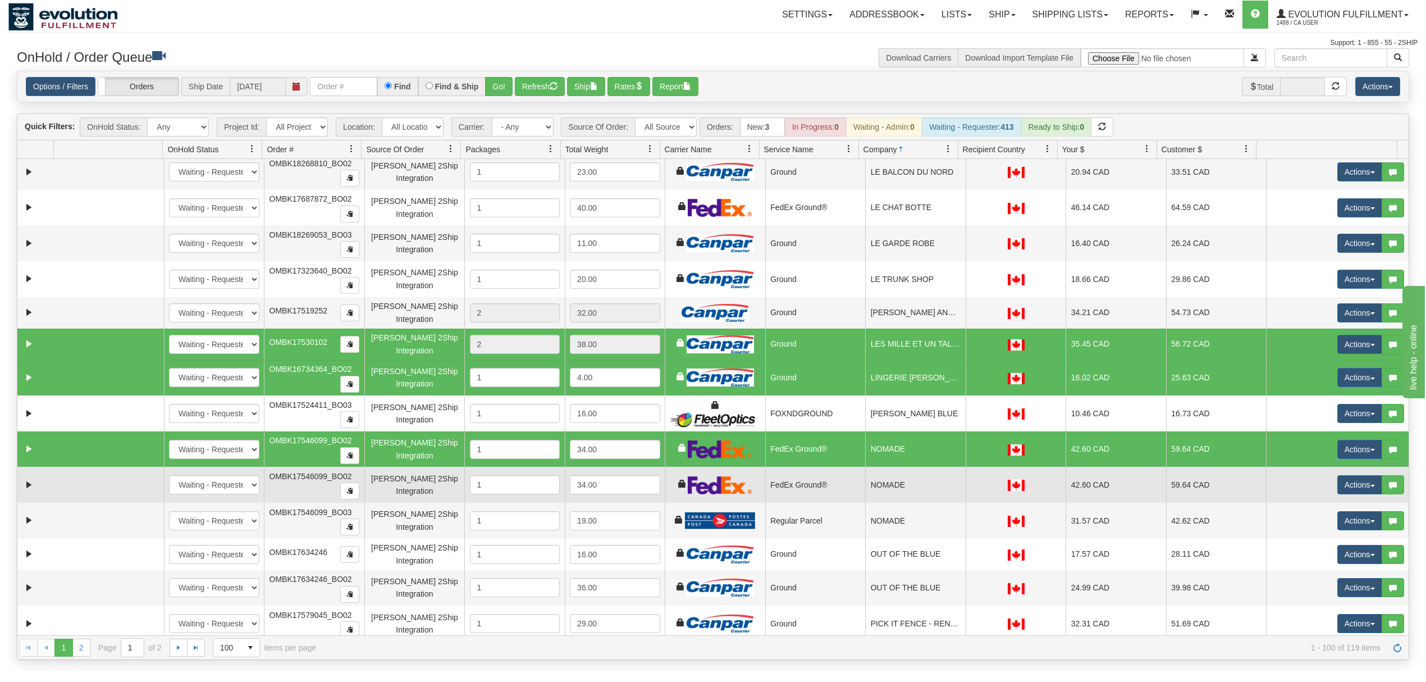
click at [914, 501] on td "NOMADE" at bounding box center [915, 485] width 101 height 36
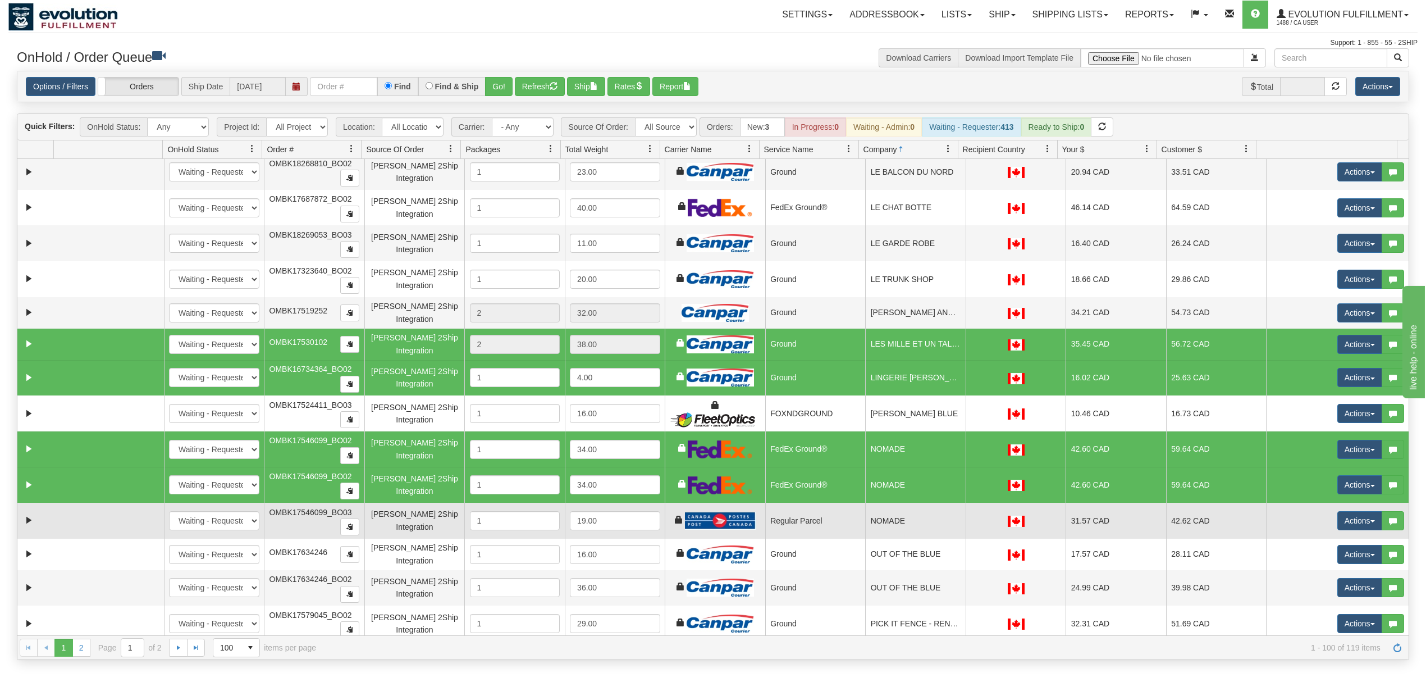
click at [910, 527] on td "NOMADE" at bounding box center [915, 521] width 101 height 36
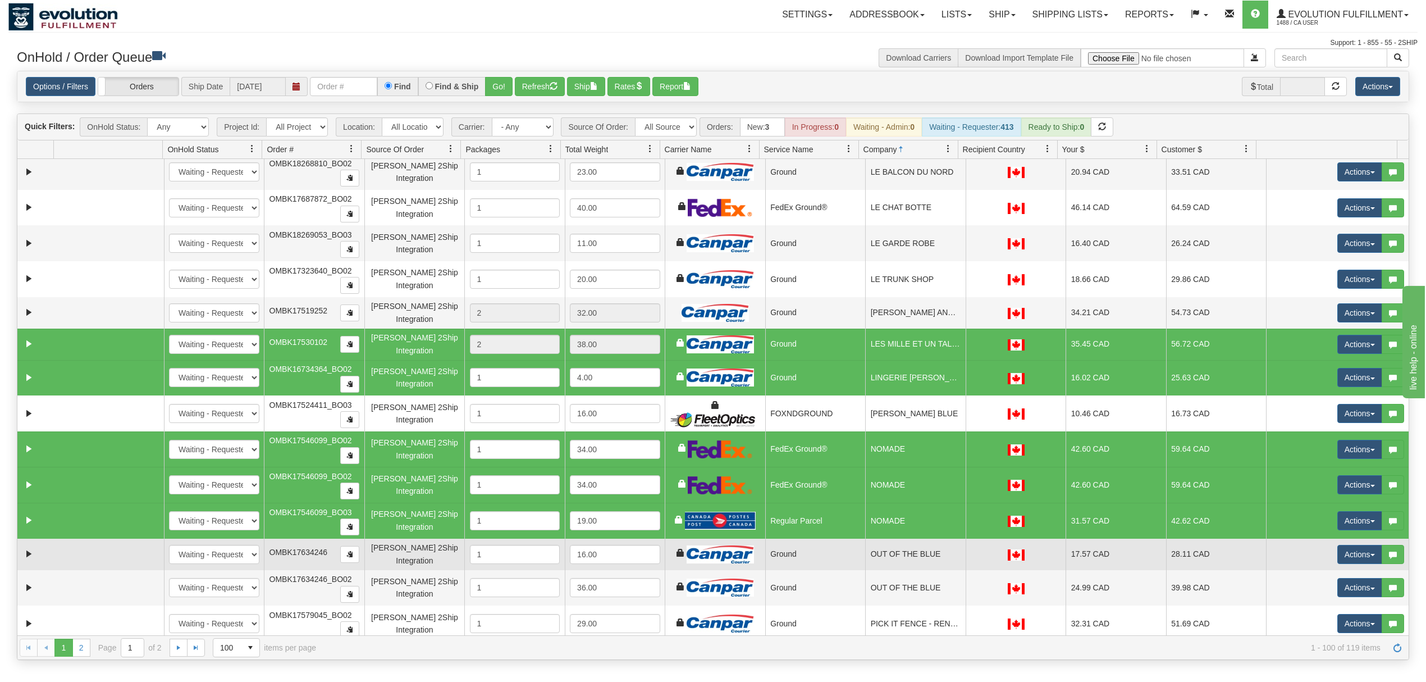
click at [904, 560] on td "OUT OF THE BLUE" at bounding box center [915, 554] width 101 height 31
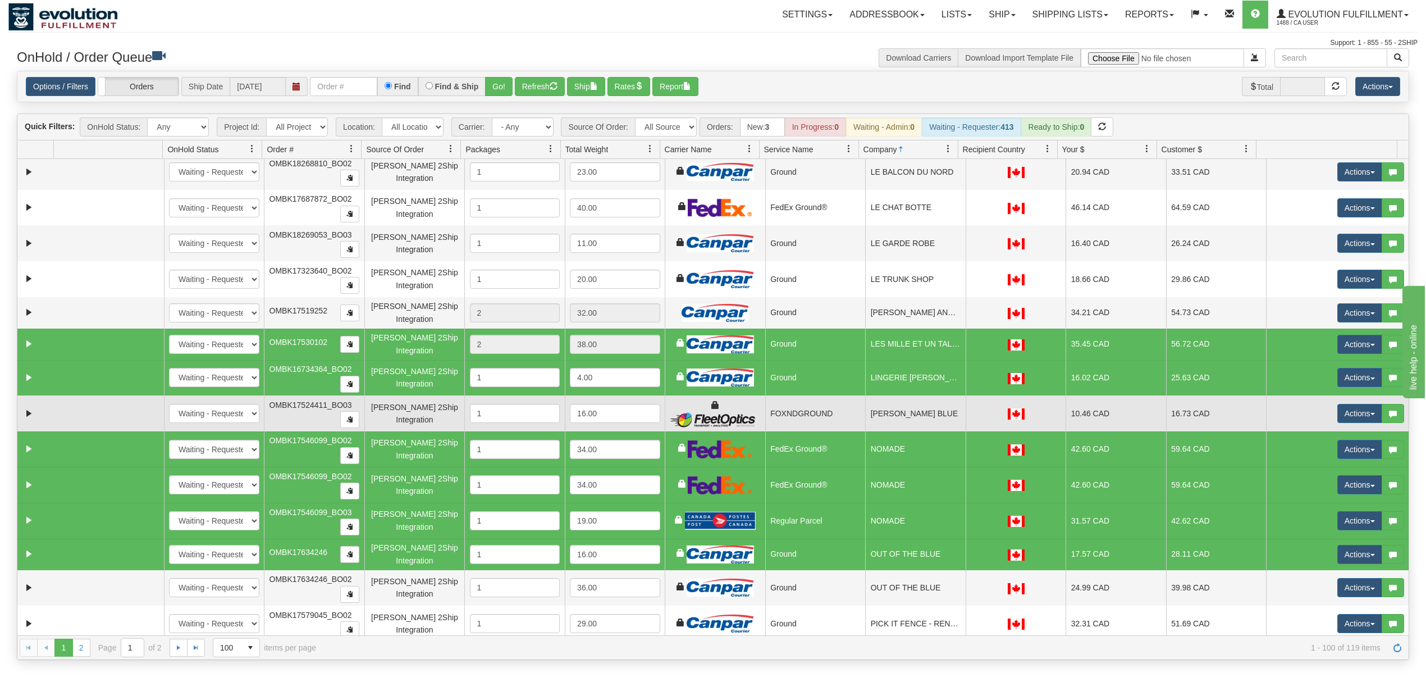
click at [911, 431] on td "LUNA BLUE" at bounding box center [915, 413] width 101 height 36
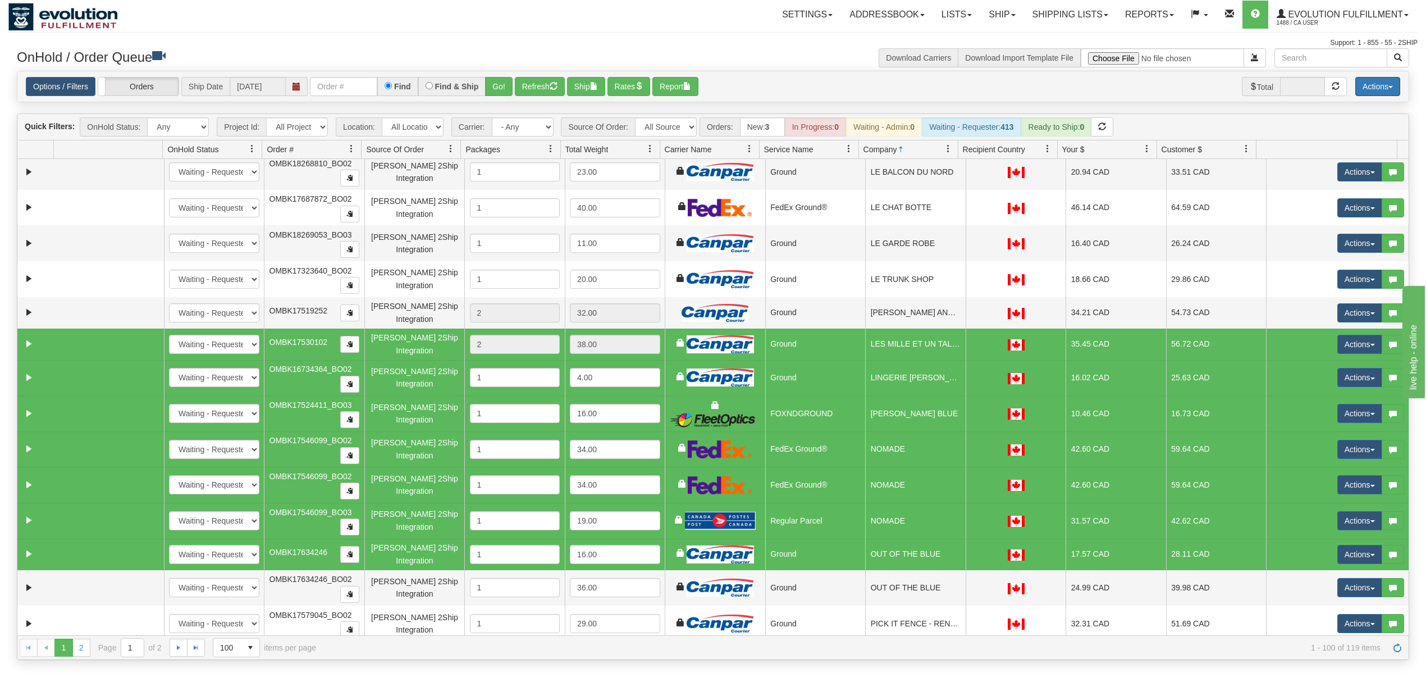
click at [1374, 85] on button "Actions" at bounding box center [1378, 86] width 45 height 19
click at [1360, 179] on link "Delete Selected" at bounding box center [1353, 177] width 94 height 15
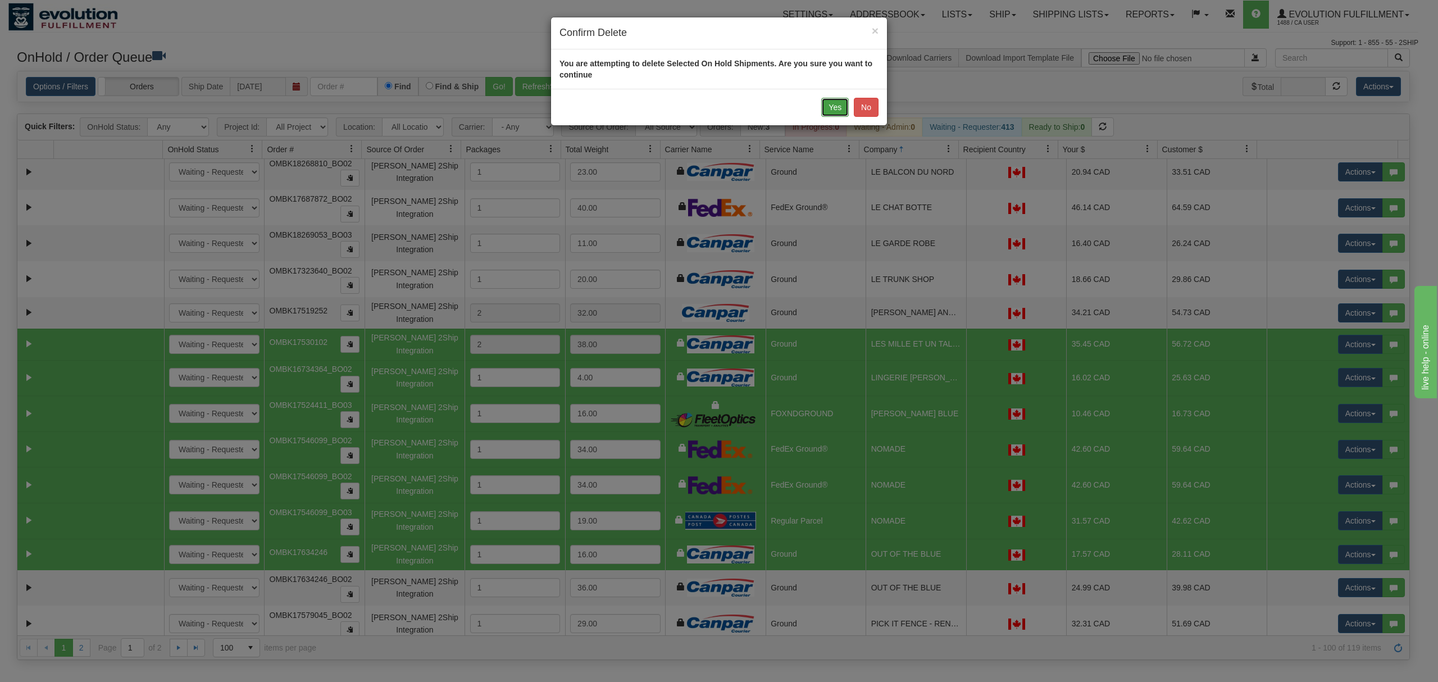
click at [824, 103] on button "Yes" at bounding box center [835, 107] width 28 height 19
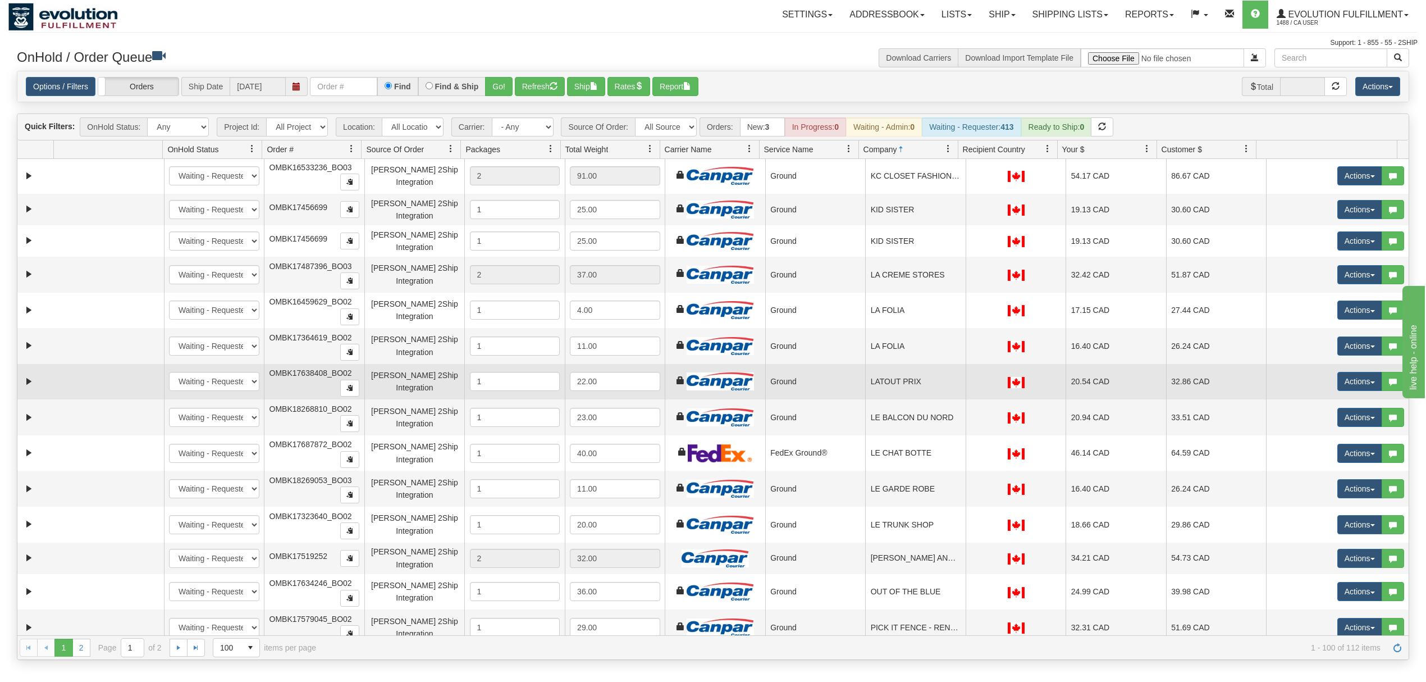
scroll to position [2022, 0]
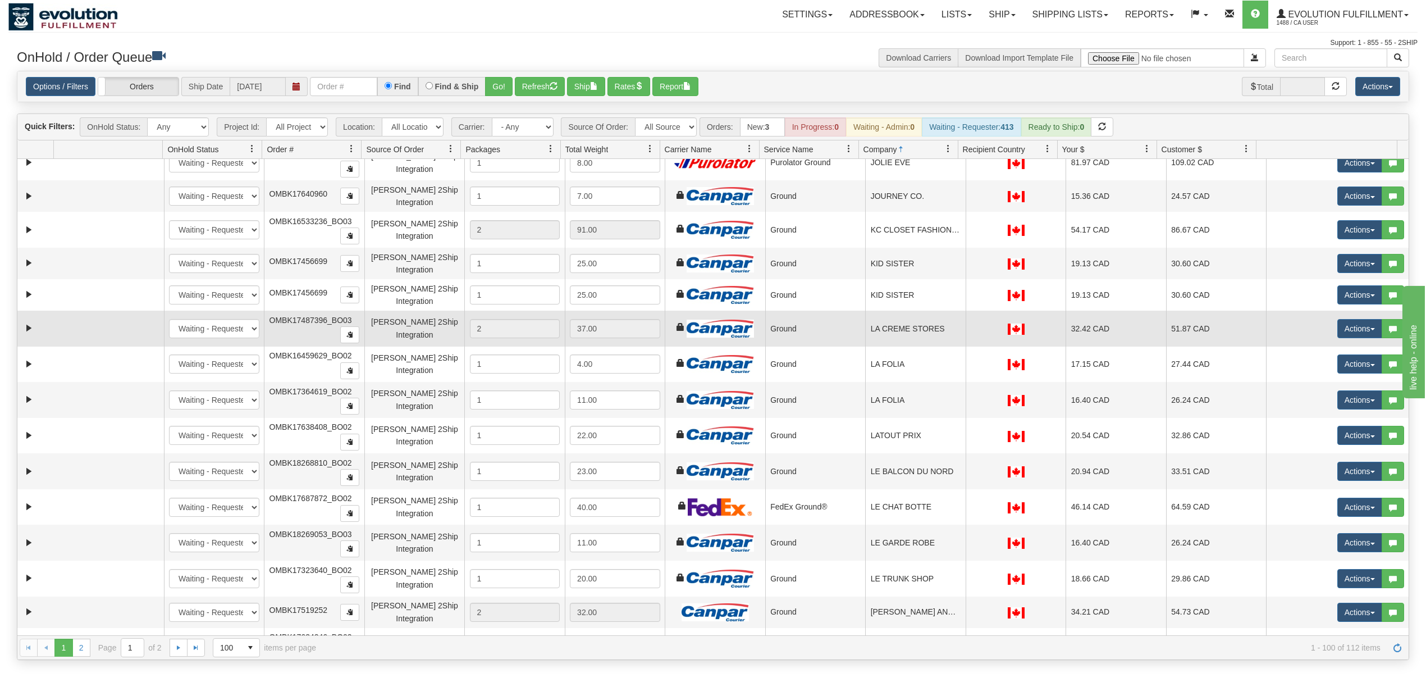
click at [897, 344] on td "LA CREME STORES" at bounding box center [915, 329] width 101 height 36
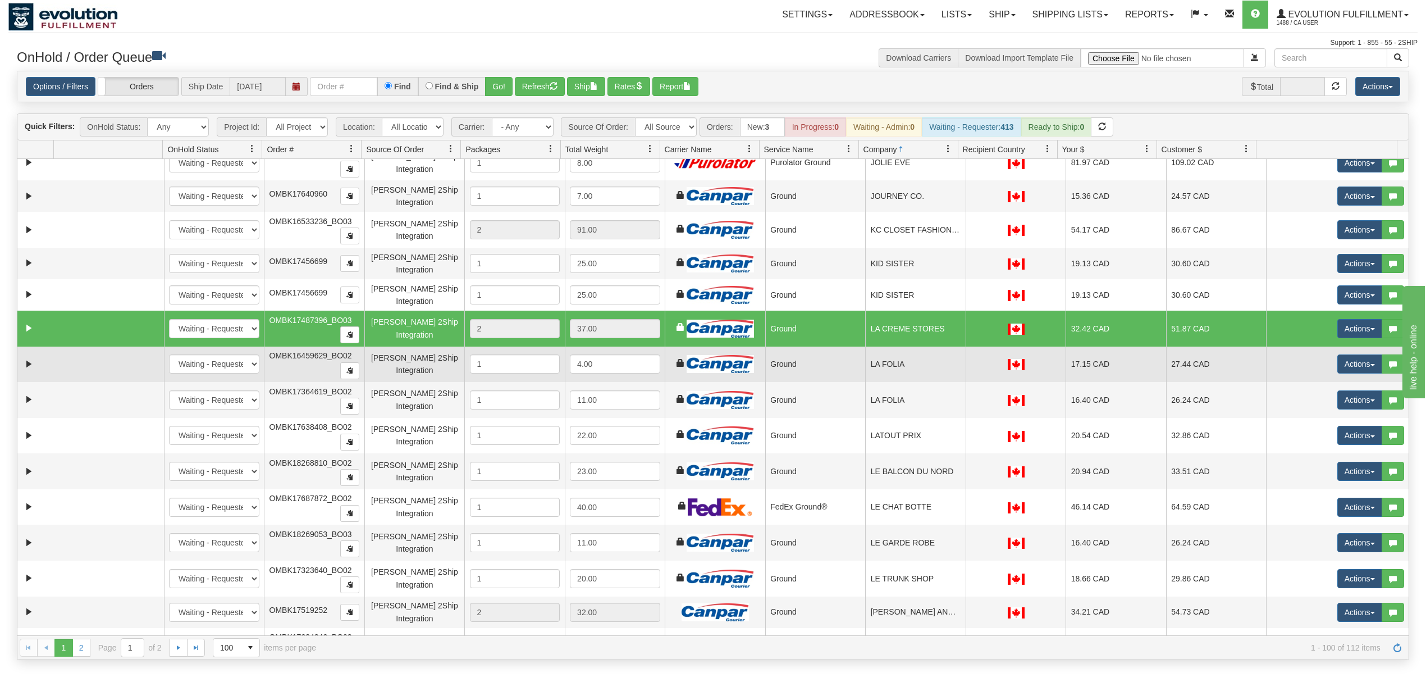
click at [900, 382] on td "LA FOLIA" at bounding box center [915, 364] width 101 height 36
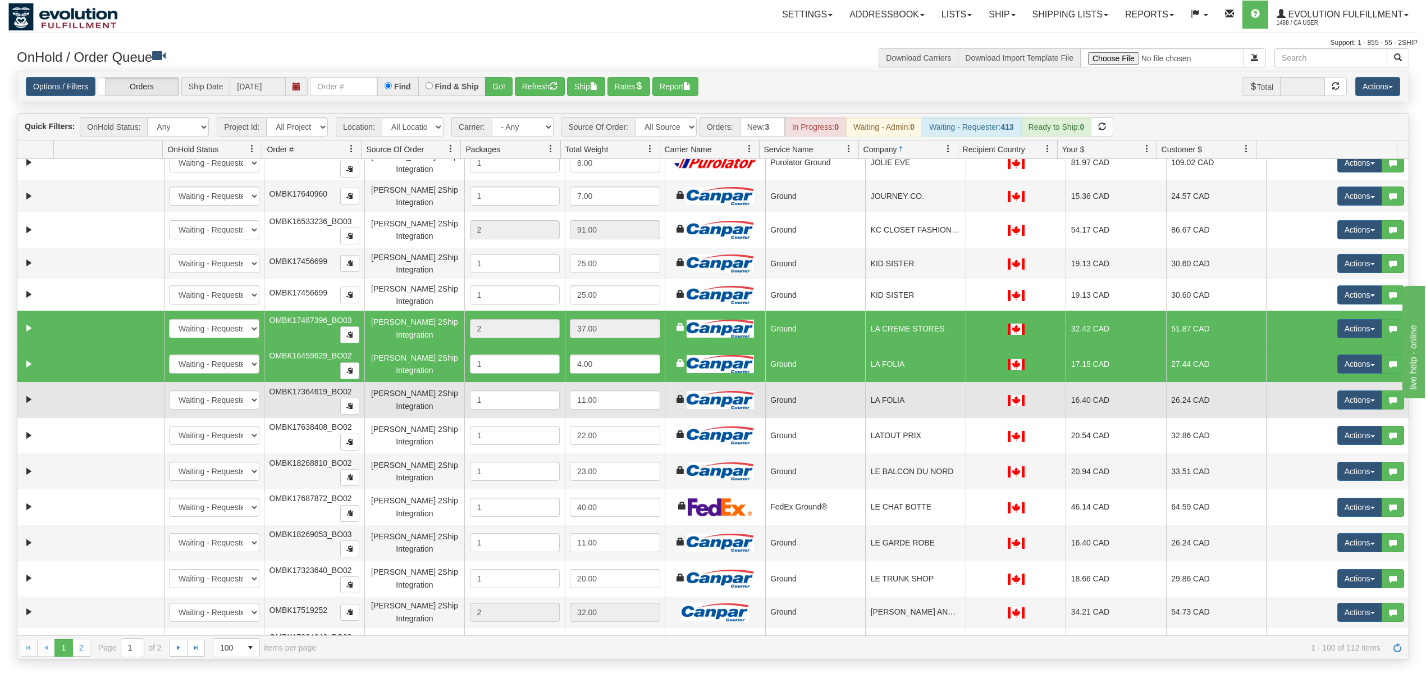
click at [906, 418] on td "LA FOLIA" at bounding box center [915, 400] width 101 height 36
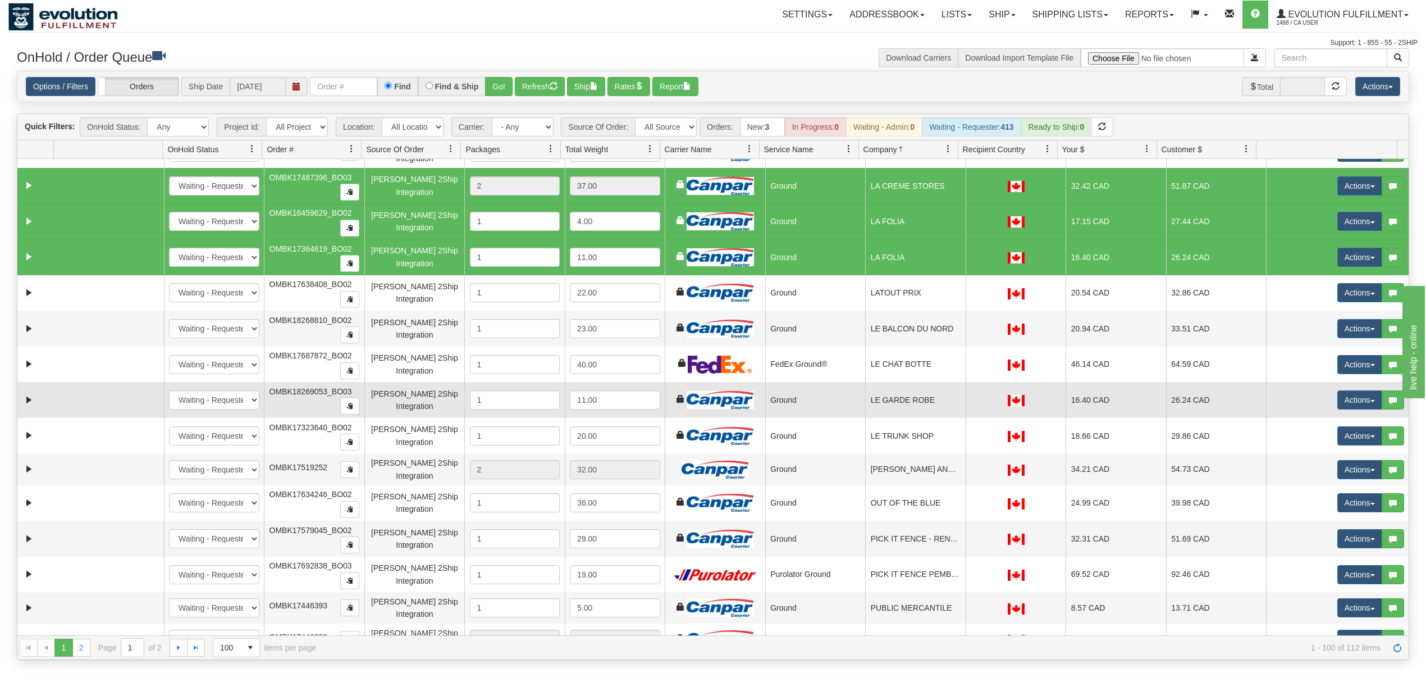
scroll to position [2171, 0]
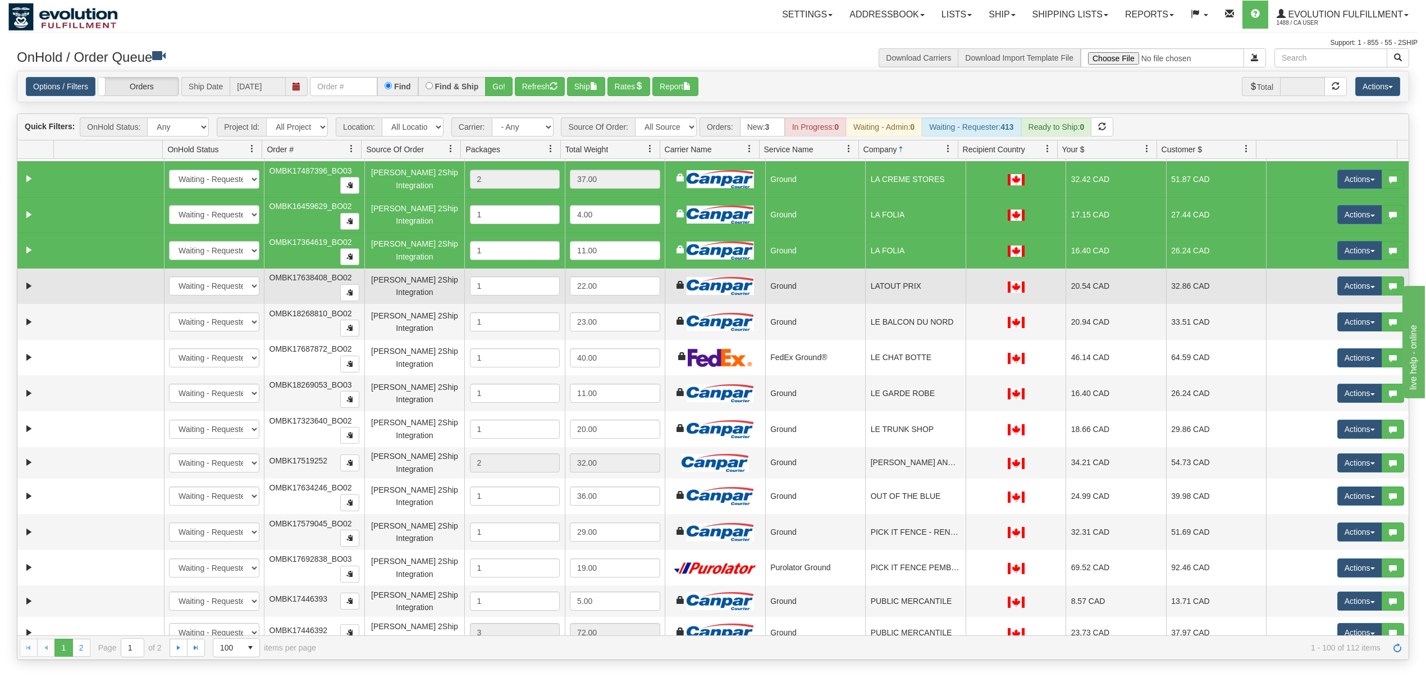
click at [909, 304] on td "LATOUT PRIX" at bounding box center [915, 286] width 101 height 36
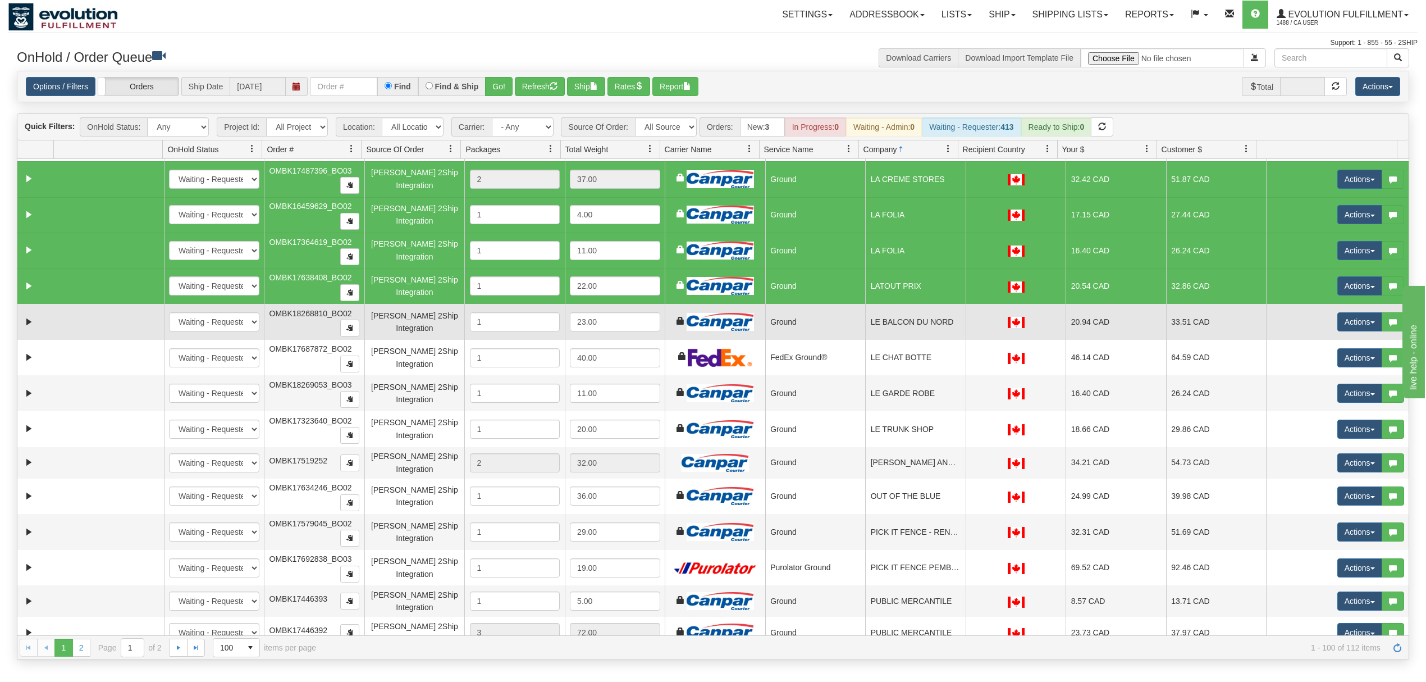
click at [909, 340] on td "LE BALCON DU NORD" at bounding box center [915, 322] width 101 height 36
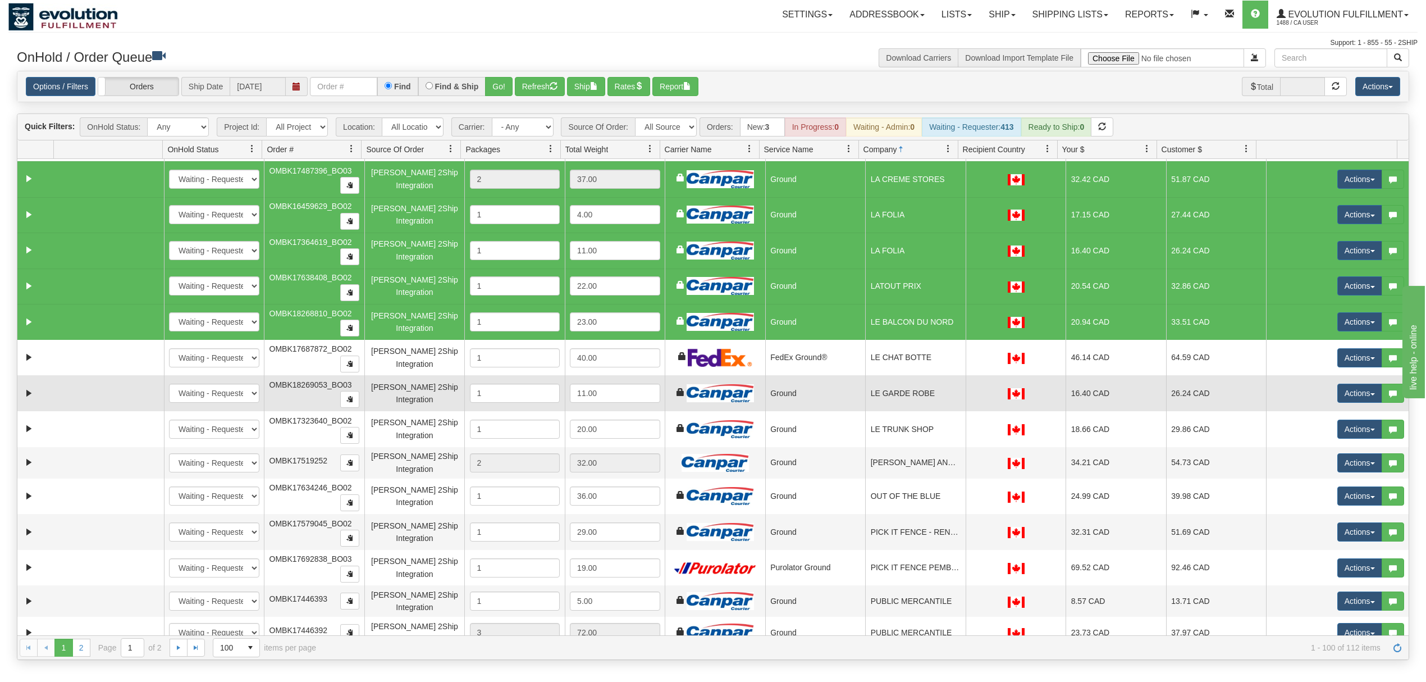
click at [915, 411] on td "LE GARDE ROBE" at bounding box center [915, 393] width 101 height 36
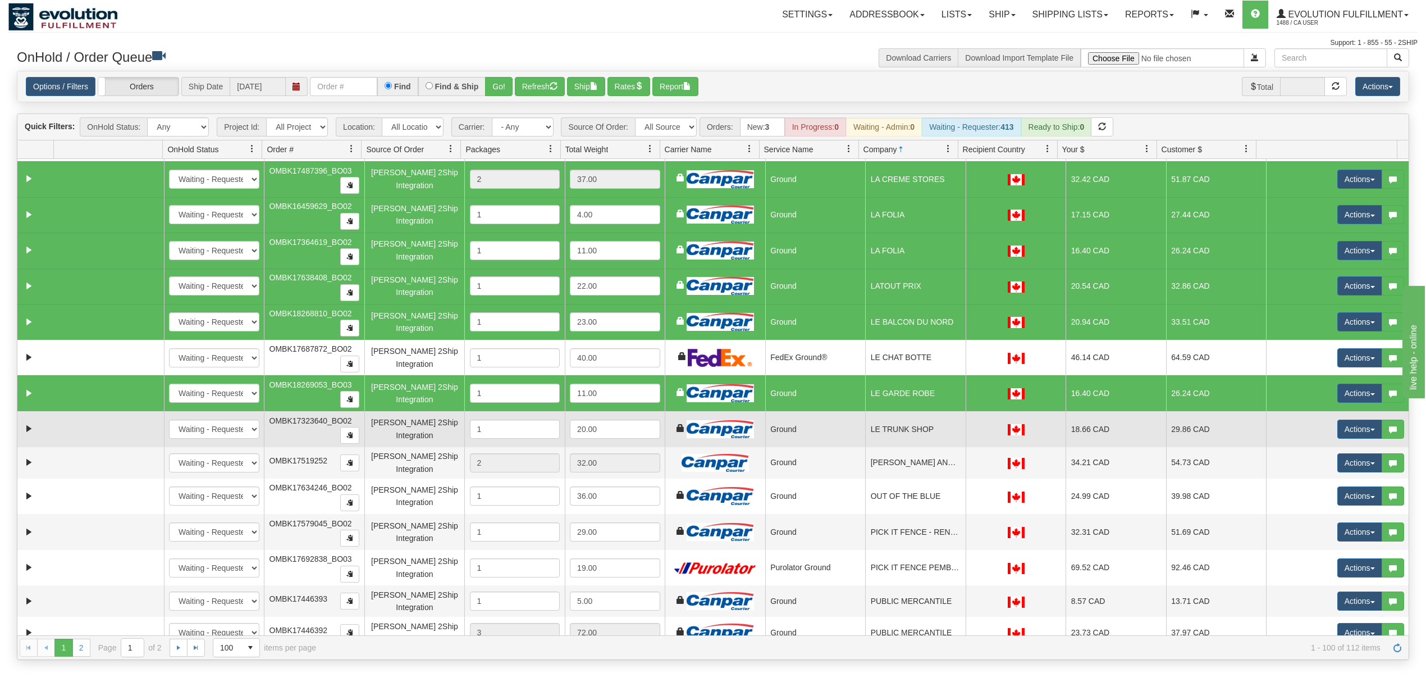
click at [918, 445] on td "LE TRUNK SHOP" at bounding box center [915, 429] width 101 height 36
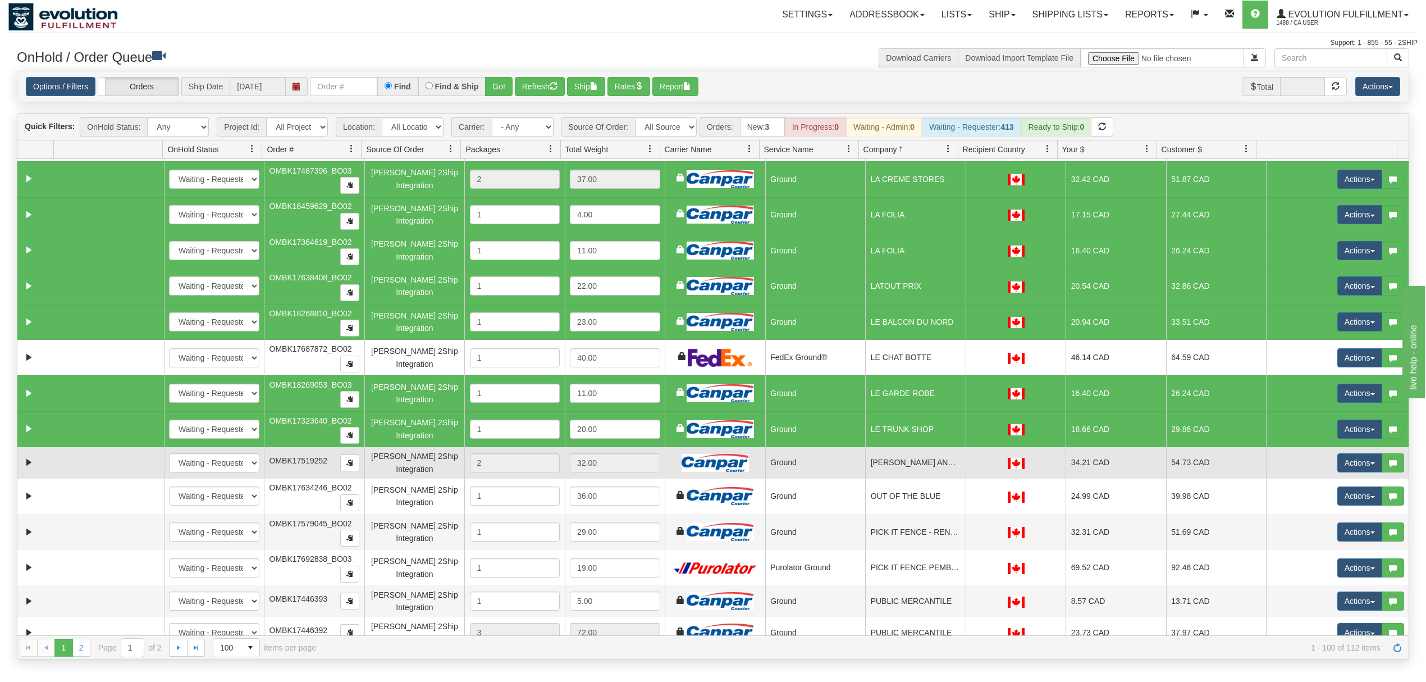
click at [915, 478] on td "LEE AND ME" at bounding box center [915, 462] width 101 height 31
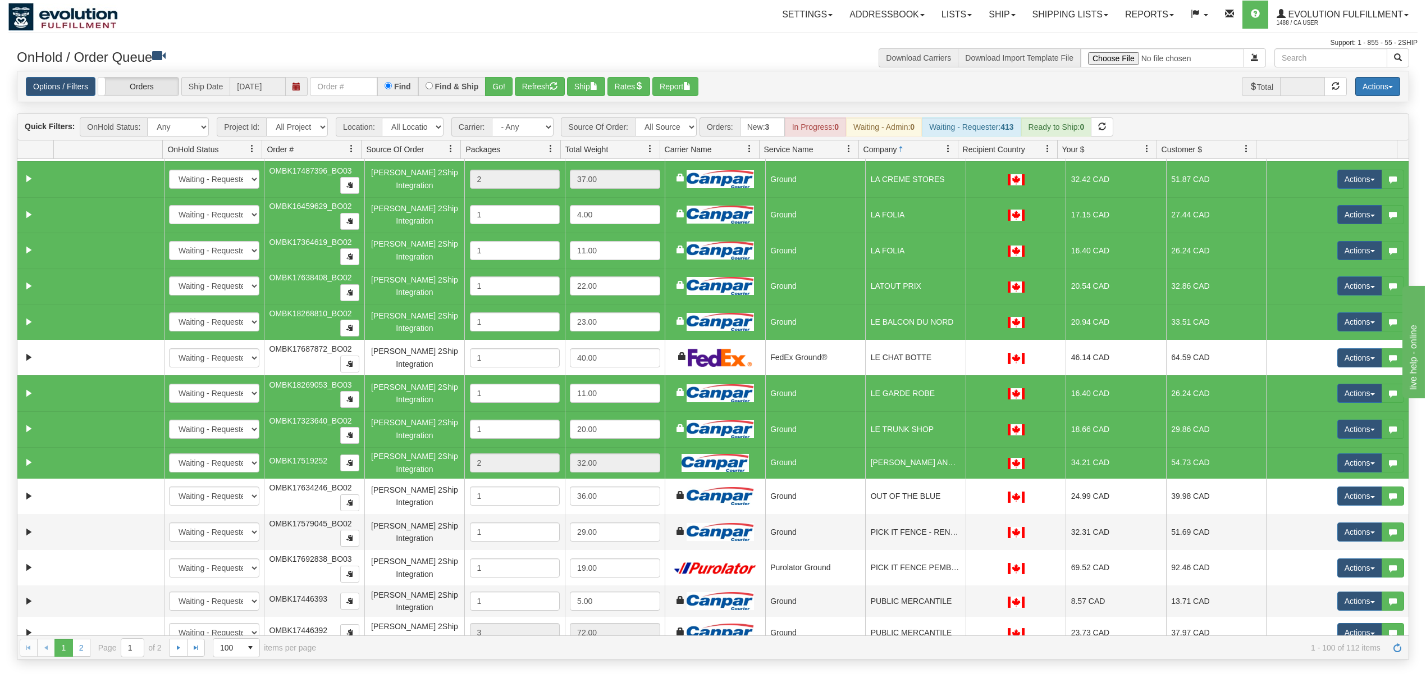
click at [1378, 92] on button "Actions" at bounding box center [1378, 86] width 45 height 19
click at [1339, 180] on link "Delete Selected" at bounding box center [1353, 177] width 94 height 15
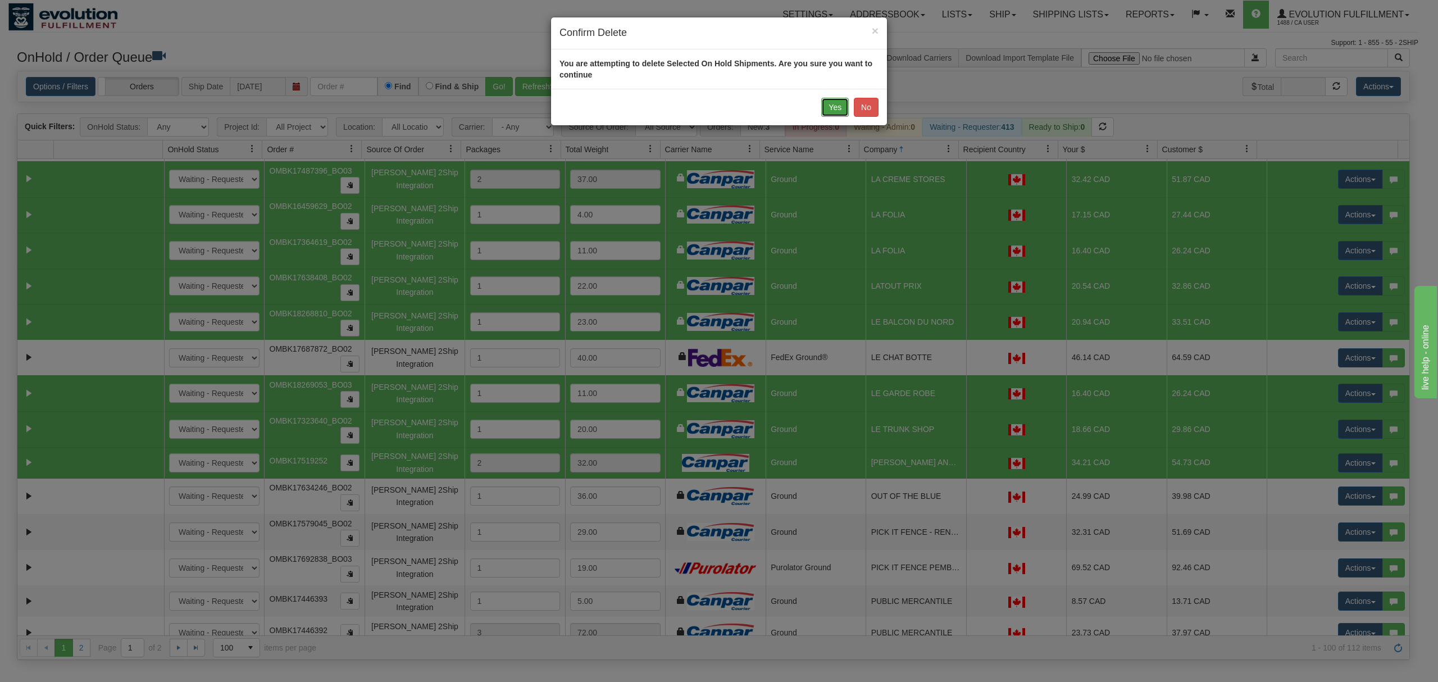
click at [834, 108] on button "Yes" at bounding box center [835, 107] width 28 height 19
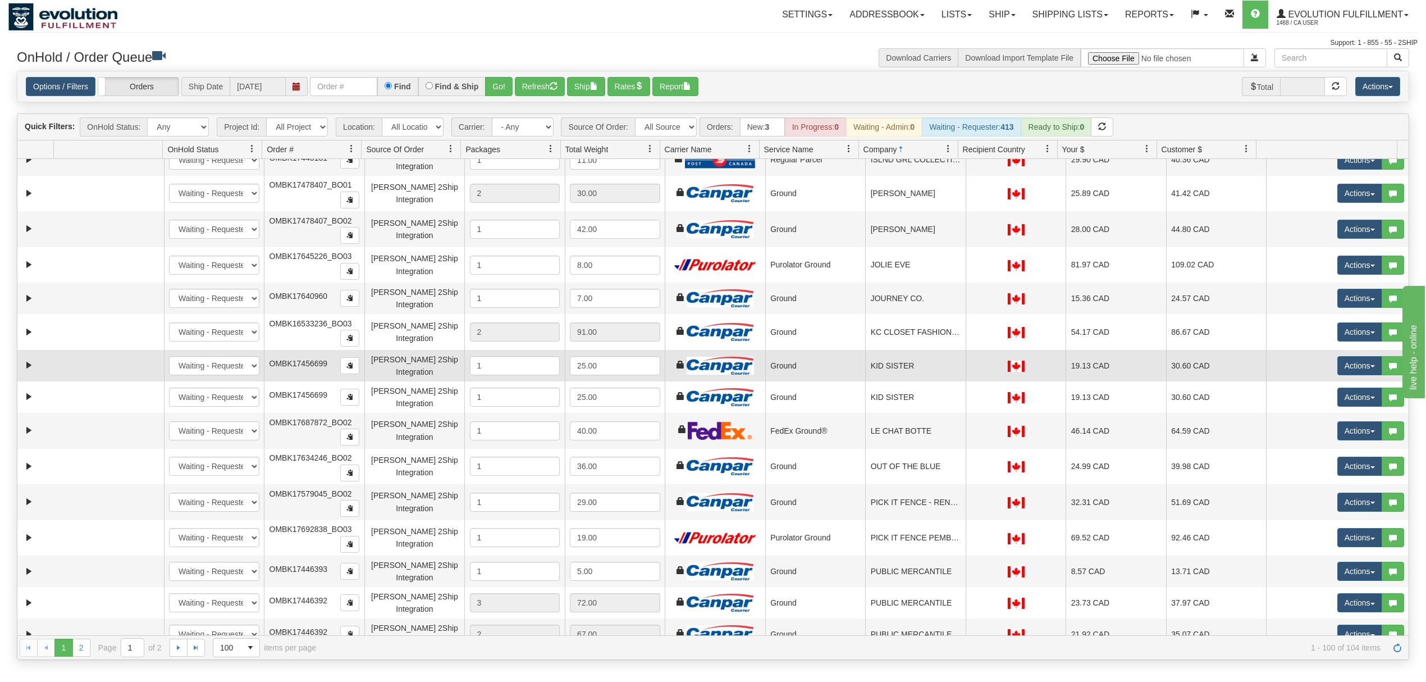
scroll to position [1946, 0]
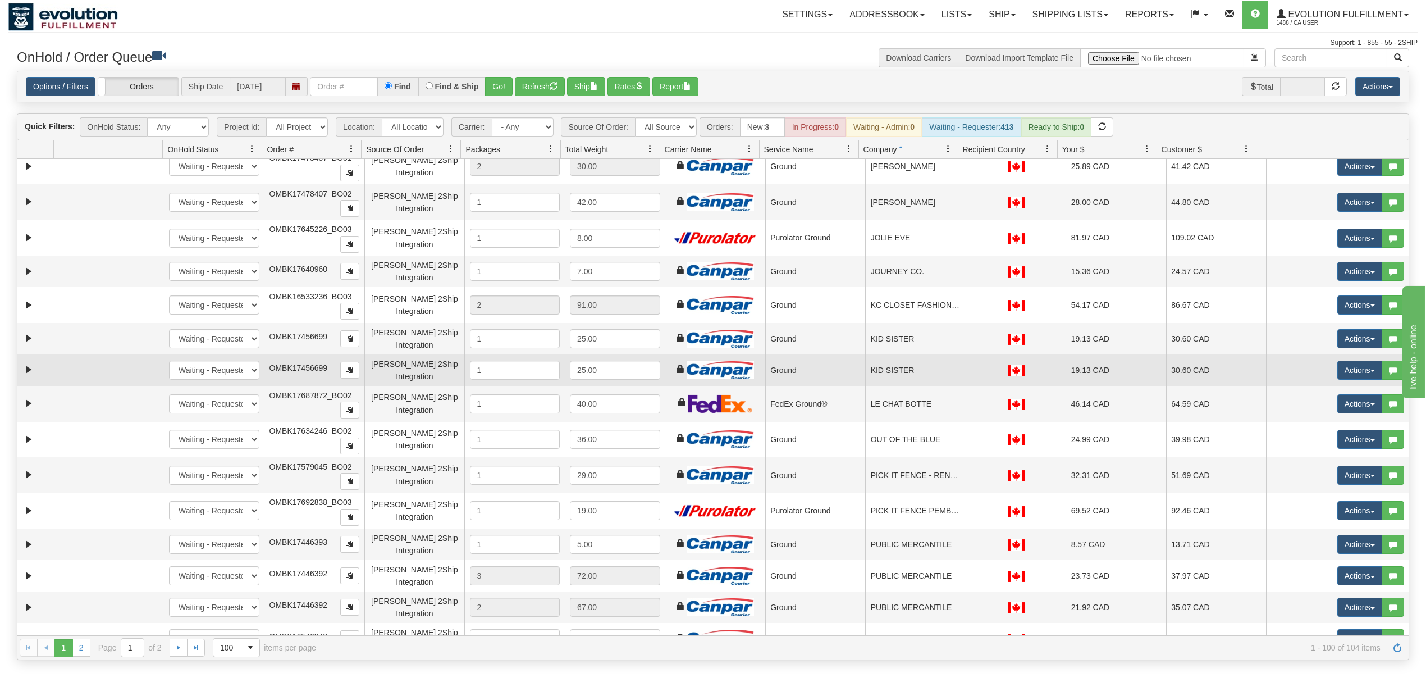
click at [901, 386] on td "KID SISTER" at bounding box center [915, 369] width 101 height 31
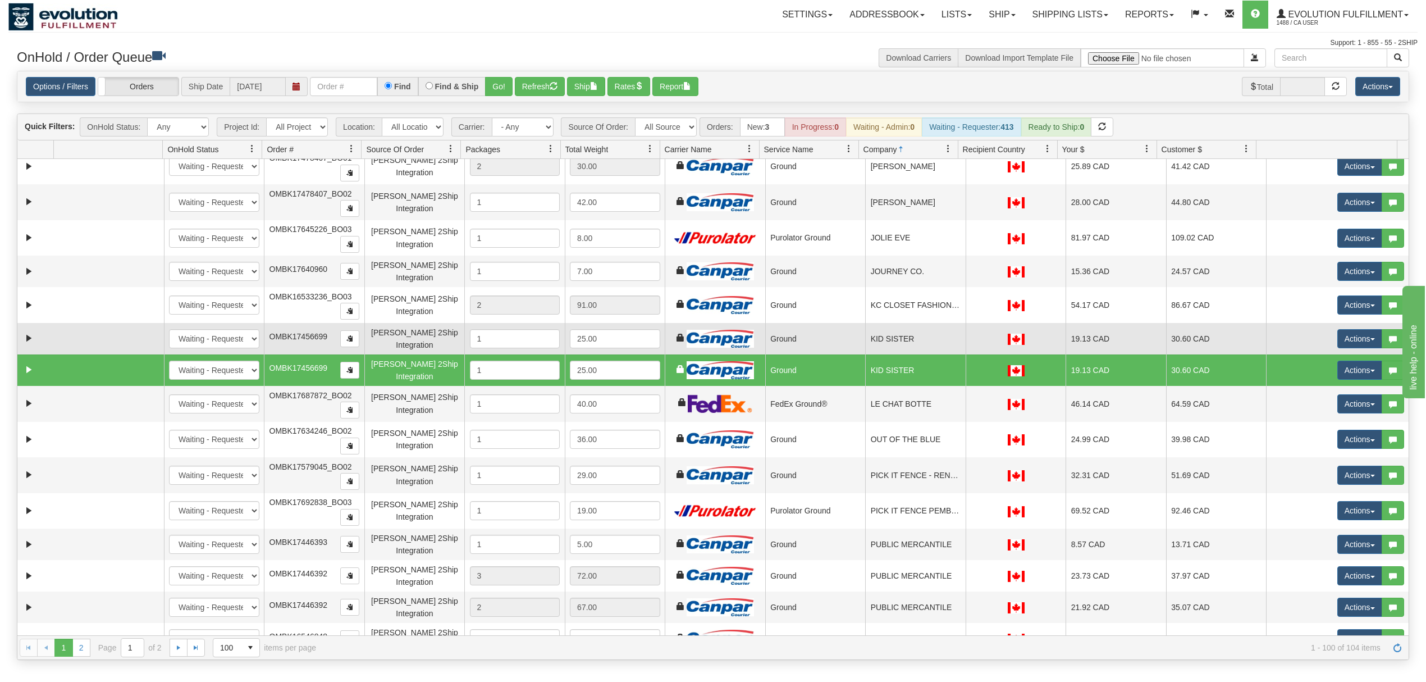
click at [906, 354] on td "KID SISTER" at bounding box center [915, 338] width 101 height 31
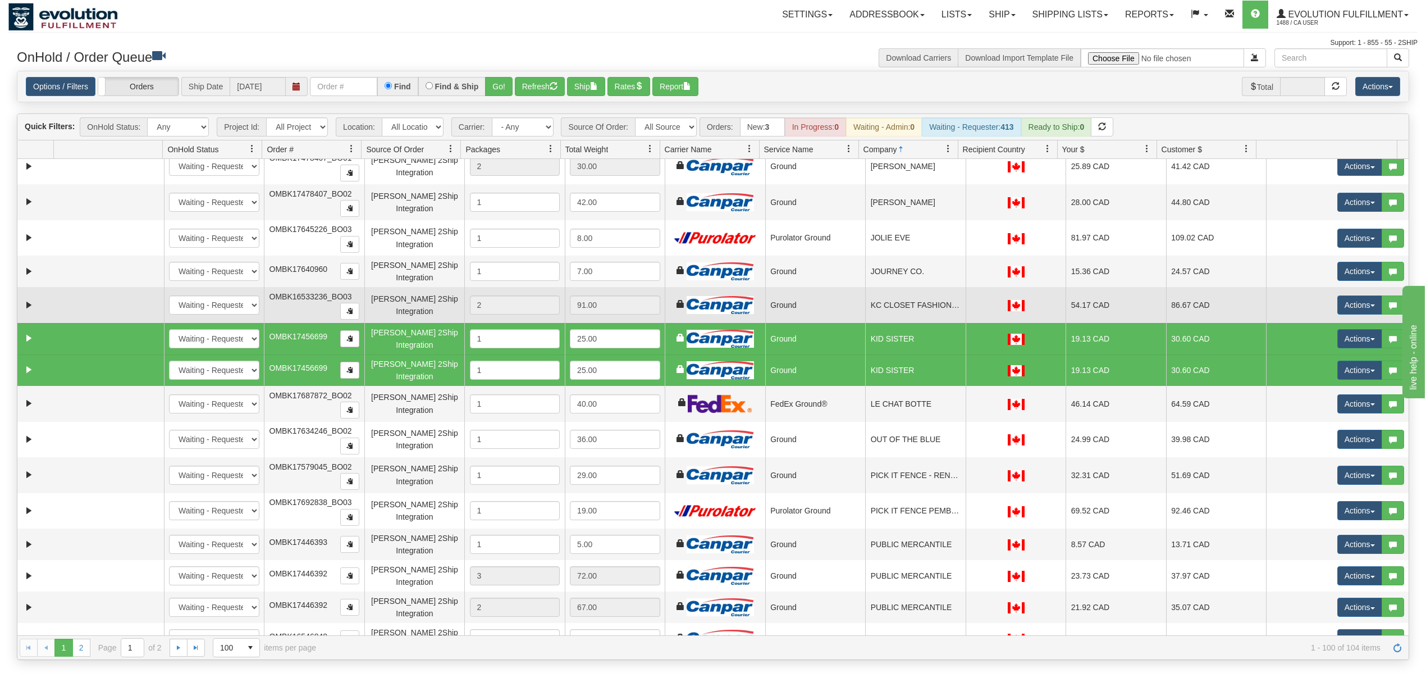
click at [915, 323] on td "KC CLOSET FASHION BOUTIQUE" at bounding box center [915, 305] width 101 height 36
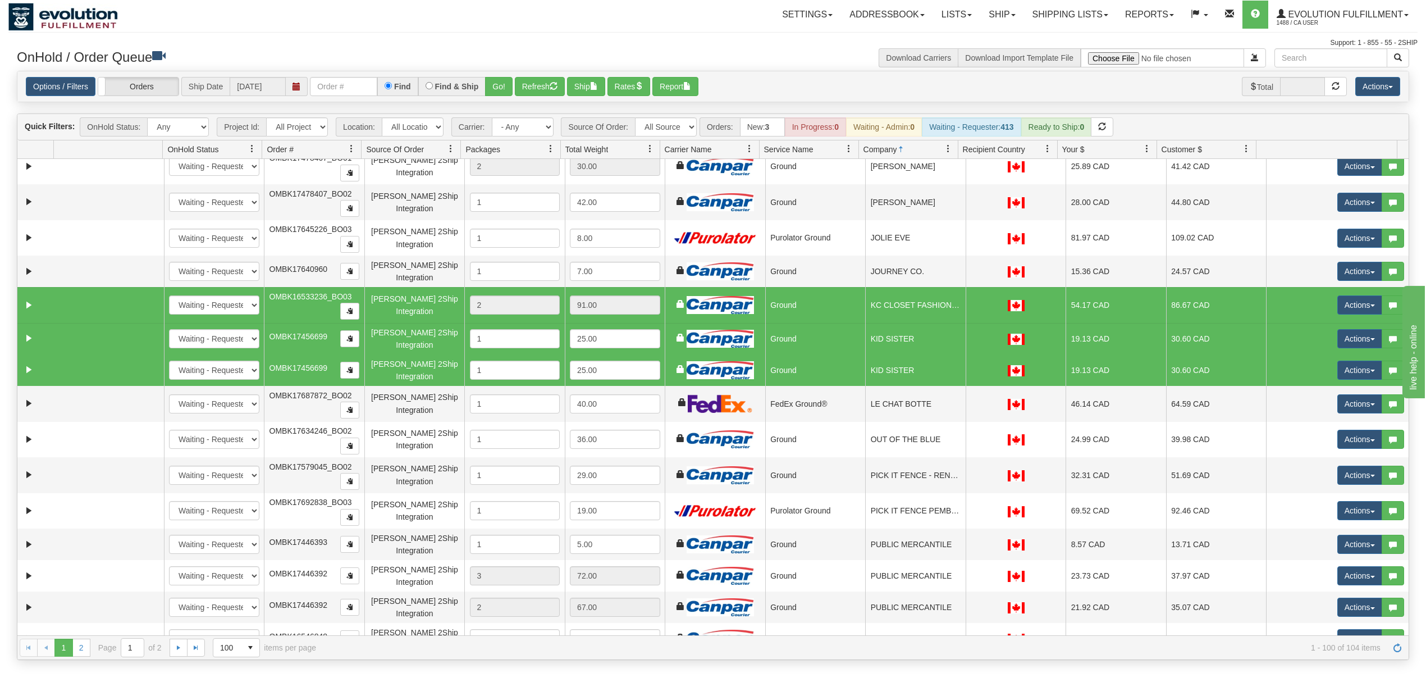
scroll to position [1872, 0]
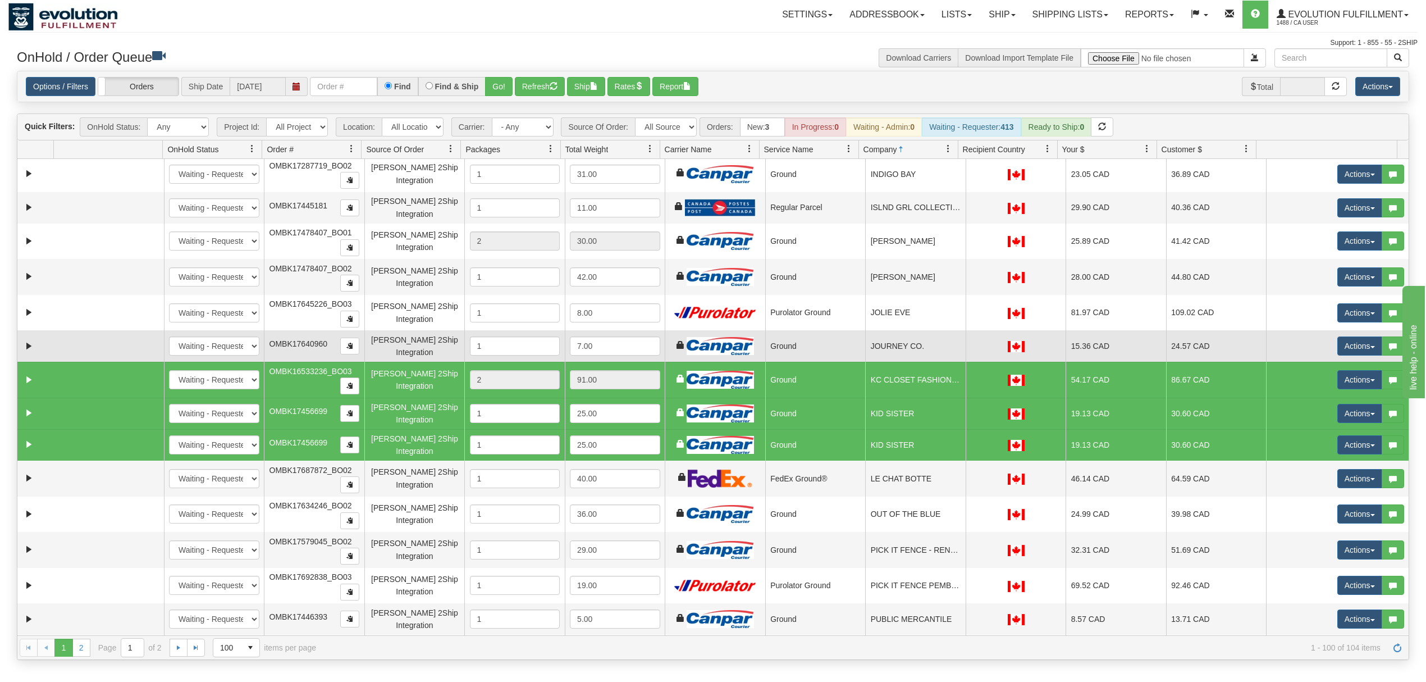
click at [938, 362] on td "JOURNEY CO." at bounding box center [915, 345] width 101 height 31
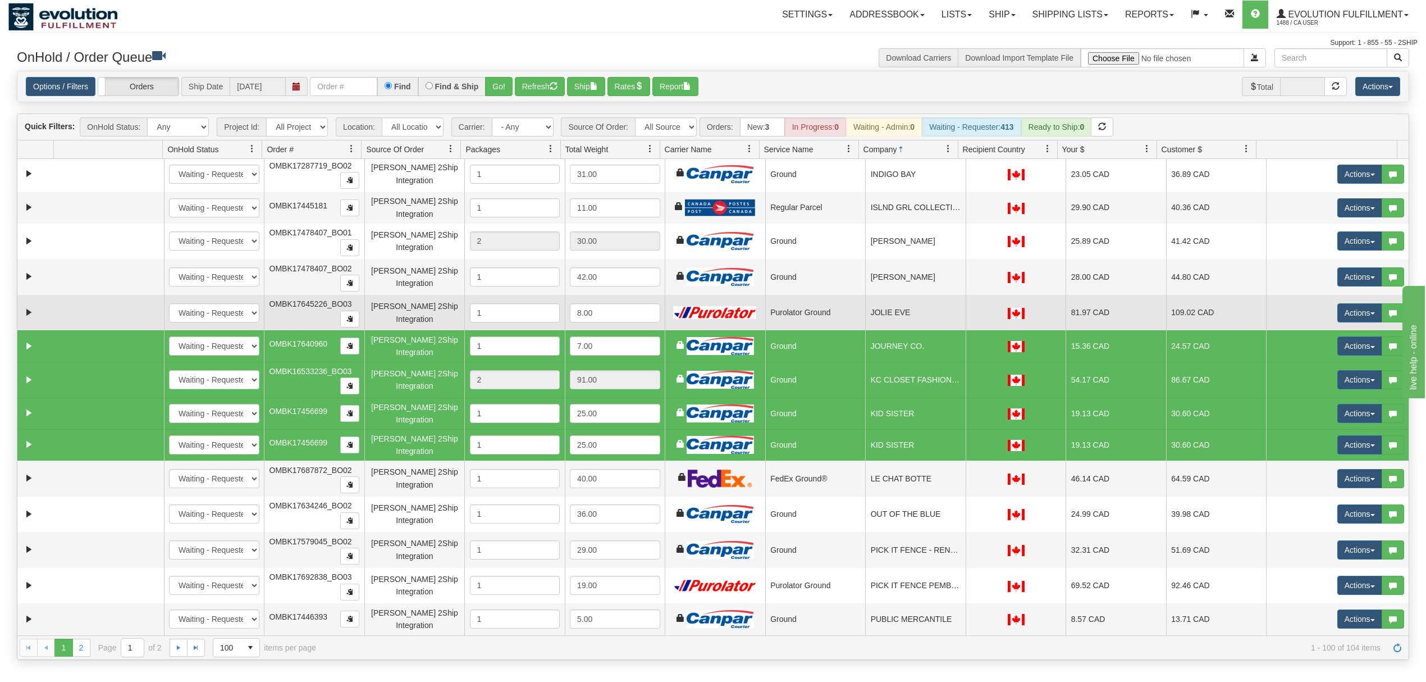
click at [933, 326] on td "JOLIE EVE" at bounding box center [915, 313] width 101 height 36
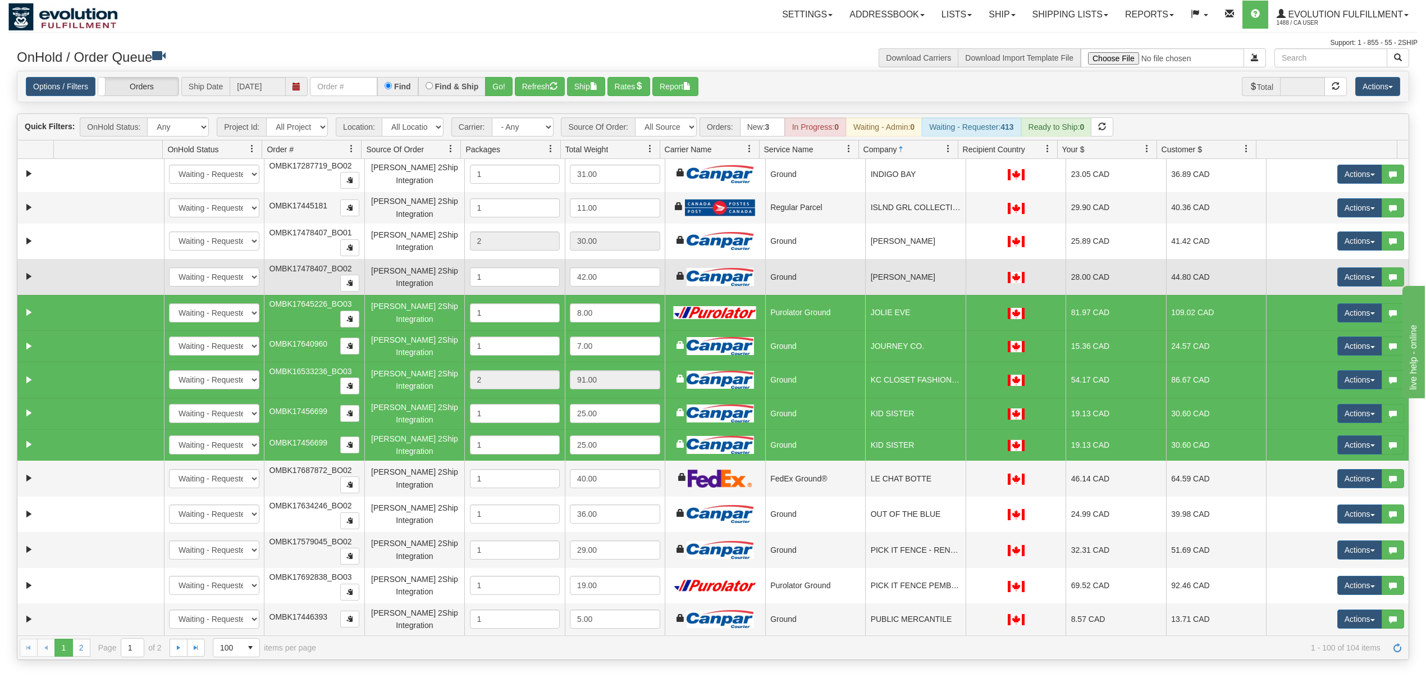
click at [934, 293] on td "JENNY JOANS" at bounding box center [915, 277] width 101 height 36
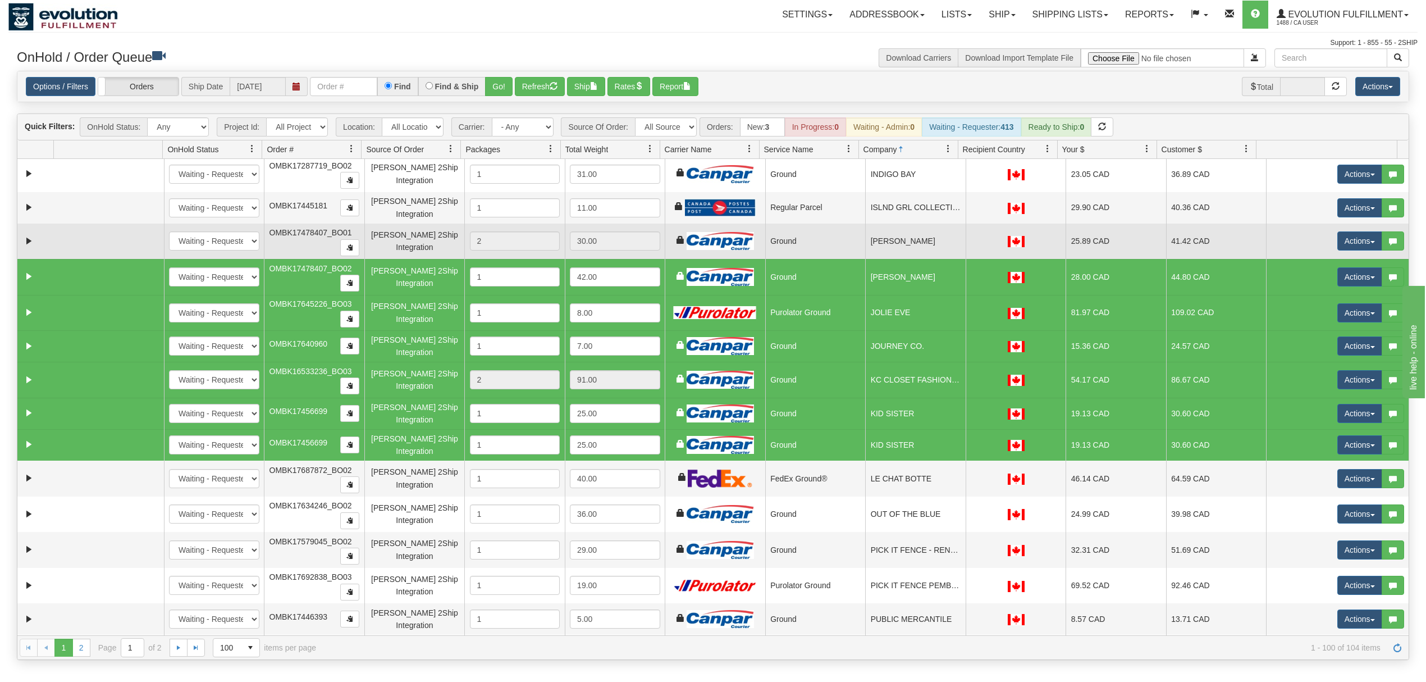
click at [928, 259] on td "JENNY JOANS" at bounding box center [915, 242] width 101 height 36
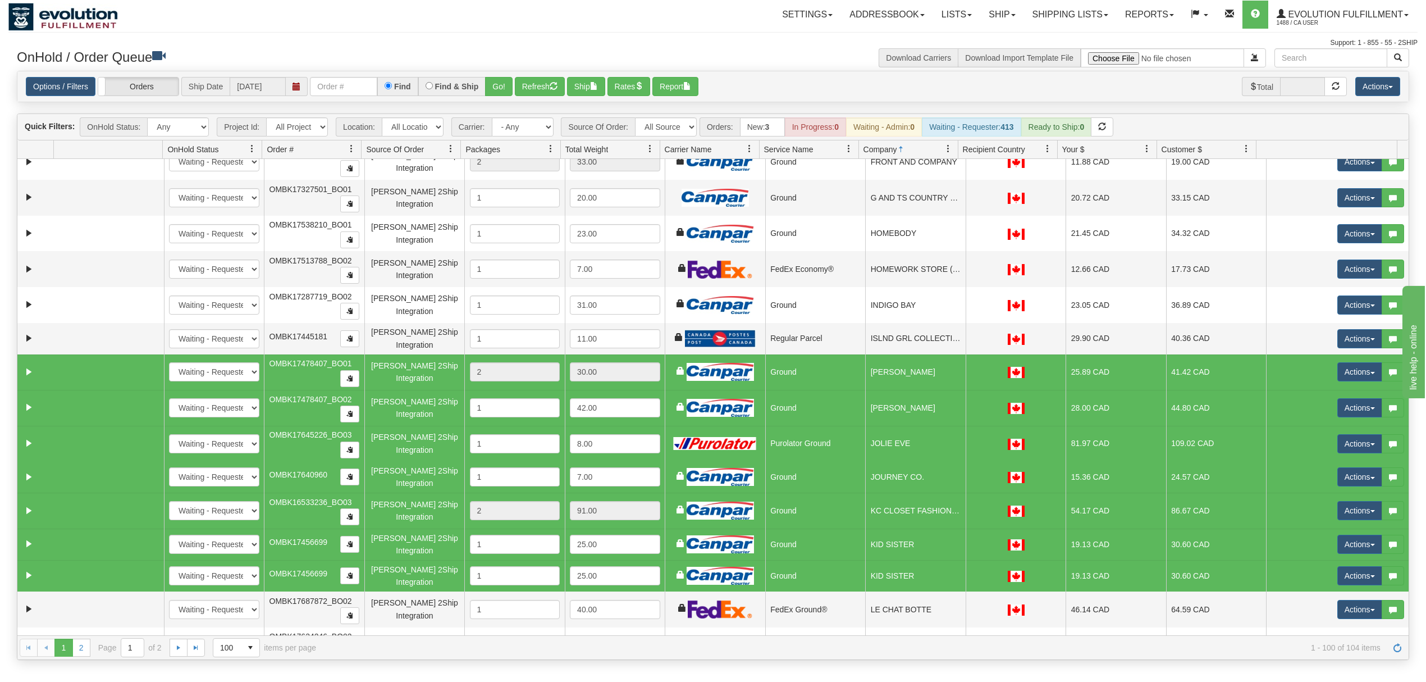
scroll to position [1722, 0]
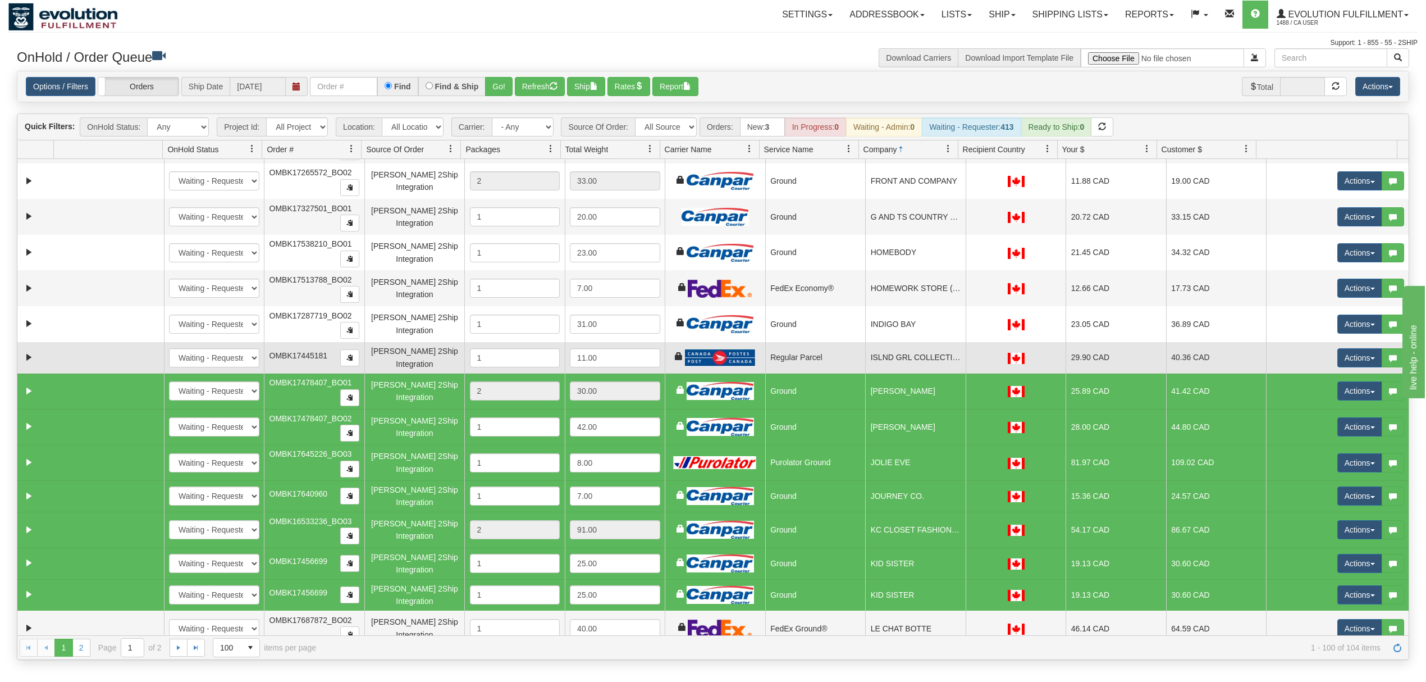
click at [913, 365] on td "ISLND GRL COLLECTIVE" at bounding box center [915, 357] width 101 height 31
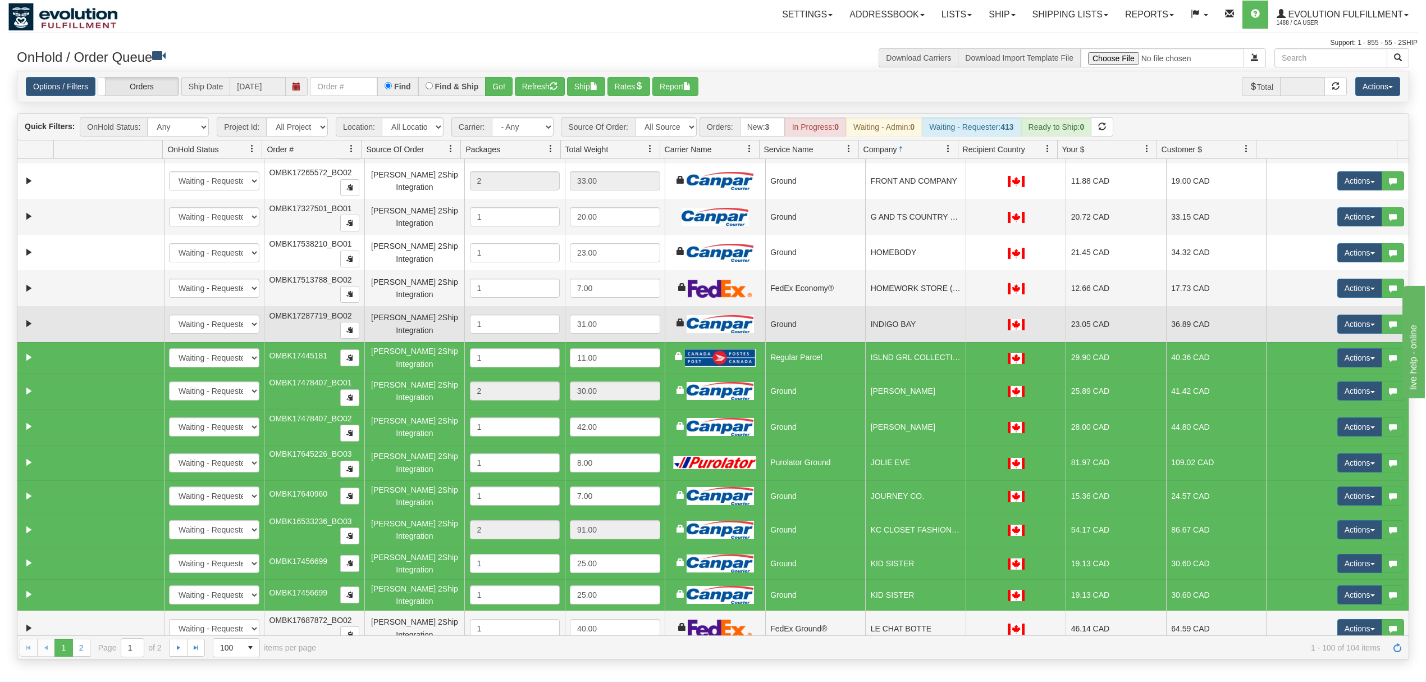
click at [918, 335] on td "INDIGO BAY" at bounding box center [915, 324] width 101 height 36
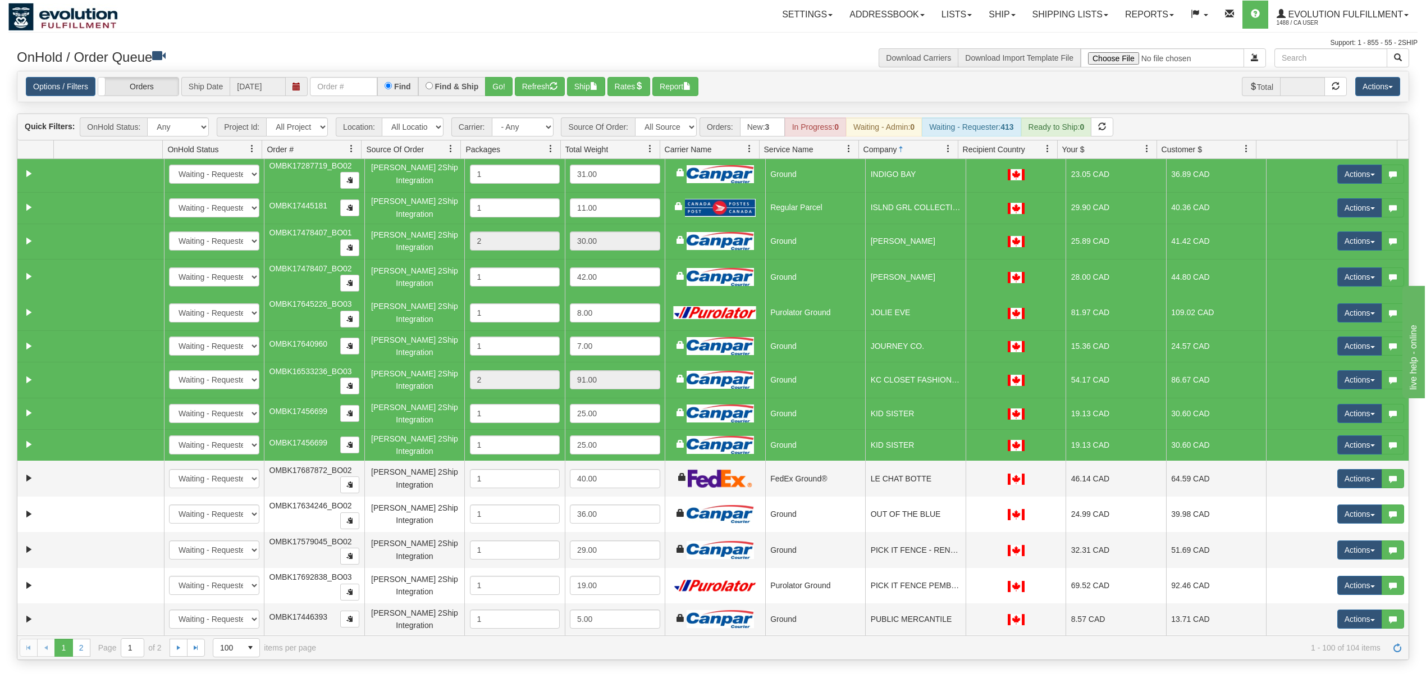
scroll to position [1797, 0]
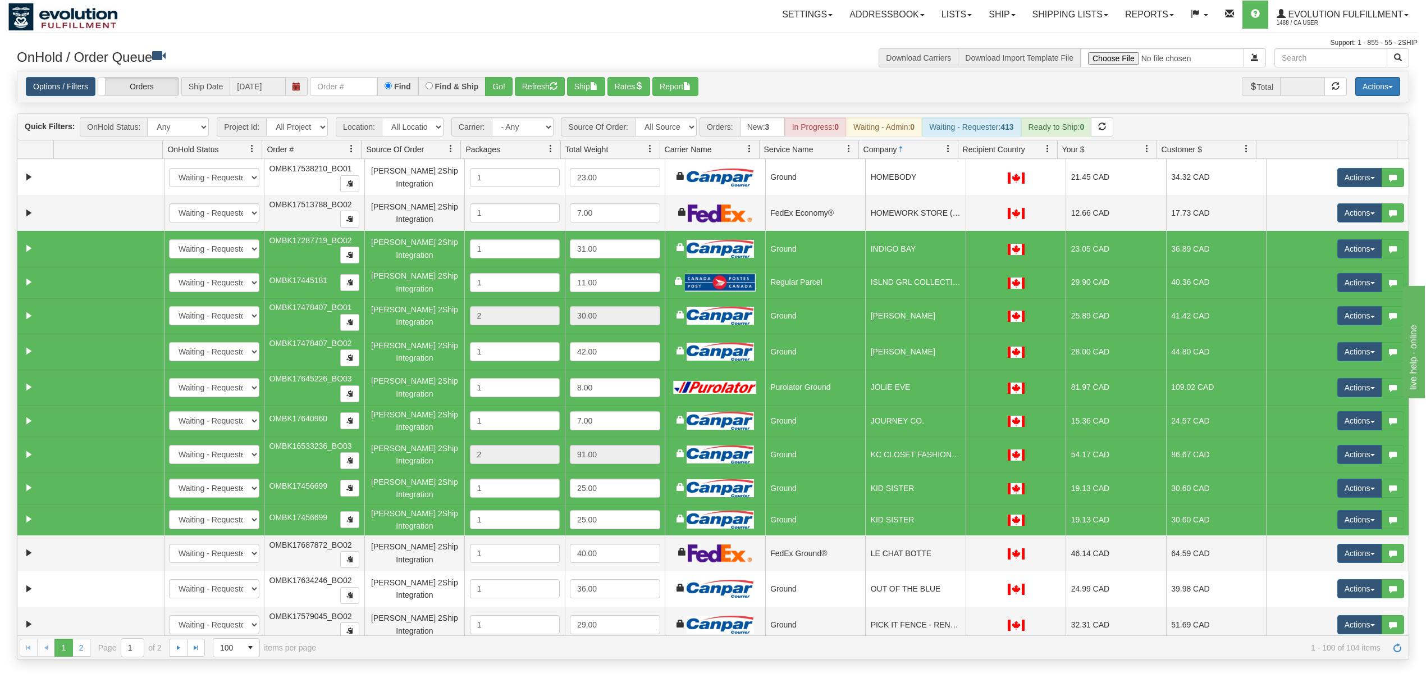
click at [1378, 89] on button "Actions" at bounding box center [1378, 86] width 45 height 19
click at [1335, 174] on link "Delete Selected" at bounding box center [1353, 177] width 94 height 15
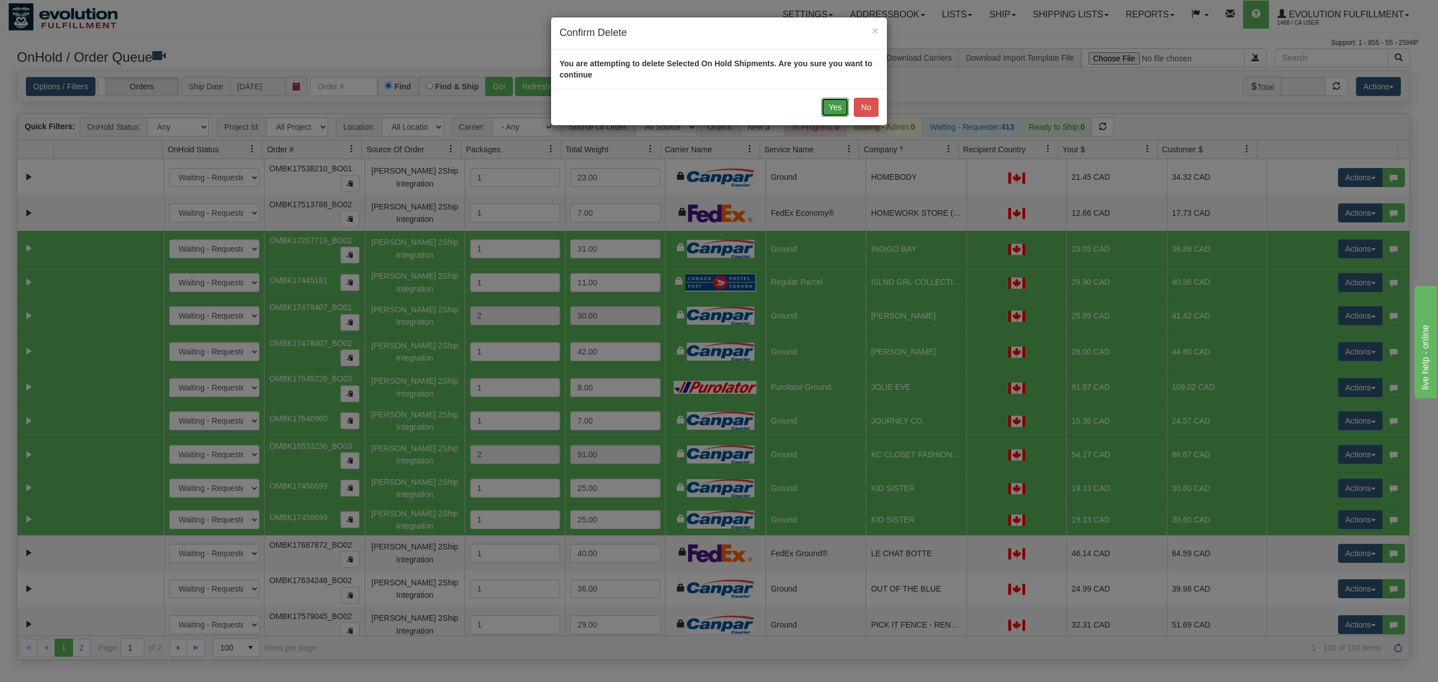
click at [825, 109] on button "Yes" at bounding box center [835, 107] width 28 height 19
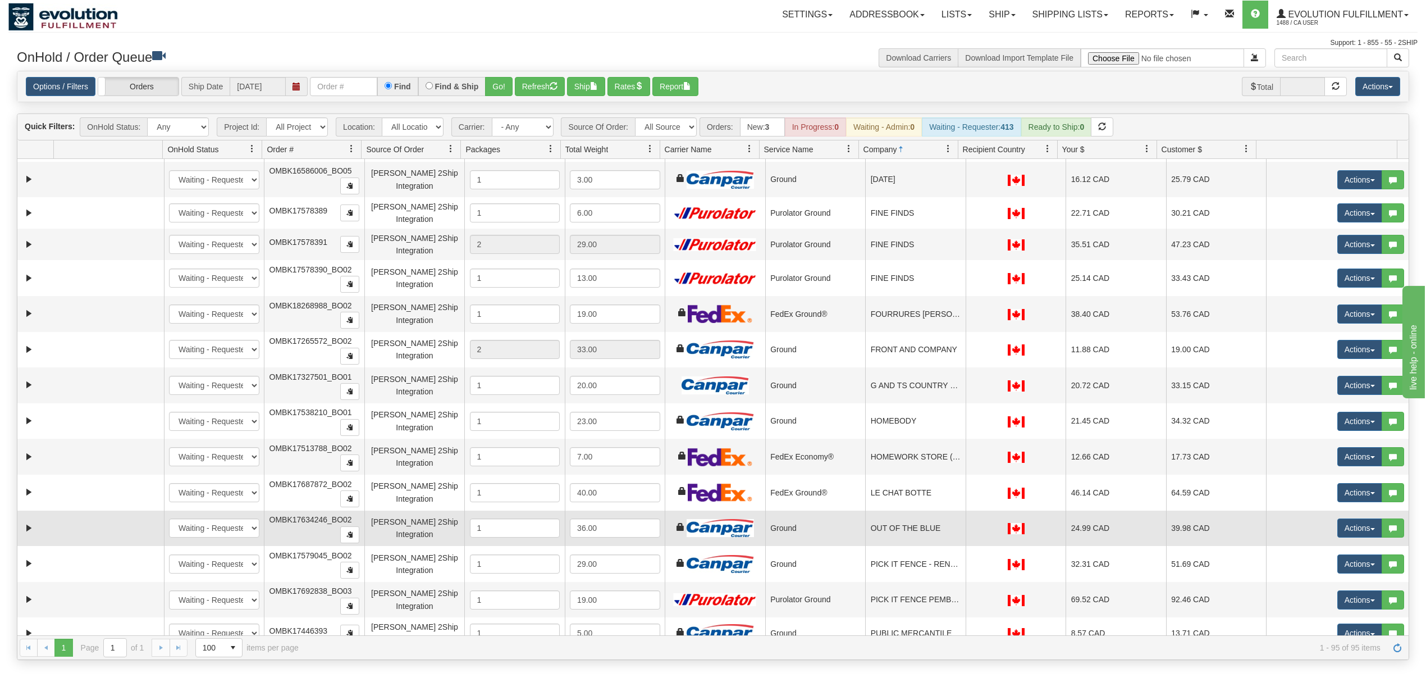
scroll to position [1497, 0]
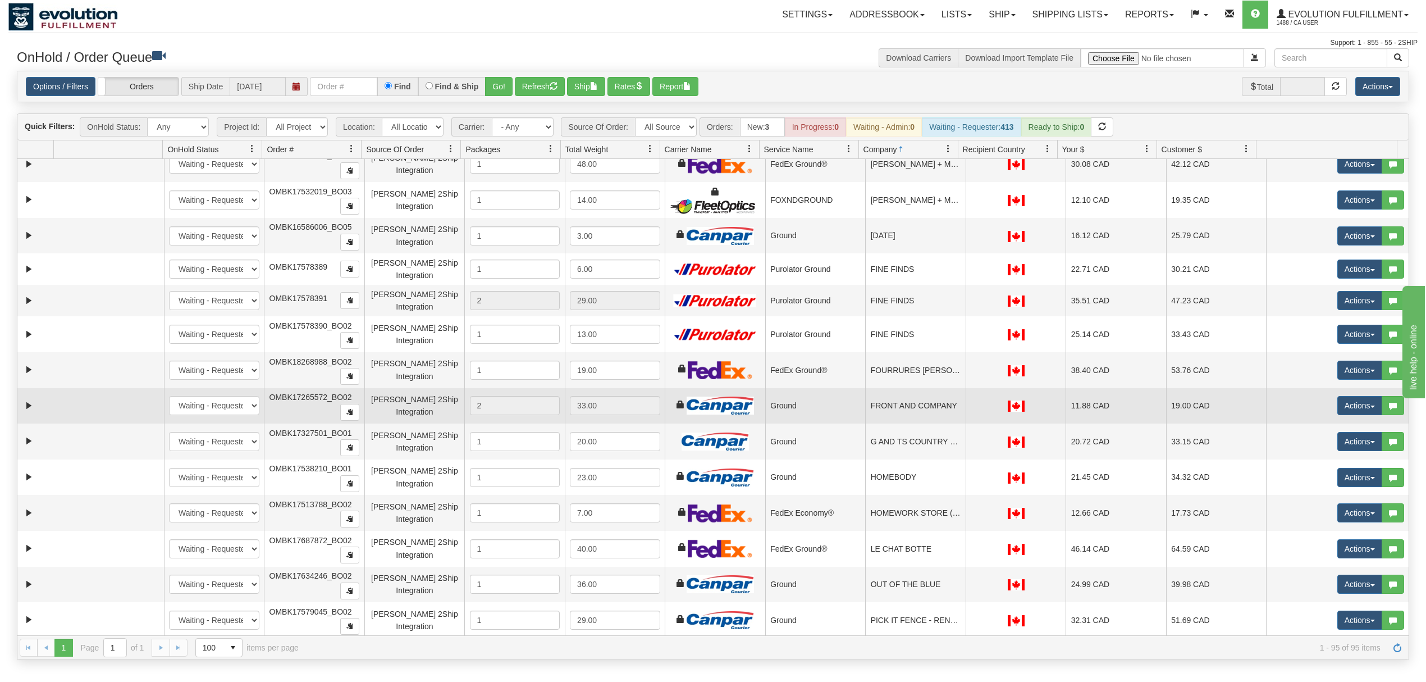
click at [934, 411] on td "FRONT AND COMPANY" at bounding box center [915, 406] width 101 height 36
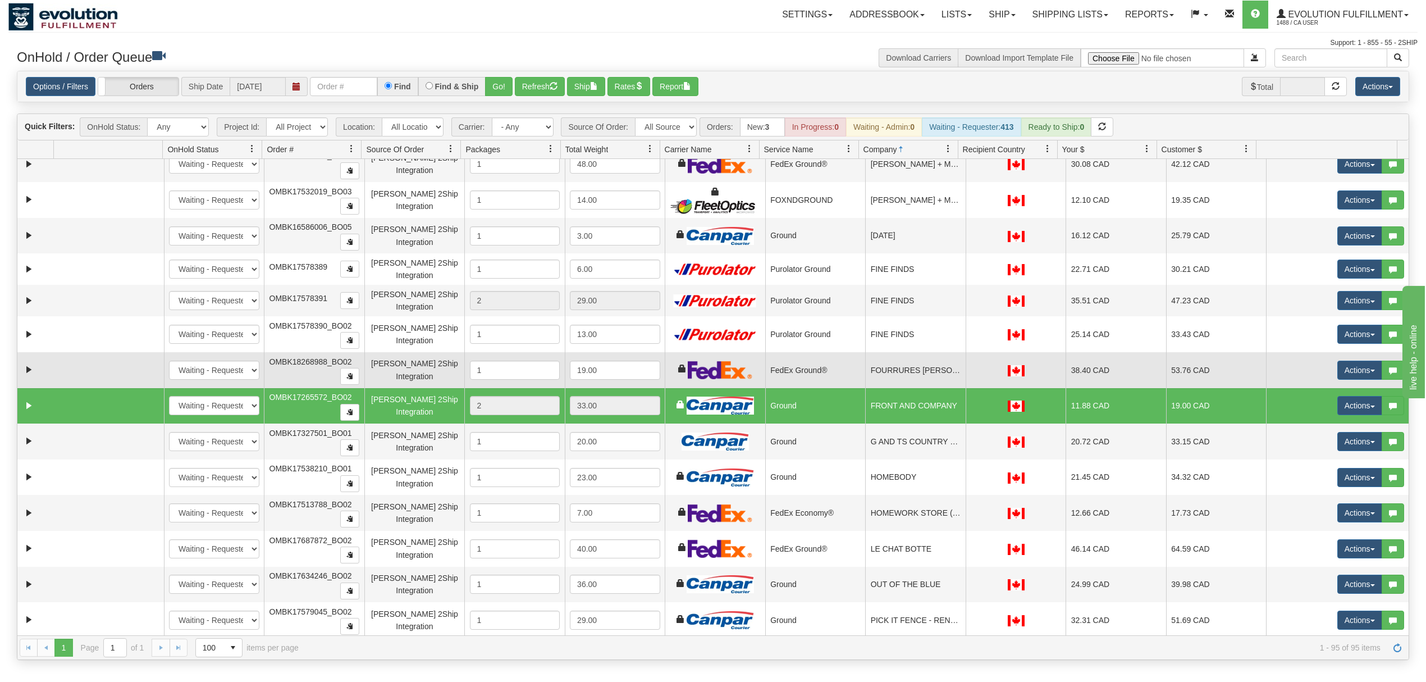
click at [929, 383] on td "FOURRURES GRENIER INC." at bounding box center [915, 370] width 101 height 36
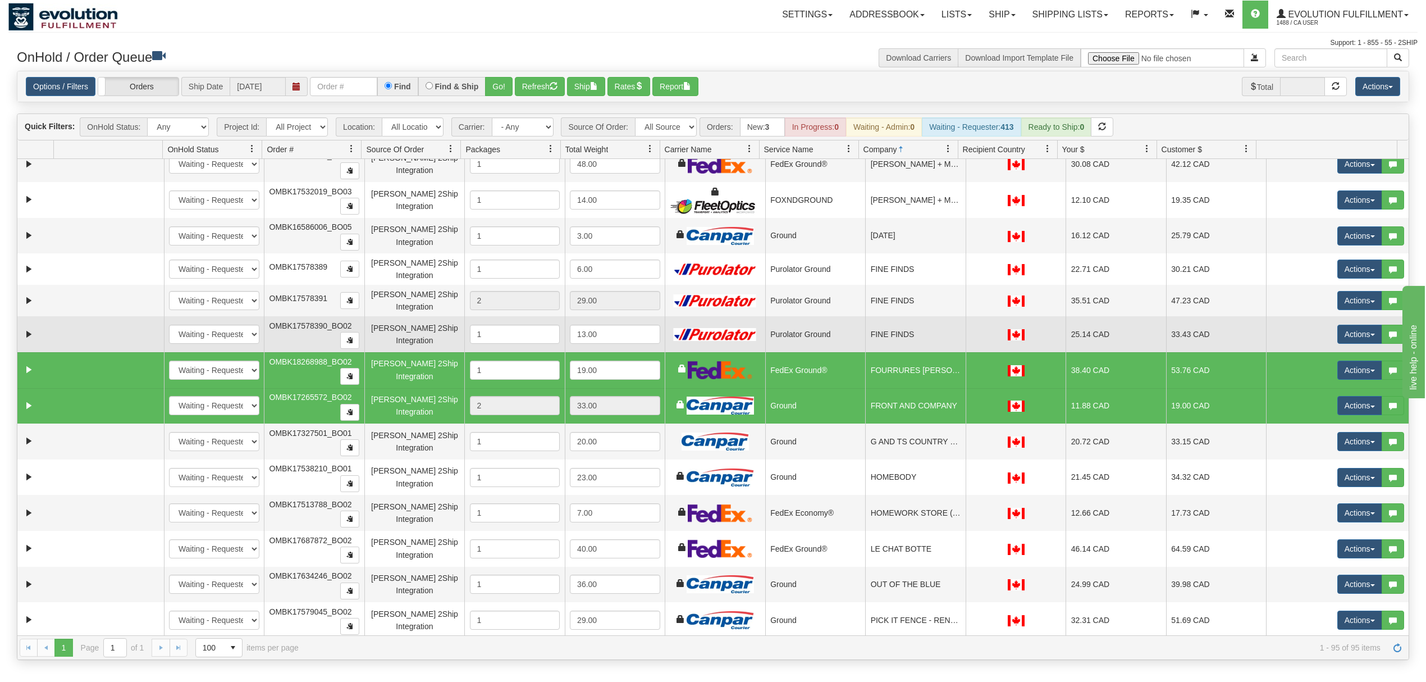
click at [922, 352] on td "FINE FINDS" at bounding box center [915, 334] width 101 height 36
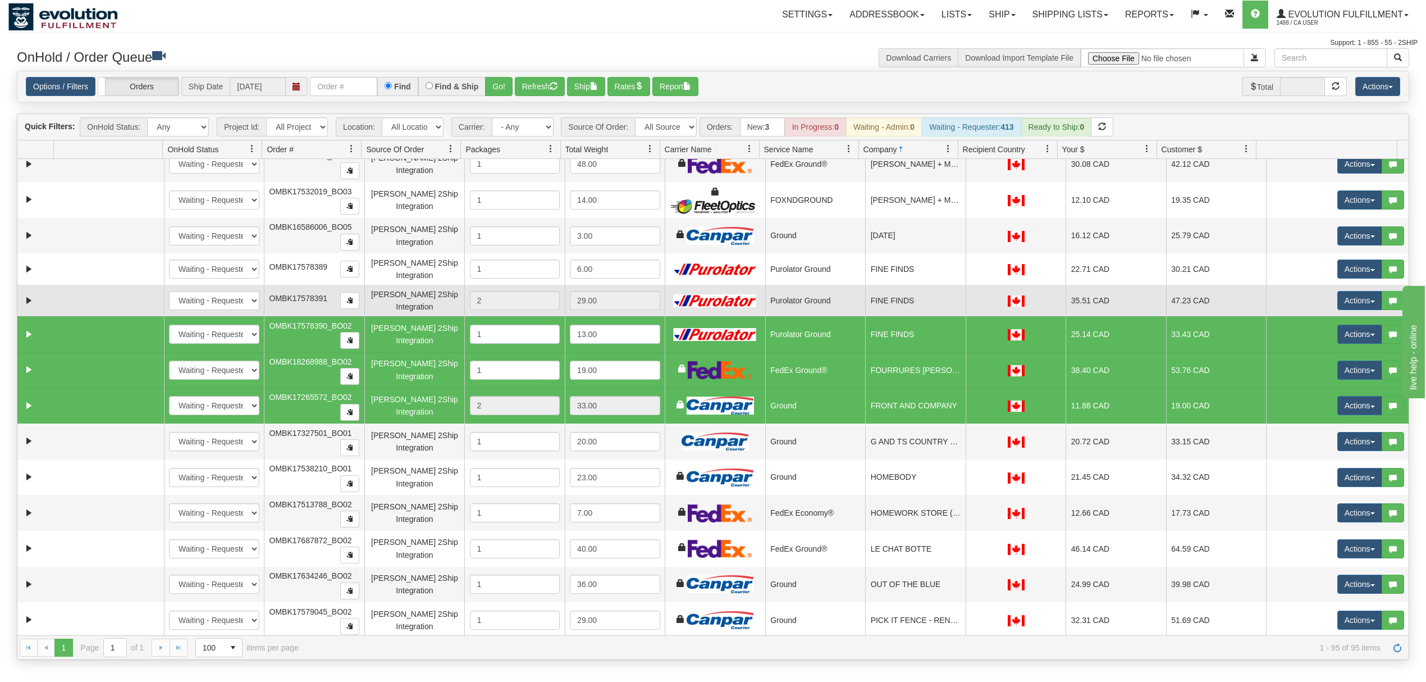
click at [925, 311] on td "FINE FINDS" at bounding box center [915, 300] width 101 height 31
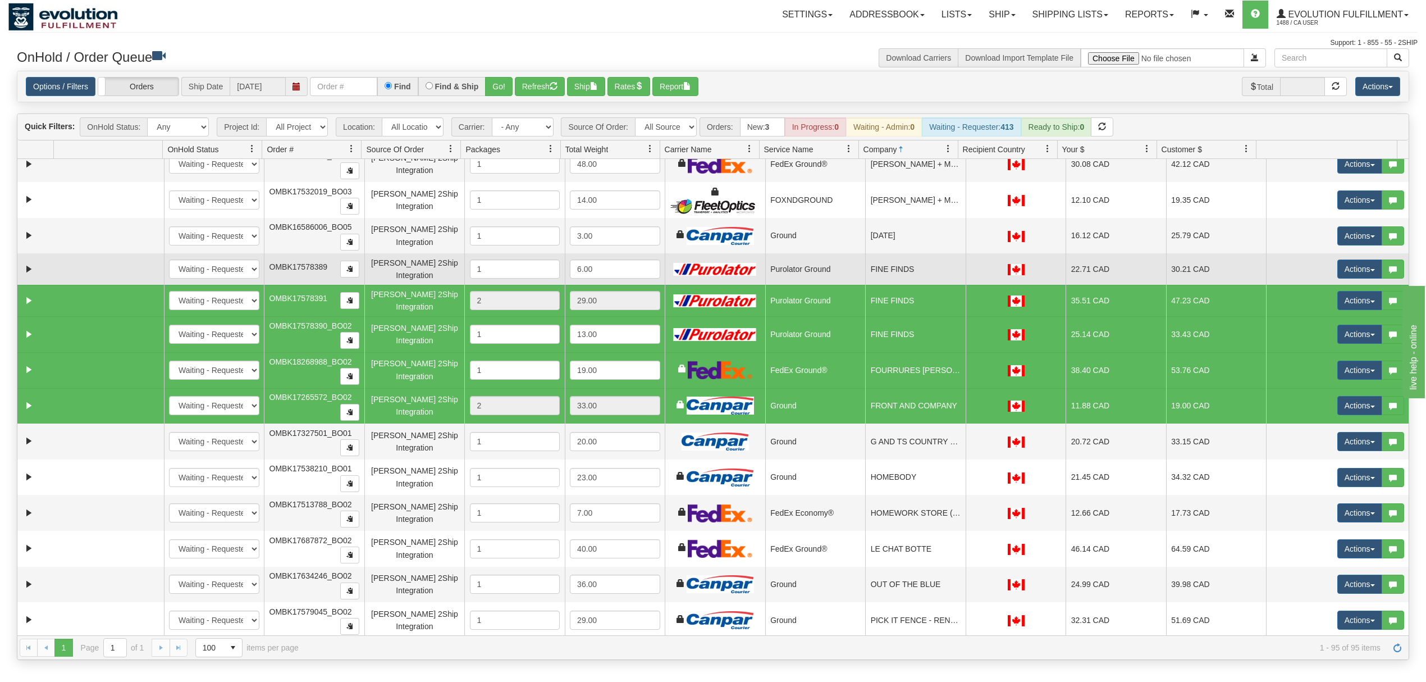
click at [922, 277] on td "FINE FINDS" at bounding box center [915, 268] width 101 height 31
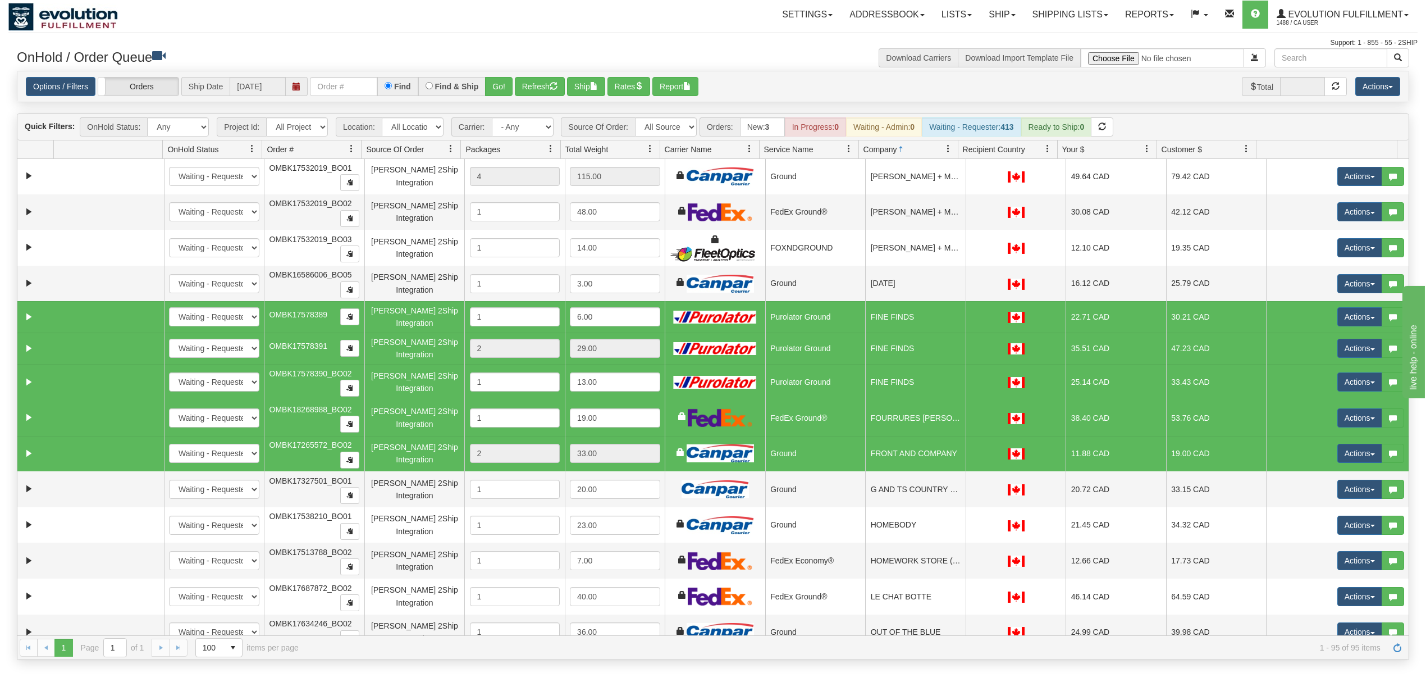
scroll to position [1422, 0]
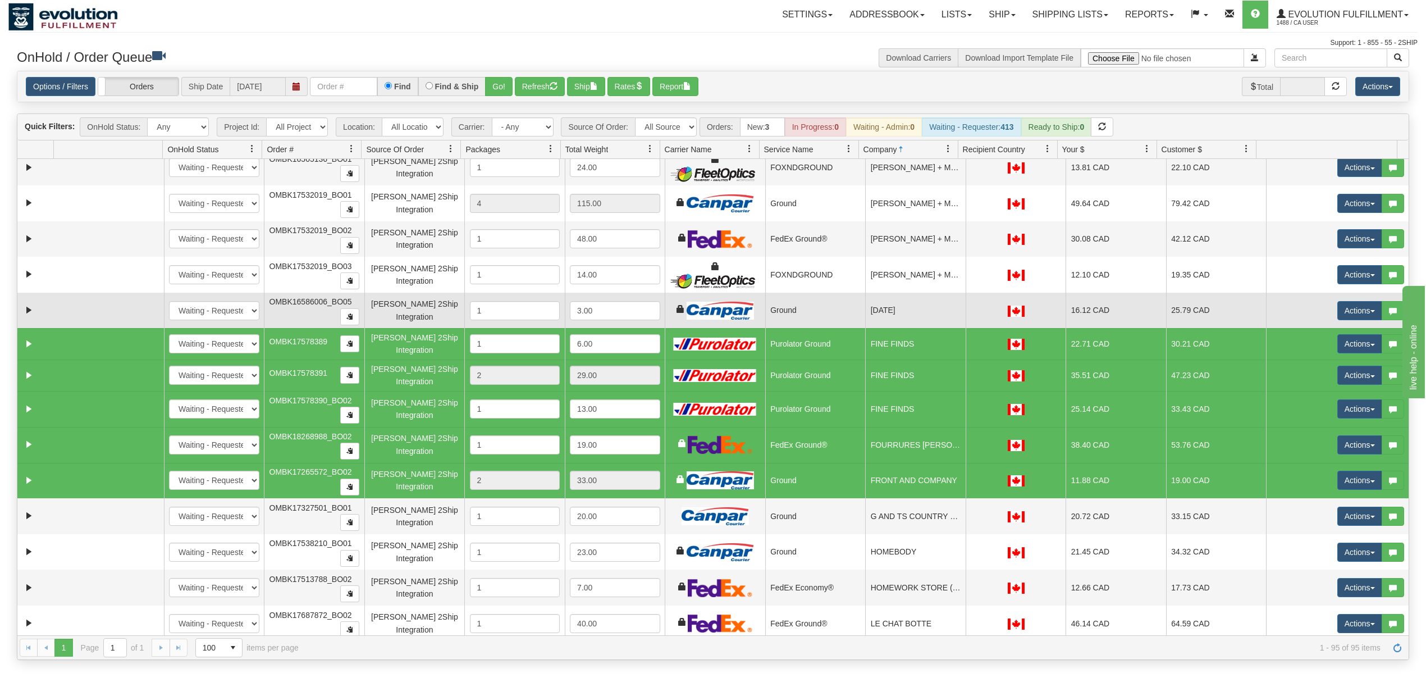
click at [904, 318] on td "EPIPHANY" at bounding box center [915, 311] width 101 height 36
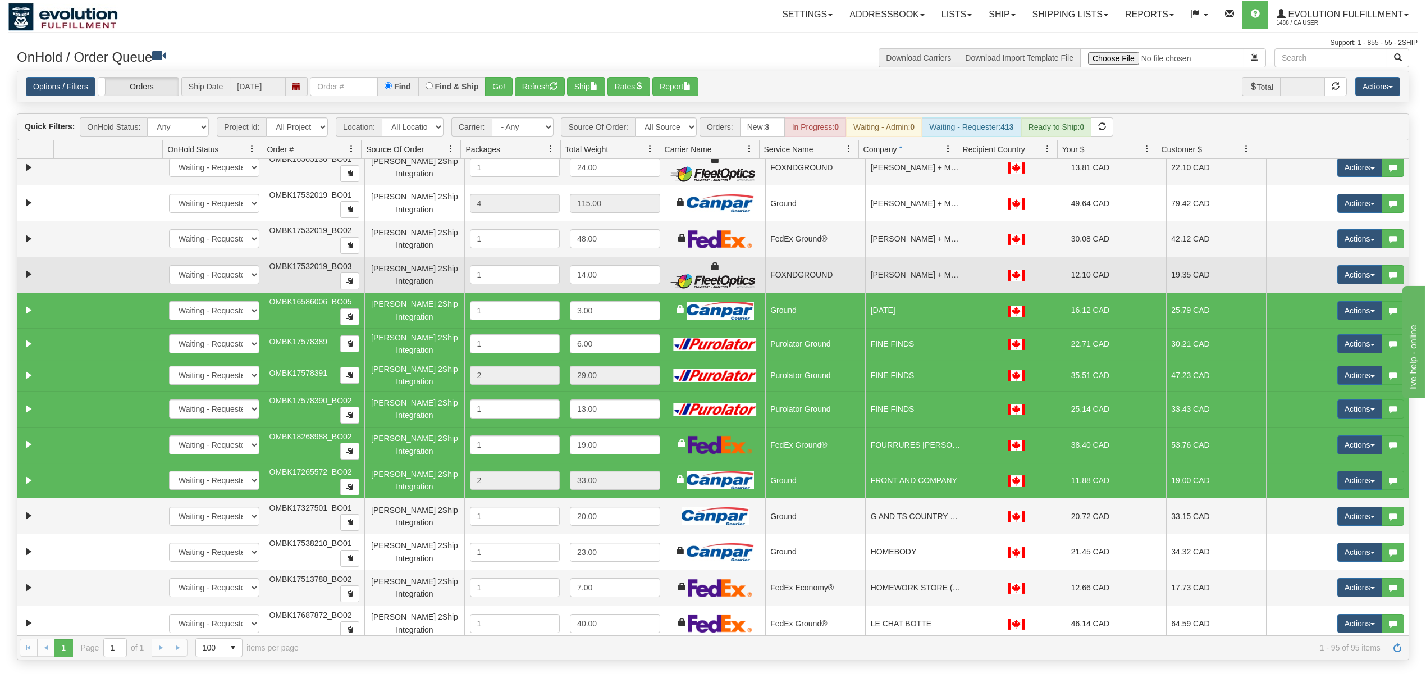
click at [906, 279] on td "DANI + MADI" at bounding box center [915, 275] width 101 height 36
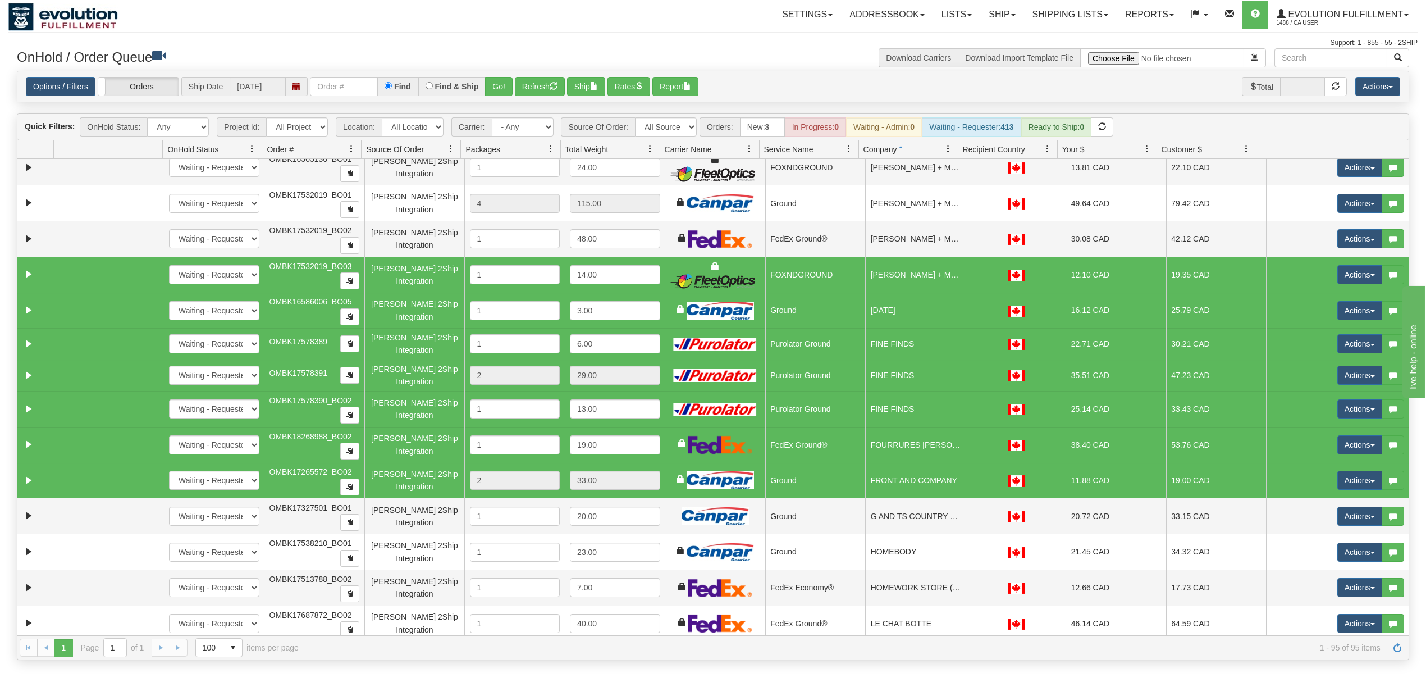
click at [867, 281] on td "DANI + MADI" at bounding box center [915, 275] width 101 height 36
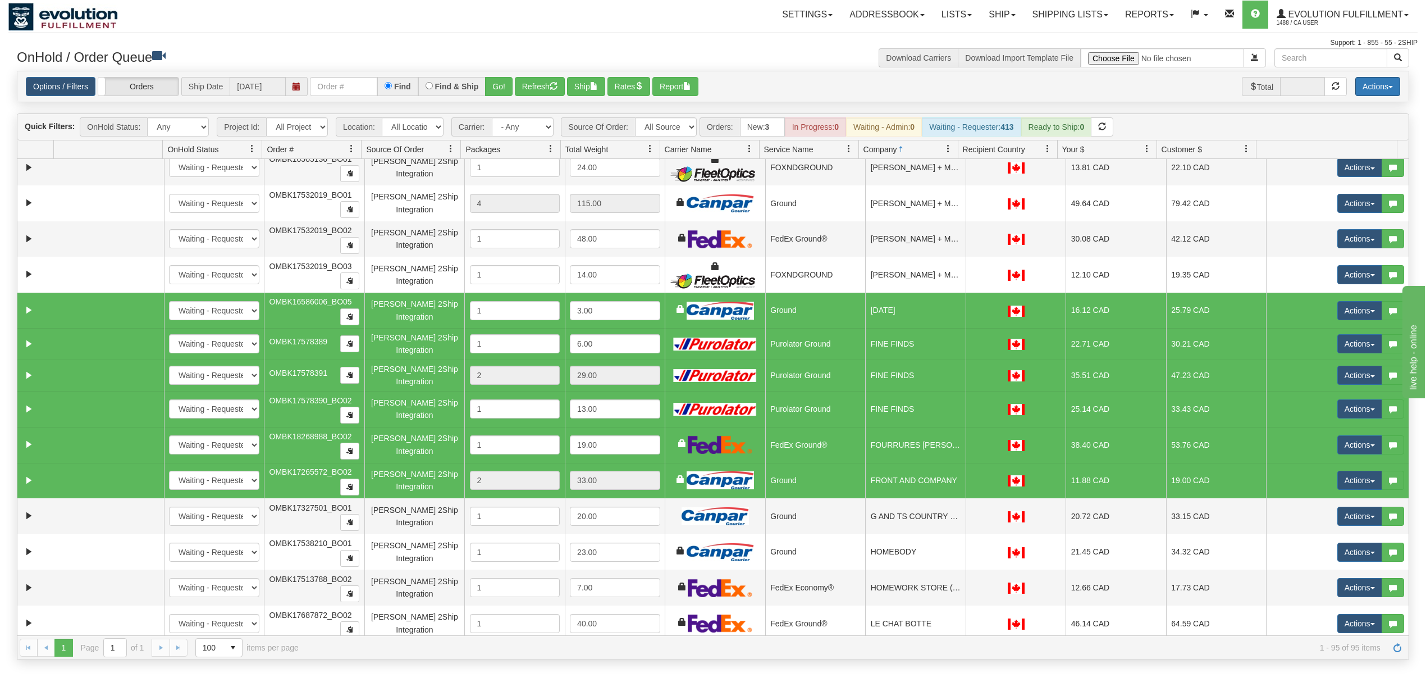
click at [1378, 80] on button "Actions" at bounding box center [1378, 86] width 45 height 19
click at [1326, 179] on link "Delete Selected" at bounding box center [1353, 177] width 94 height 15
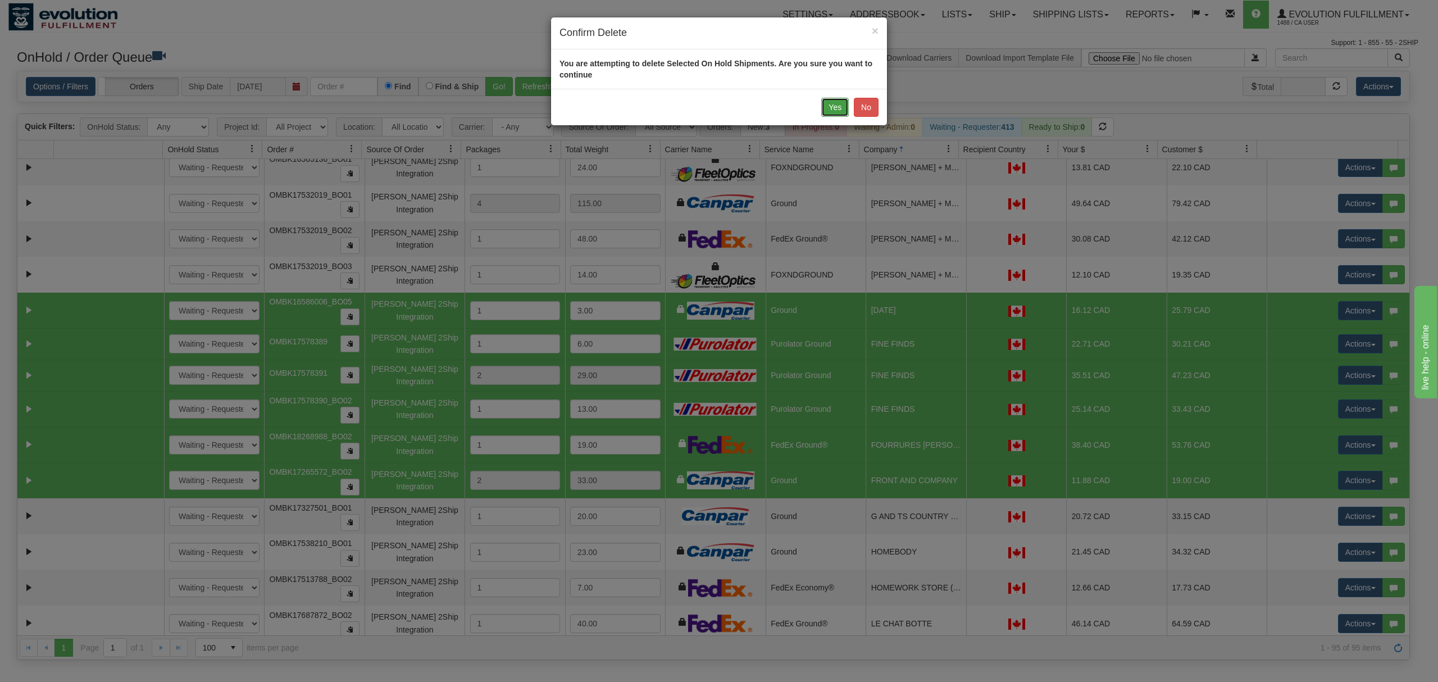
click at [837, 102] on button "Yes" at bounding box center [835, 107] width 28 height 19
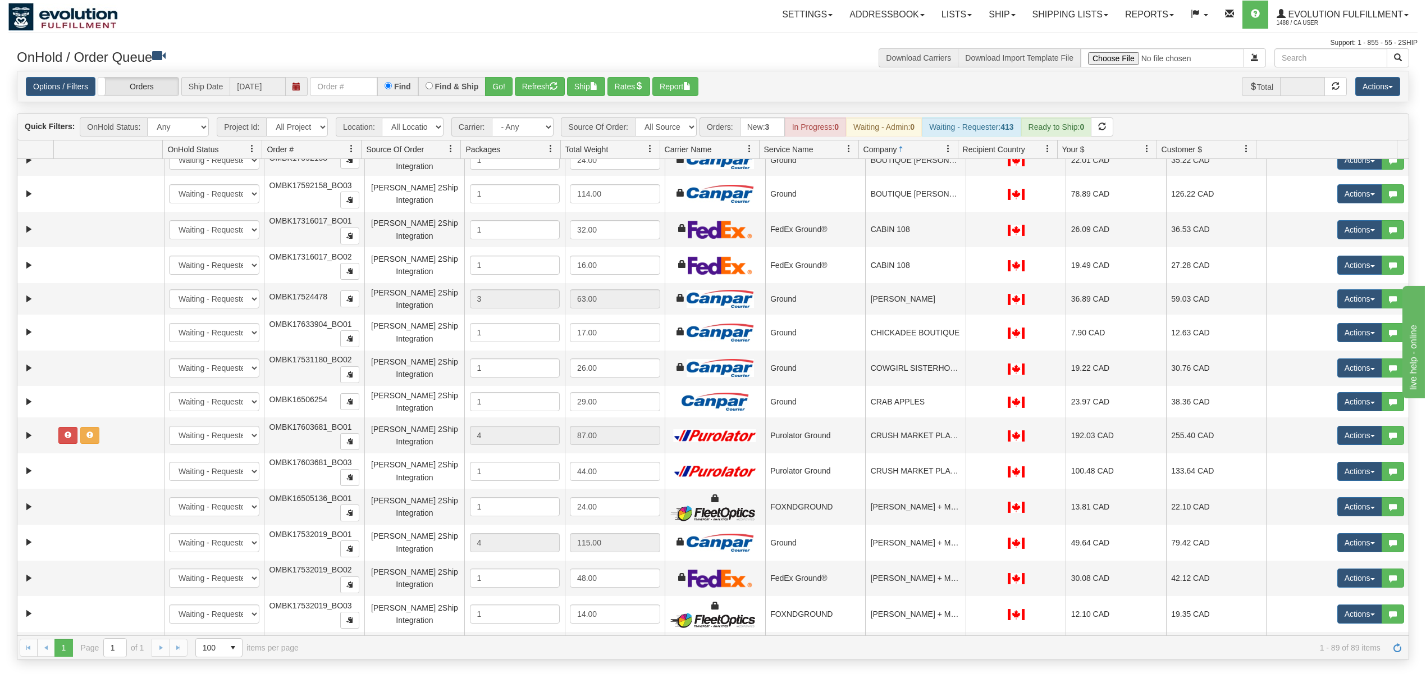
scroll to position [1048, 0]
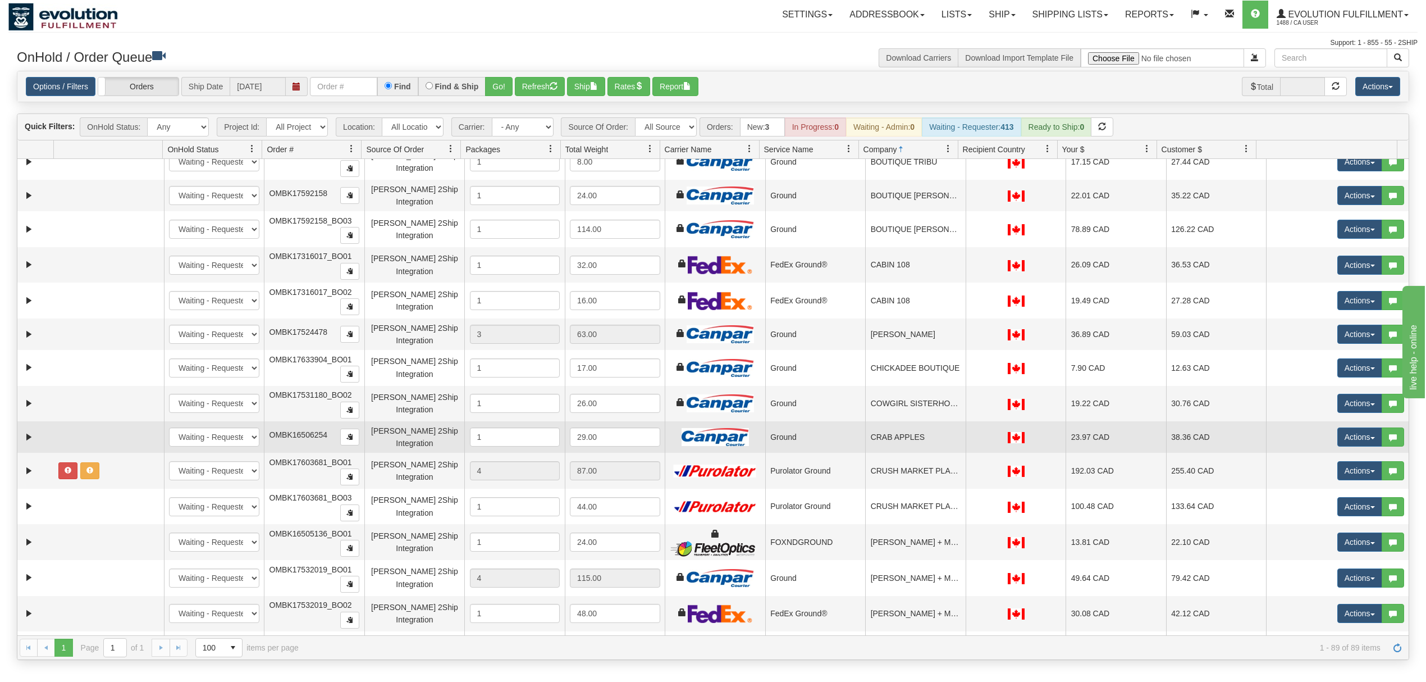
click at [905, 451] on td "CRAB APPLES" at bounding box center [915, 436] width 101 height 31
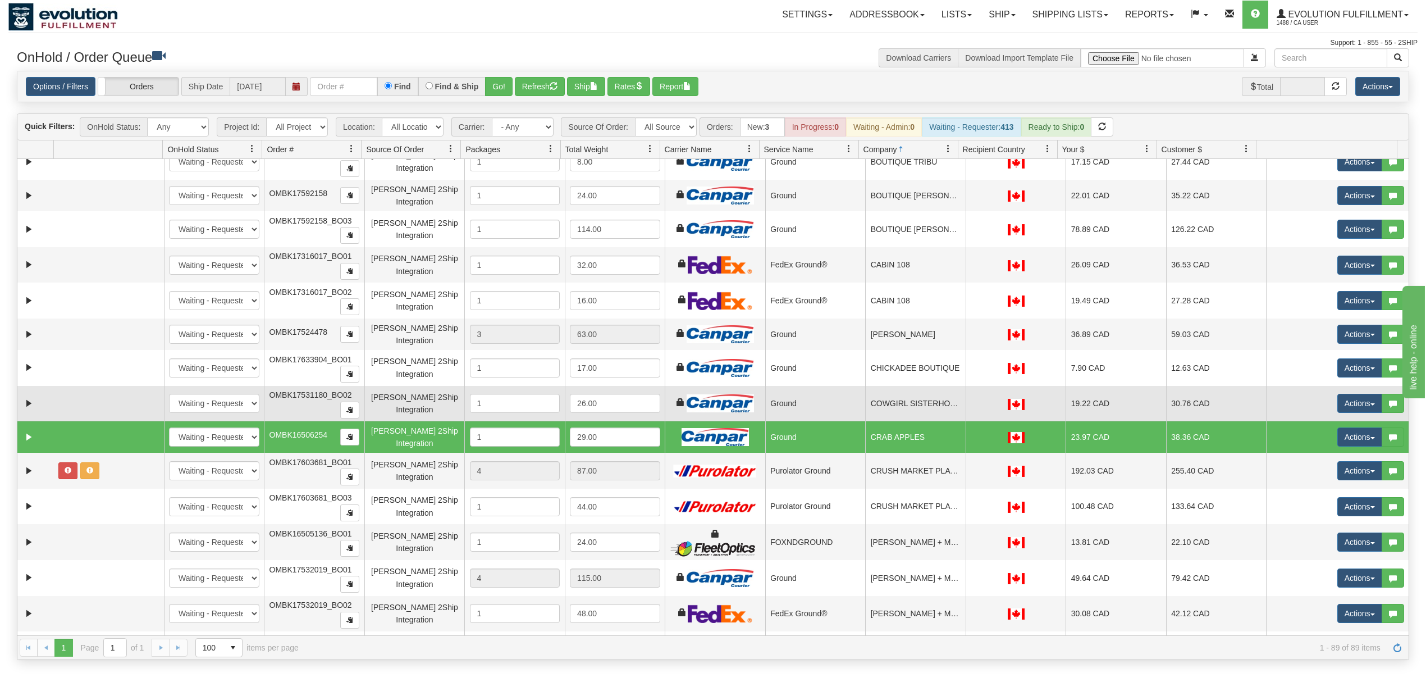
click at [909, 414] on td "COWGIRL SISTERHOOD BOUTIQUE" at bounding box center [915, 404] width 101 height 36
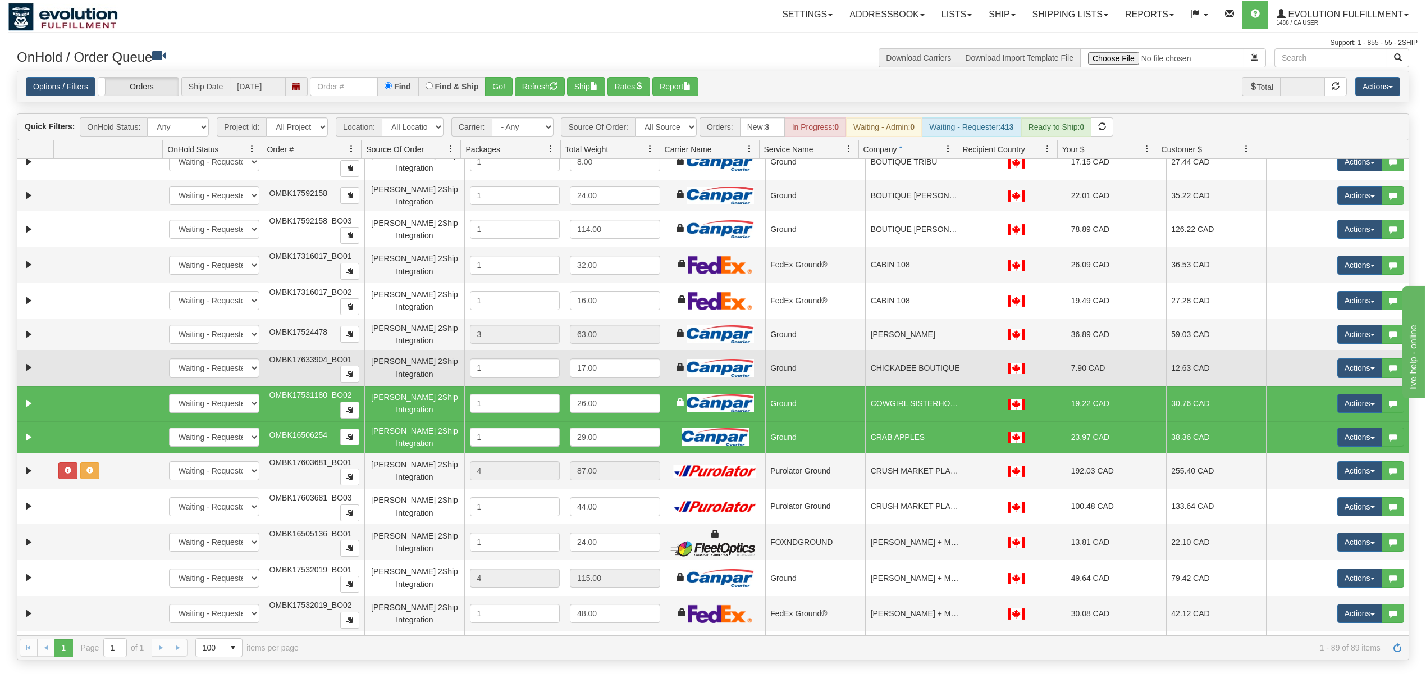
click at [912, 375] on td "CHICKADEE BOUTIQUE" at bounding box center [915, 368] width 101 height 36
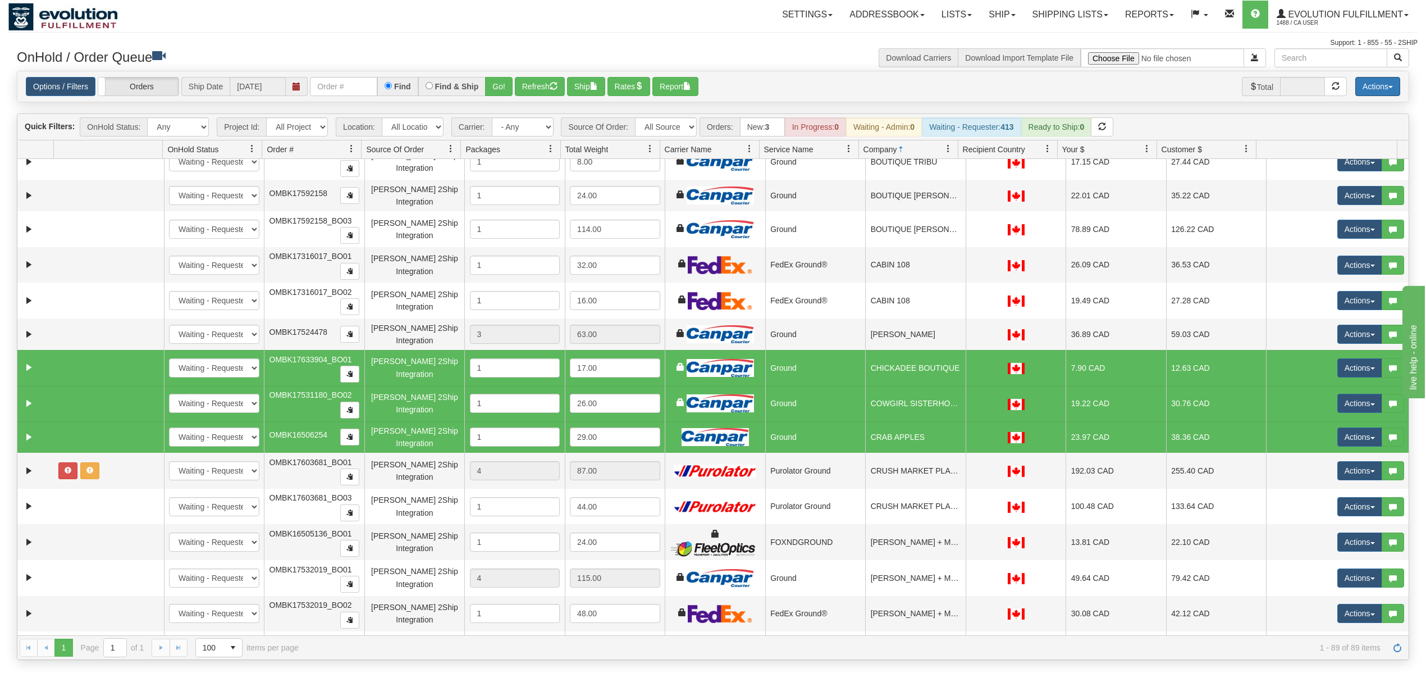
click at [1389, 90] on button "Actions" at bounding box center [1378, 86] width 45 height 19
click at [1355, 174] on link "Delete Selected" at bounding box center [1353, 177] width 94 height 15
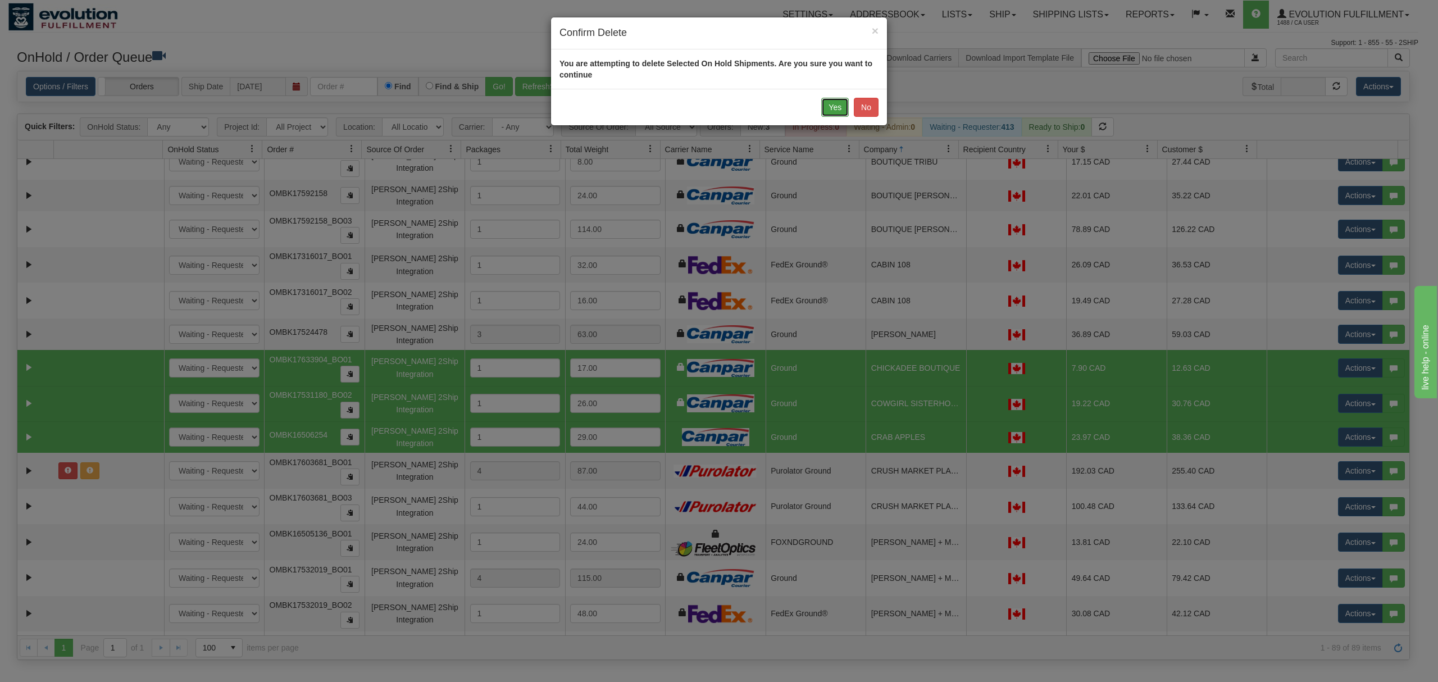
click at [841, 109] on button "Yes" at bounding box center [835, 107] width 28 height 19
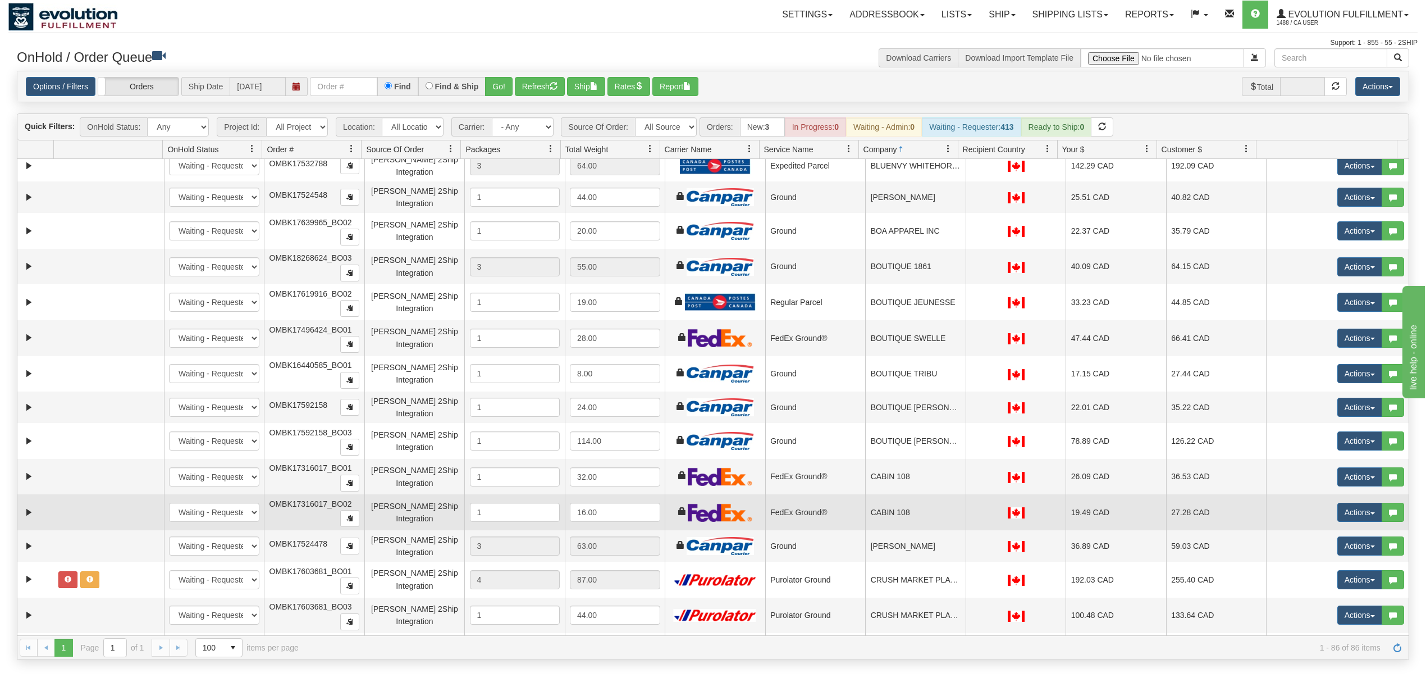
scroll to position [823, 0]
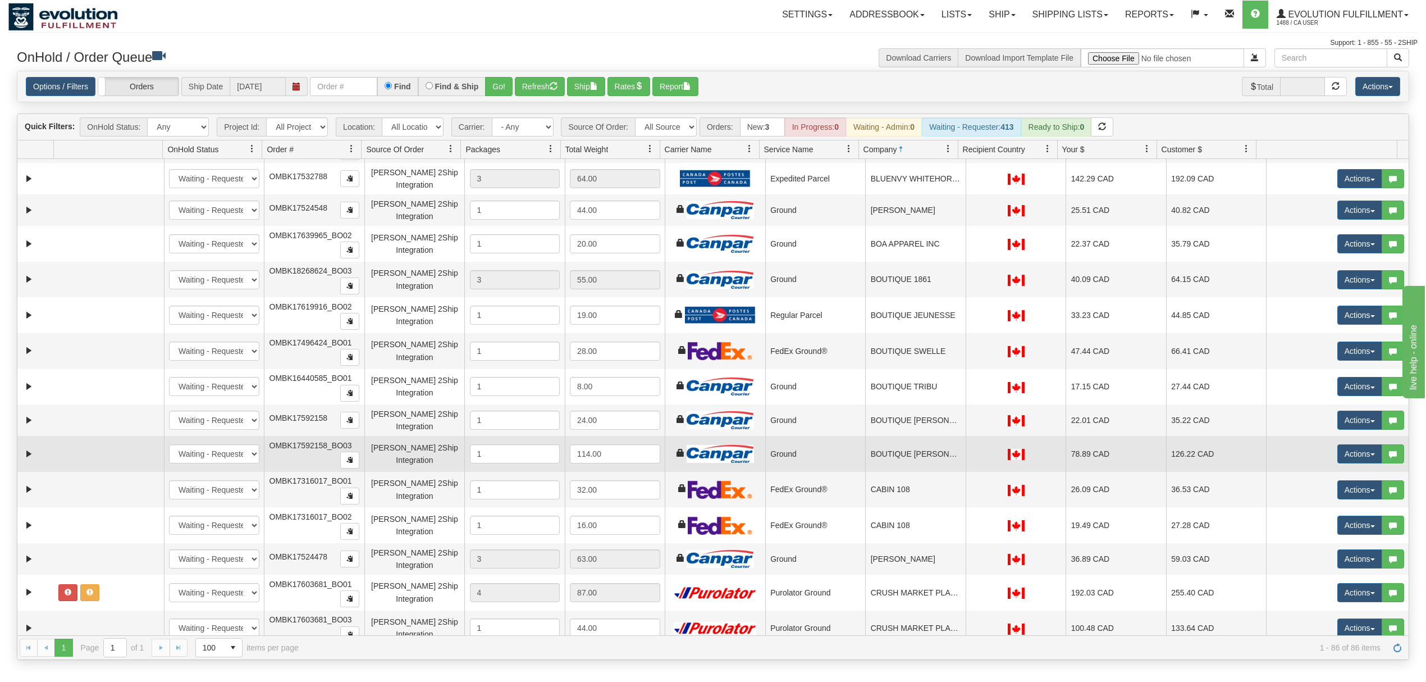
click at [870, 462] on td "BOUTIQUE VIKY RODRIGUE" at bounding box center [915, 454] width 101 height 36
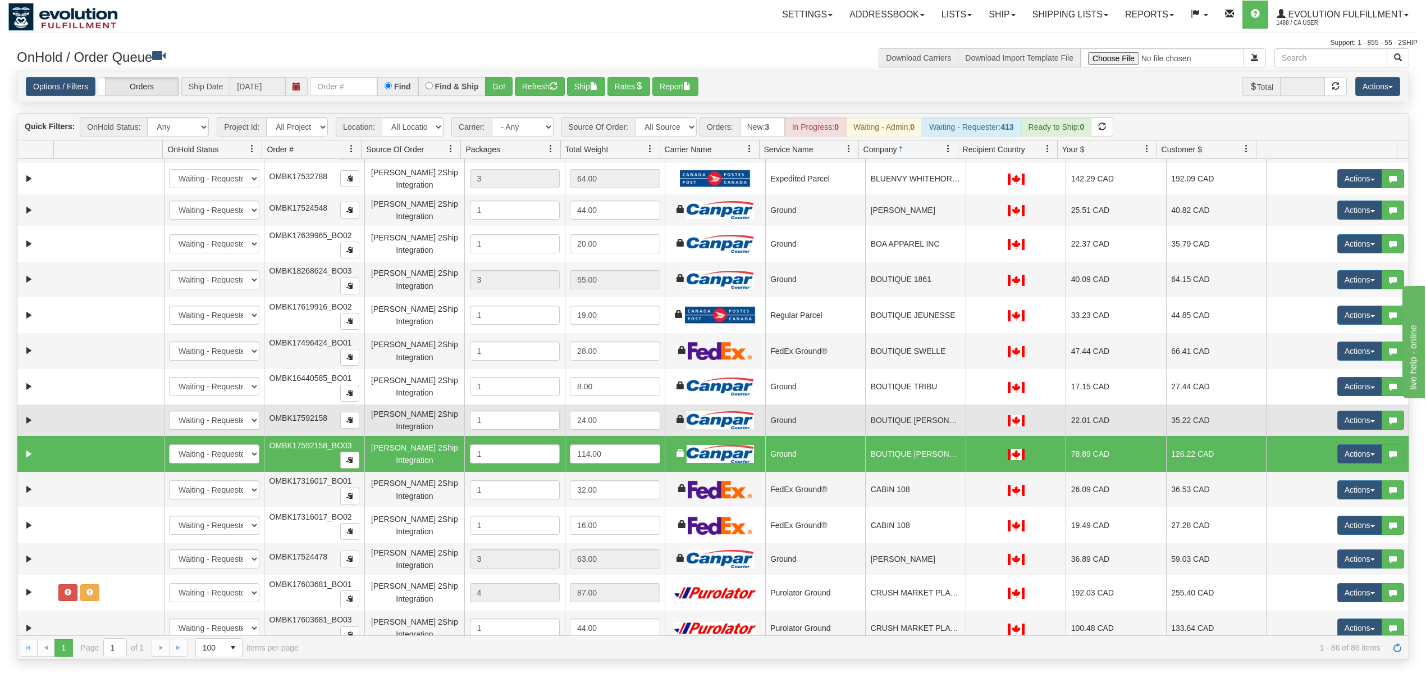
click at [901, 418] on td "BOUTIQUE VIKY RODRIGUE" at bounding box center [915, 419] width 101 height 31
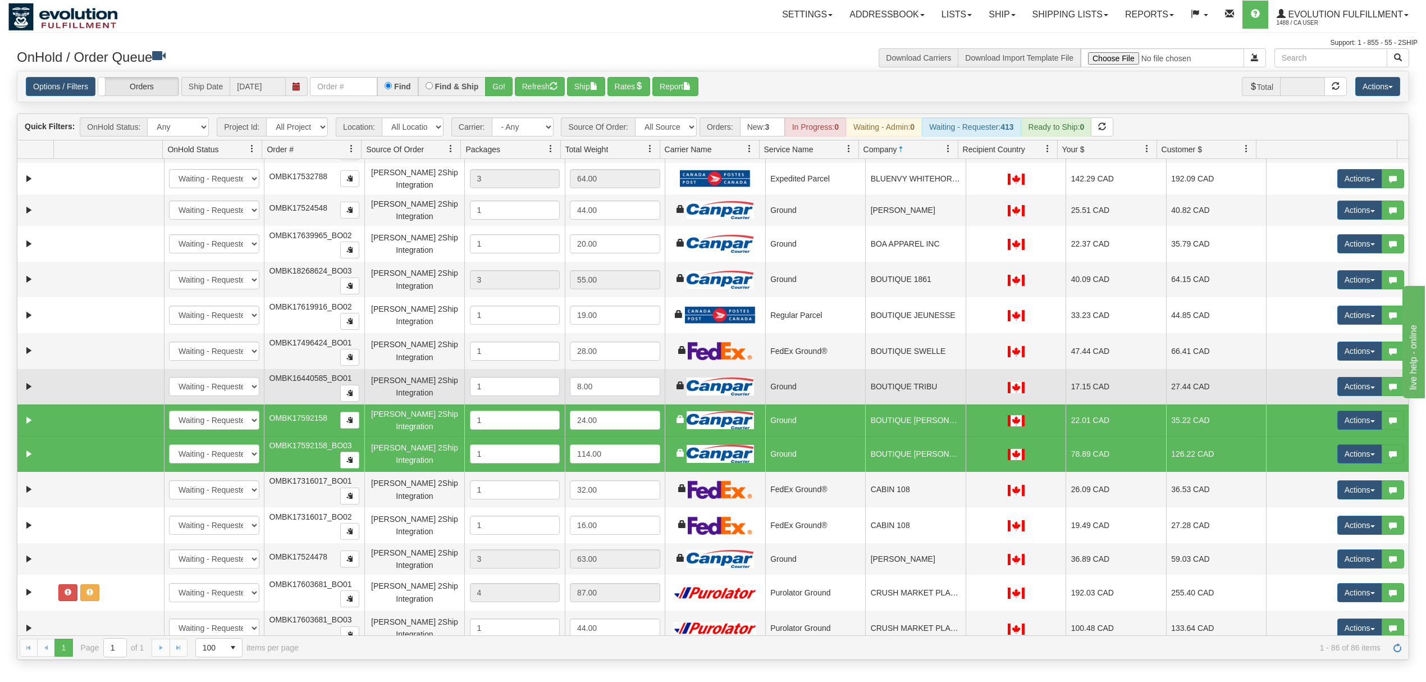
click at [906, 389] on td "BOUTIQUE TRIBU" at bounding box center [915, 387] width 101 height 36
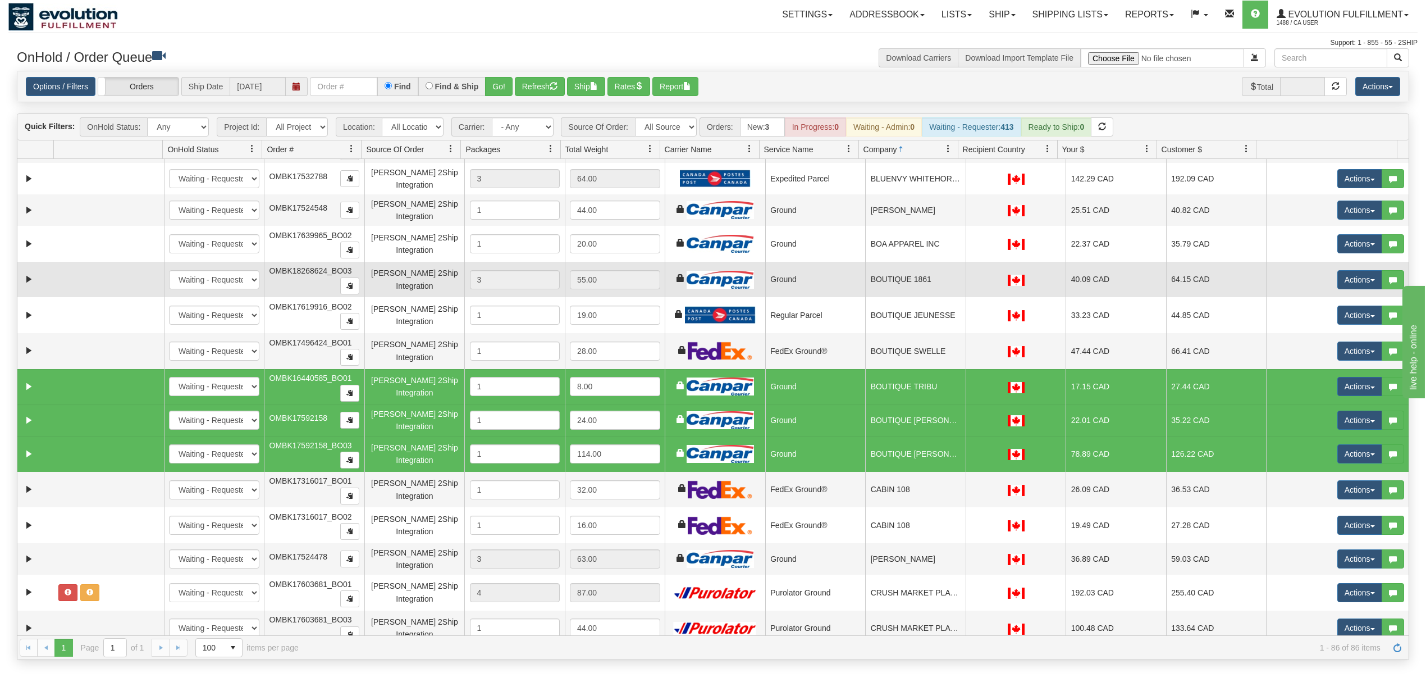
click at [905, 297] on td "BOUTIQUE 1861" at bounding box center [915, 280] width 101 height 36
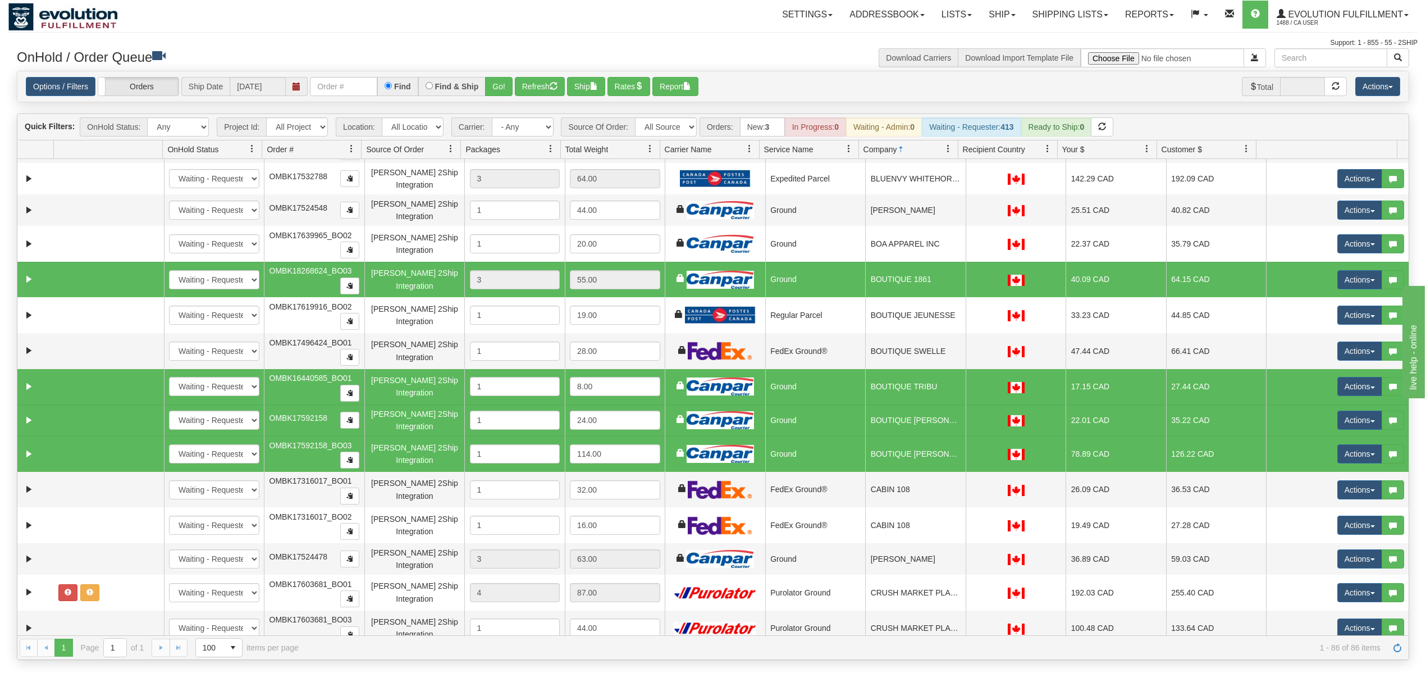
scroll to position [749, 0]
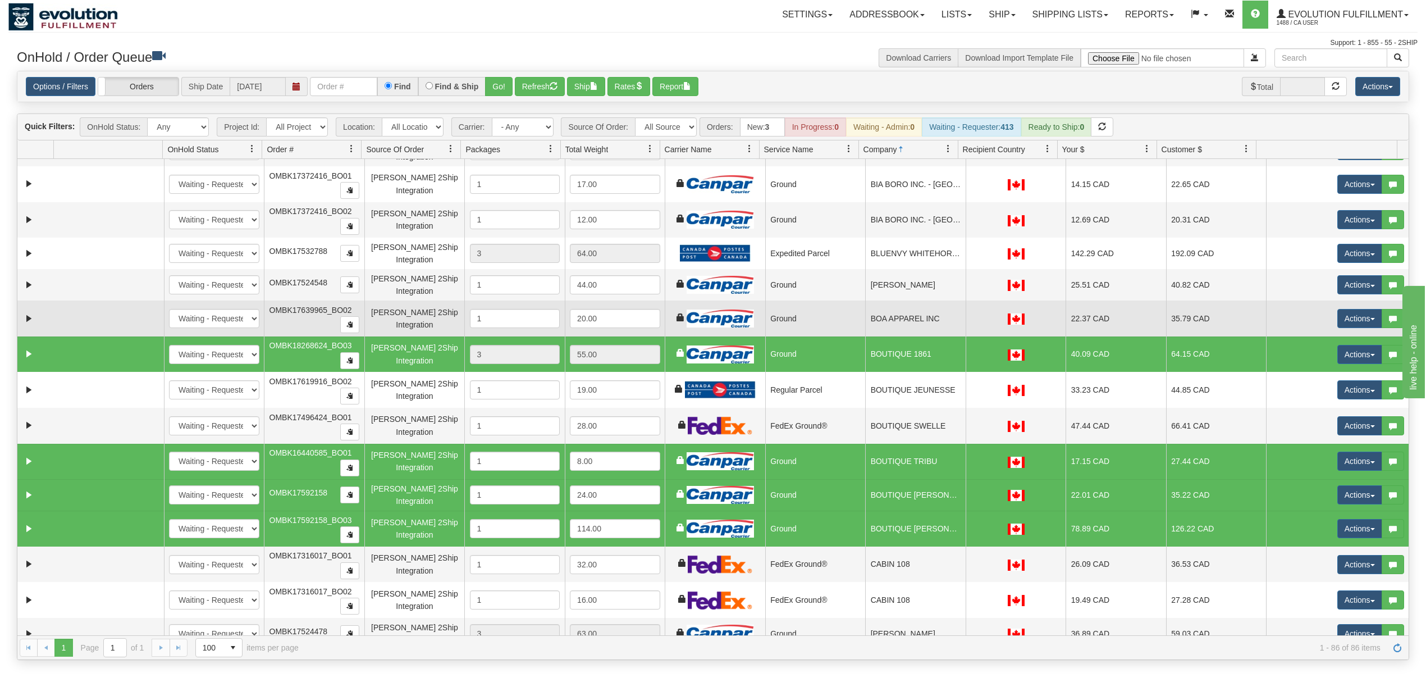
click at [899, 323] on td "BOA APPAREL INC" at bounding box center [915, 318] width 101 height 36
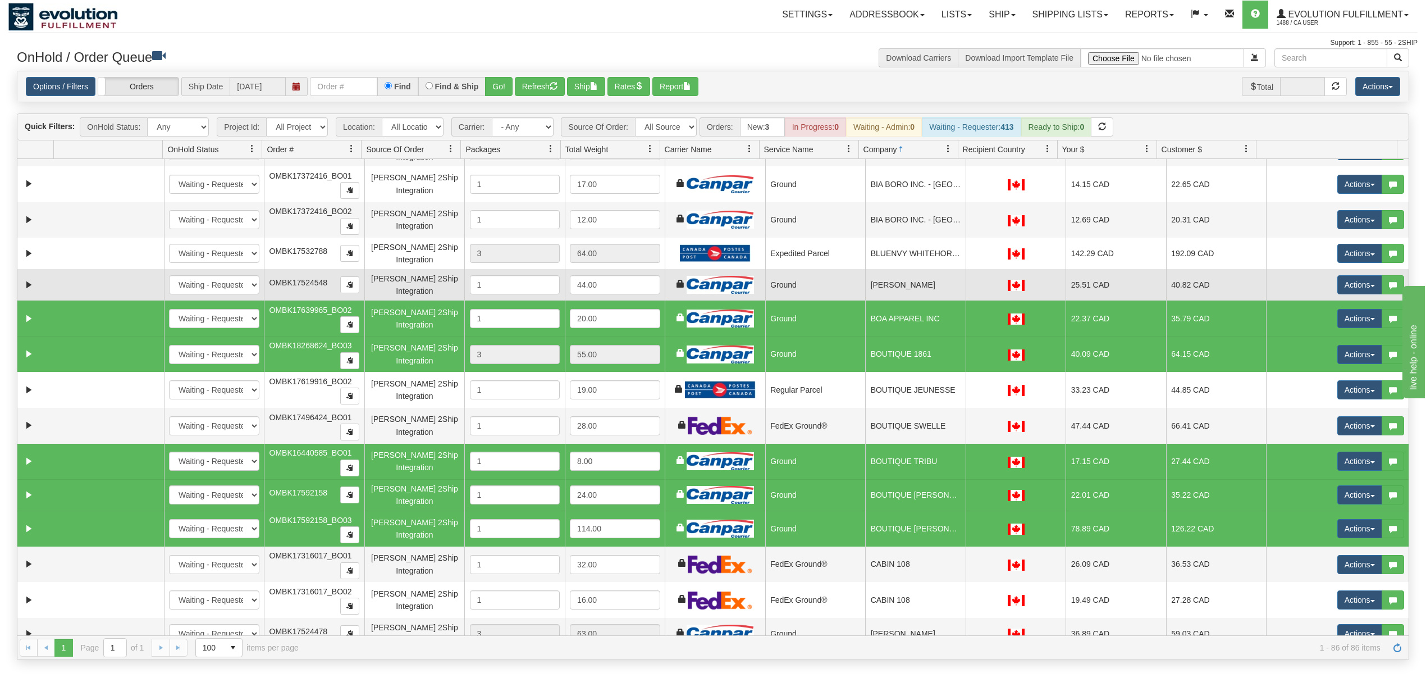
click at [895, 292] on td "BLUME" at bounding box center [915, 284] width 101 height 31
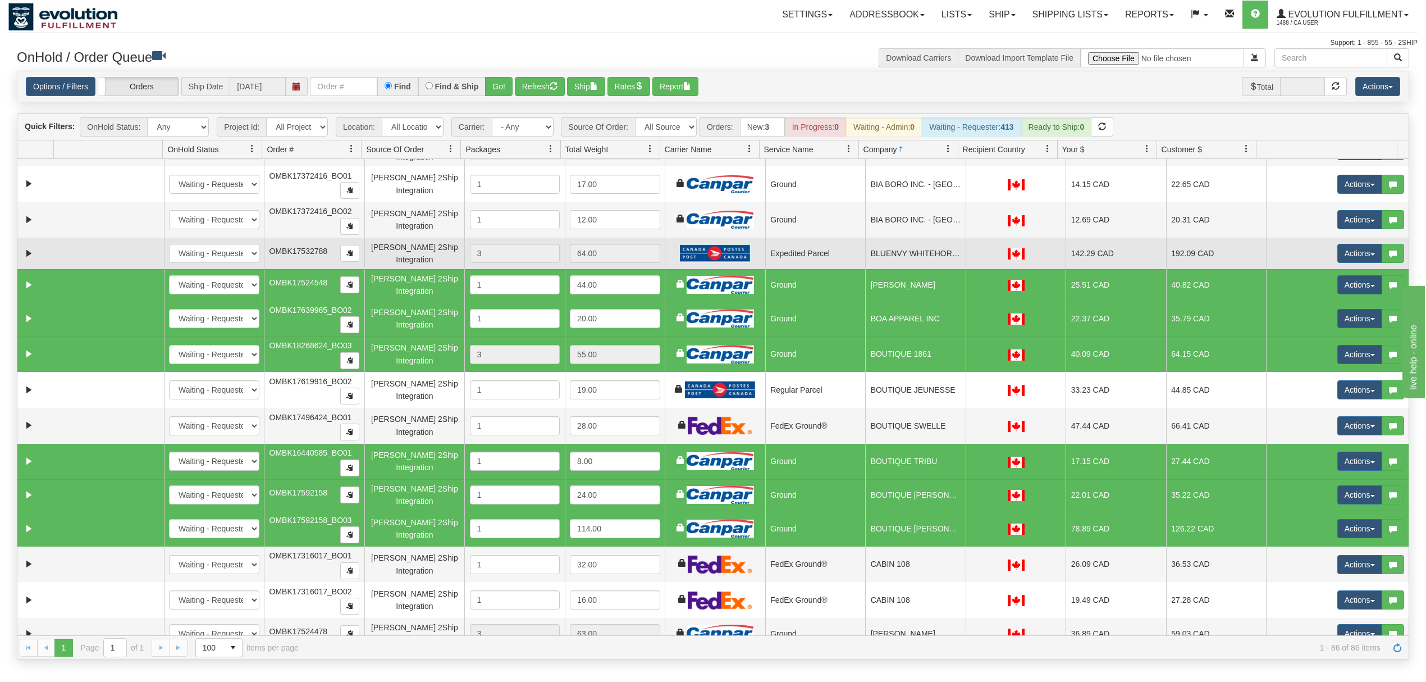
click at [896, 263] on td "BLUENVY WHITEHORSE" at bounding box center [915, 253] width 101 height 31
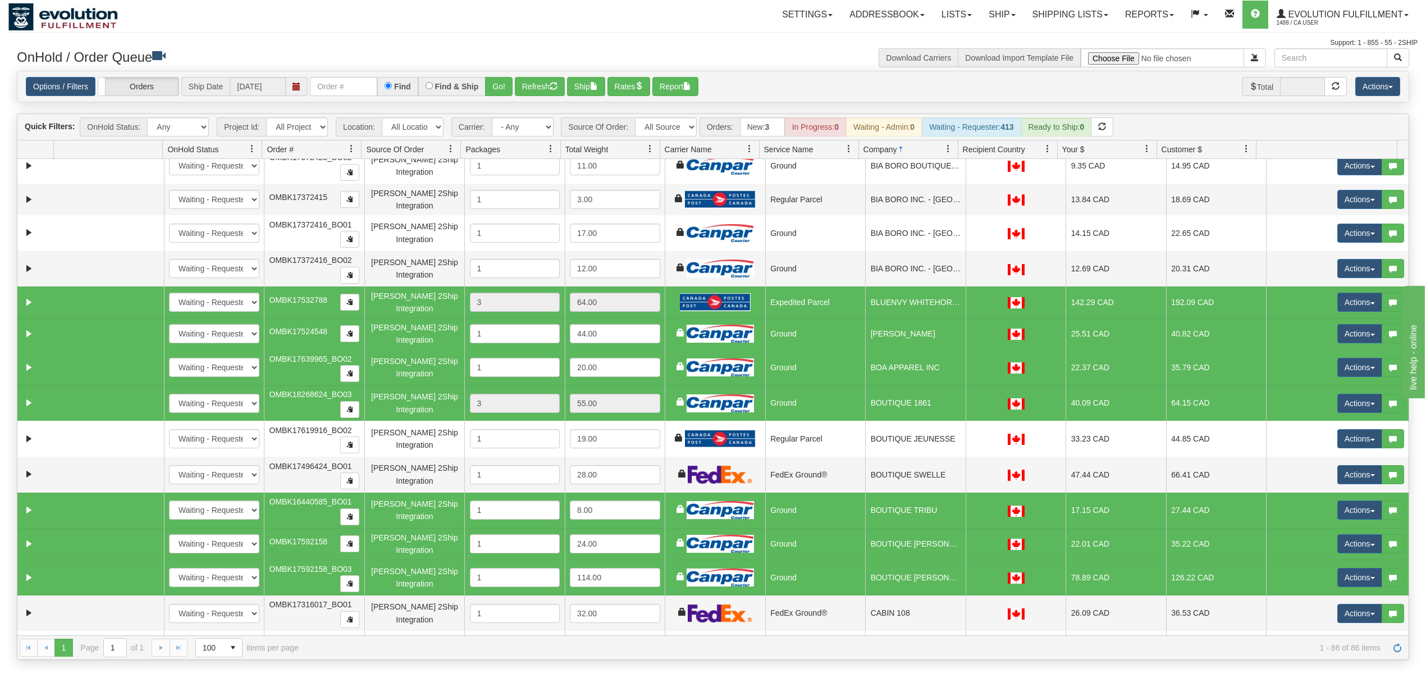
scroll to position [674, 0]
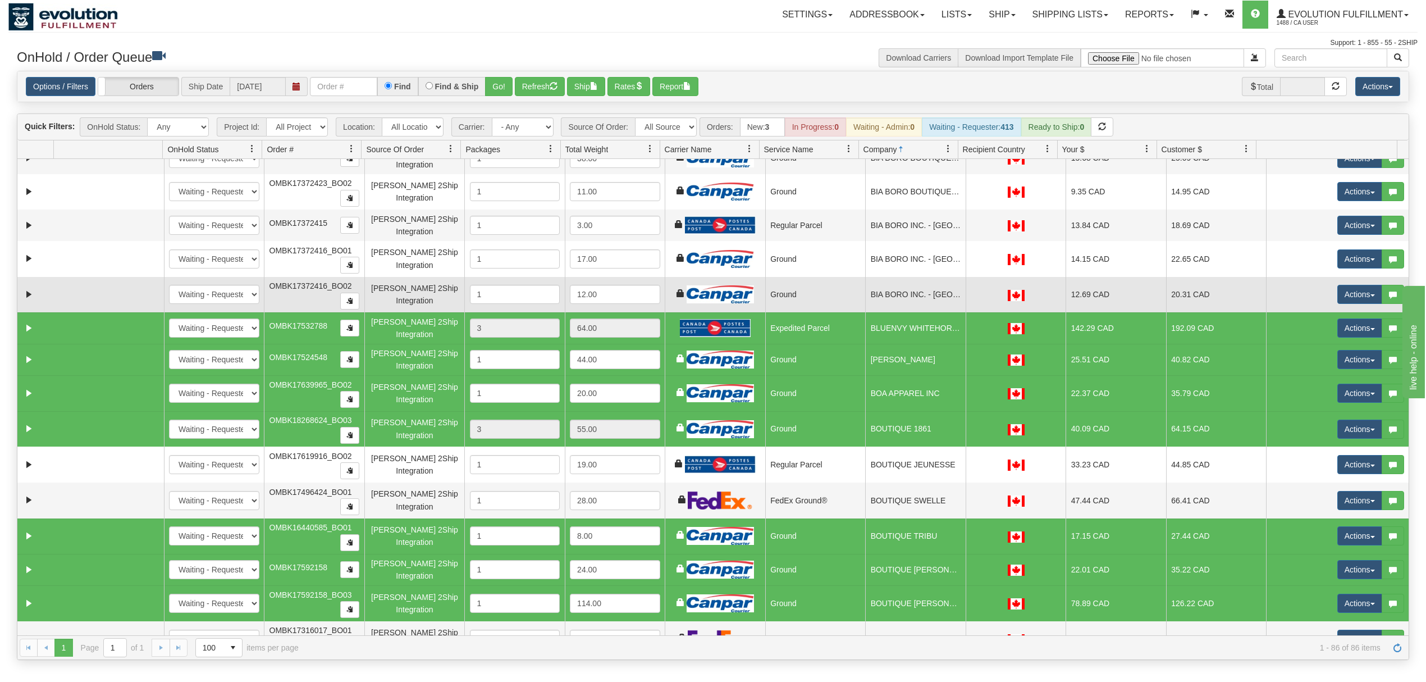
click at [897, 299] on td "BIA BORO INC. - NELSON" at bounding box center [915, 295] width 101 height 36
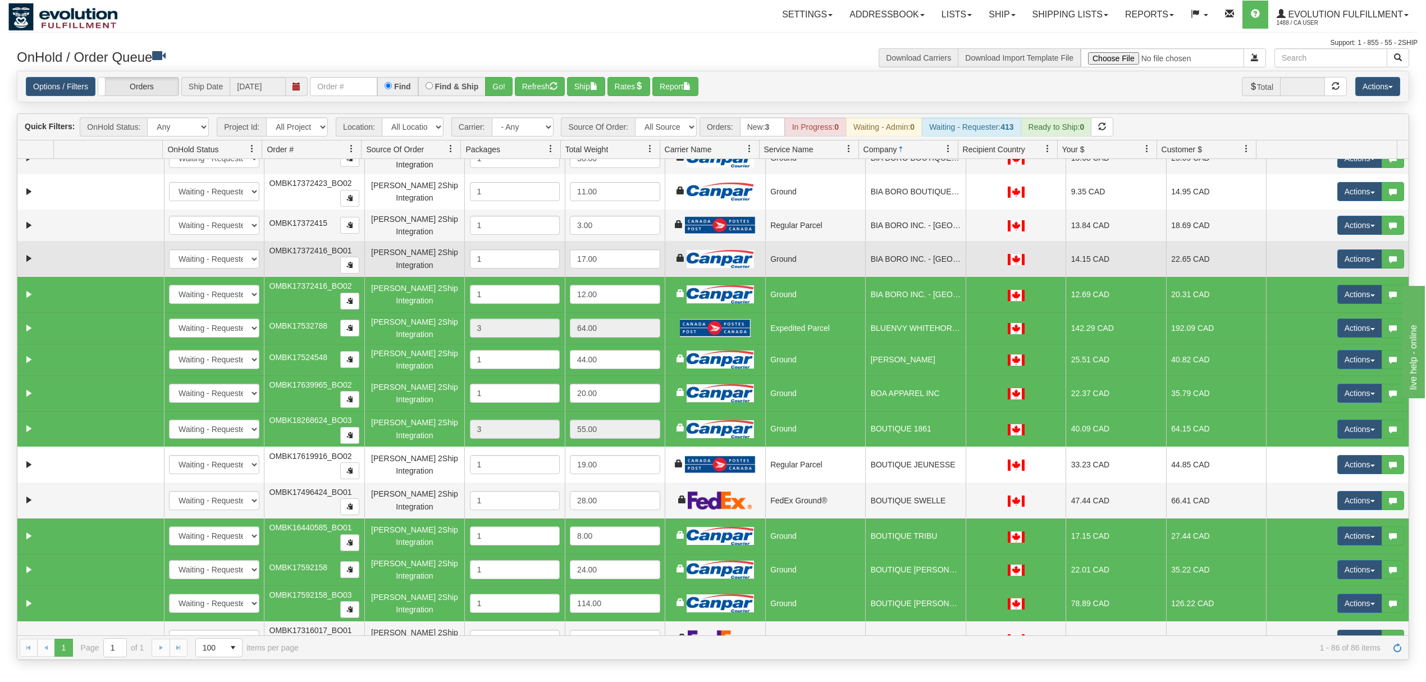
click at [904, 277] on td "BIA BORO INC. - NELSON" at bounding box center [915, 259] width 101 height 36
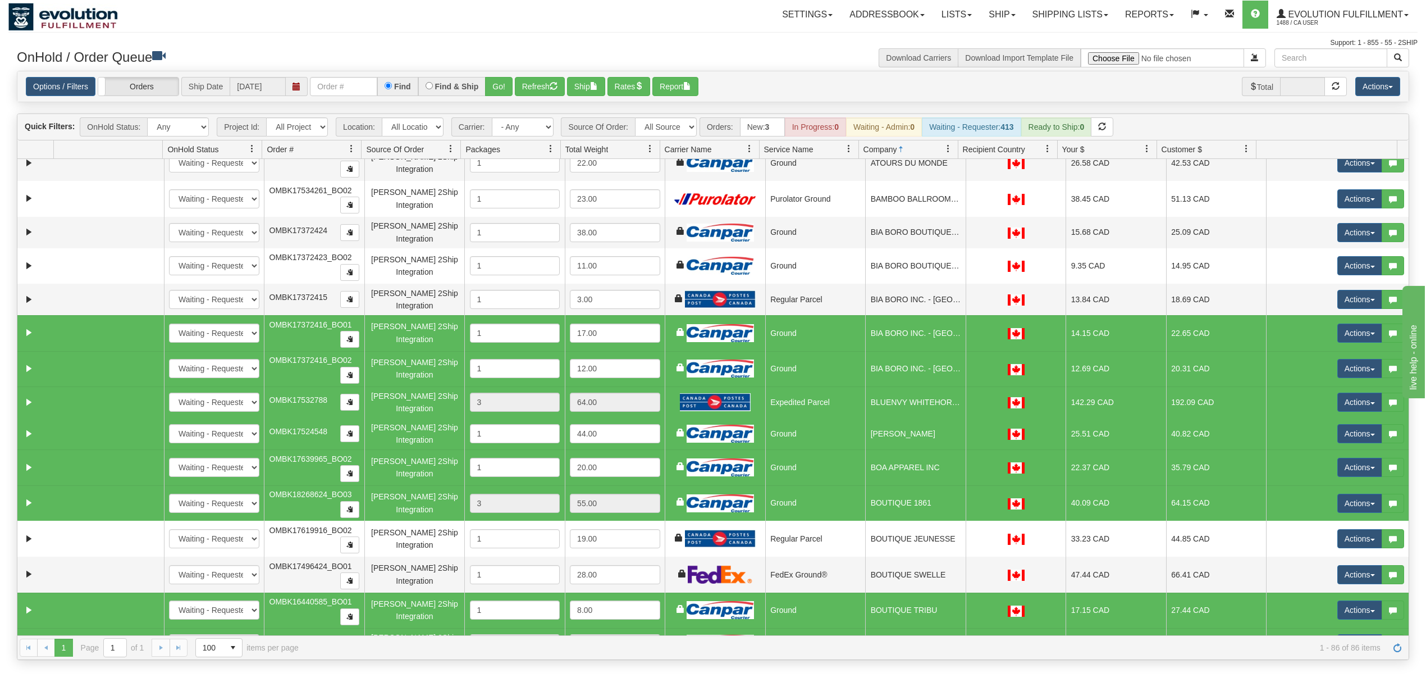
scroll to position [599, 0]
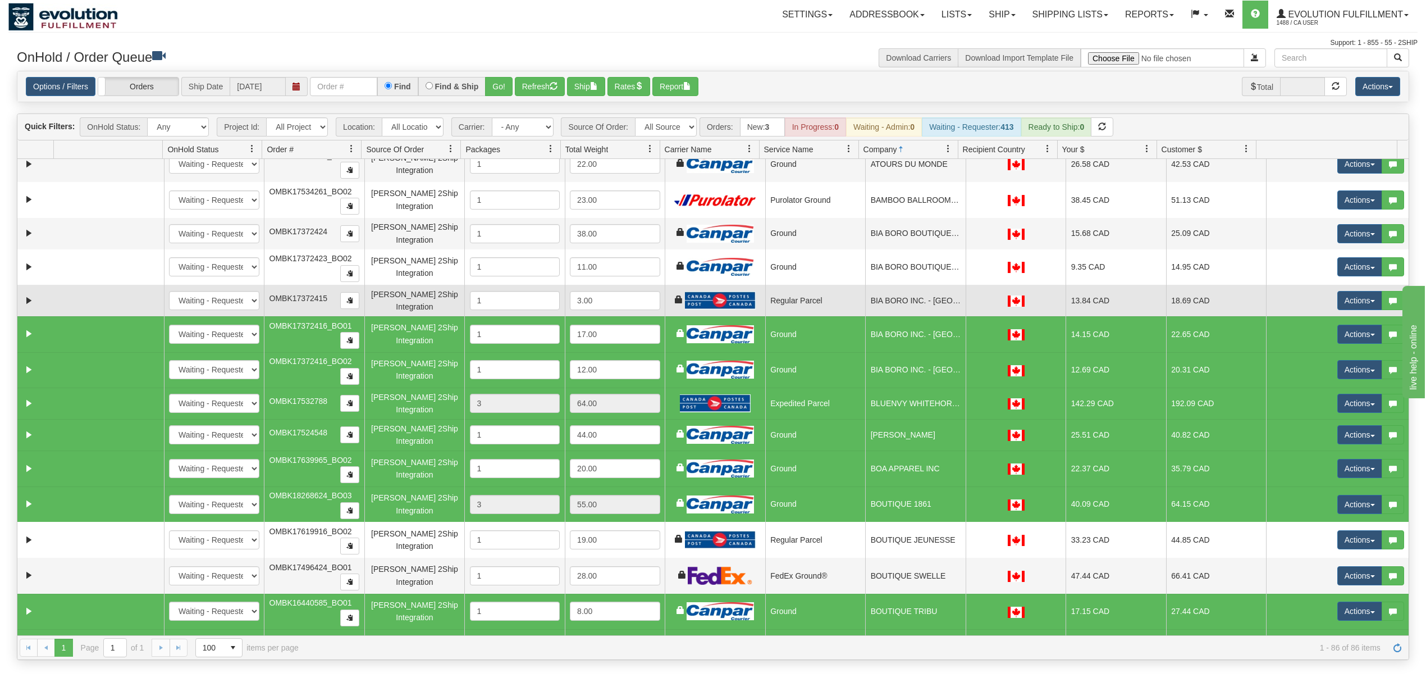
click at [899, 295] on td "BIA BORO INC. - NELSON" at bounding box center [915, 300] width 101 height 31
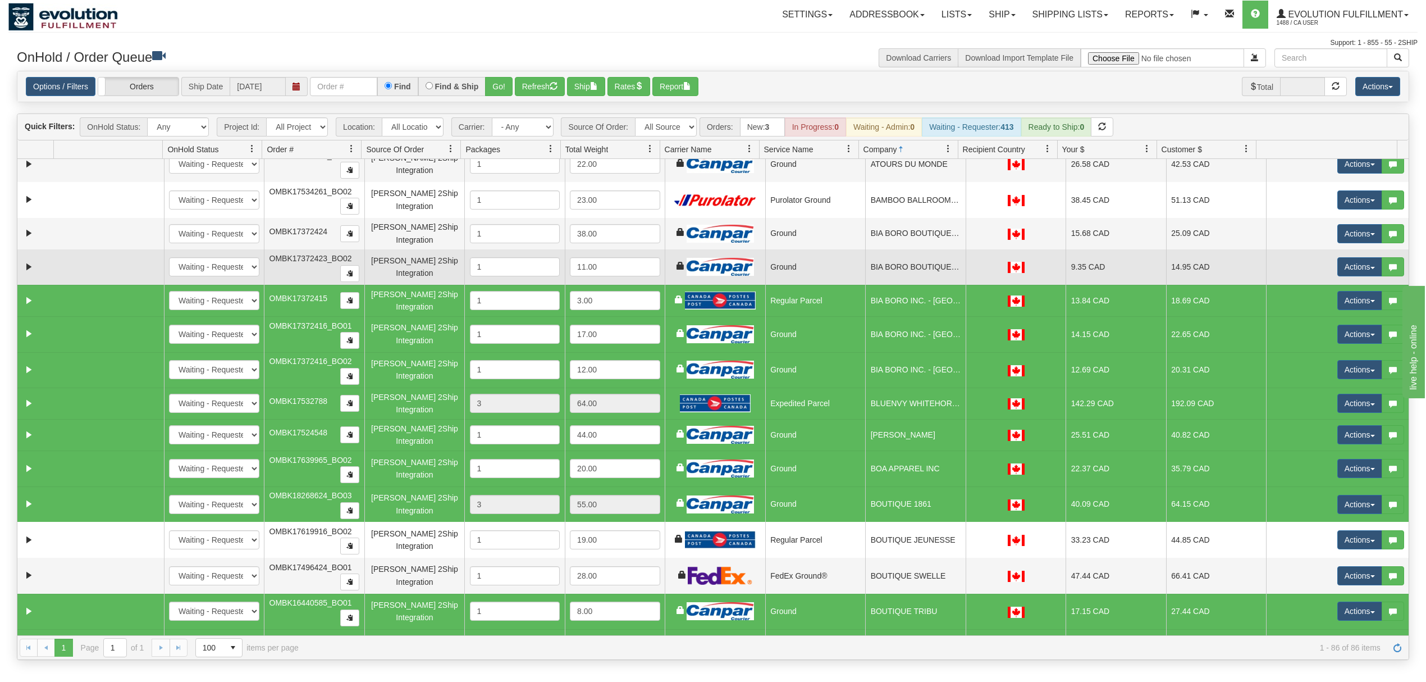
click at [899, 279] on td "BIA BORO BOUTIQUE KELOWNA LTD" at bounding box center [915, 267] width 101 height 36
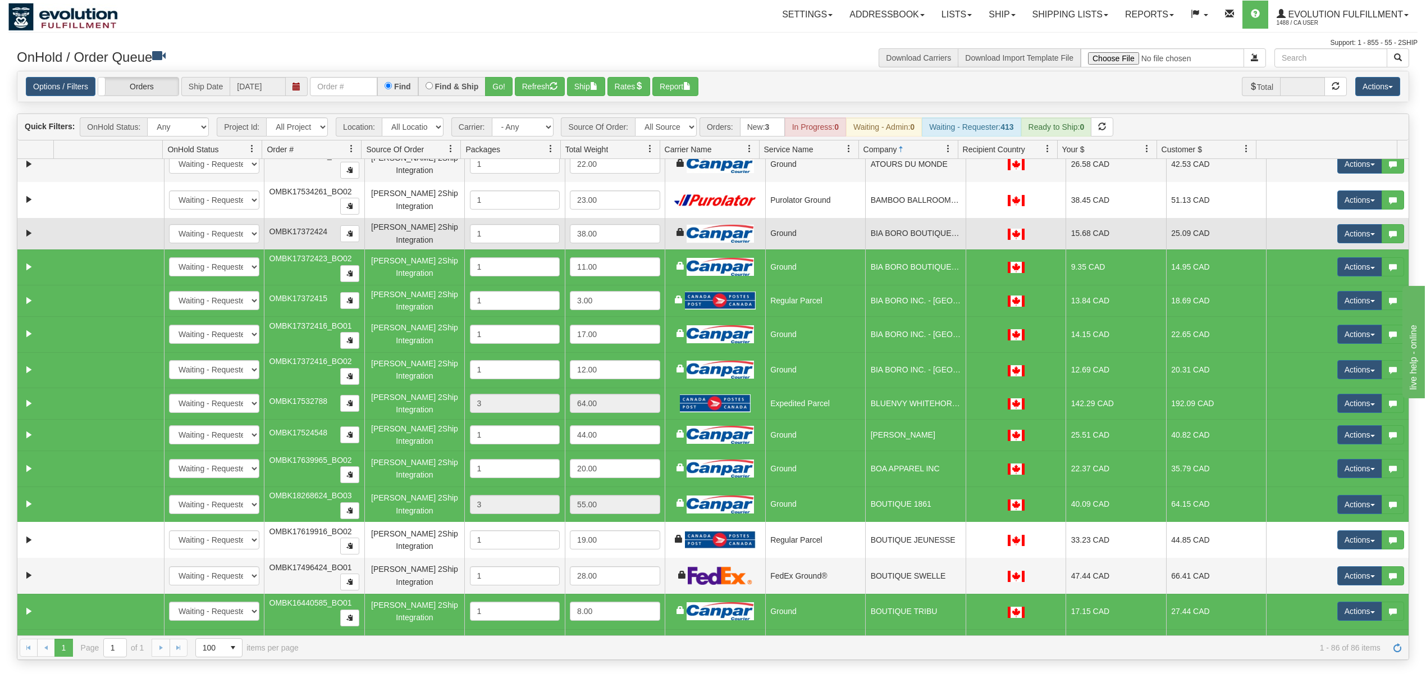
click at [900, 245] on td "BIA BORO BOUTIQUE KELOWNA LTD" at bounding box center [915, 233] width 101 height 31
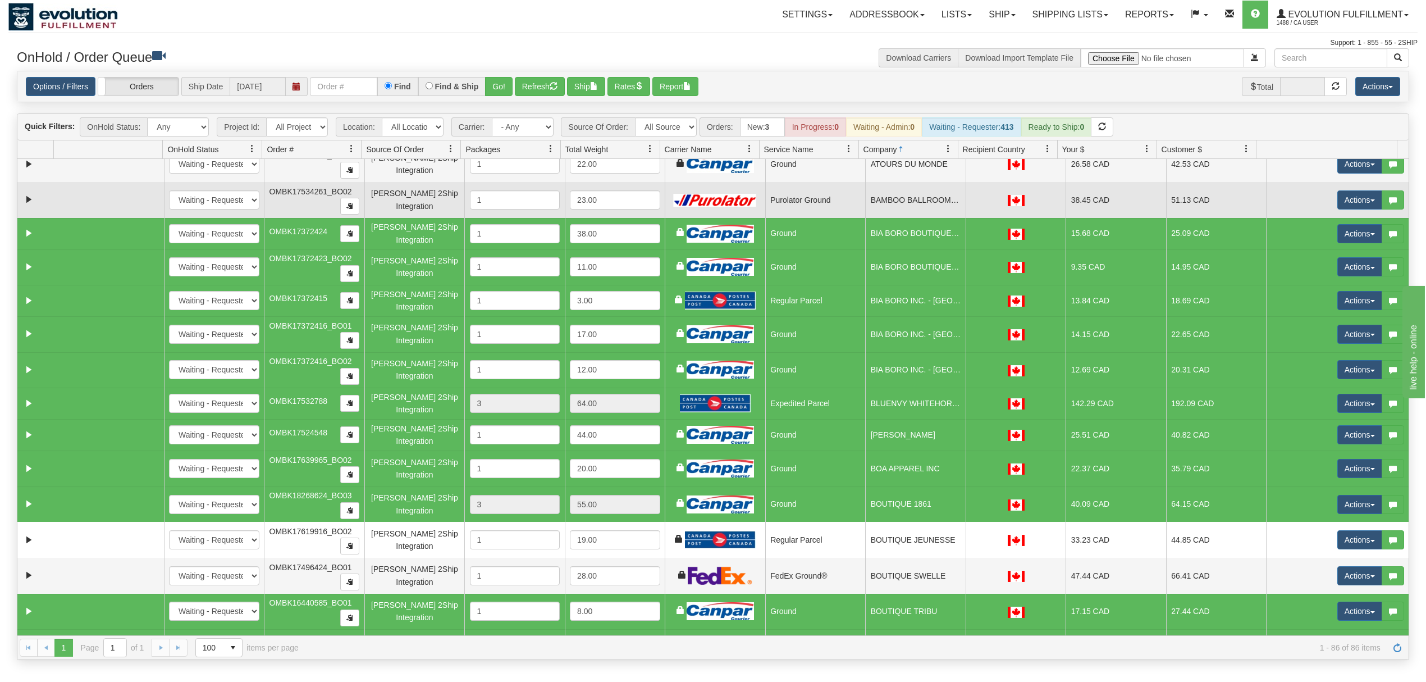
click at [901, 208] on td "BAMBOO BALLROOM EDMONTON" at bounding box center [915, 200] width 101 height 36
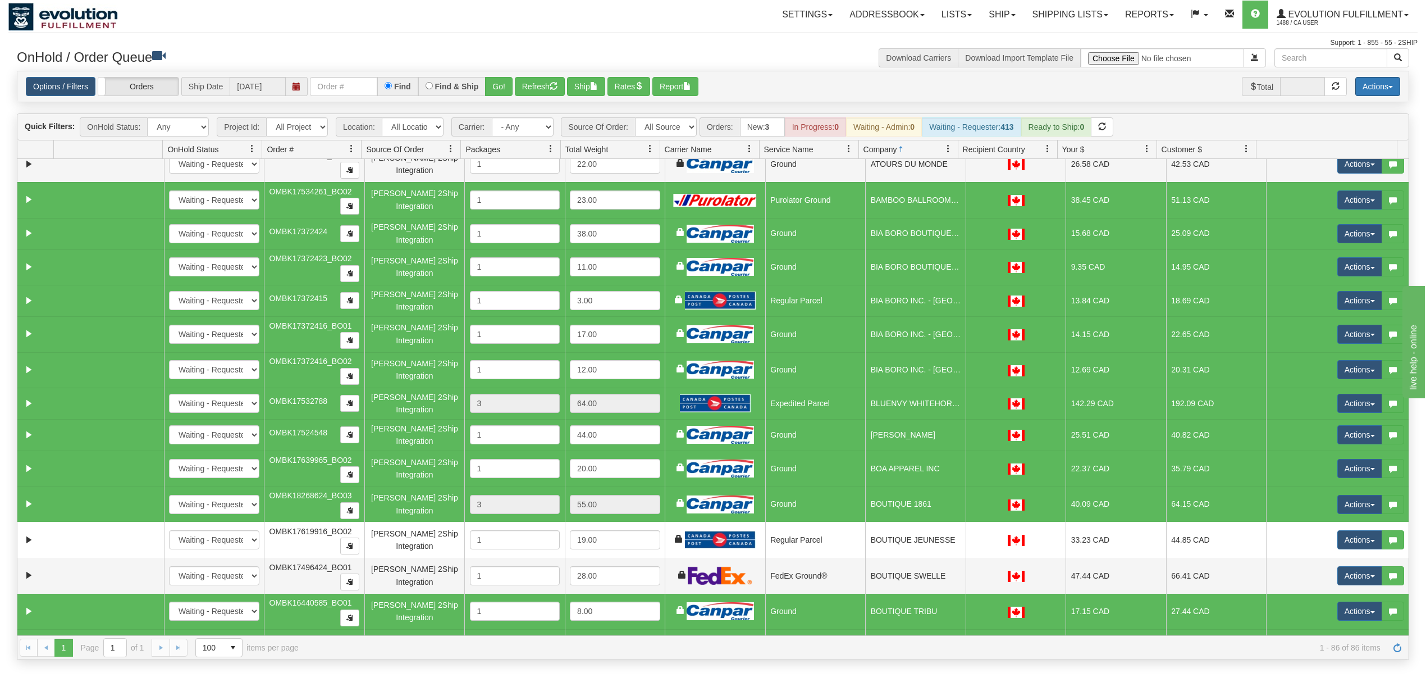
click at [1385, 90] on button "Actions" at bounding box center [1378, 86] width 45 height 19
click at [1346, 172] on link "Delete Selected" at bounding box center [1353, 177] width 94 height 15
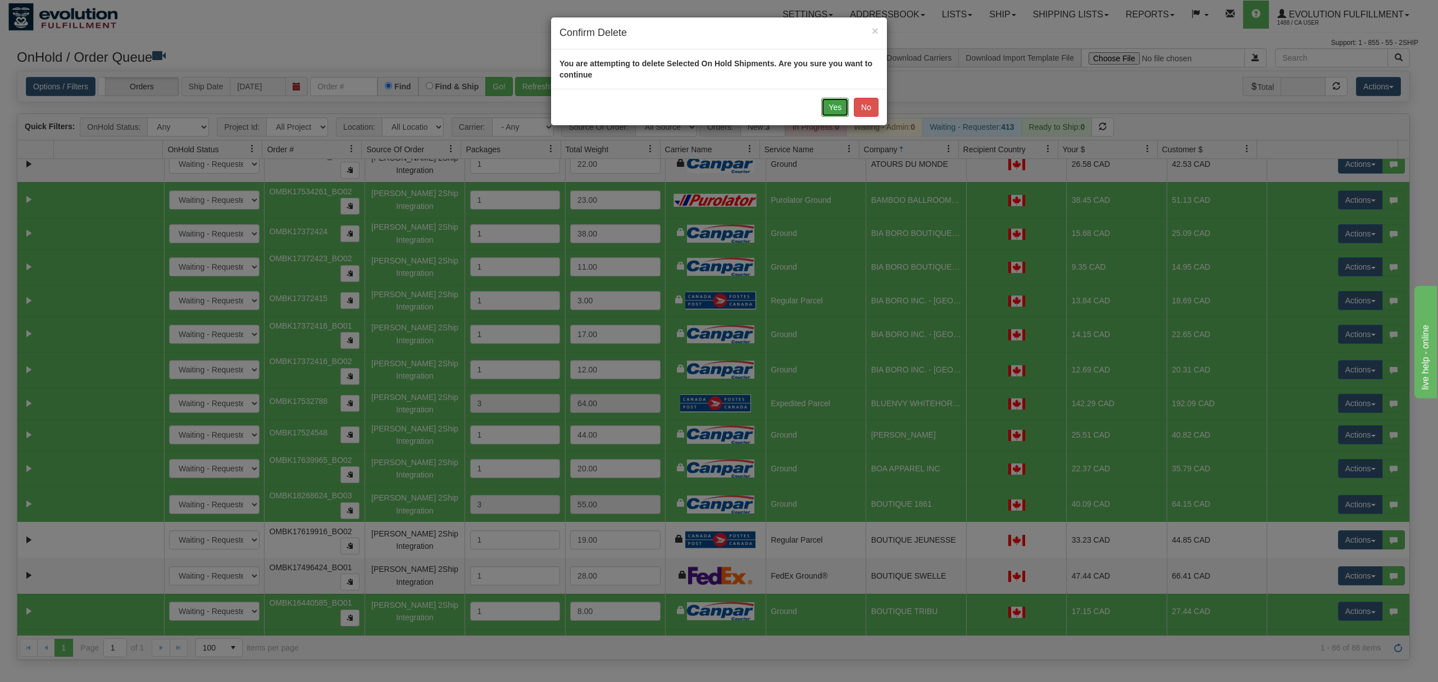
click at [828, 112] on button "Yes" at bounding box center [835, 107] width 28 height 19
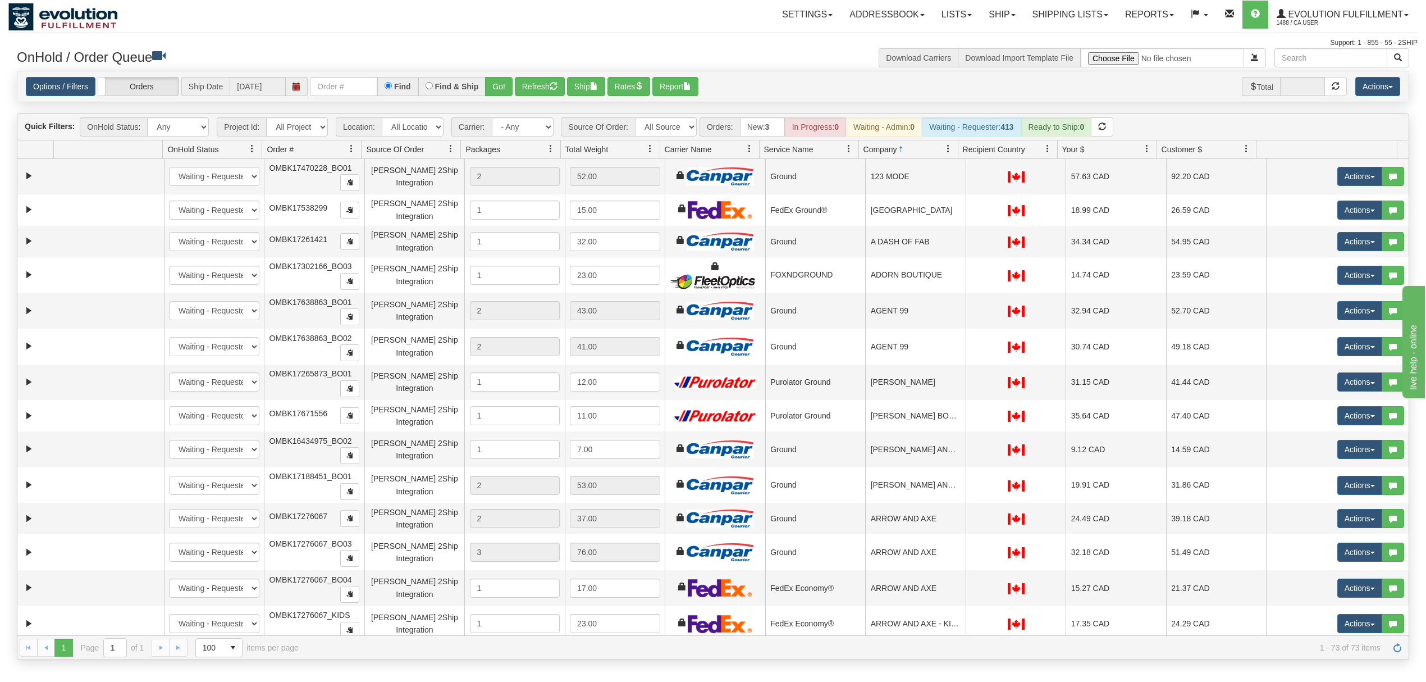
scroll to position [0, 0]
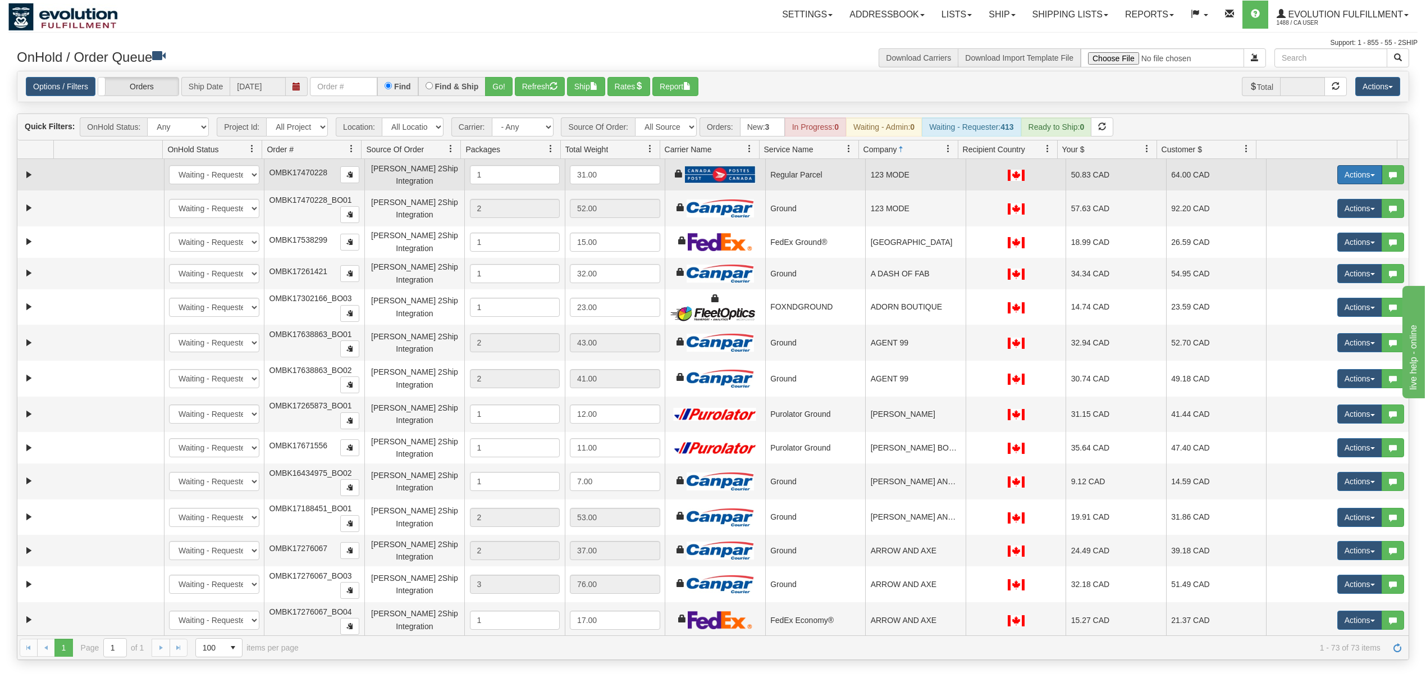
click at [1342, 167] on button "Actions" at bounding box center [1360, 174] width 45 height 19
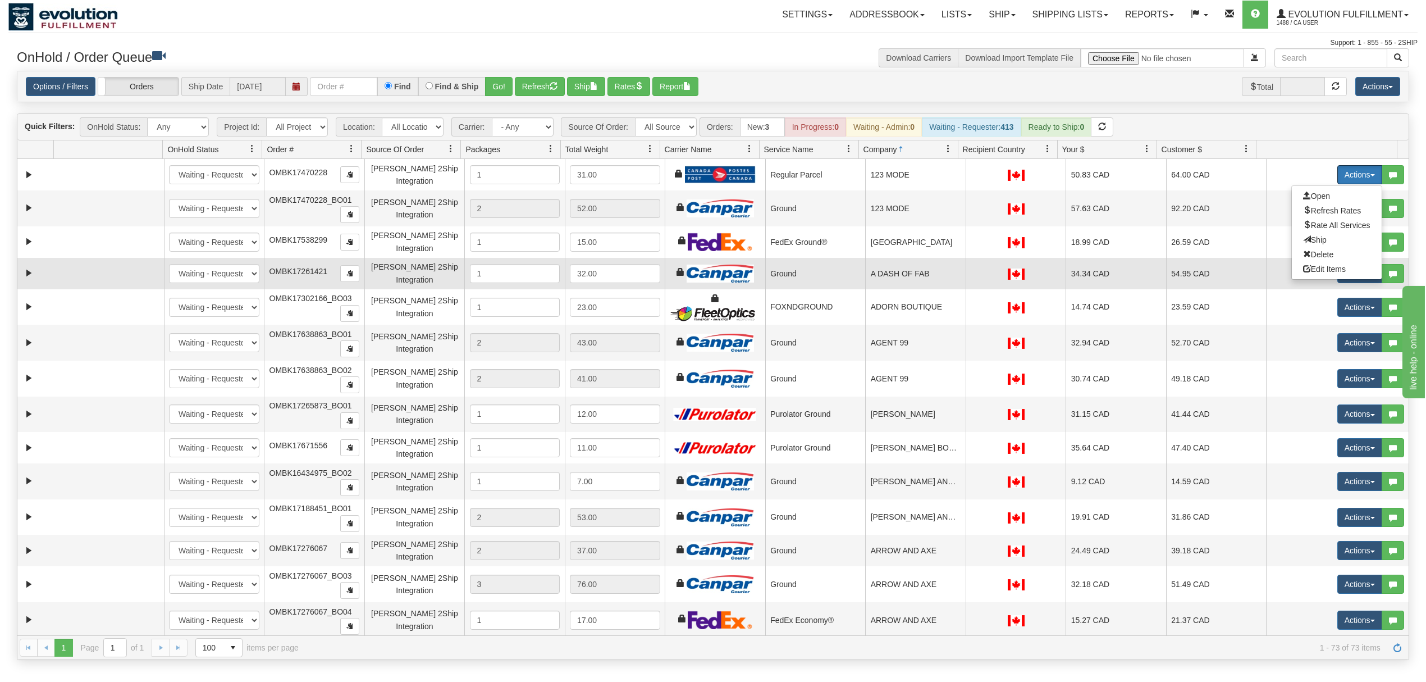
click at [907, 279] on td "A DASH OF FAB" at bounding box center [915, 273] width 101 height 31
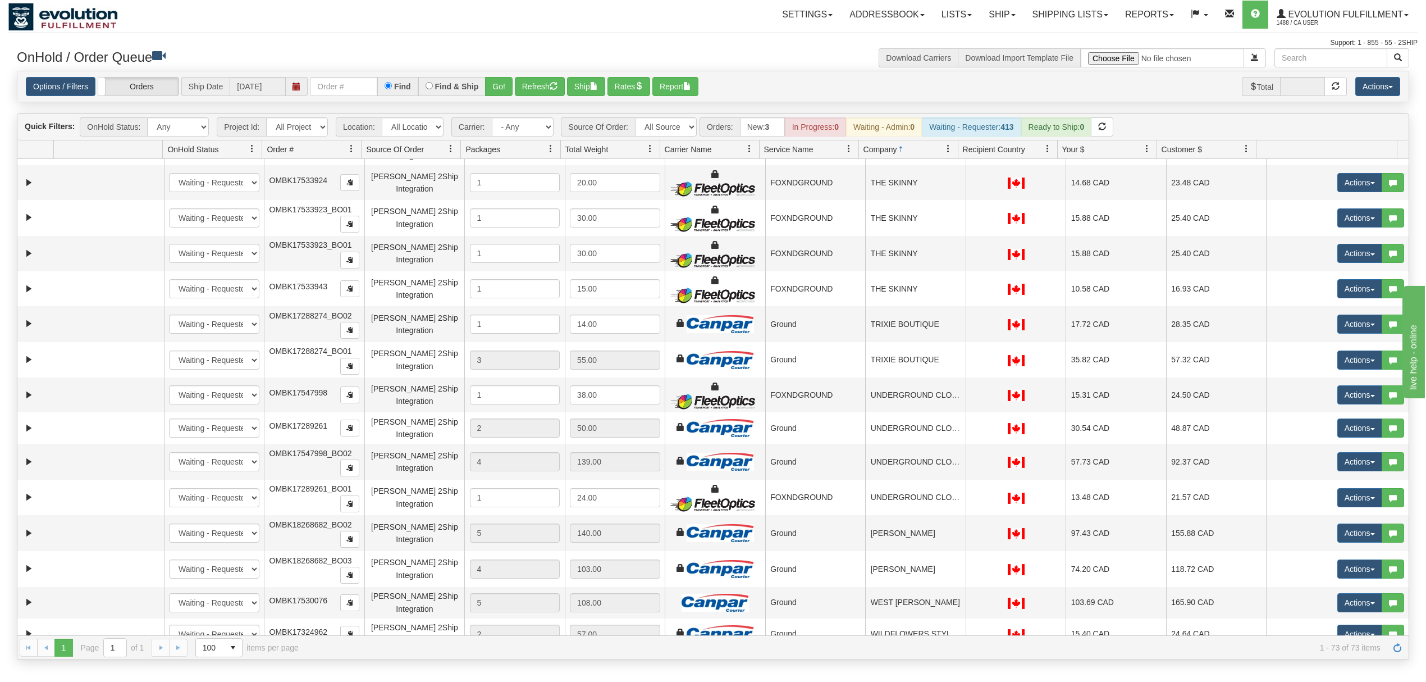
scroll to position [1834, 0]
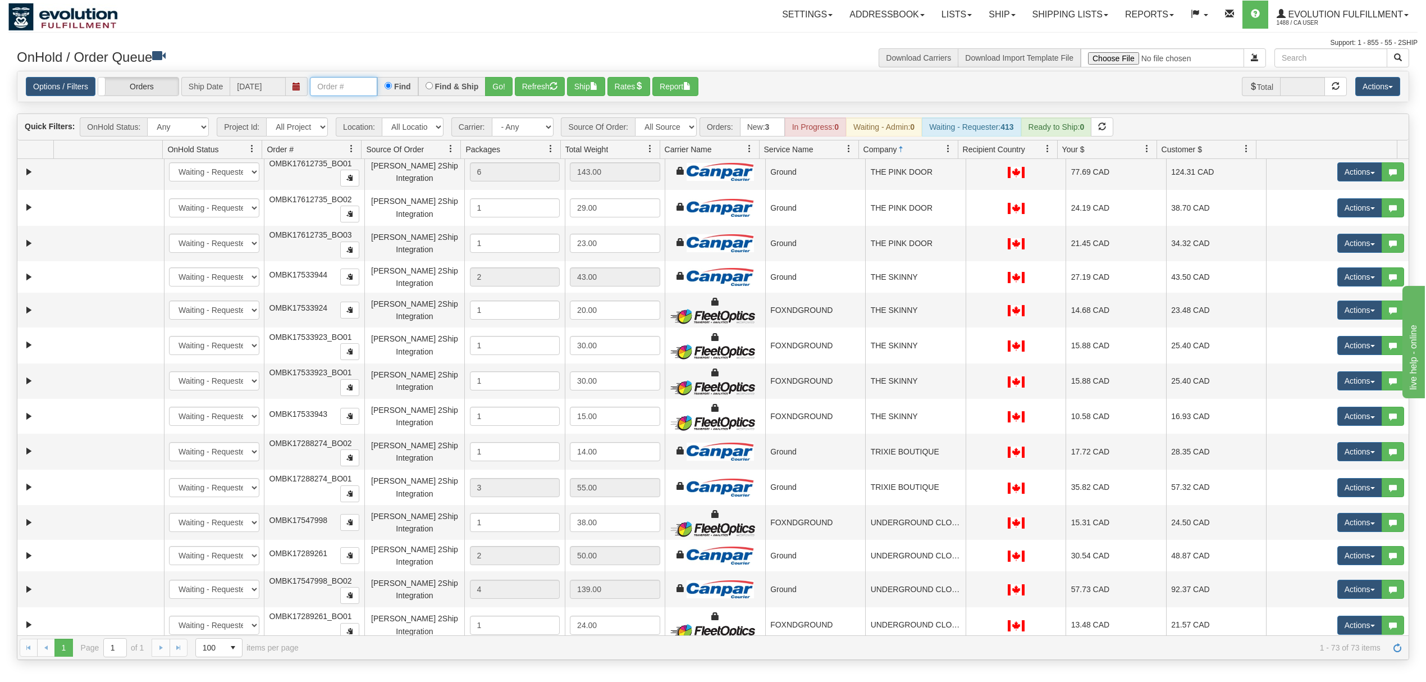
drag, startPoint x: 360, startPoint y: 86, endPoint x: 370, endPoint y: 86, distance: 9.5
click at [360, 86] on input "text" at bounding box center [343, 86] width 67 height 19
type input "OTOFRW1166-1"
click at [515, 84] on div "Options / Filters Group Shipments Orders Ship Date 09/24/2025 OTOFRW1166-1 Find…" at bounding box center [713, 87] width 1375 height 20
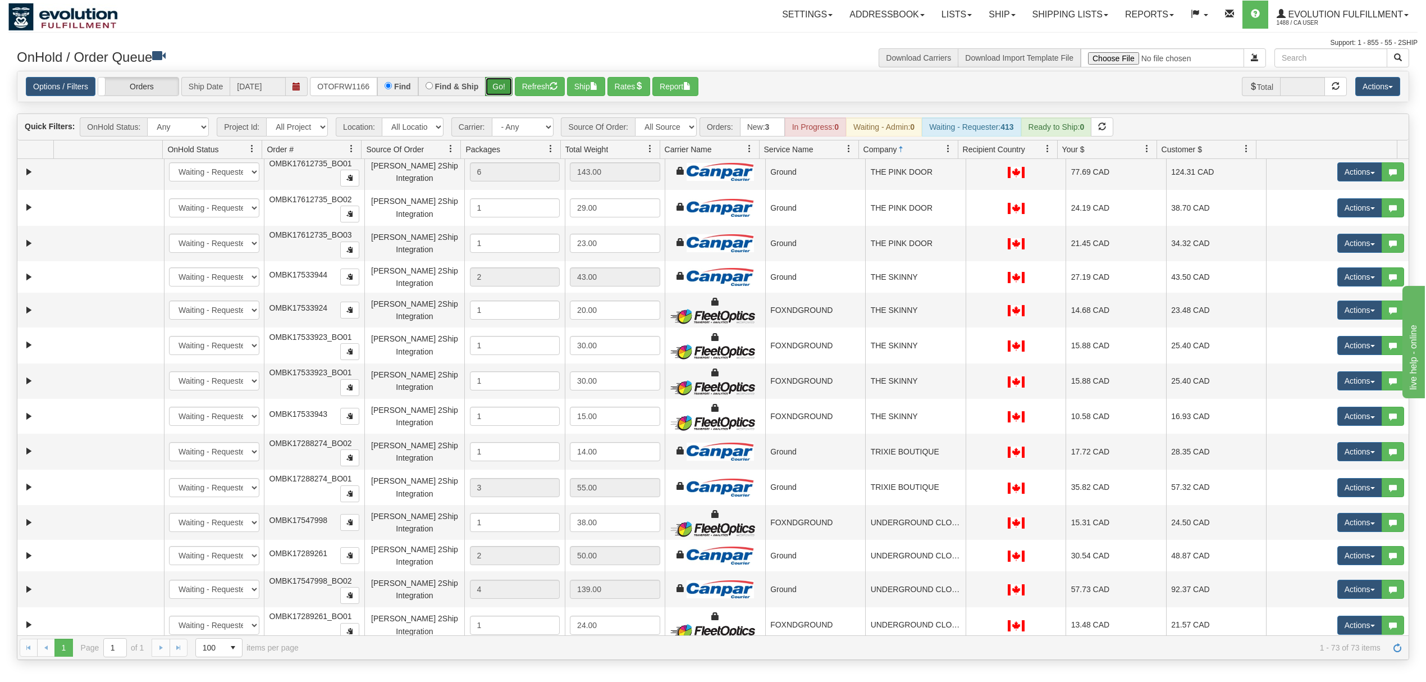
click at [507, 89] on button "Go!" at bounding box center [499, 86] width 28 height 19
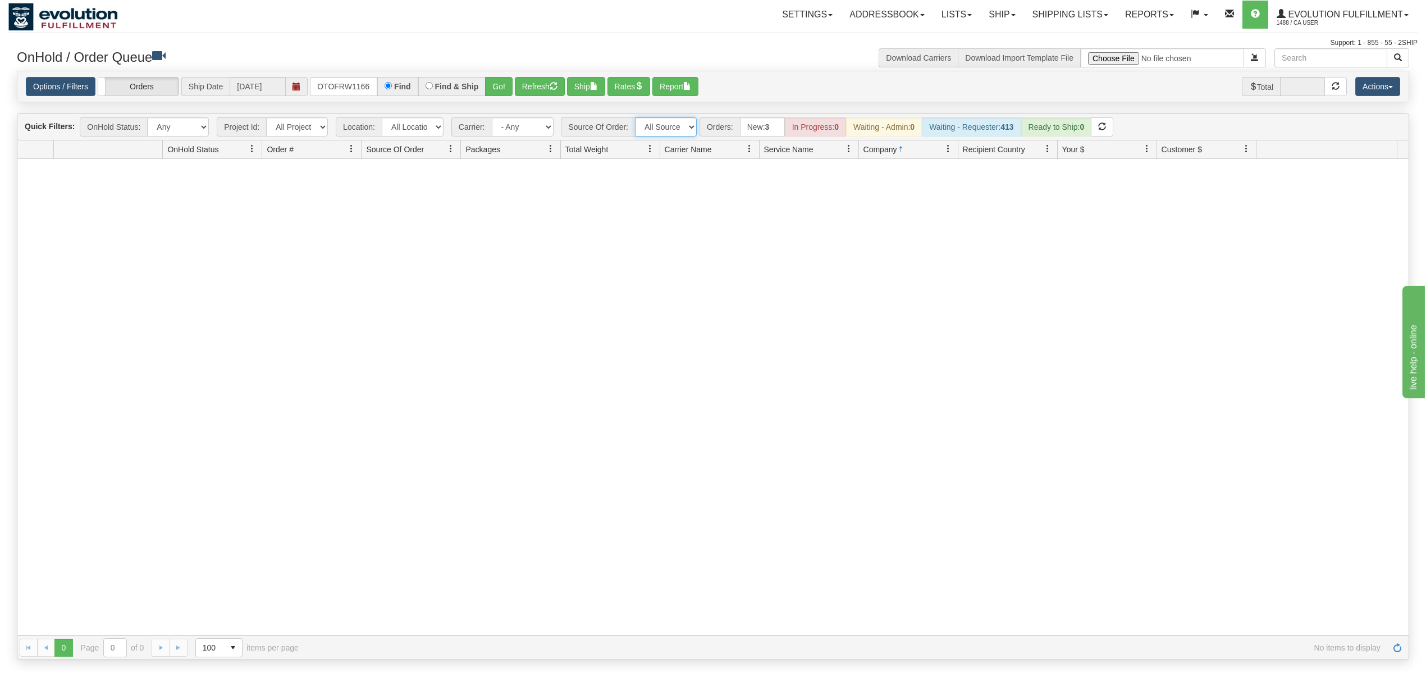
click at [686, 131] on select "All Sources AirBlaster 2Ship Integration Ambler Apparel 2Ship Integration Blast…" at bounding box center [666, 126] width 62 height 19
select select "grid toolbar"
click at [636, 118] on select "All Sources AirBlaster 2Ship Integration Ambler Apparel 2Ship Integration Blast…" at bounding box center [666, 126] width 62 height 19
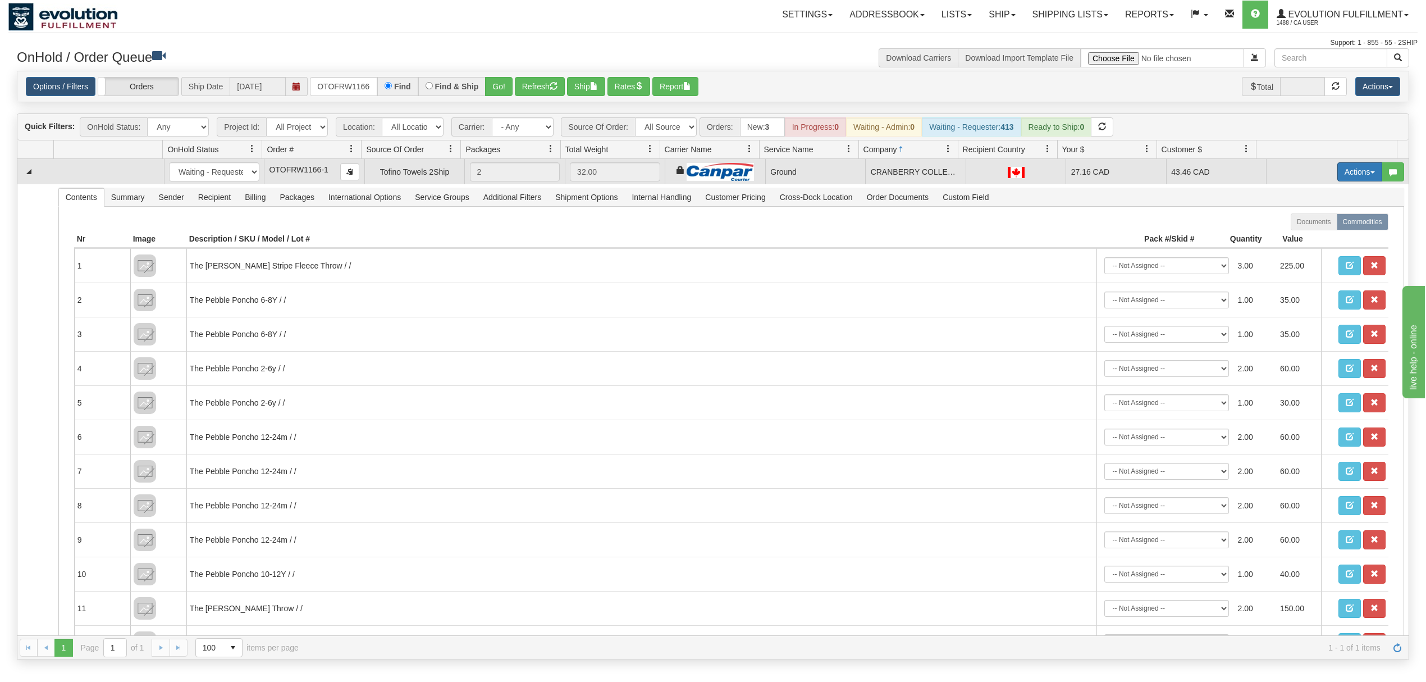
click at [1338, 174] on button "Actions" at bounding box center [1360, 171] width 45 height 19
click at [1292, 244] on link "Ship" at bounding box center [1337, 237] width 90 height 15
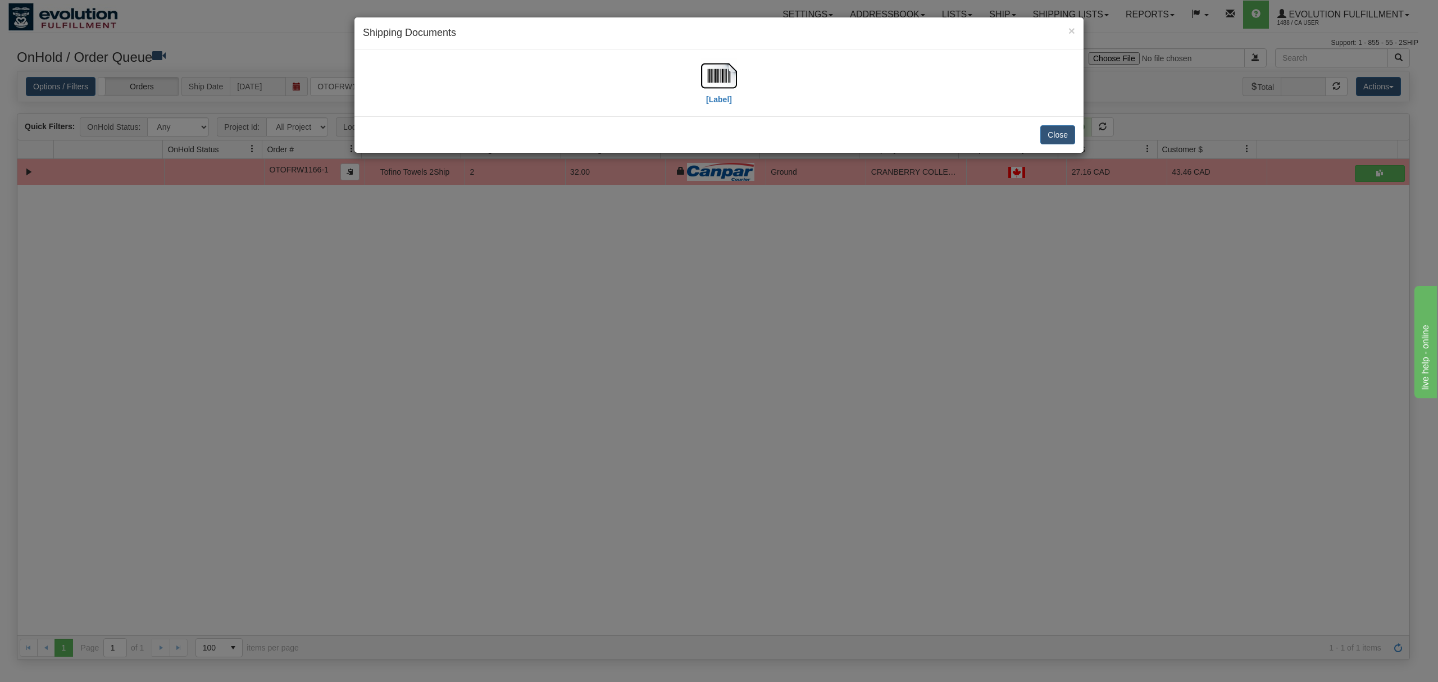
click at [700, 73] on div "[Label]" at bounding box center [719, 83] width 712 height 50
click at [715, 73] on img at bounding box center [719, 76] width 36 height 36
drag, startPoint x: 1077, startPoint y: 119, endPoint x: 1074, endPoint y: 127, distance: 8.3
click at [1077, 120] on div "Close" at bounding box center [718, 134] width 729 height 37
click at [1072, 130] on button "Close" at bounding box center [1057, 134] width 35 height 19
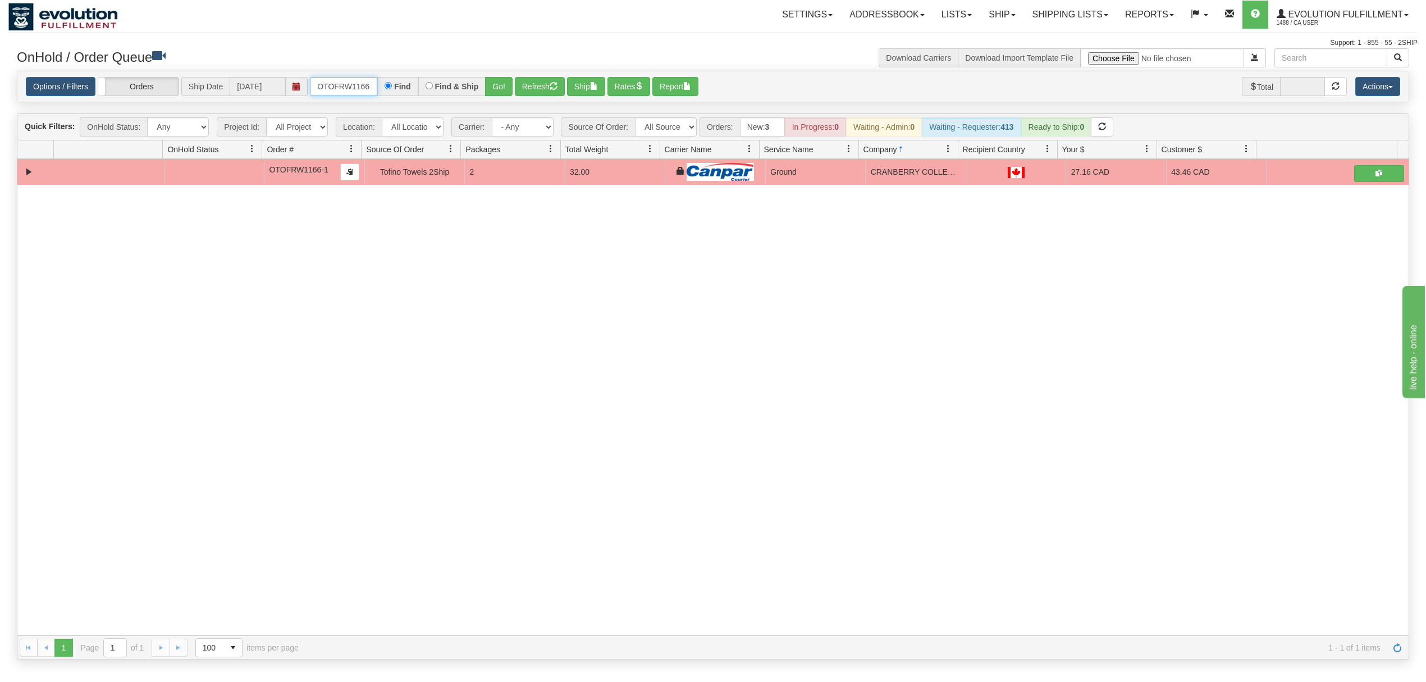
click at [346, 84] on input "OTOFRW1166-1" at bounding box center [343, 86] width 67 height 19
click at [497, 86] on button "Go!" at bounding box center [499, 86] width 28 height 19
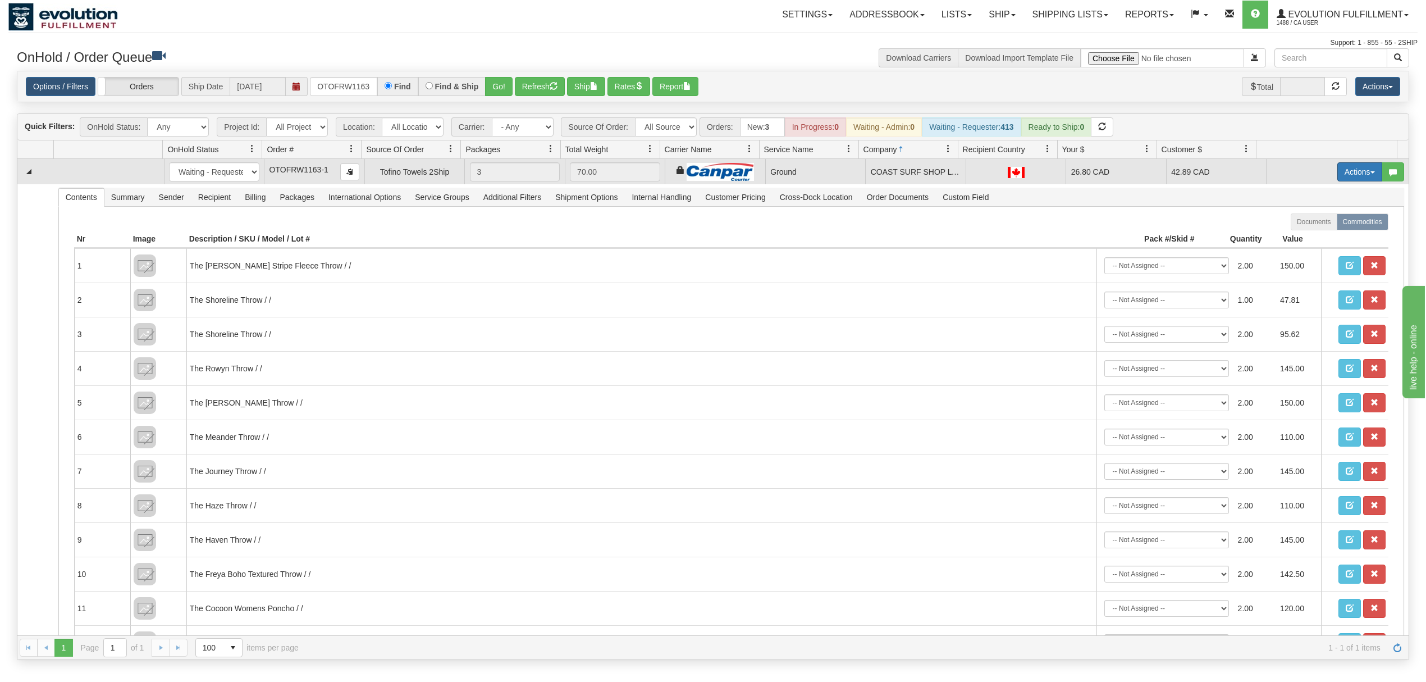
click at [1348, 170] on button "Actions" at bounding box center [1360, 171] width 45 height 19
click at [1306, 239] on span "Ship" at bounding box center [1315, 236] width 24 height 9
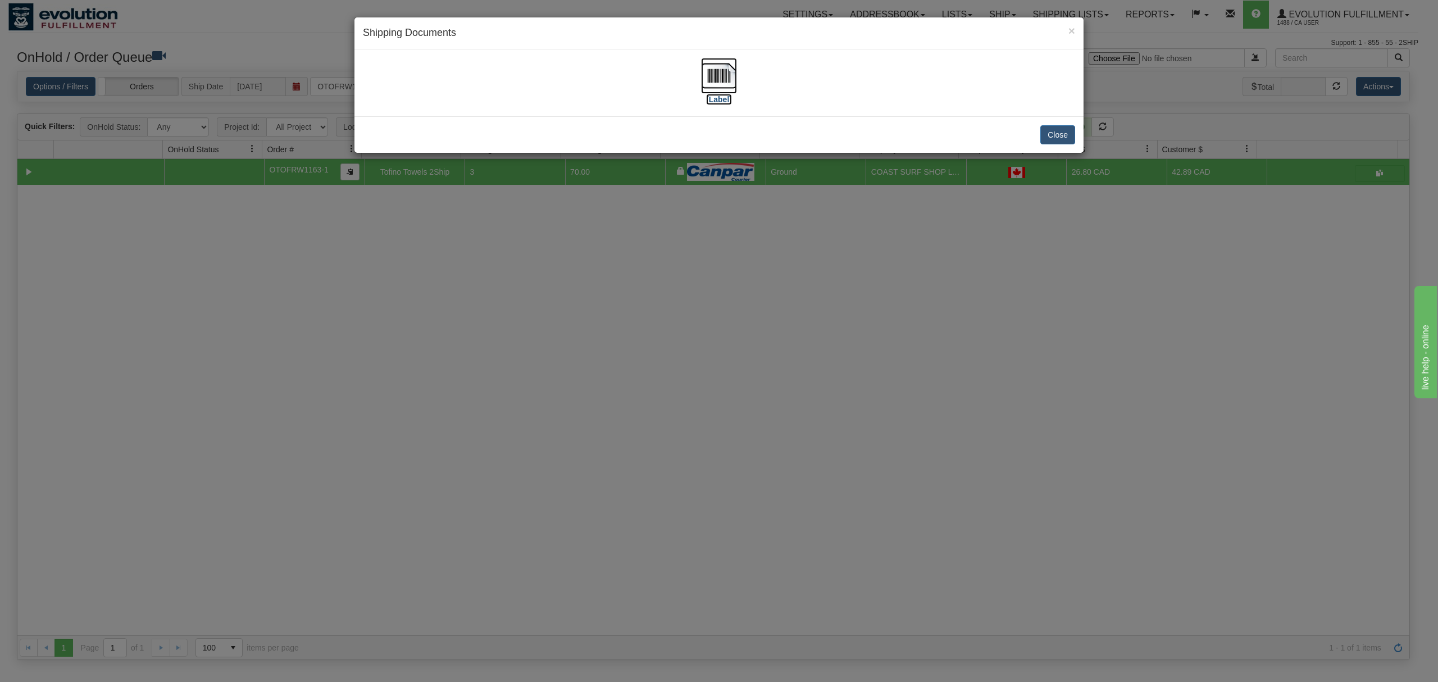
click at [723, 72] on img at bounding box center [719, 76] width 36 height 36
click at [1053, 145] on div "Close" at bounding box center [718, 134] width 729 height 37
click at [1047, 135] on button "Close" at bounding box center [1057, 134] width 35 height 19
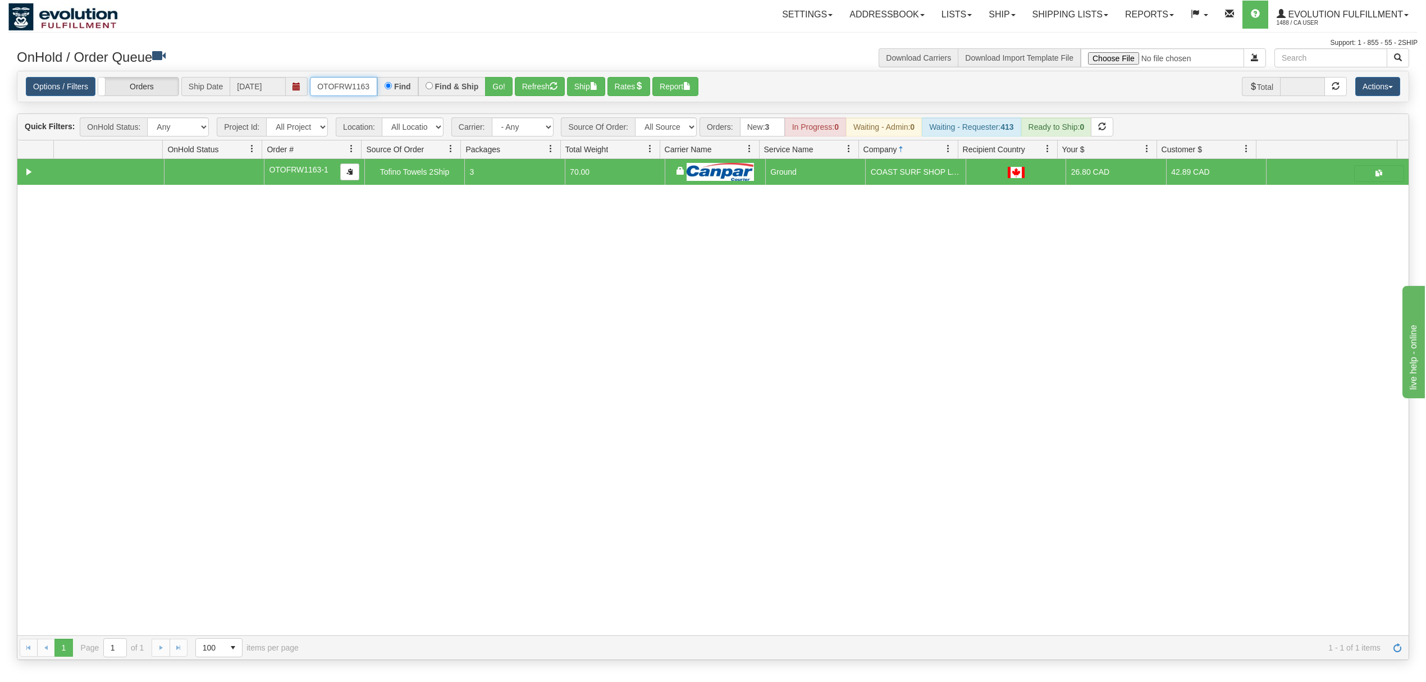
click at [367, 89] on input "OTOFRW1163-1" at bounding box center [343, 86] width 67 height 19
click at [495, 88] on button "Go!" at bounding box center [499, 86] width 28 height 19
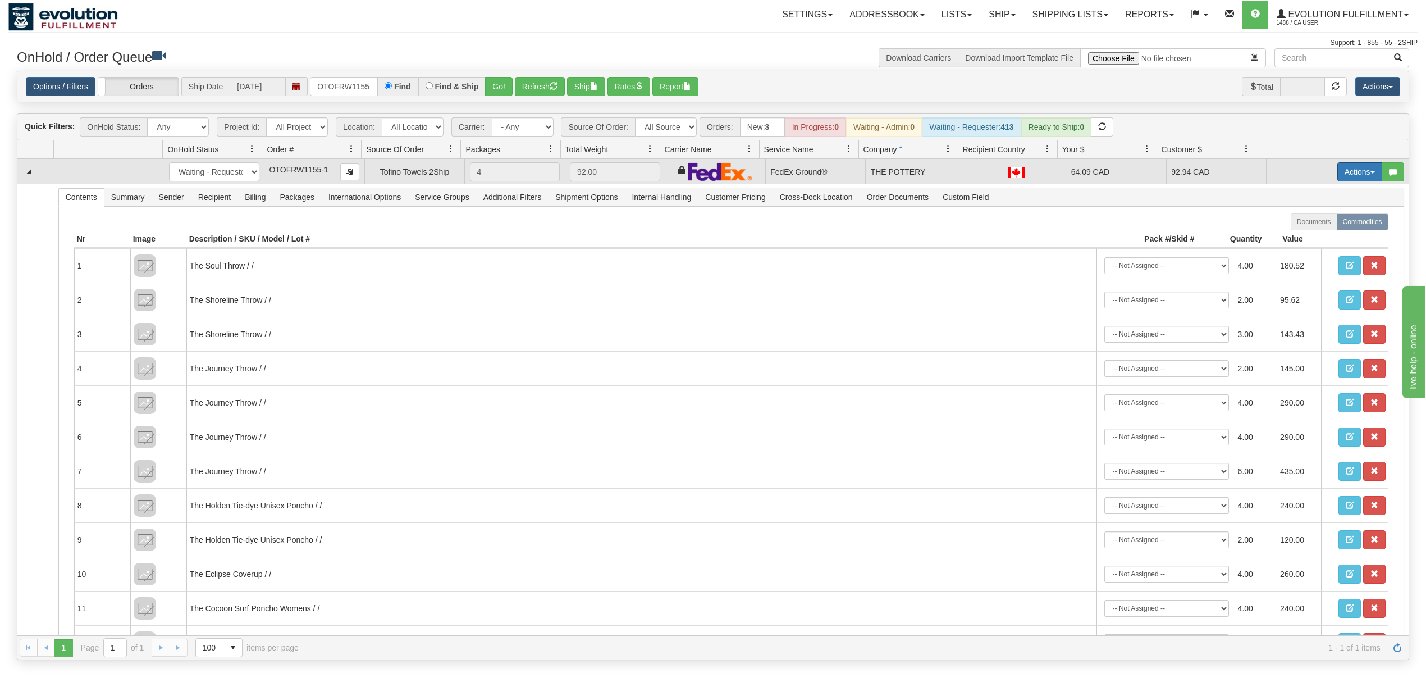
click at [1338, 170] on button "Actions" at bounding box center [1360, 171] width 45 height 19
click at [1303, 235] on span "Ship" at bounding box center [1315, 236] width 24 height 9
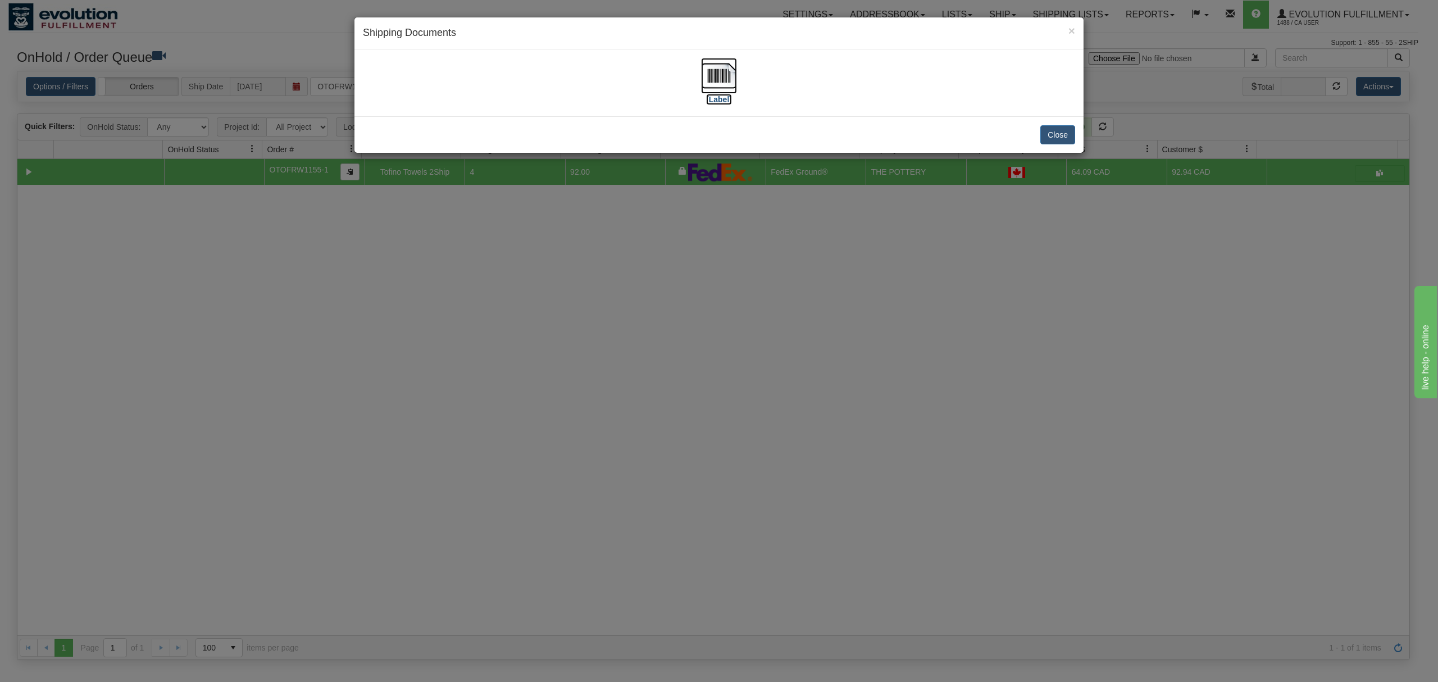
click at [708, 72] on img at bounding box center [719, 76] width 36 height 36
click at [1043, 139] on button "Close" at bounding box center [1057, 134] width 35 height 19
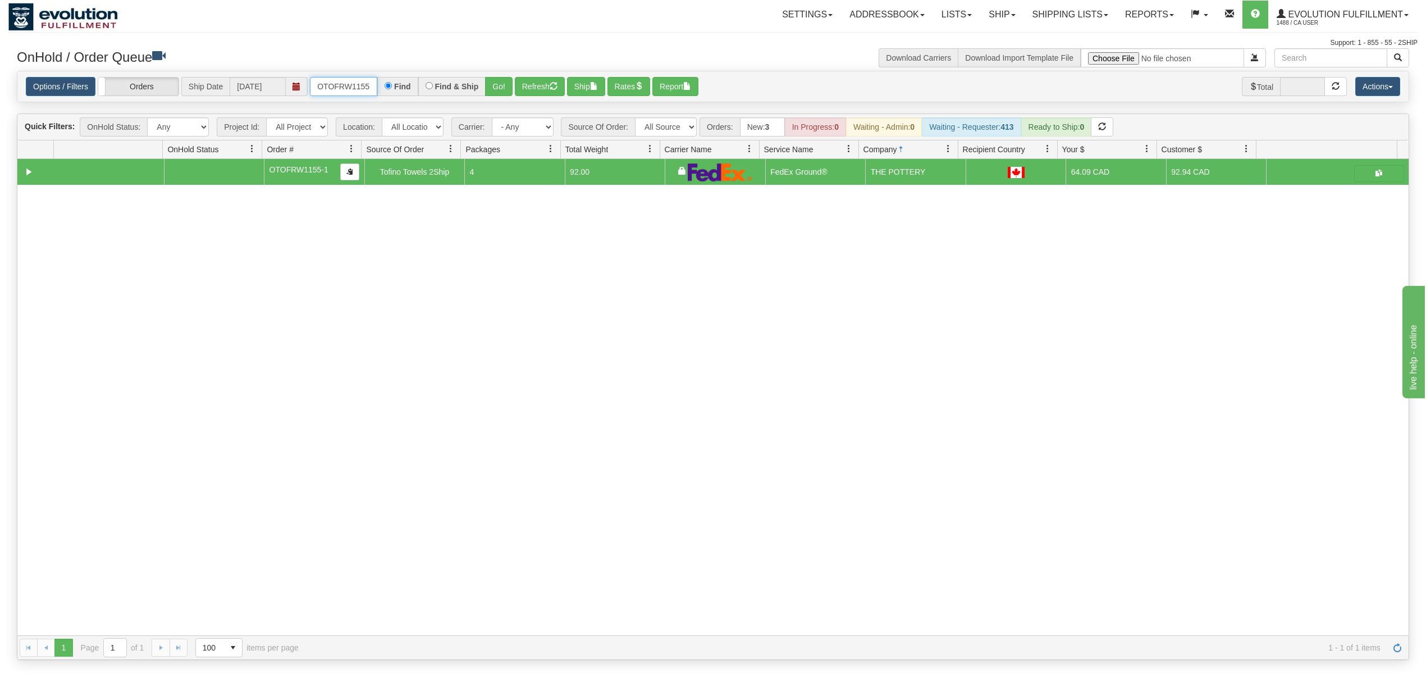
click at [350, 92] on input "OTOFRW1155-1" at bounding box center [343, 86] width 67 height 19
click at [510, 85] on button "Go!" at bounding box center [499, 86] width 28 height 19
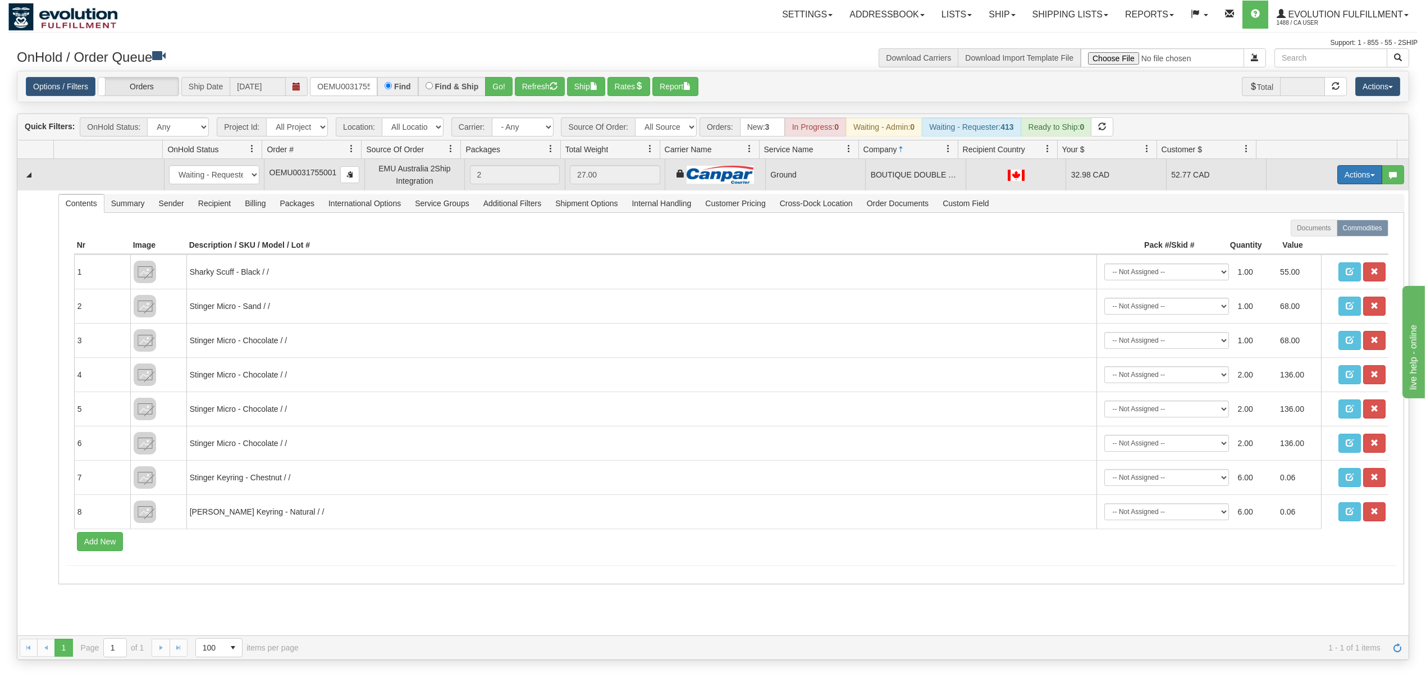
click at [1338, 179] on button "Actions" at bounding box center [1360, 174] width 45 height 19
click at [1306, 243] on span "Ship" at bounding box center [1315, 239] width 24 height 9
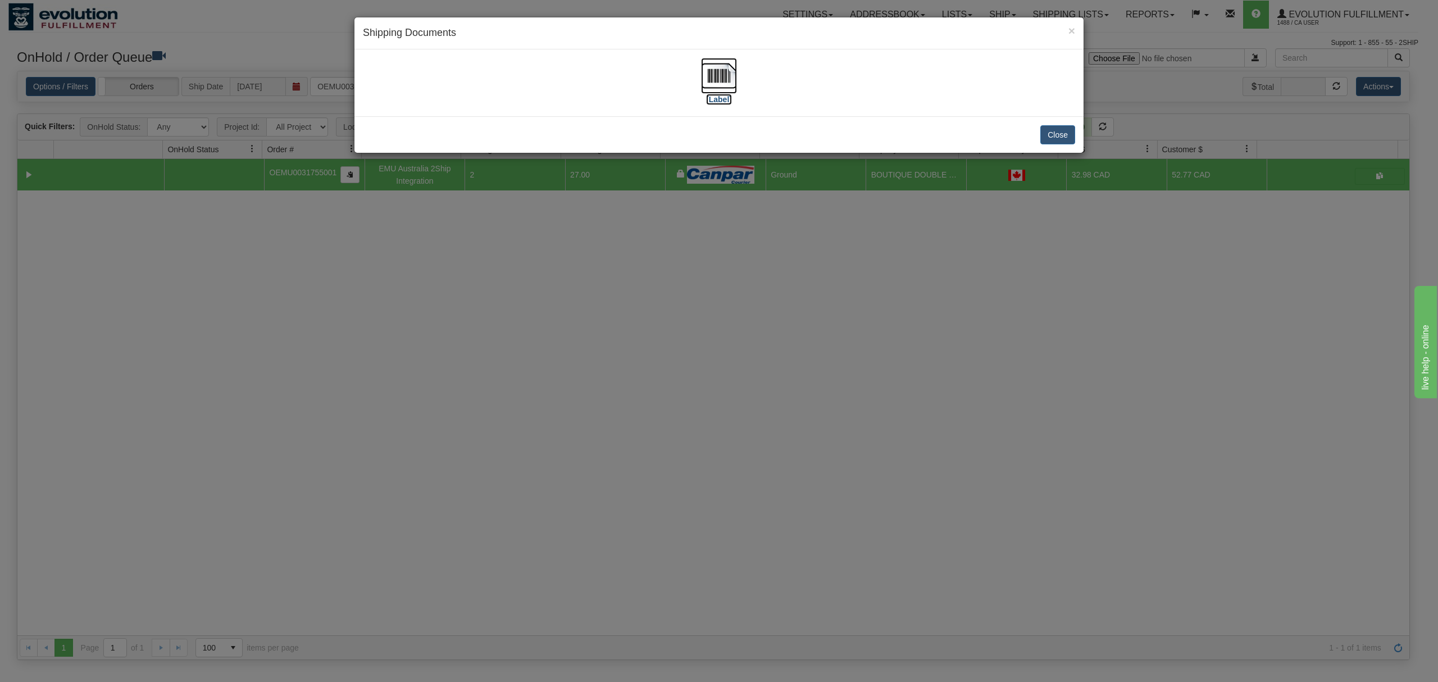
click at [708, 79] on img at bounding box center [719, 76] width 36 height 36
click at [1065, 136] on button "Close" at bounding box center [1057, 134] width 35 height 19
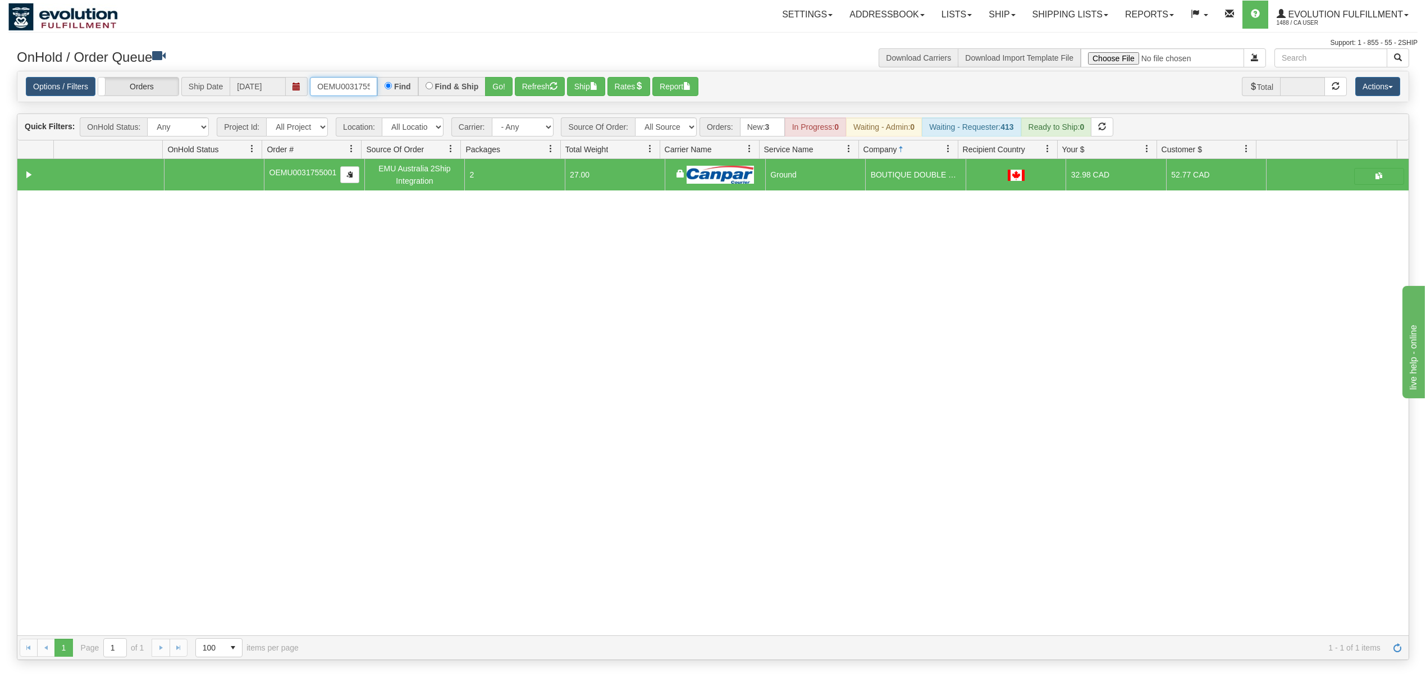
click at [362, 94] on input "OEMU0031755001" at bounding box center [343, 86] width 67 height 19
click at [362, 94] on input "OMBK17605197 BO02" at bounding box center [343, 86] width 67 height 19
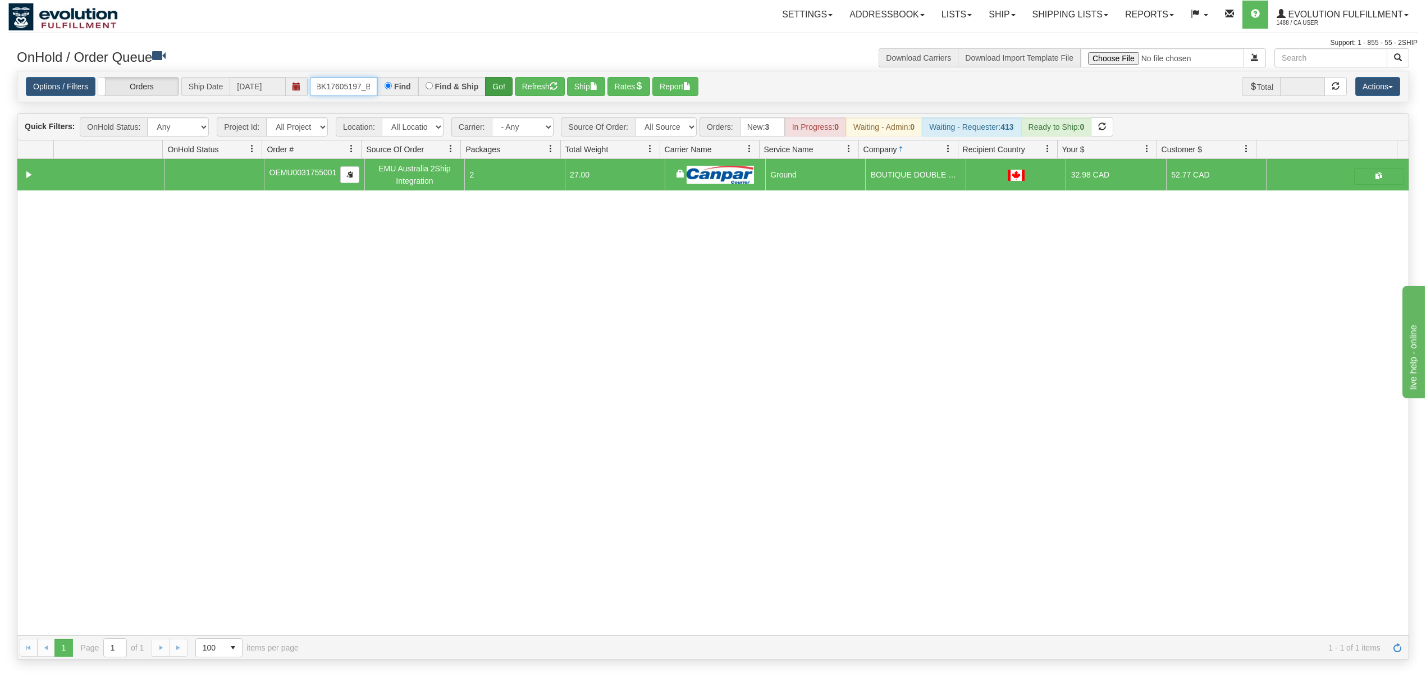
type input "OMBK17605197_BO02"
click at [508, 89] on button "Go!" at bounding box center [499, 86] width 28 height 19
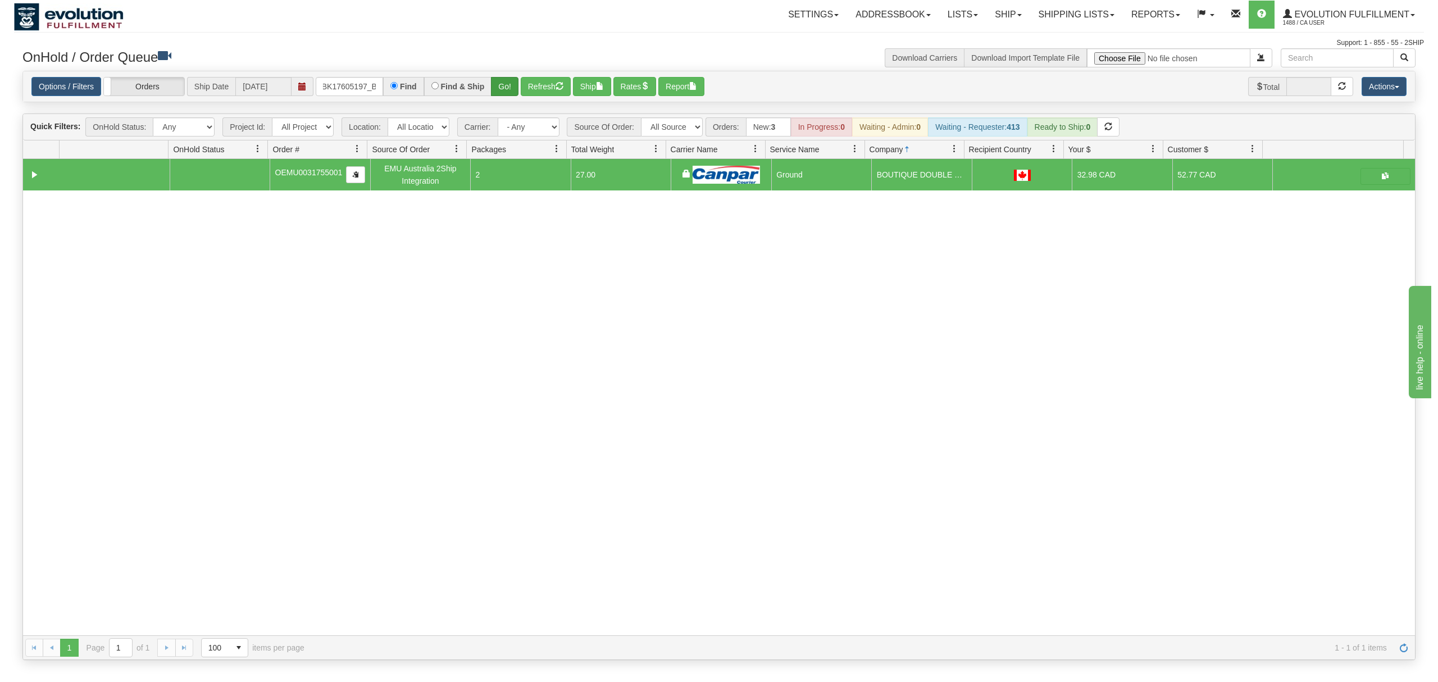
scroll to position [0, 0]
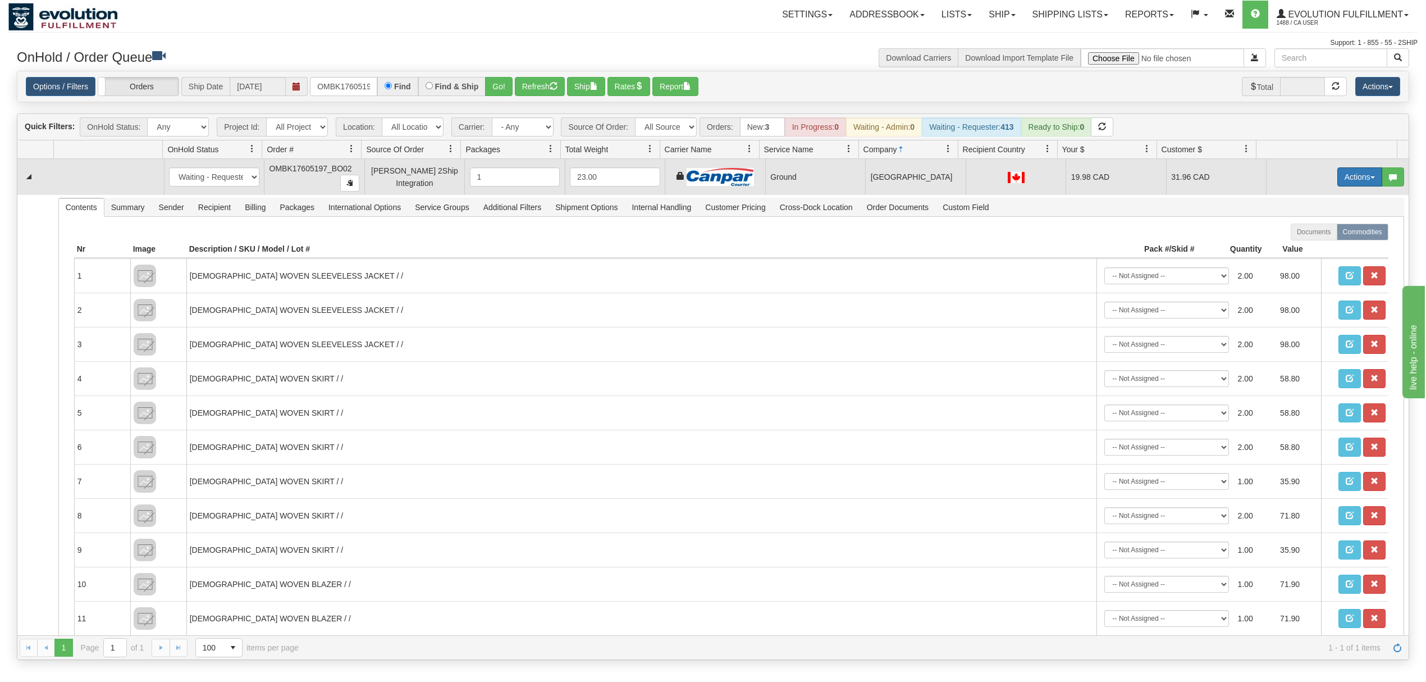
click at [1343, 174] on button "Actions" at bounding box center [1360, 176] width 45 height 19
click at [1292, 243] on link "Ship" at bounding box center [1337, 242] width 90 height 15
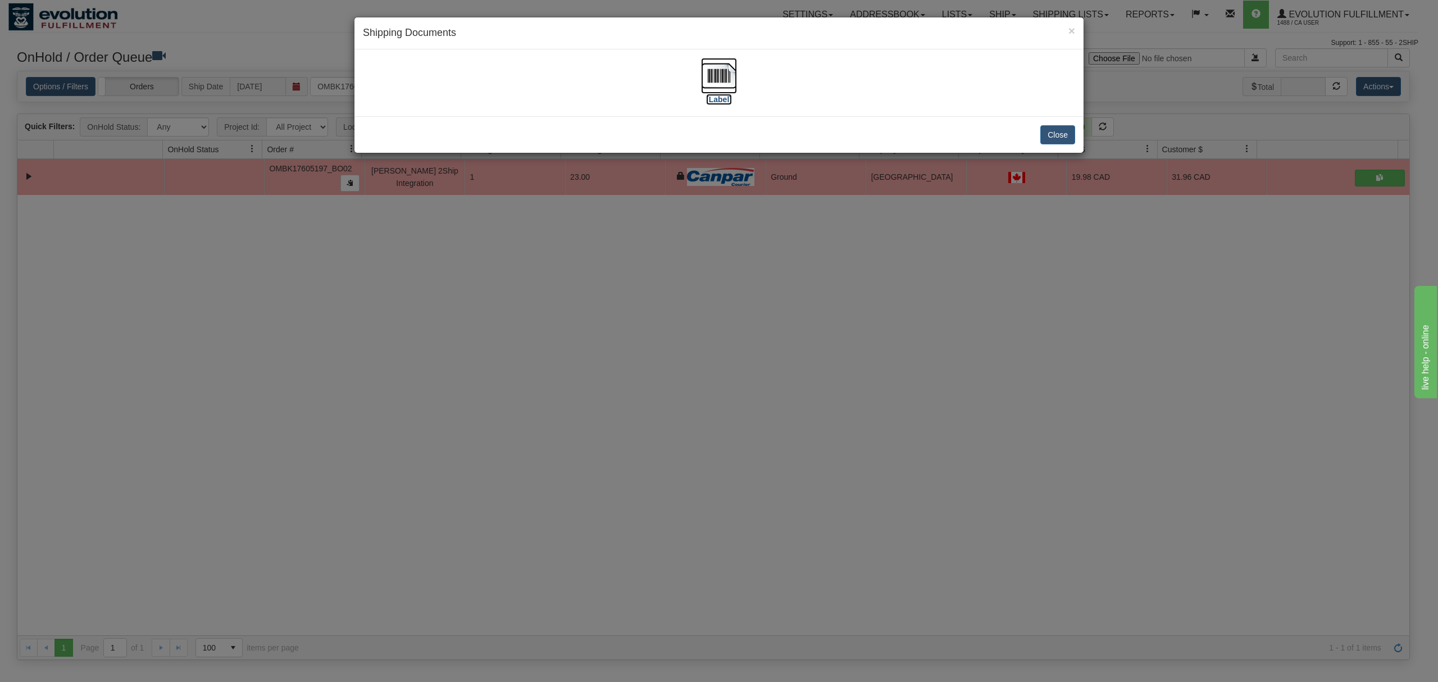
click at [720, 79] on img at bounding box center [719, 76] width 36 height 36
